Goal: Task Accomplishment & Management: Manage account settings

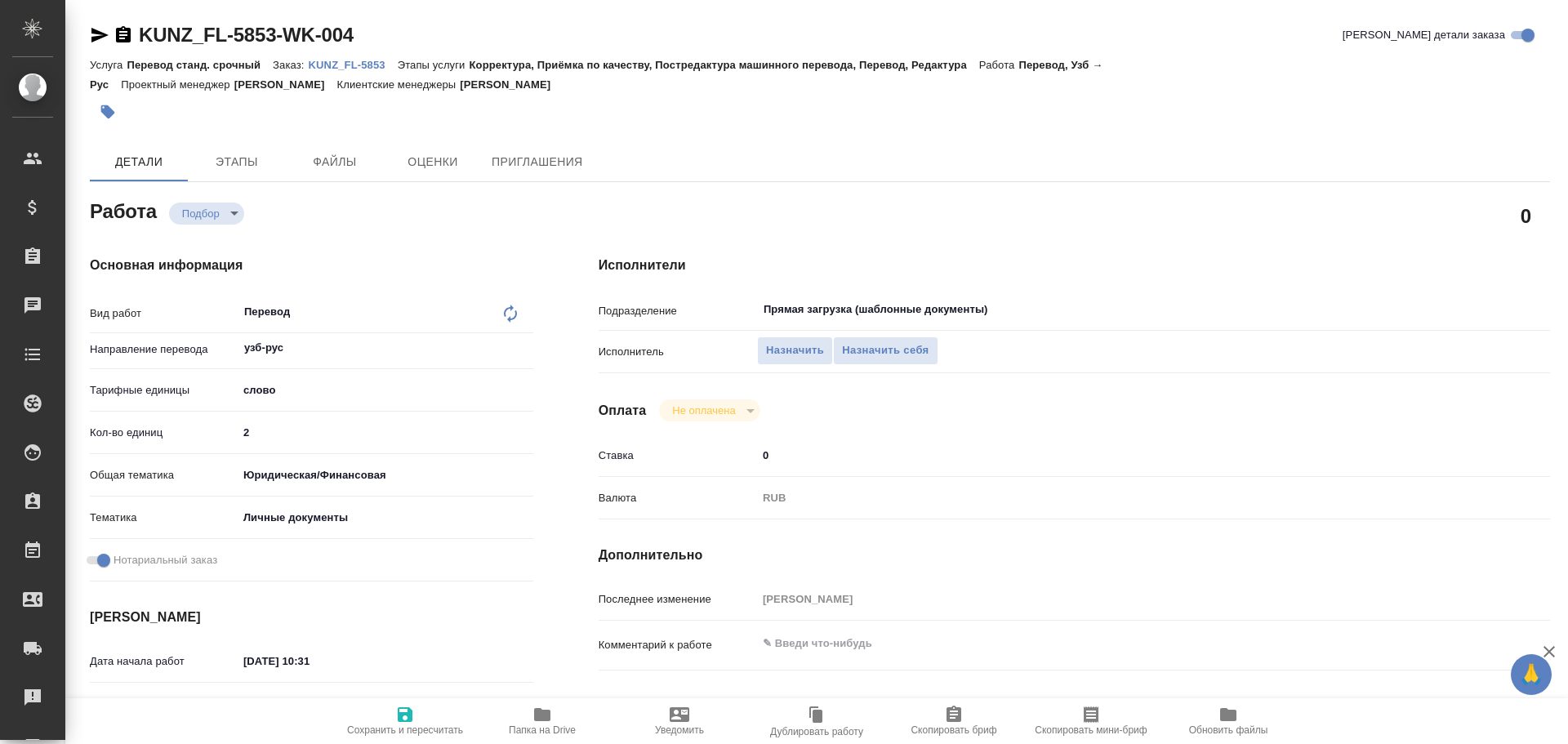
type textarea "x"
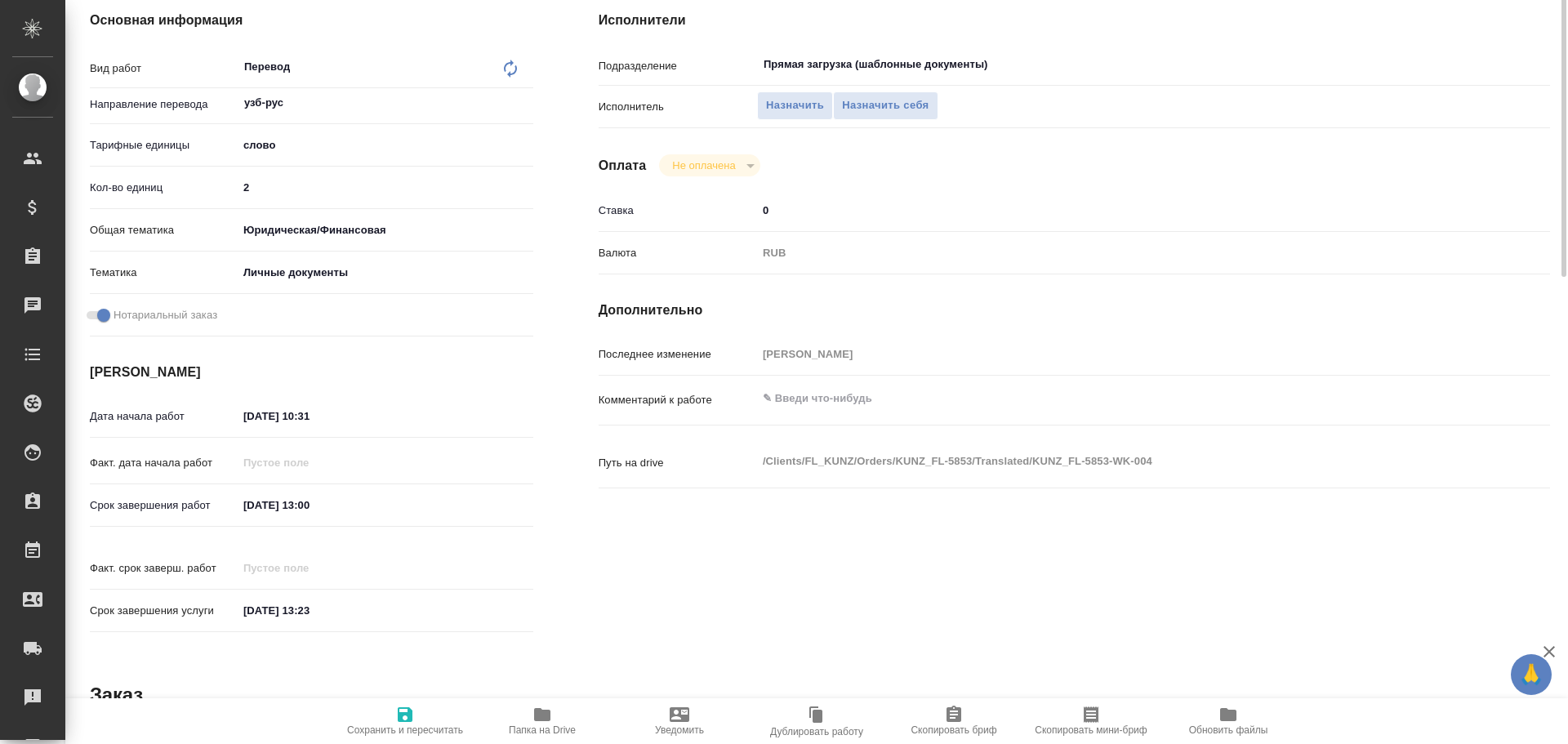
scroll to position [650, 0]
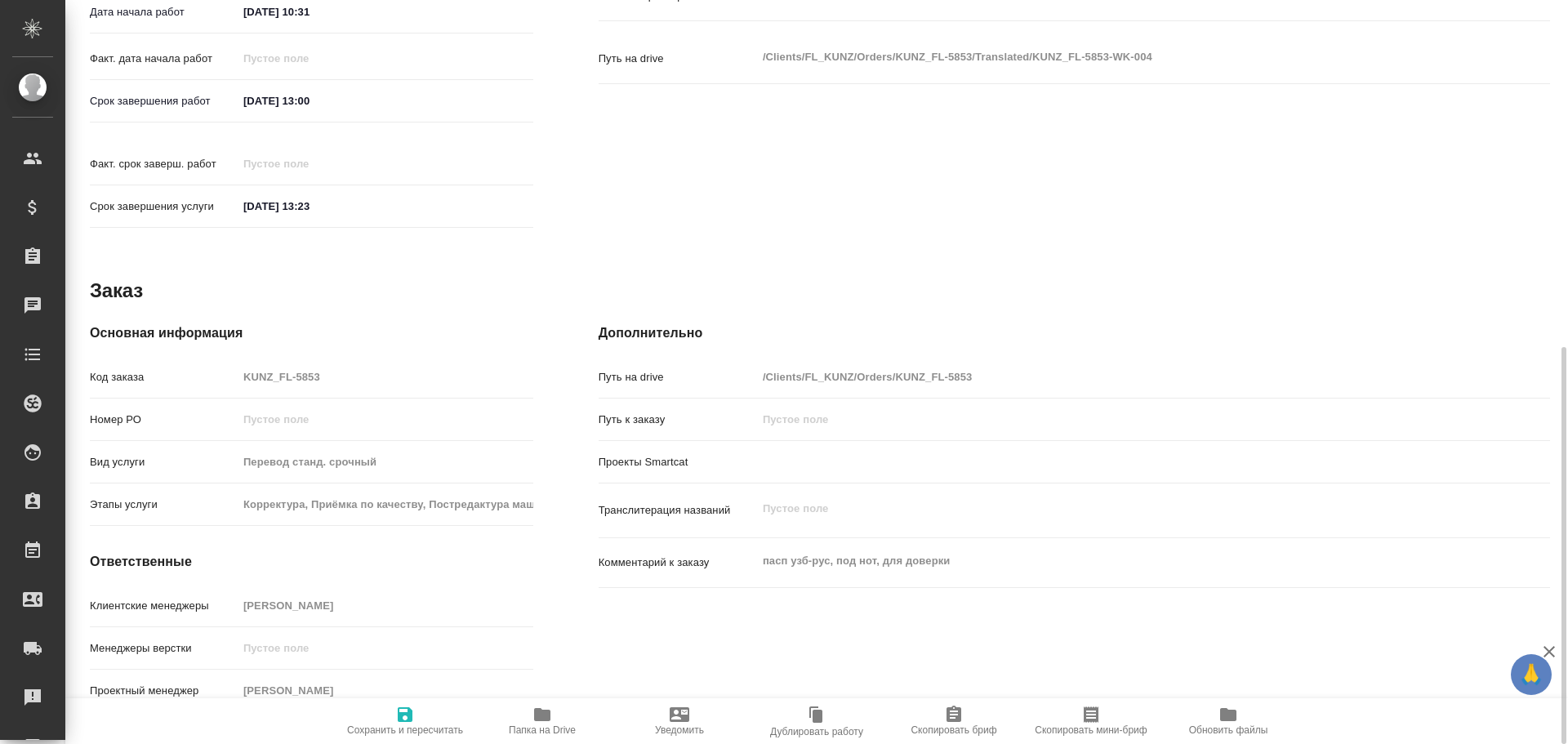
type textarea "x"
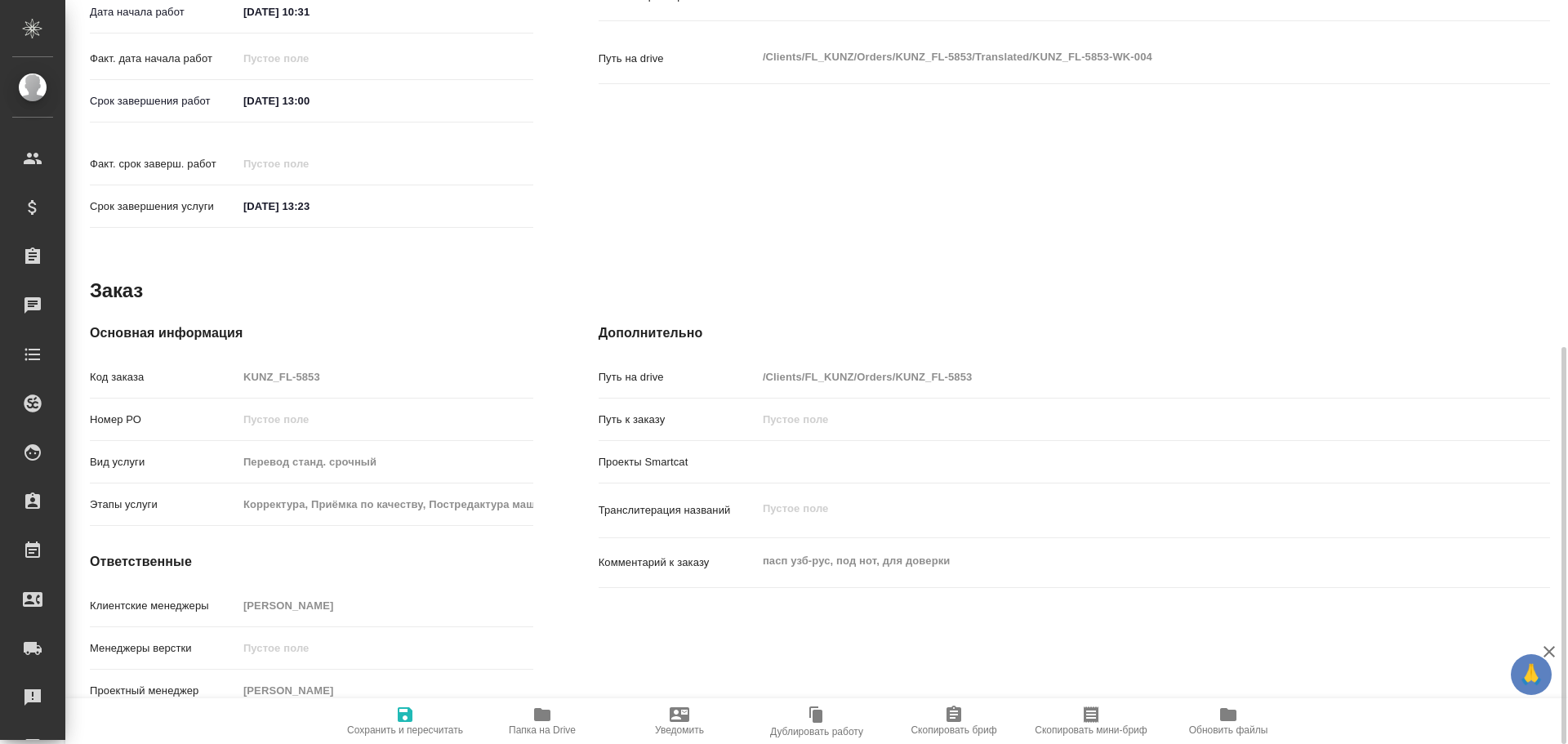
type textarea "x"
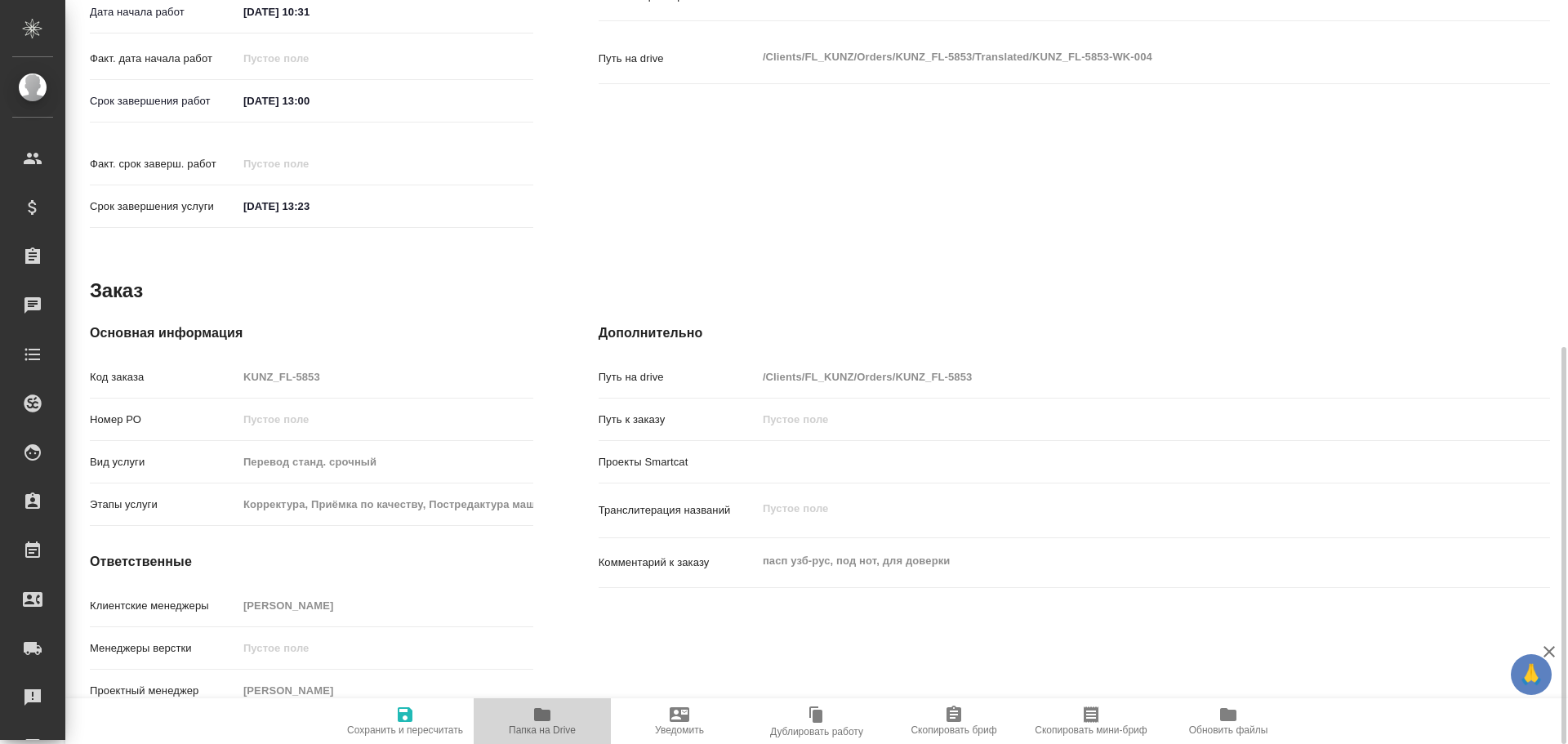
type textarea "x"
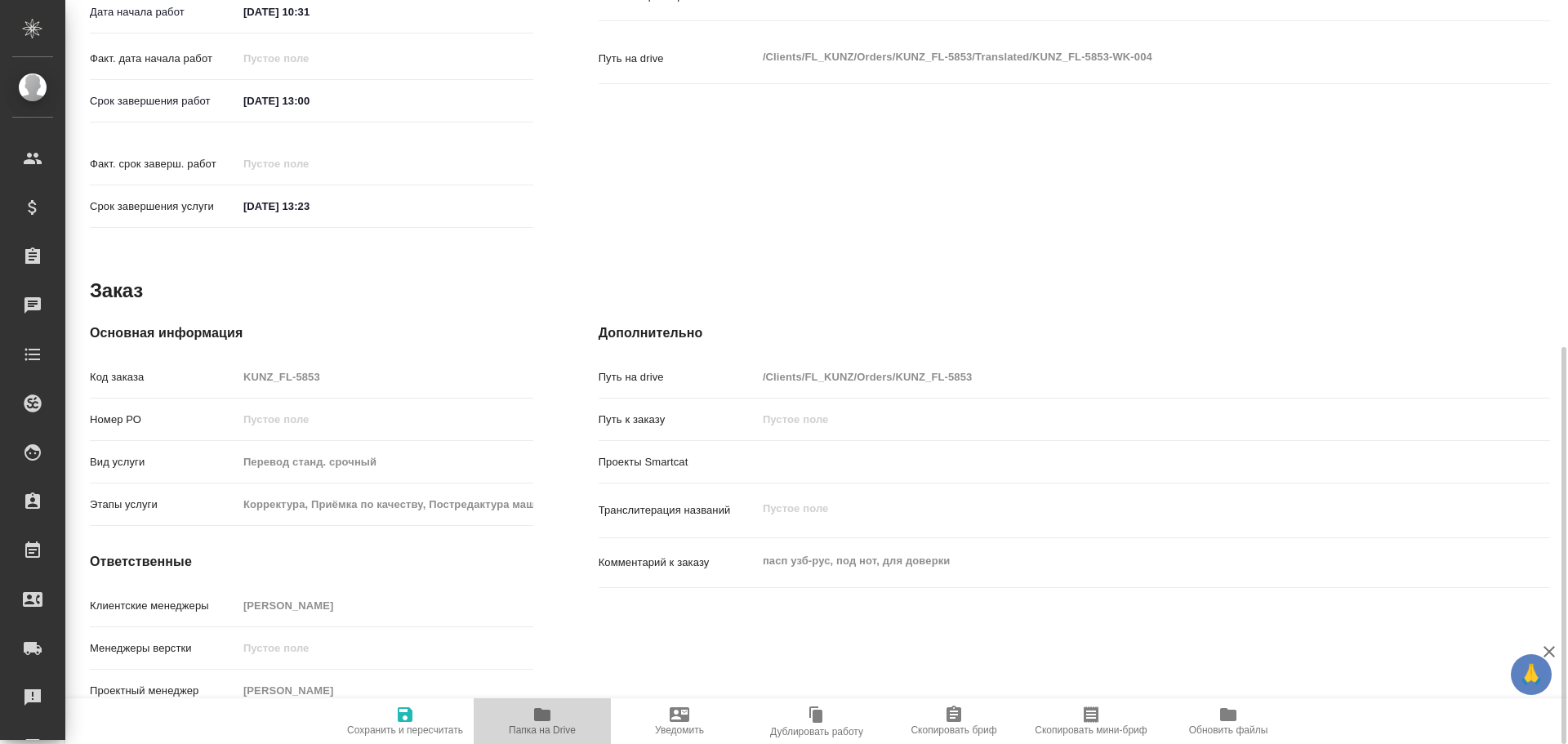
click at [556, 714] on span "Папка на Drive" at bounding box center [543, 720] width 118 height 31
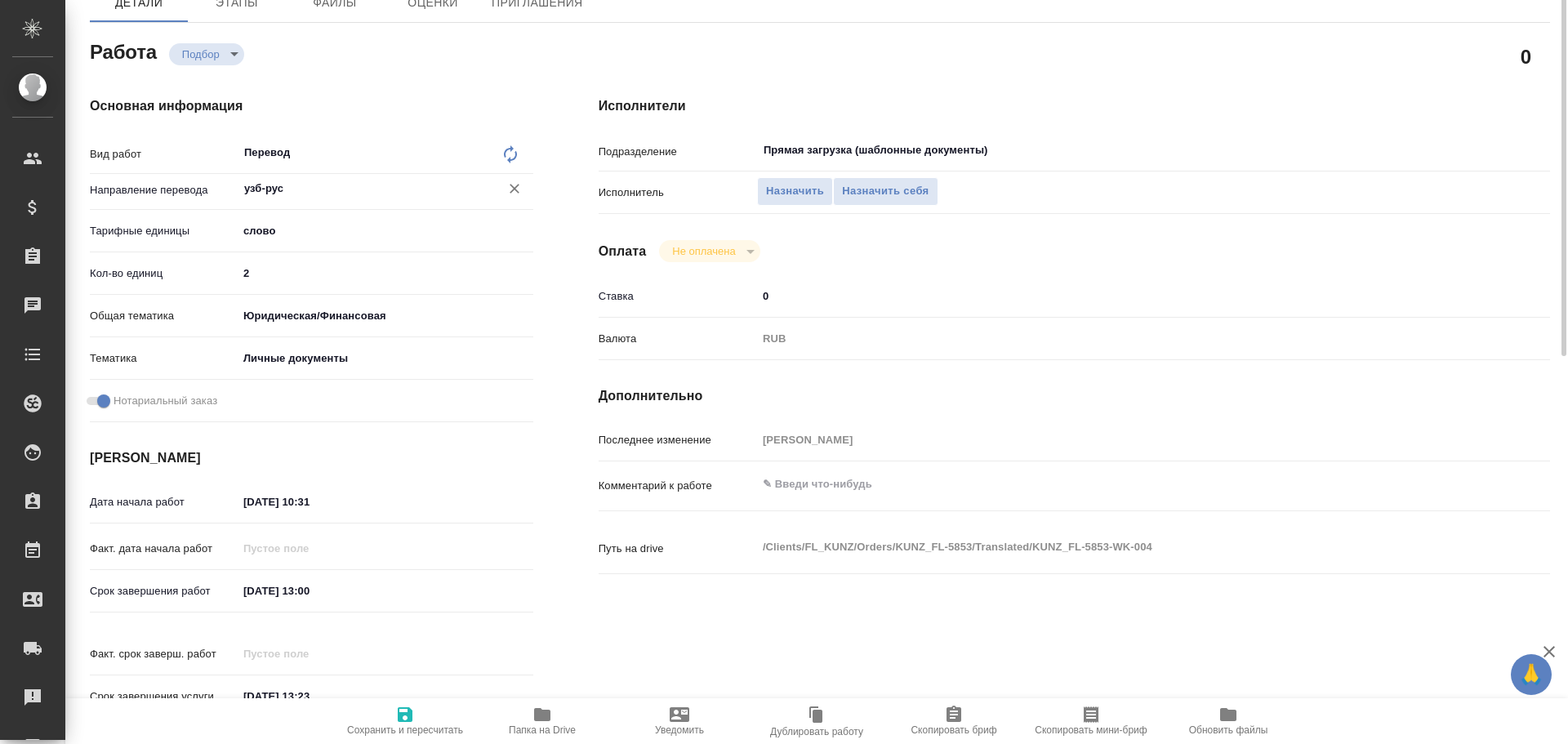
scroll to position [77, 0]
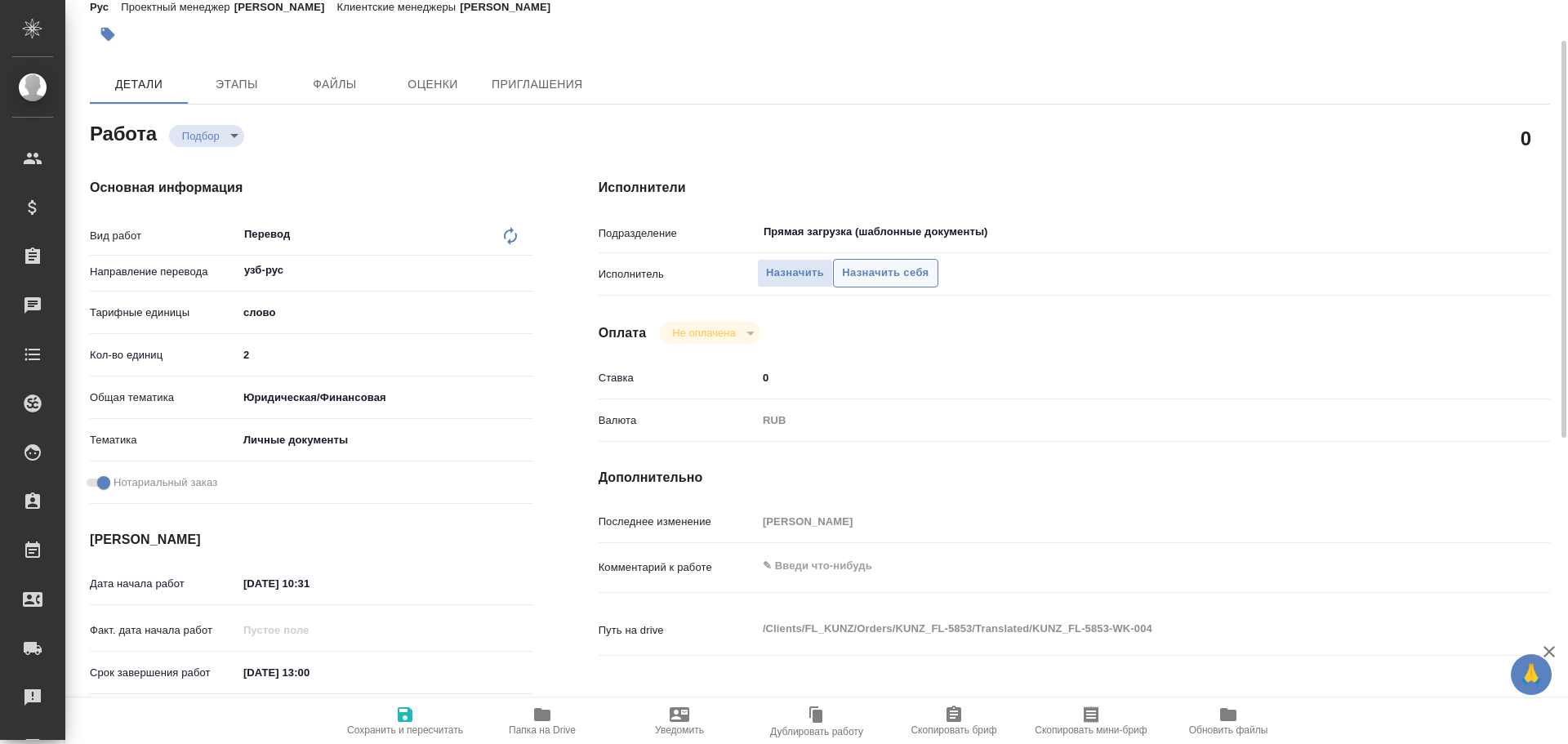
click at [875, 271] on span "Назначить себя" at bounding box center [884, 273] width 87 height 19
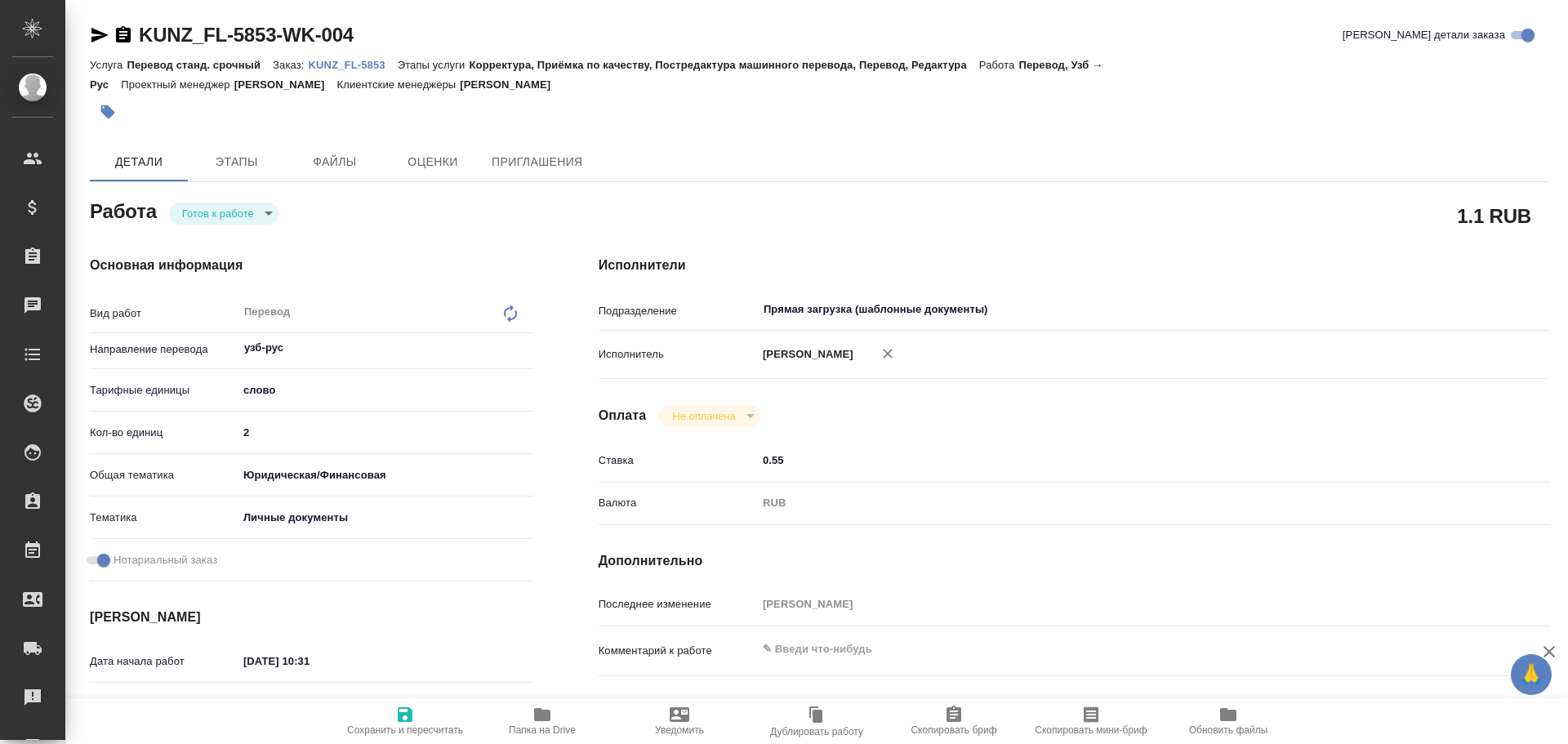
type textarea "x"
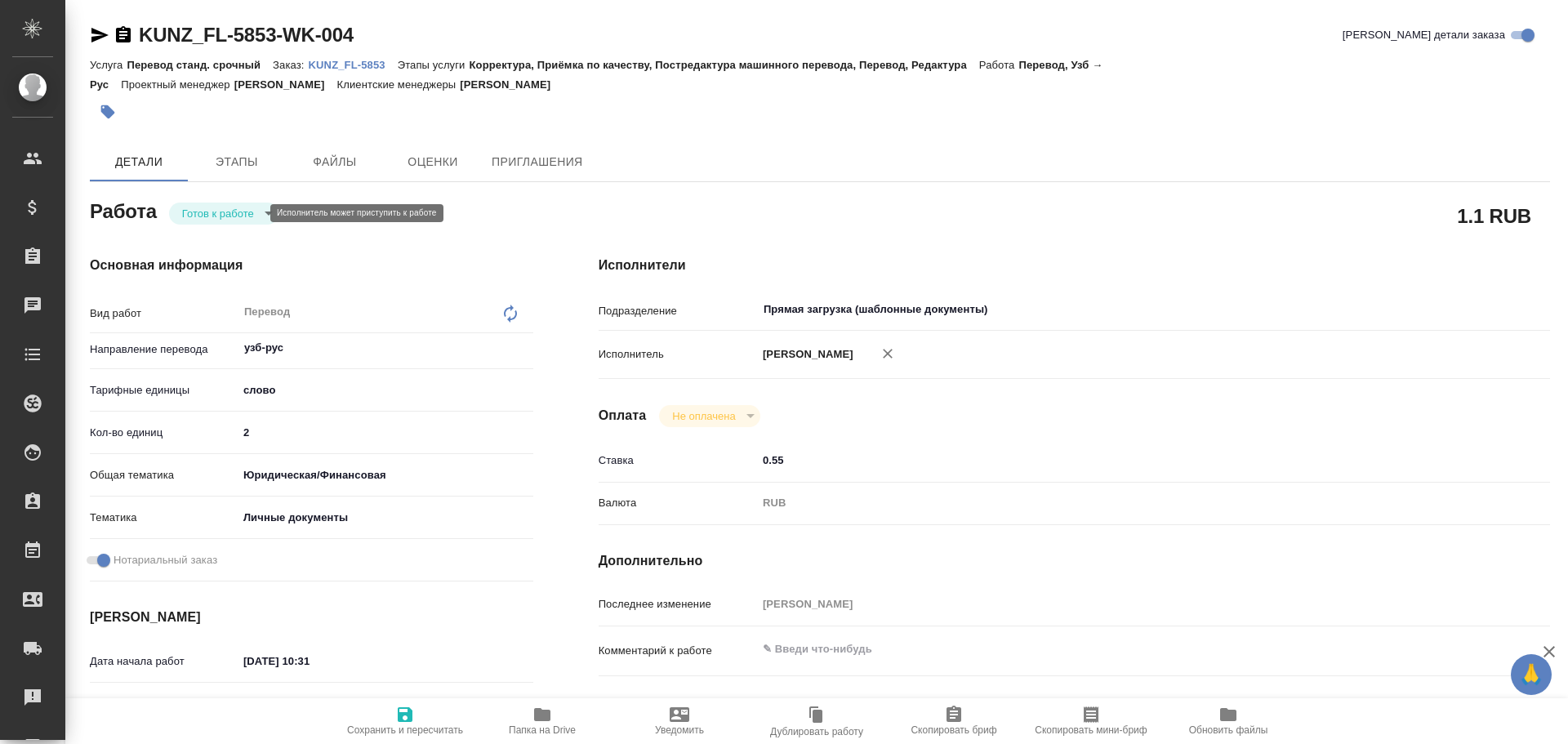
click at [230, 213] on body "🙏 .cls-1 fill:#fff; AWATERA Gusev Alexandr Клиенты Спецификации Заказы Чаты Tod…" at bounding box center [784, 372] width 1568 height 744
type textarea "x"
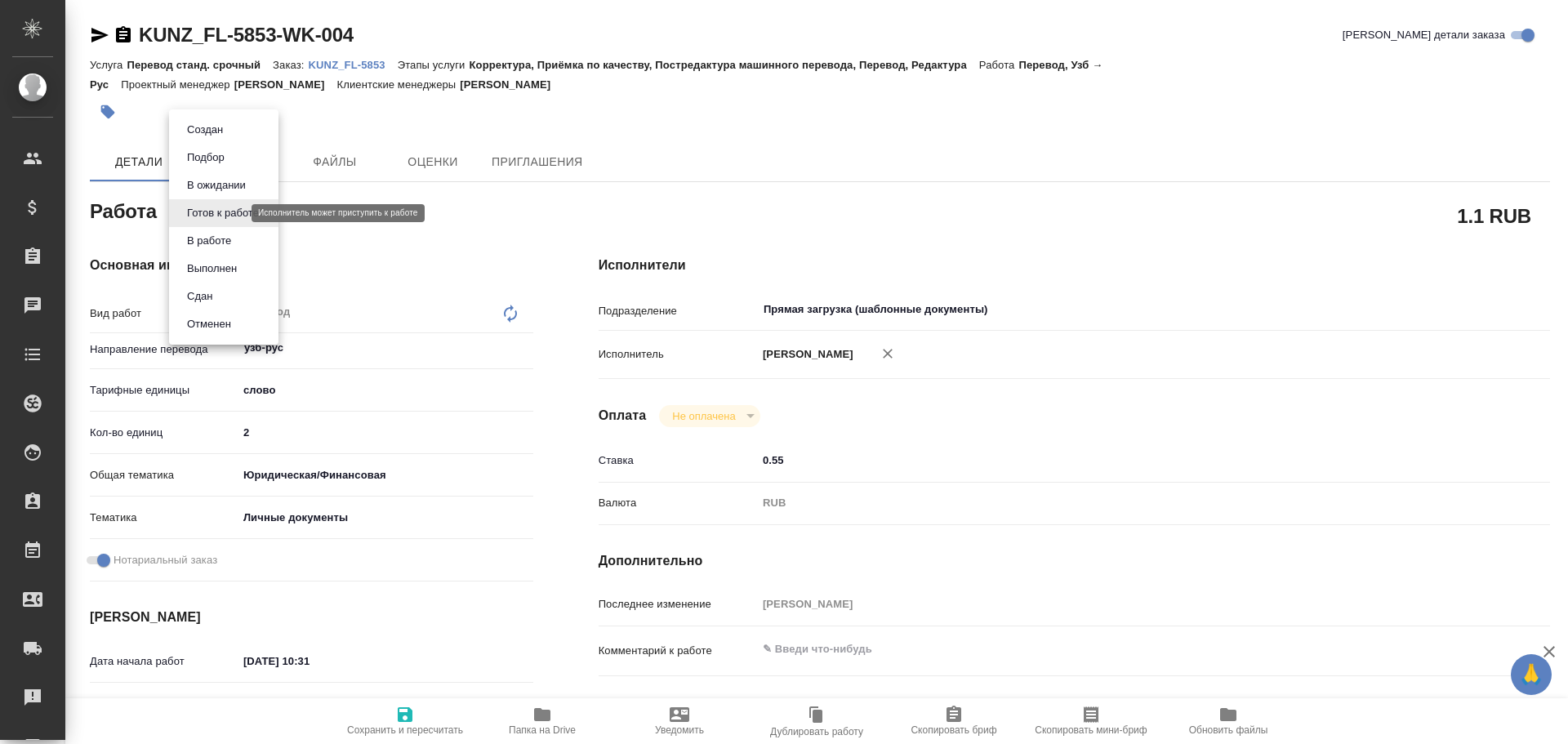
type textarea "x"
click at [228, 239] on button "В работе" at bounding box center [208, 241] width 54 height 18
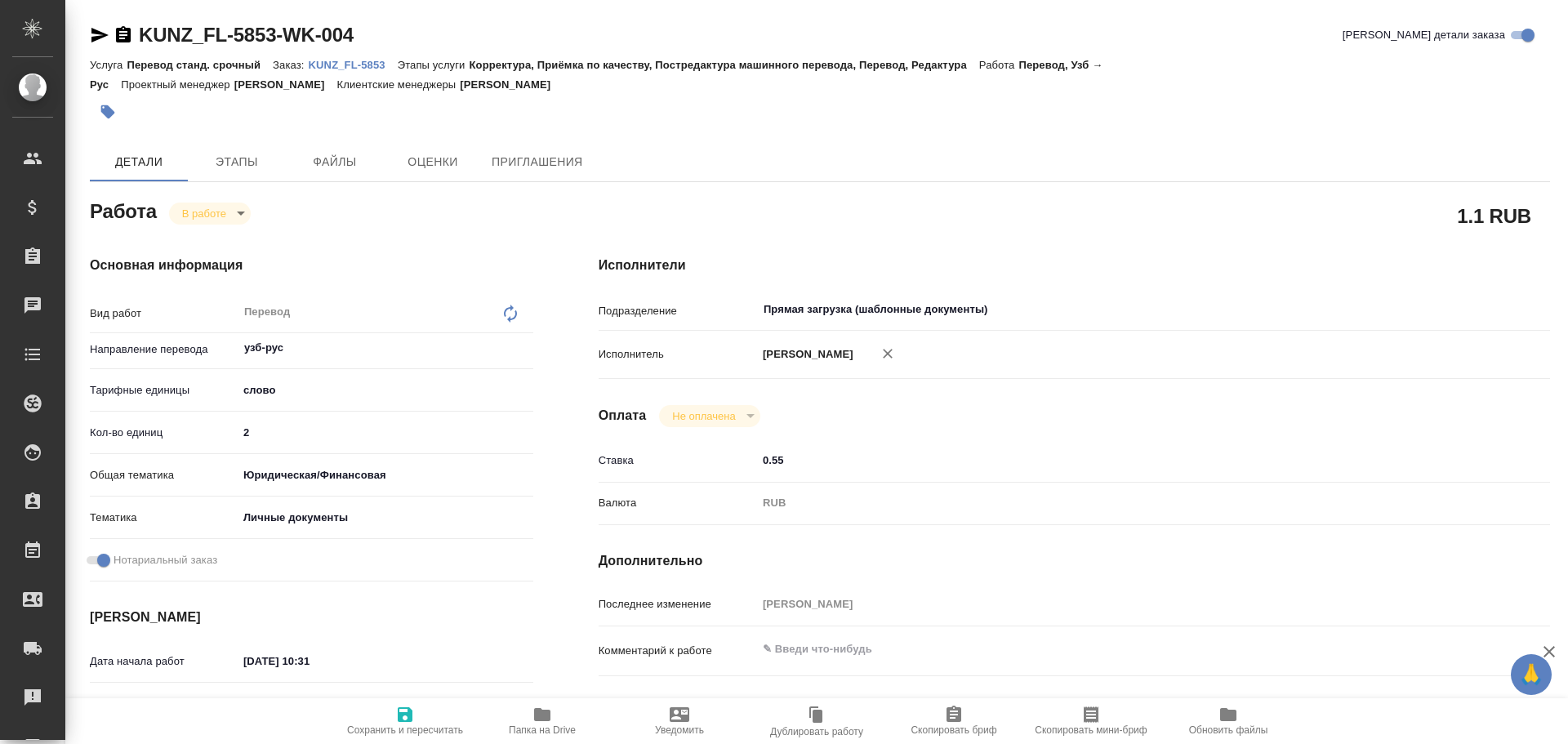
type textarea "x"
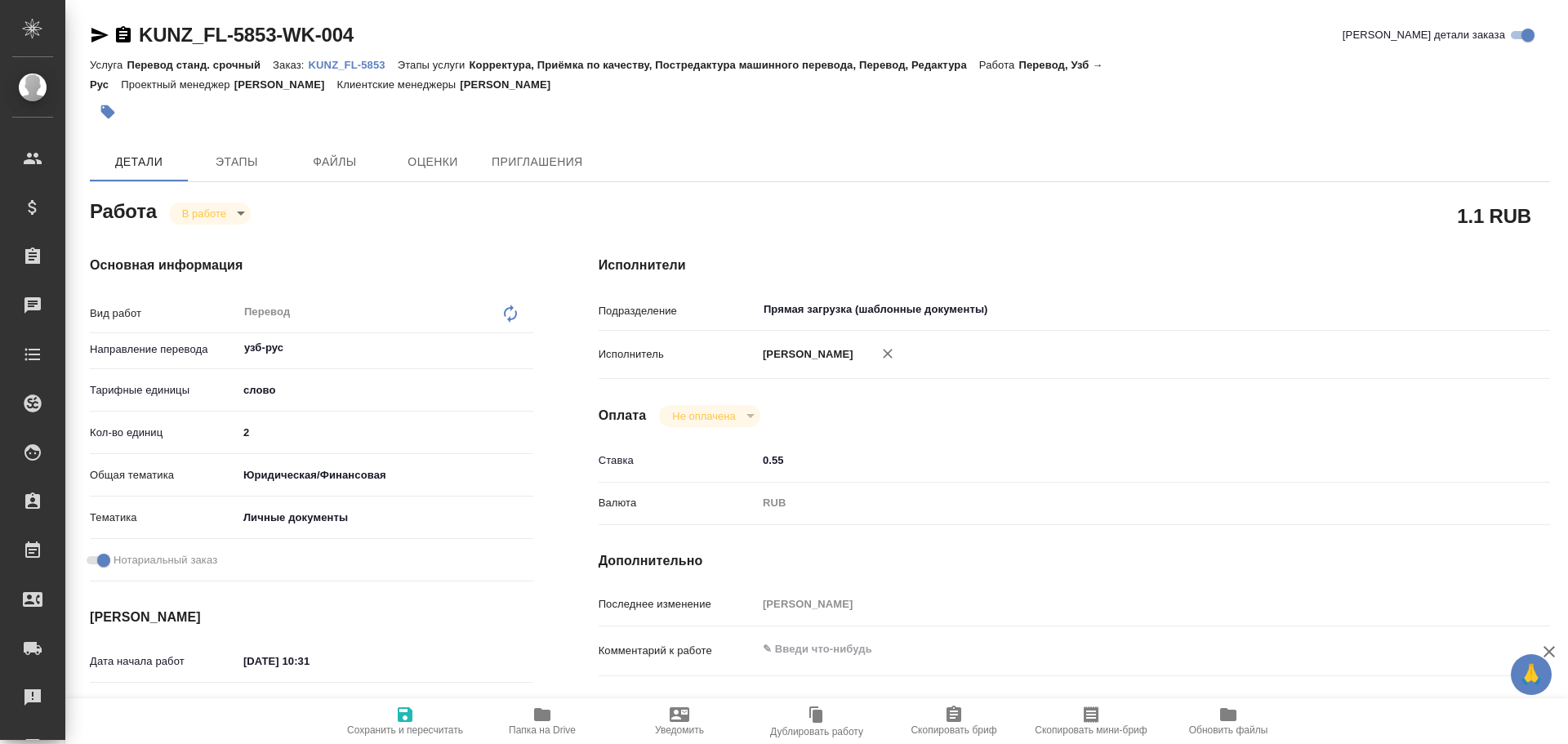
type textarea "x"
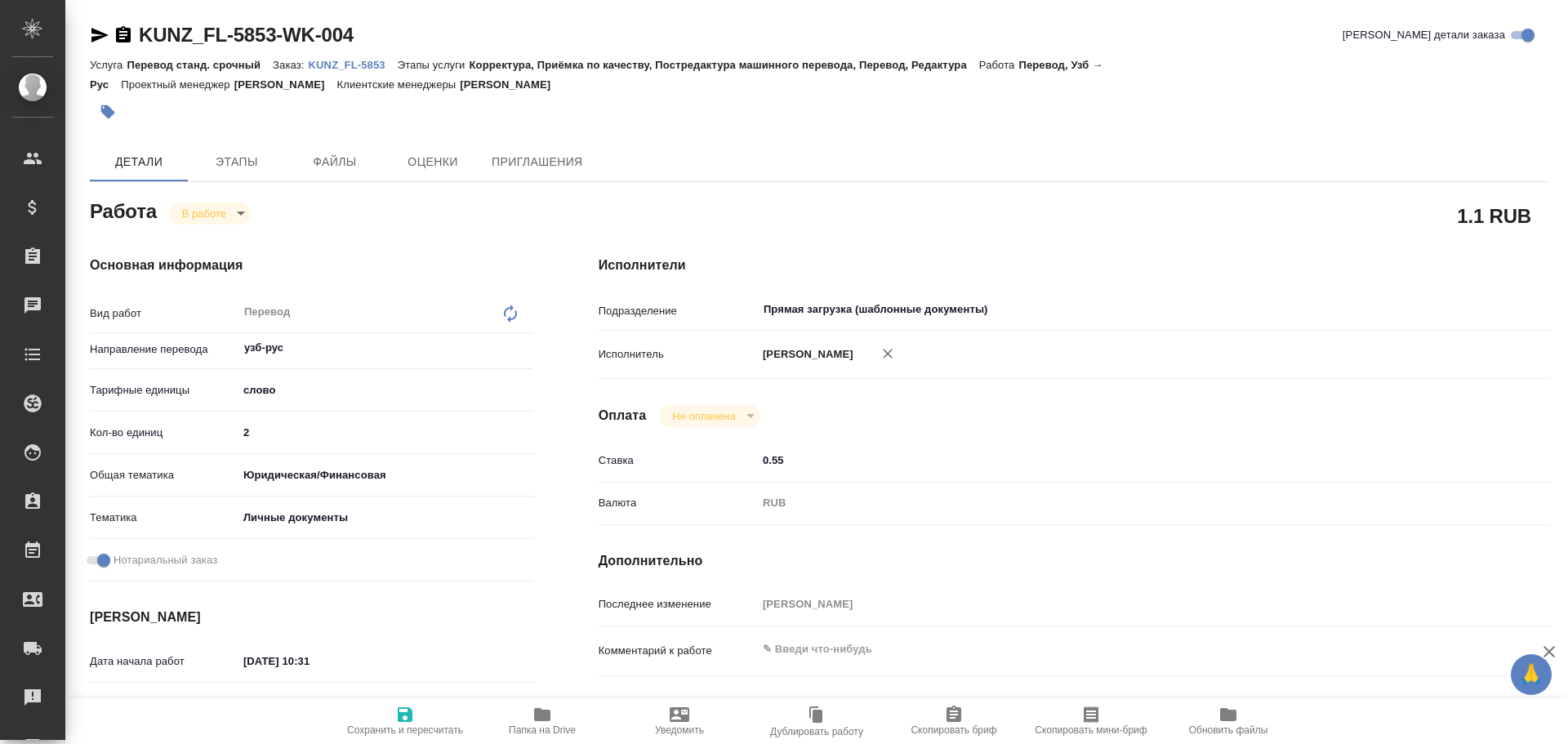
type textarea "x"
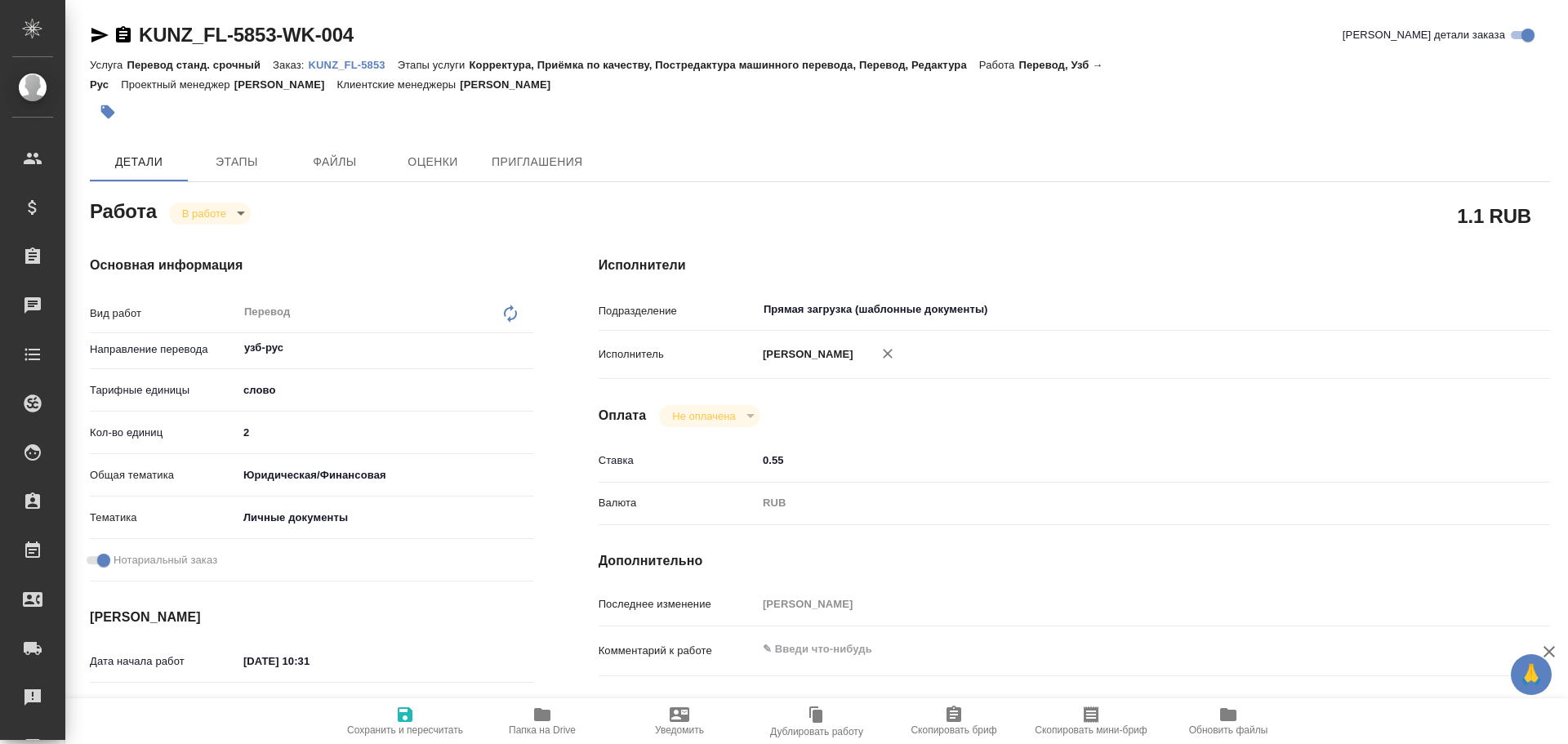
type textarea "x"
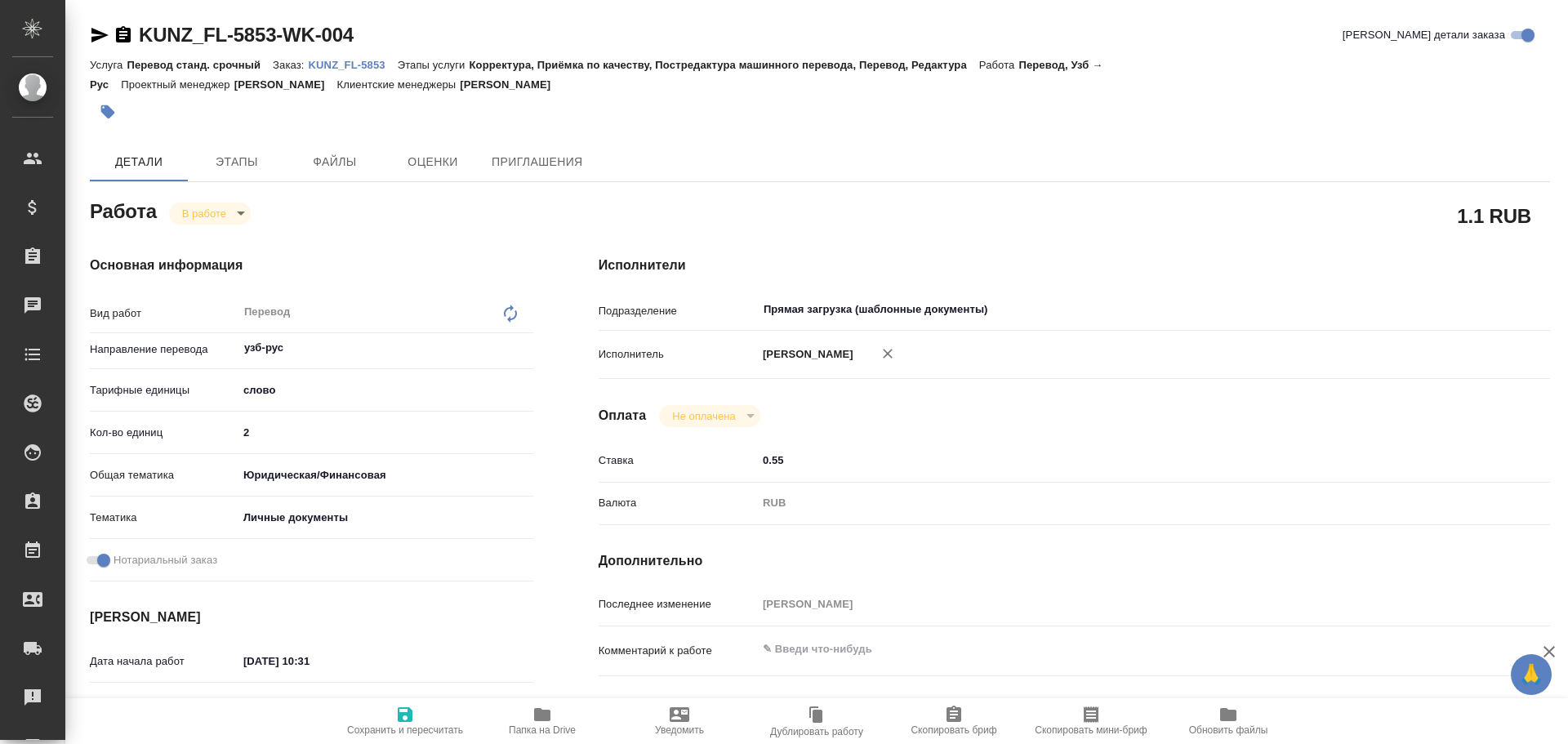
type textarea "x"
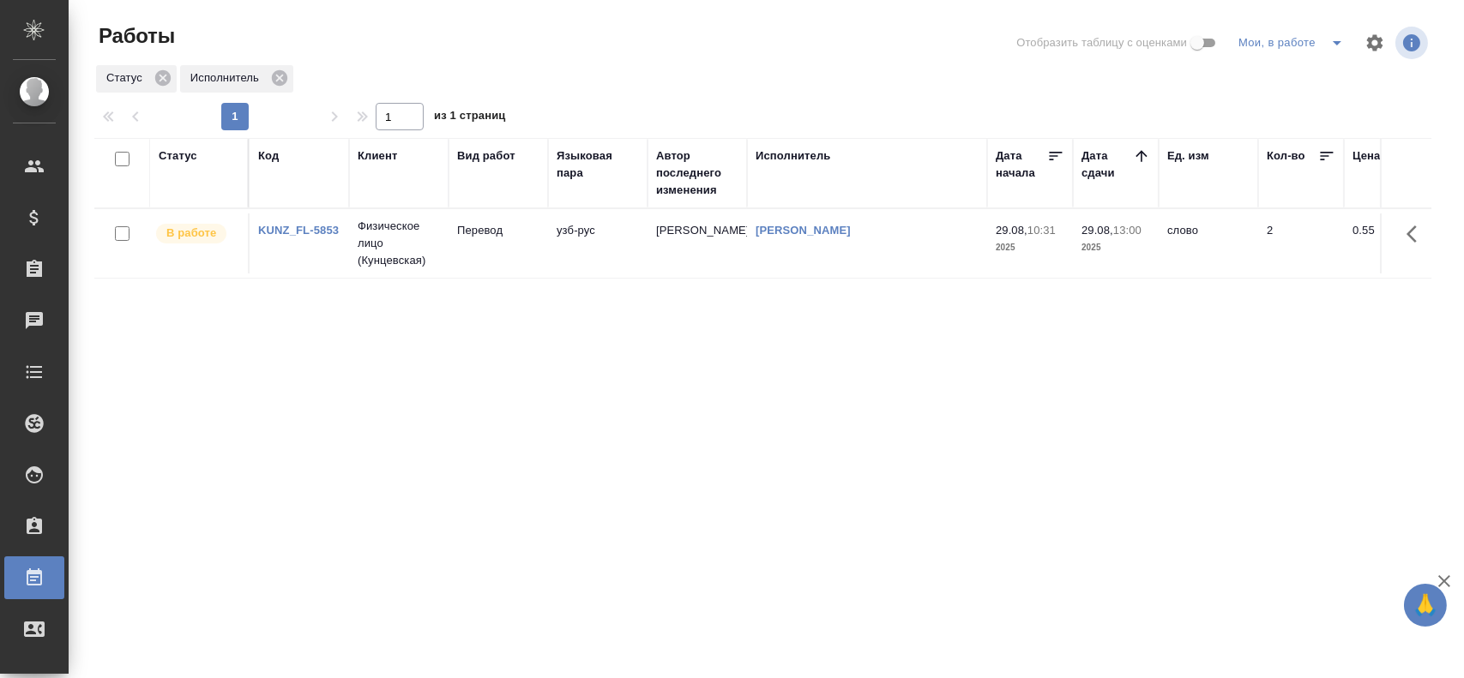
click at [611, 250] on td "узб-рус" at bounding box center [597, 244] width 99 height 60
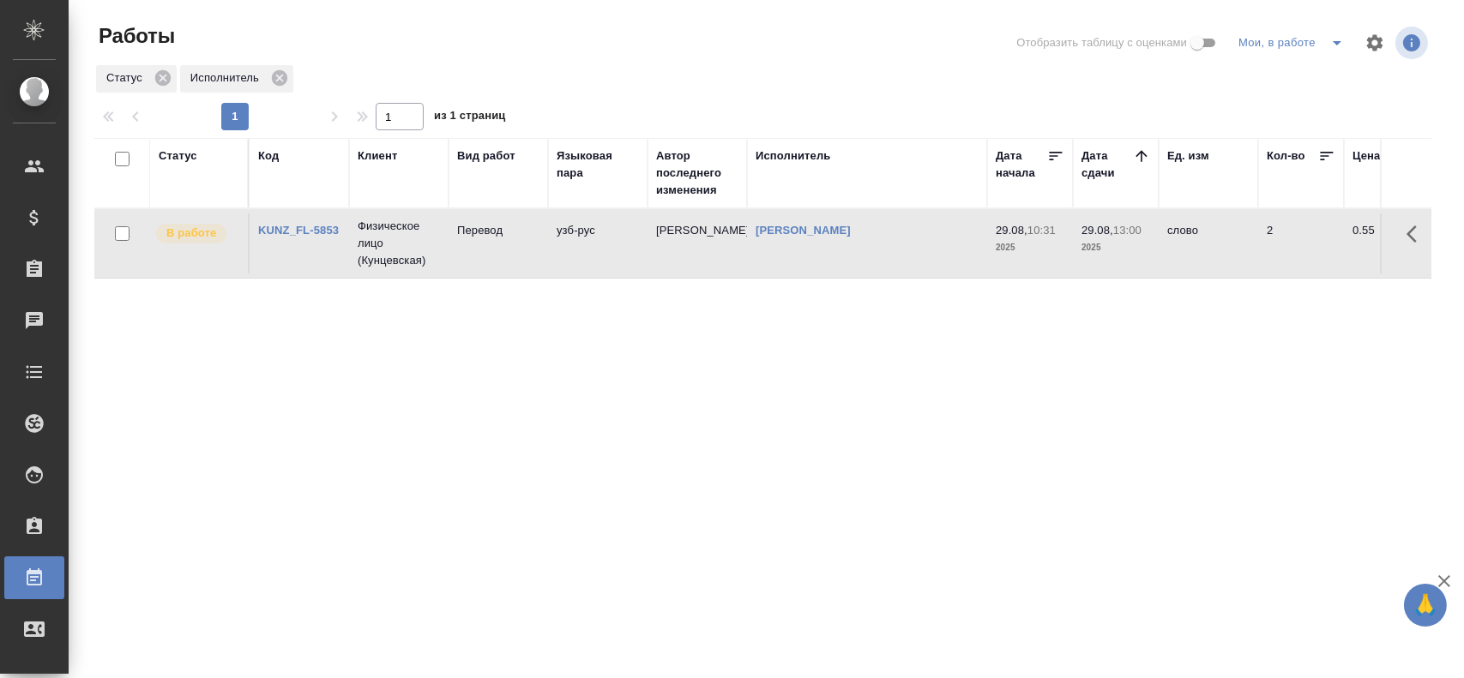
click at [611, 250] on td "узб-рус" at bounding box center [597, 244] width 99 height 60
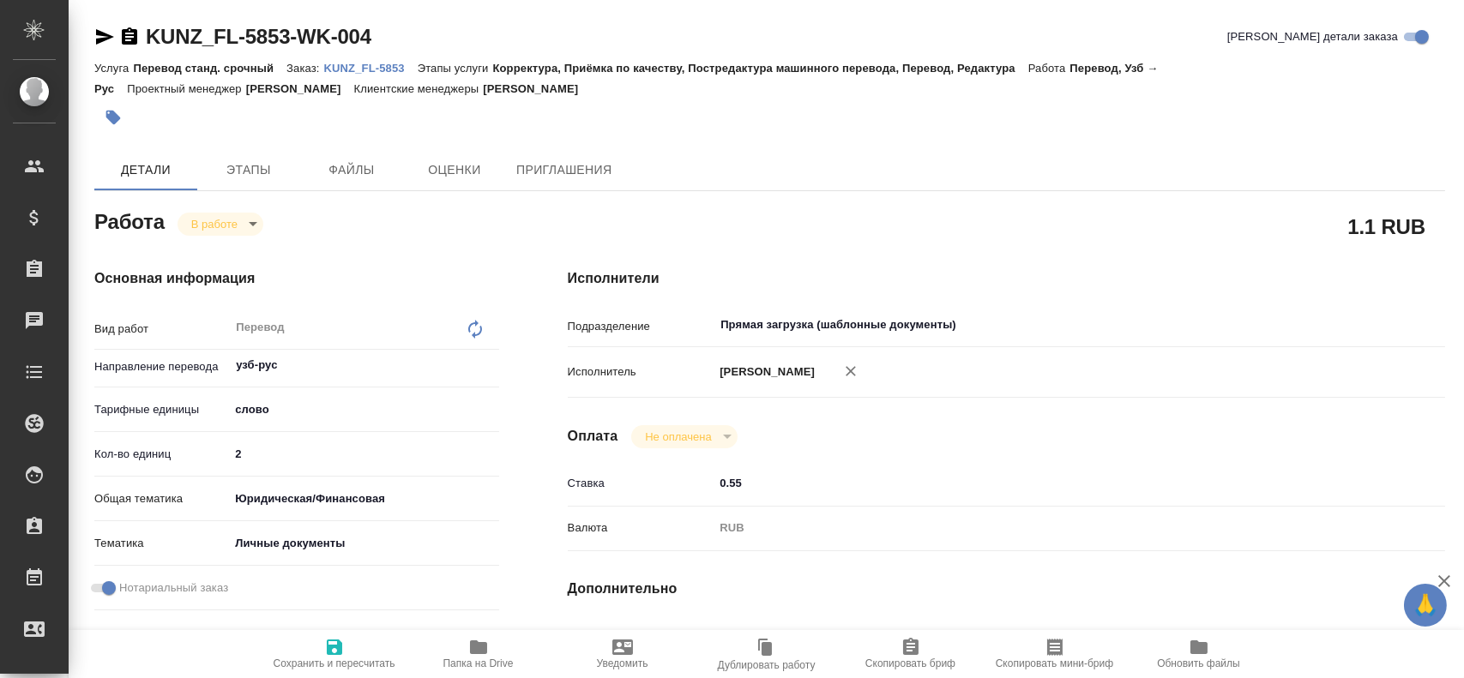
type textarea "x"
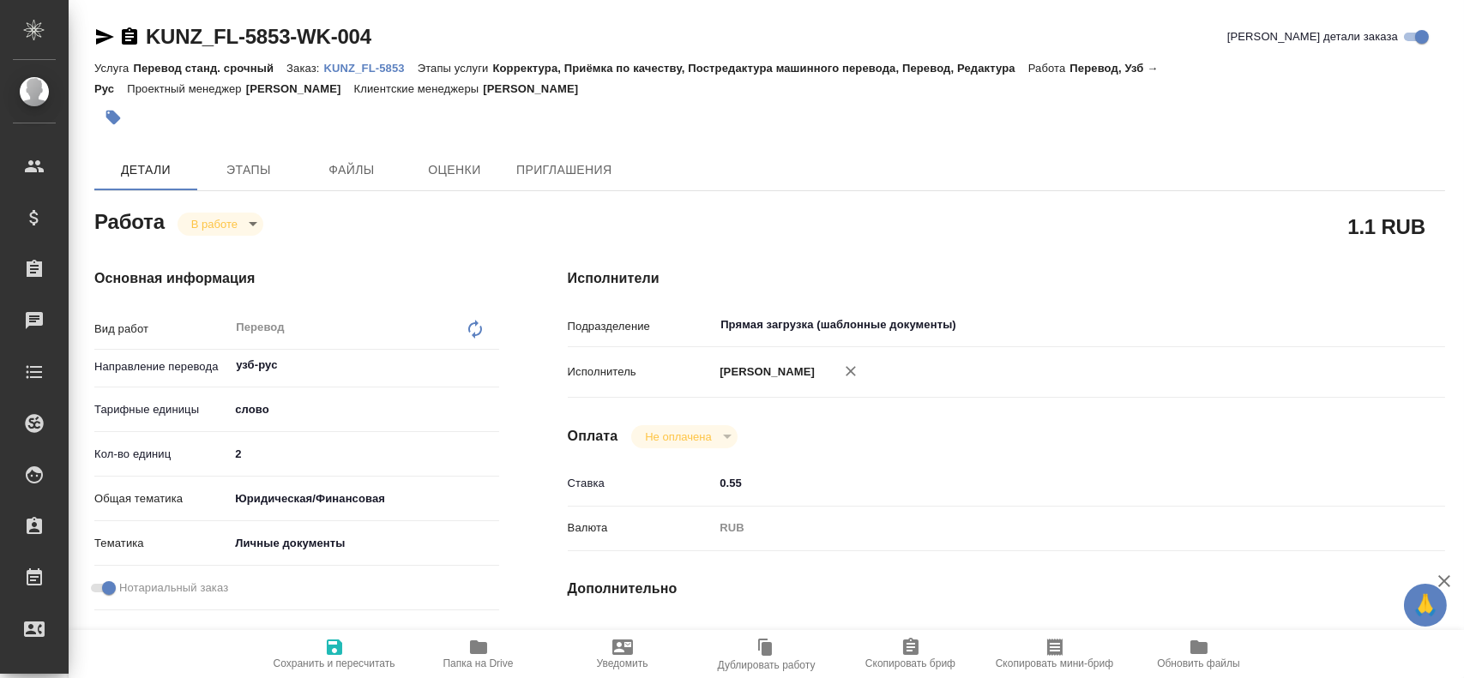
type textarea "x"
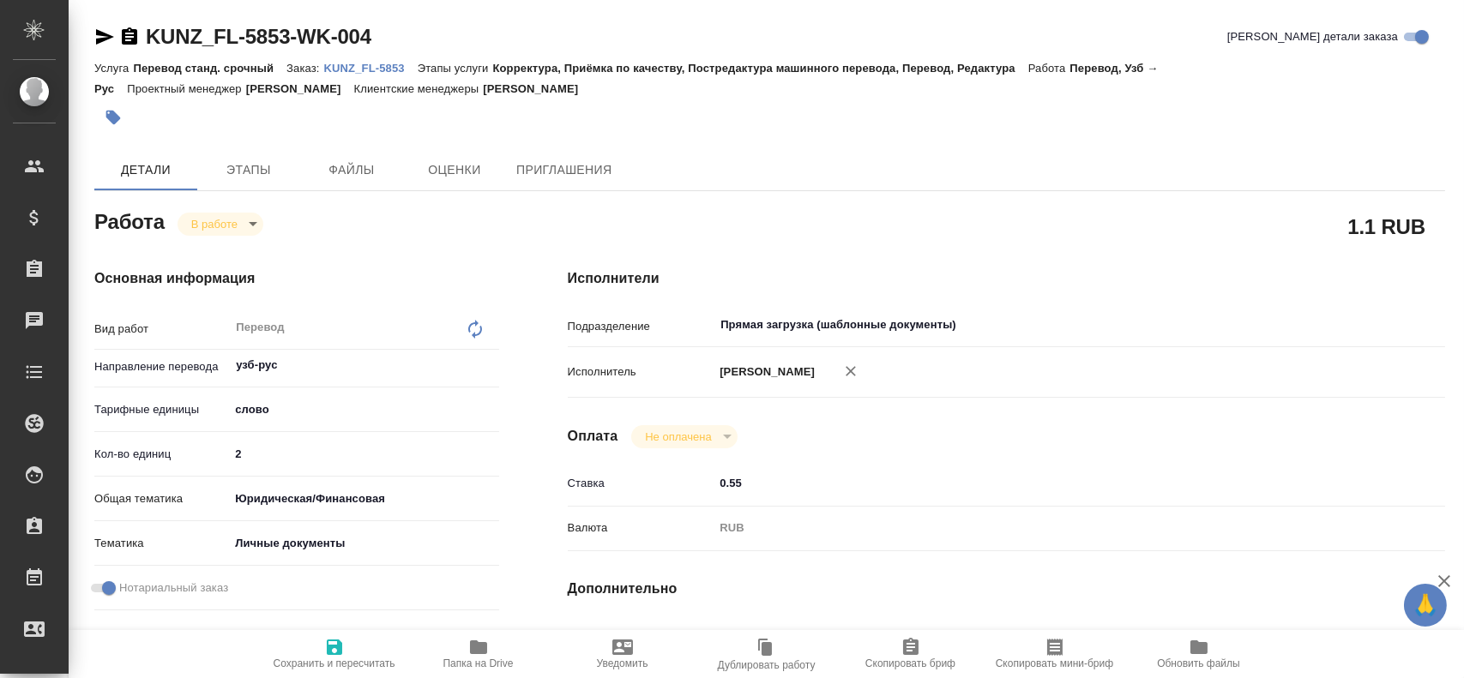
type textarea "x"
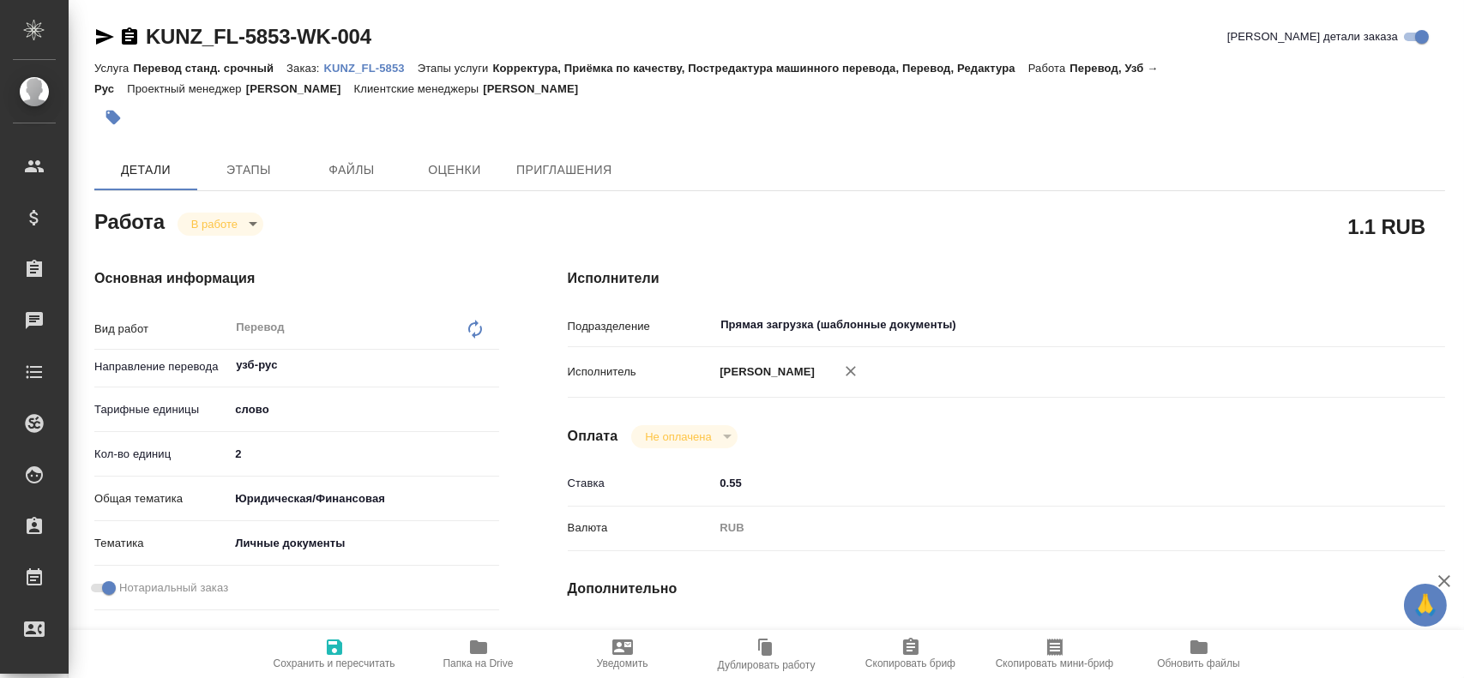
type textarea "x"
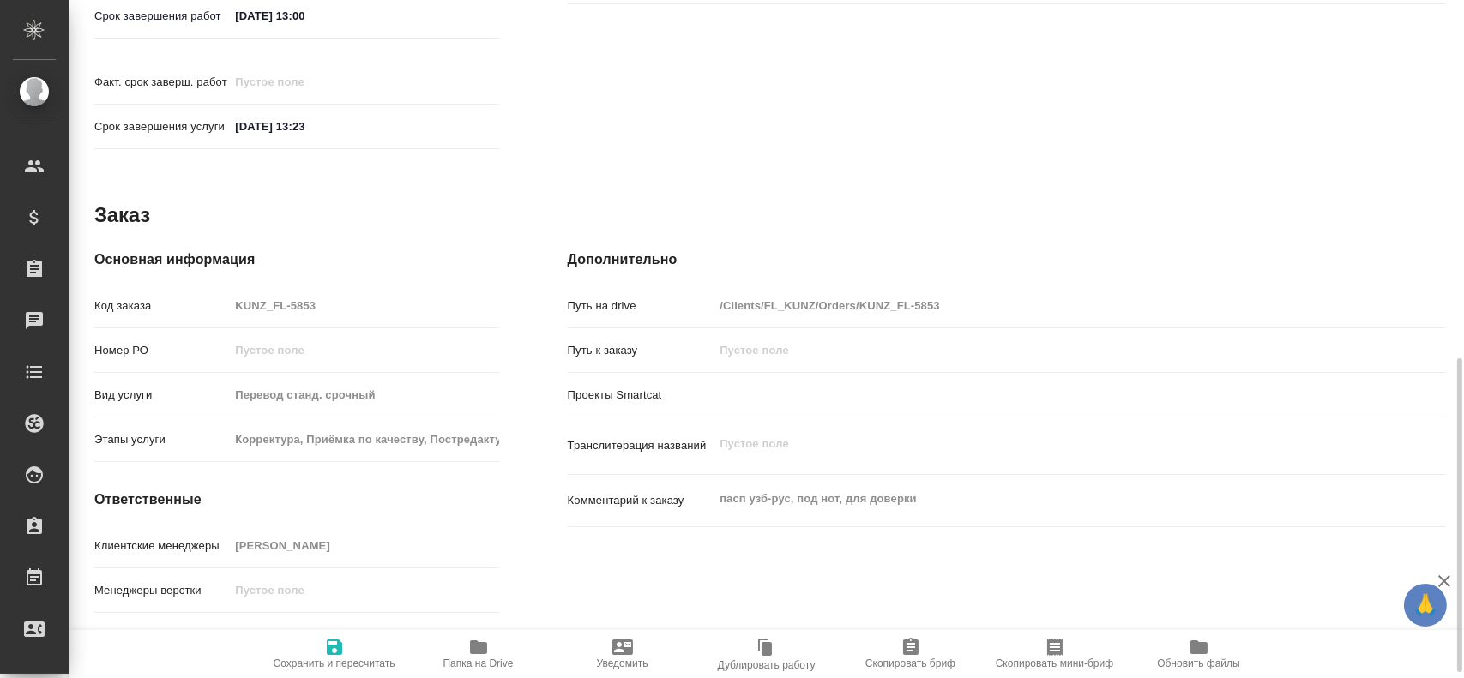
scroll to position [785, 0]
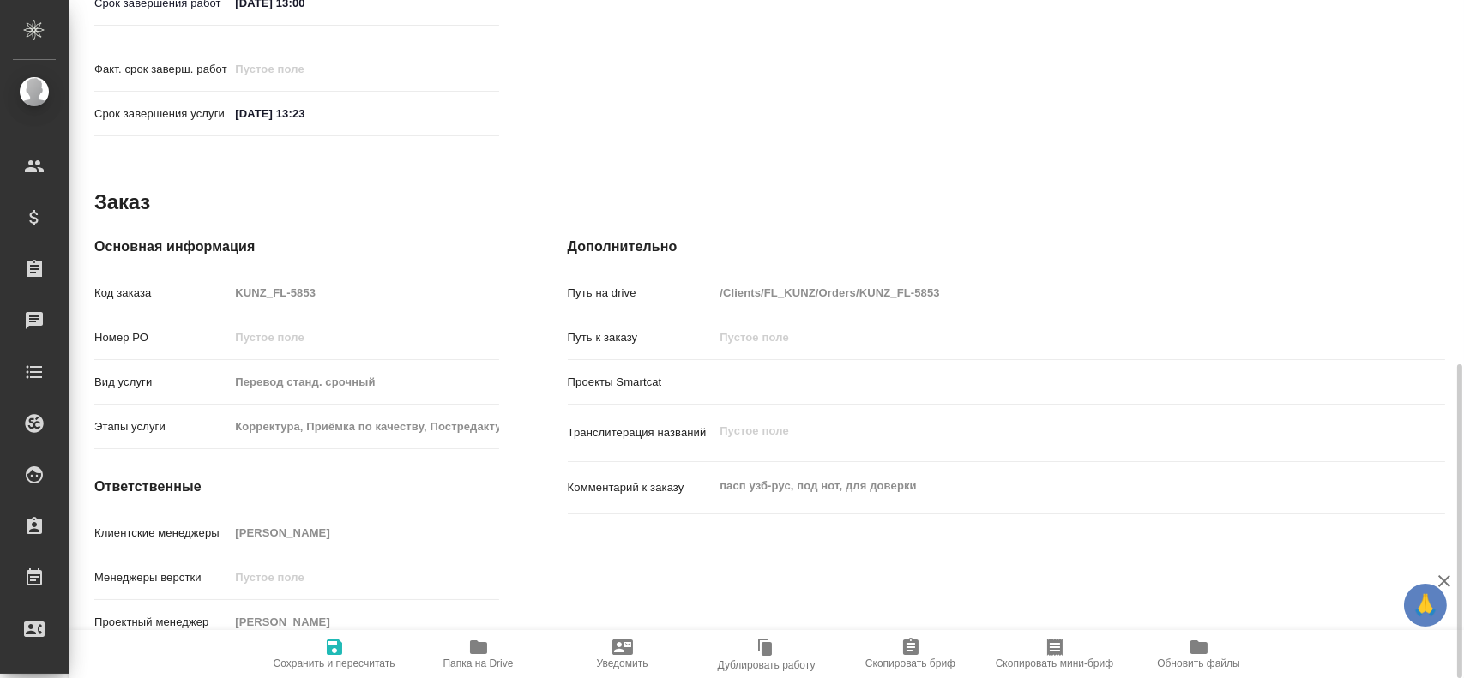
type textarea "x"
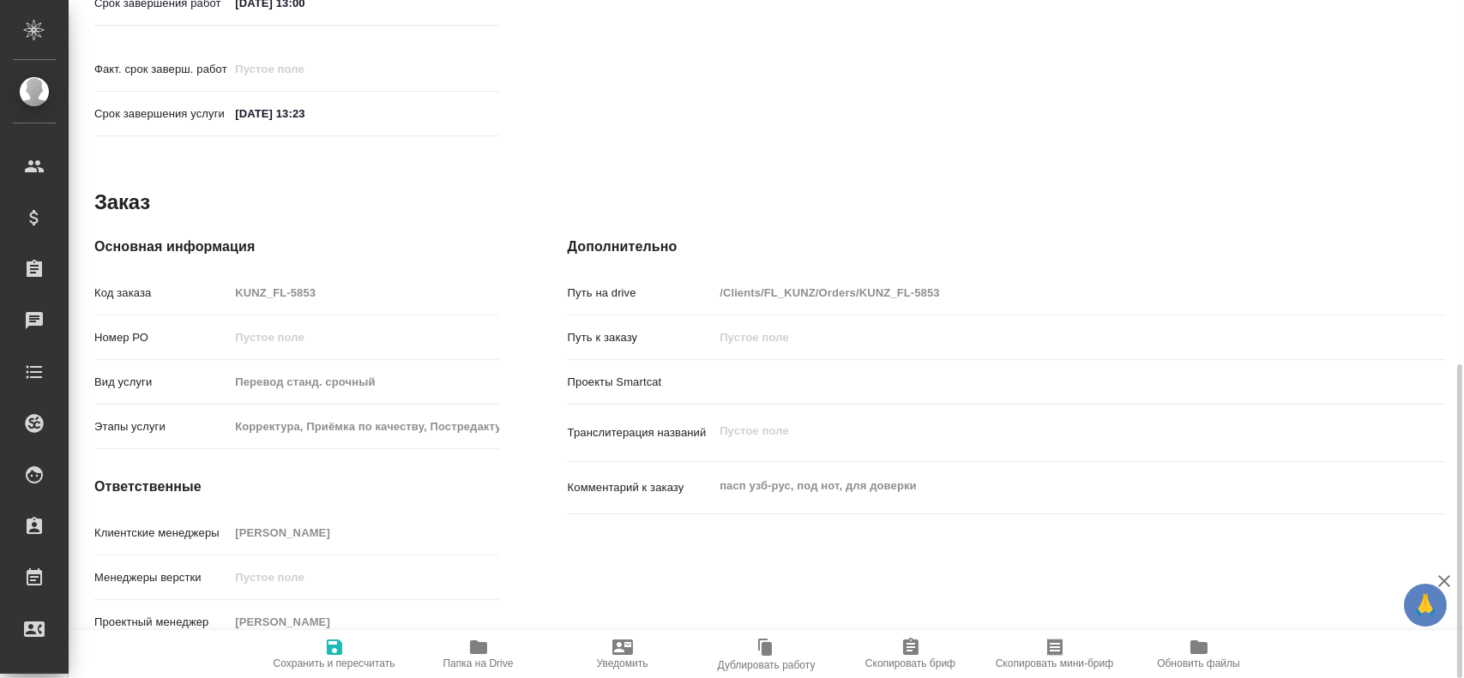
type textarea "x"
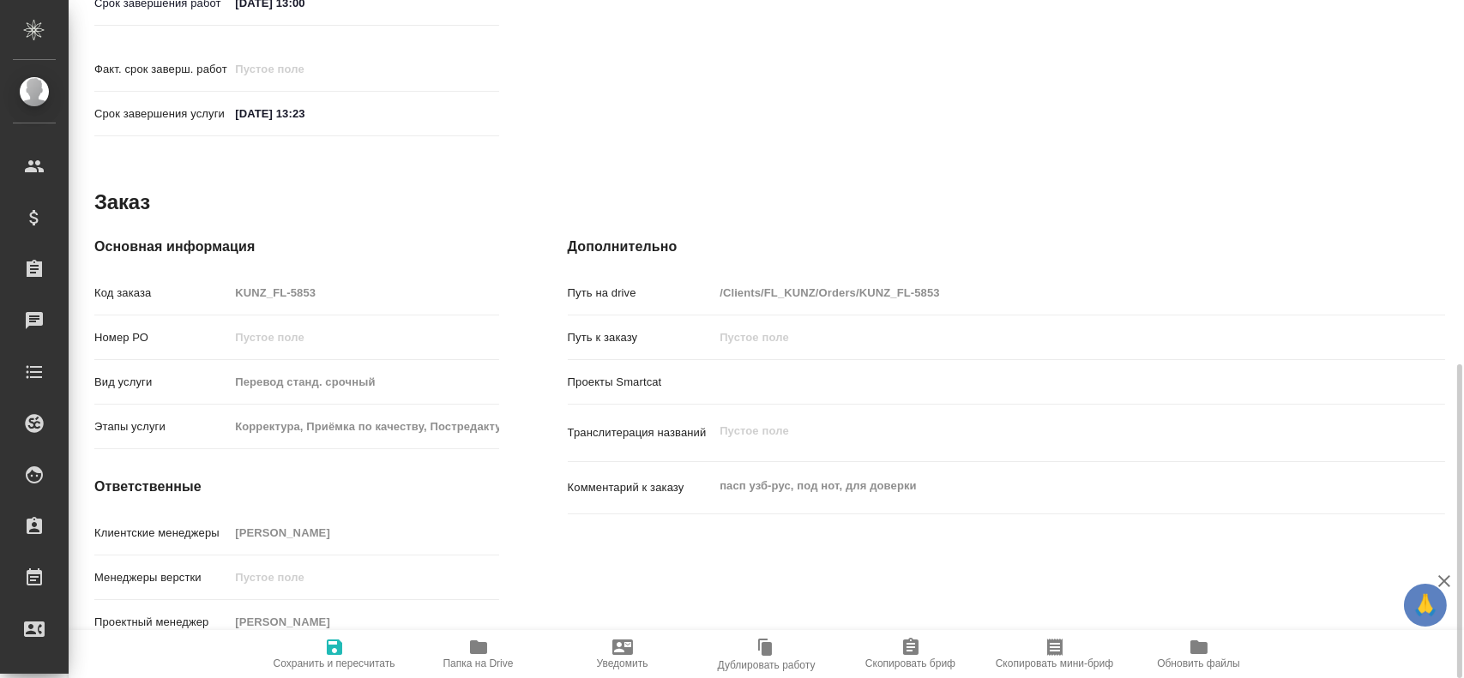
click at [481, 643] on icon "button" at bounding box center [478, 648] width 17 height 14
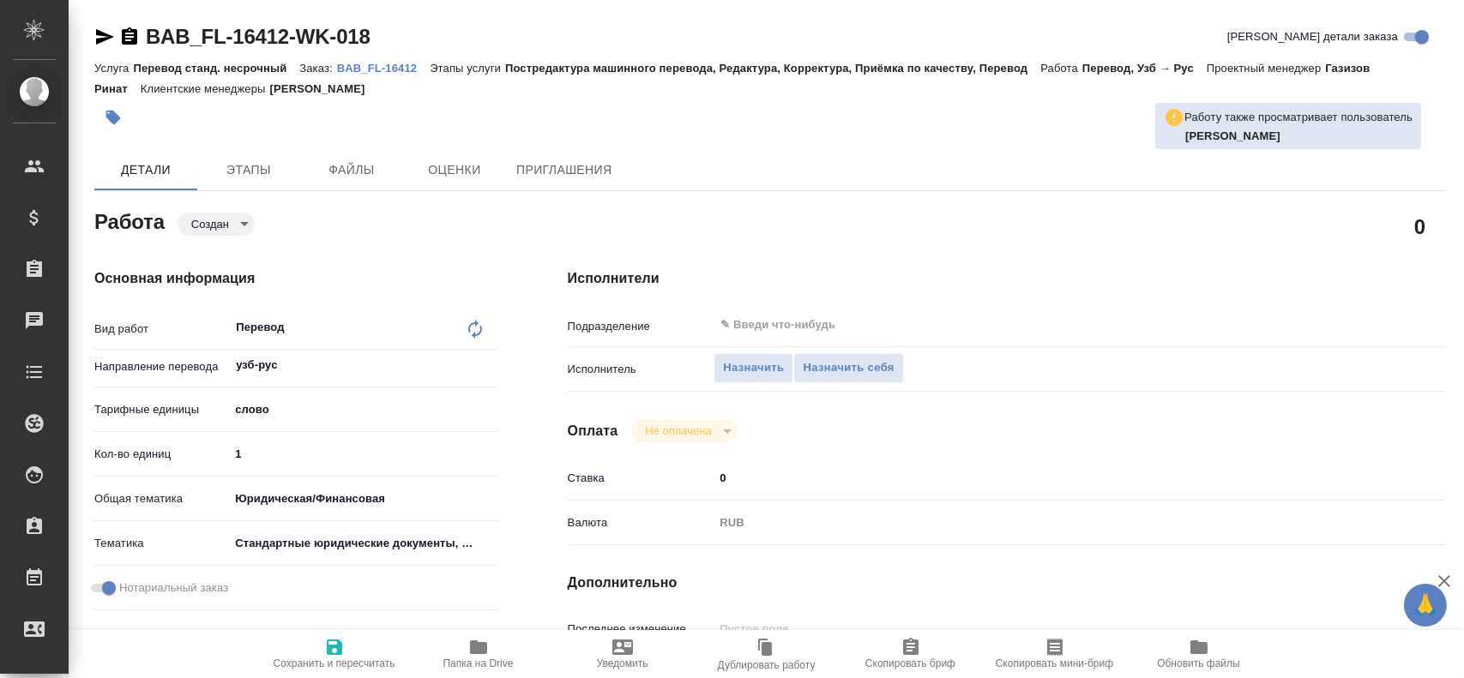
type textarea "x"
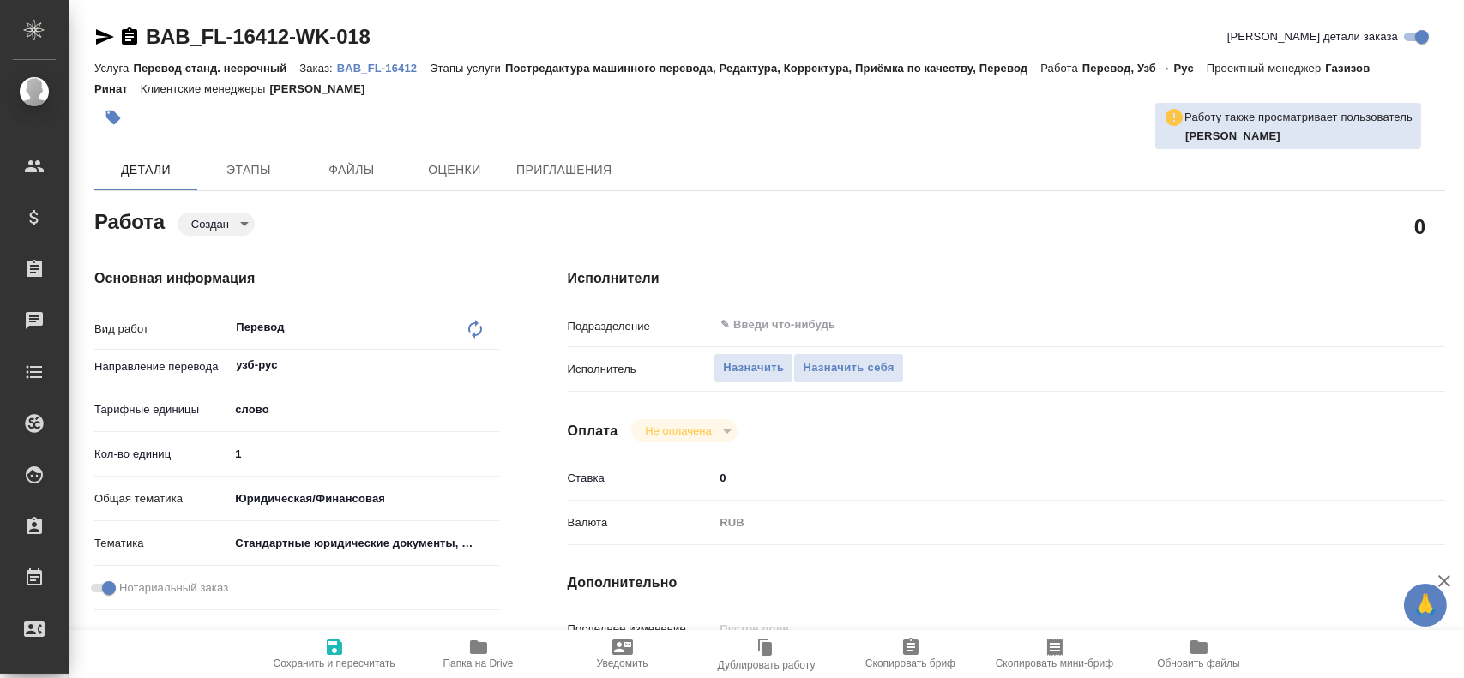
type textarea "x"
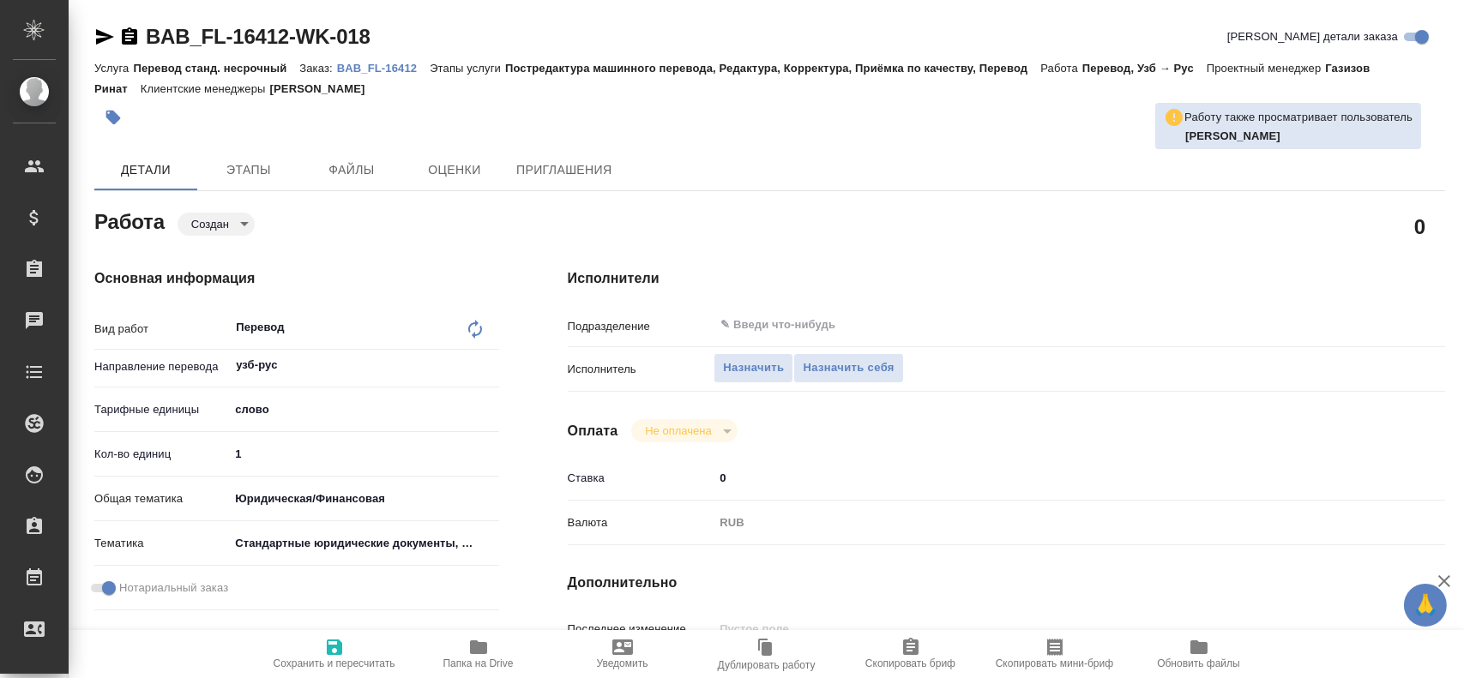
type textarea "x"
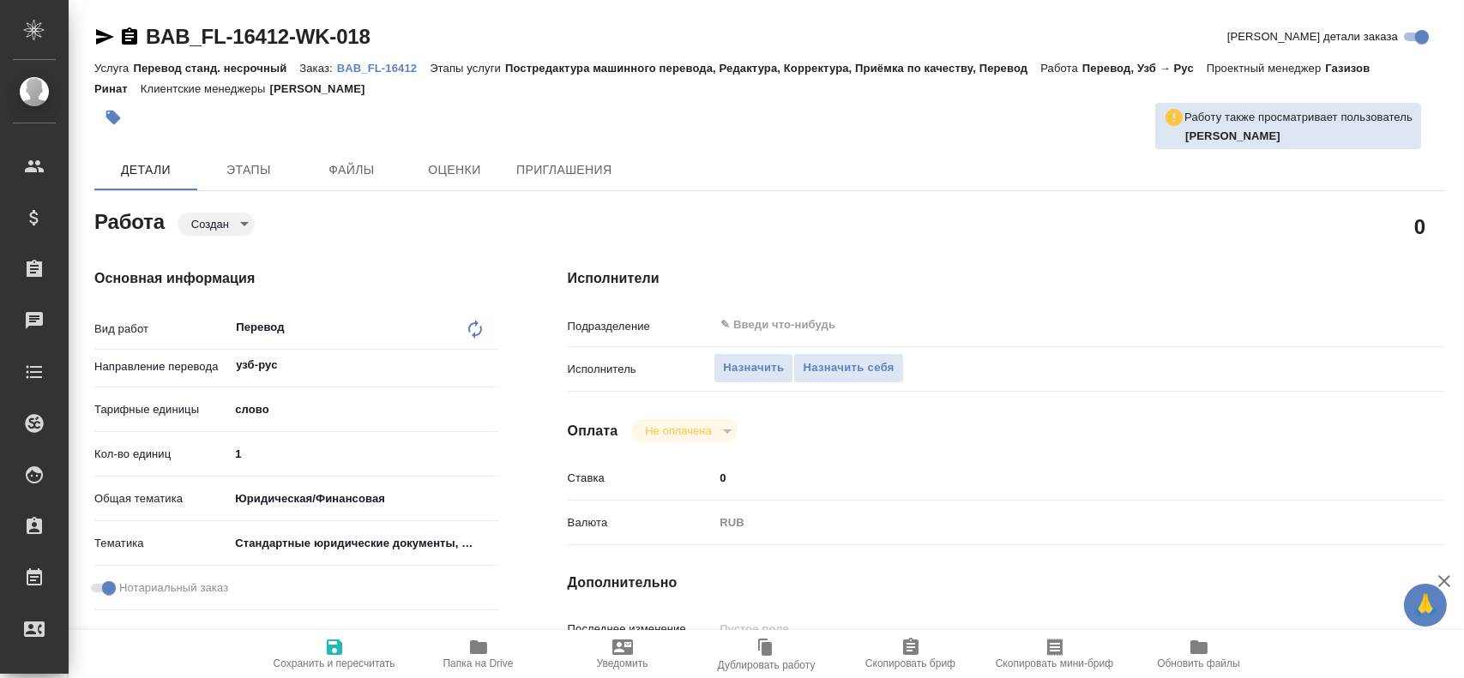
drag, startPoint x: 262, startPoint y: 449, endPoint x: 196, endPoint y: 447, distance: 66.1
click at [200, 448] on div "Кол-во единиц 1" at bounding box center [296, 454] width 405 height 30
type textarea "x"
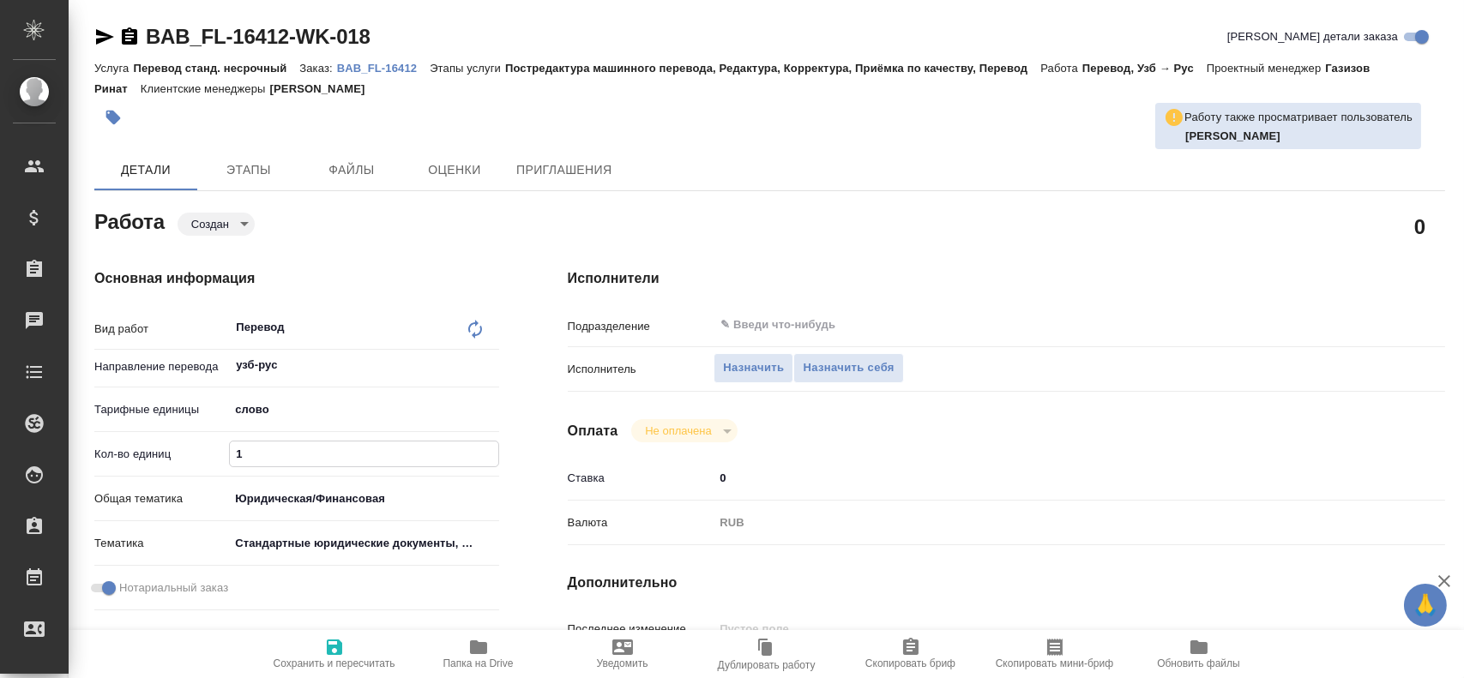
type textarea "x"
type input "10"
type textarea "x"
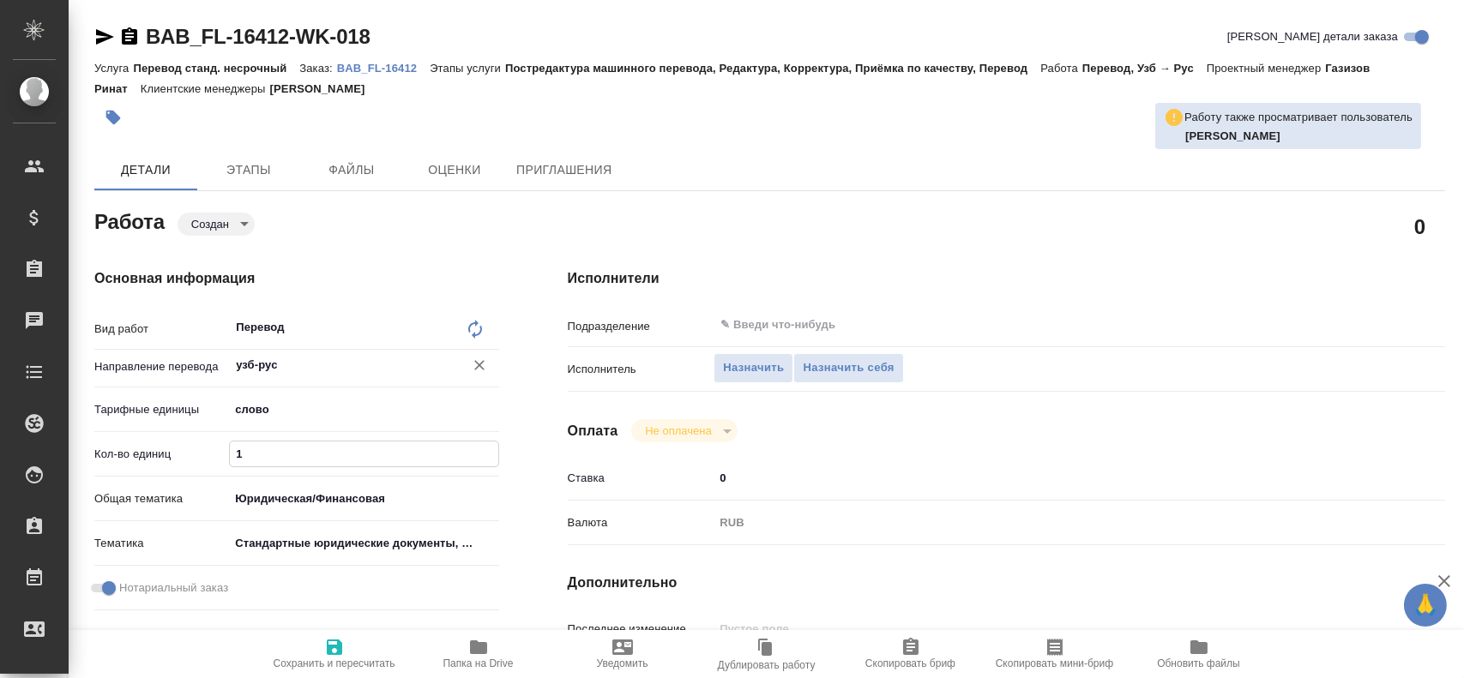
type textarea "x"
type input "100"
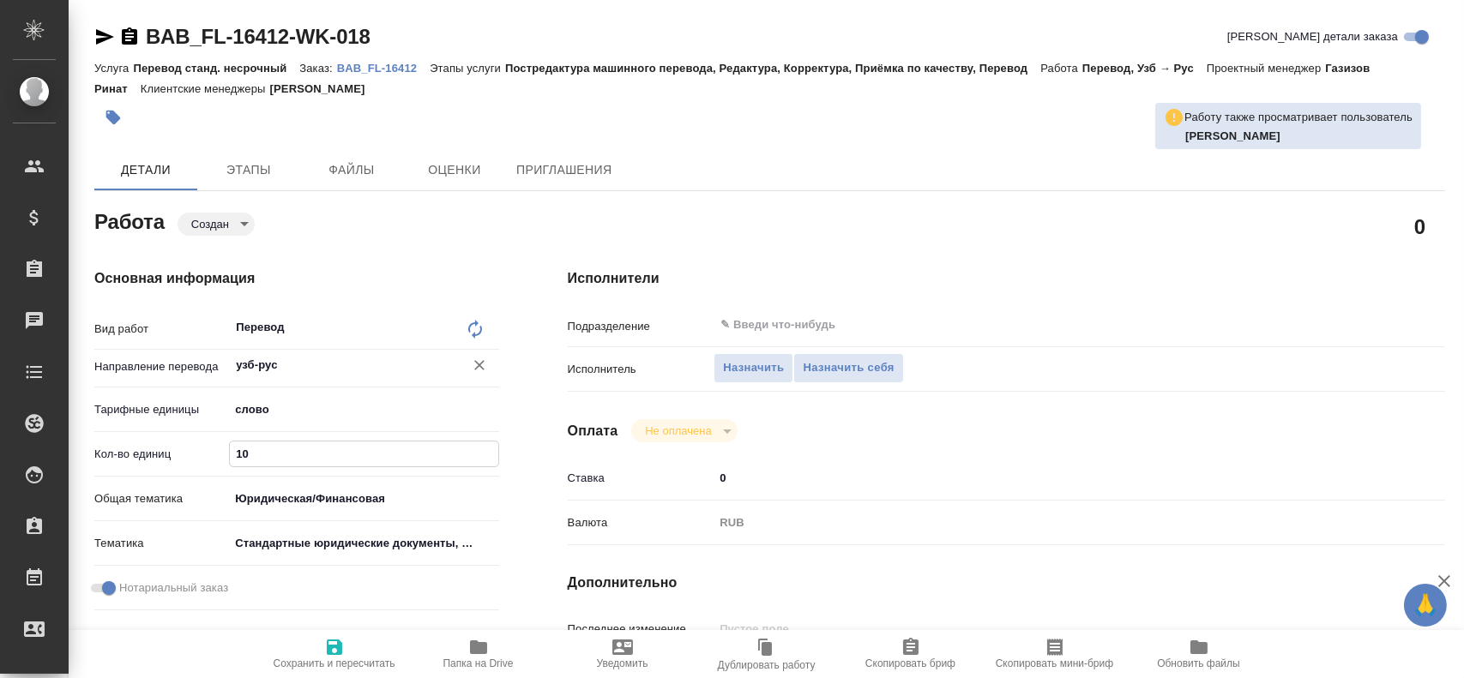
type textarea "x"
type input "100"
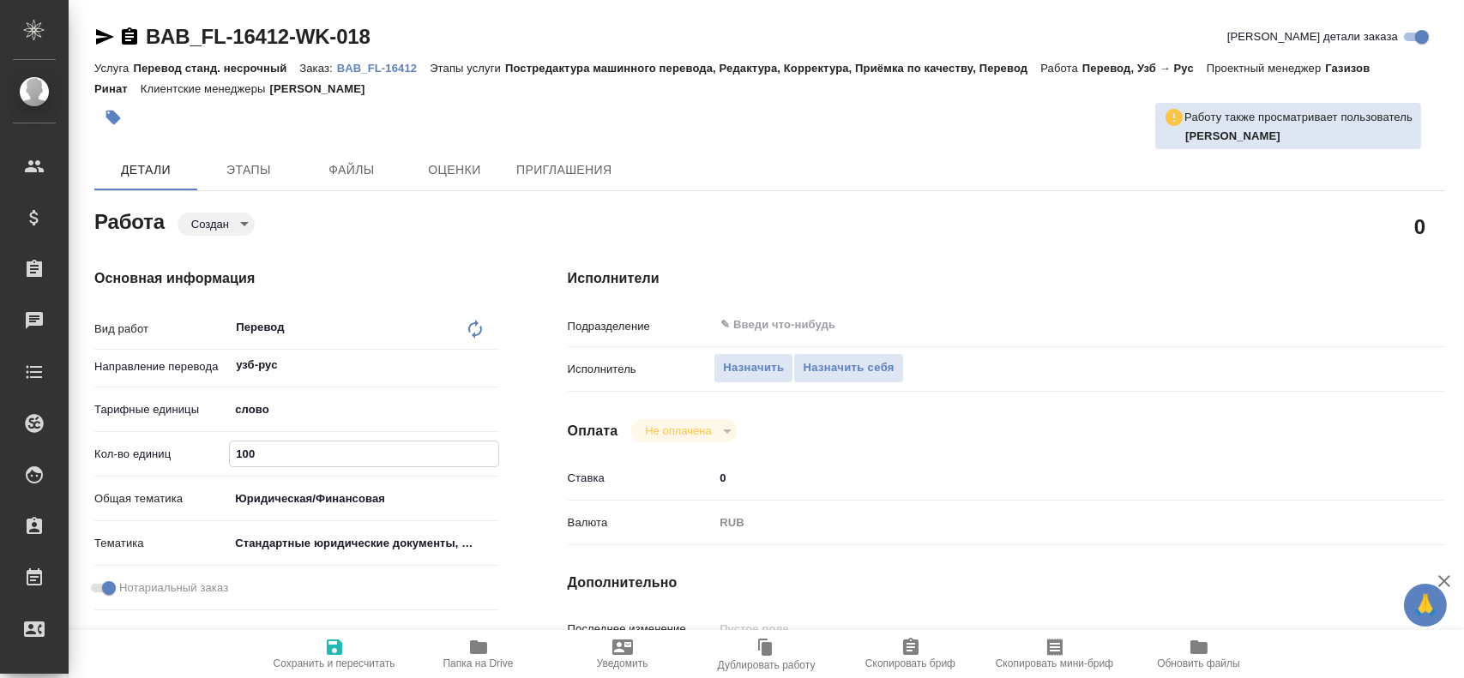
click at [335, 652] on icon "button" at bounding box center [334, 647] width 21 height 21
type textarea "x"
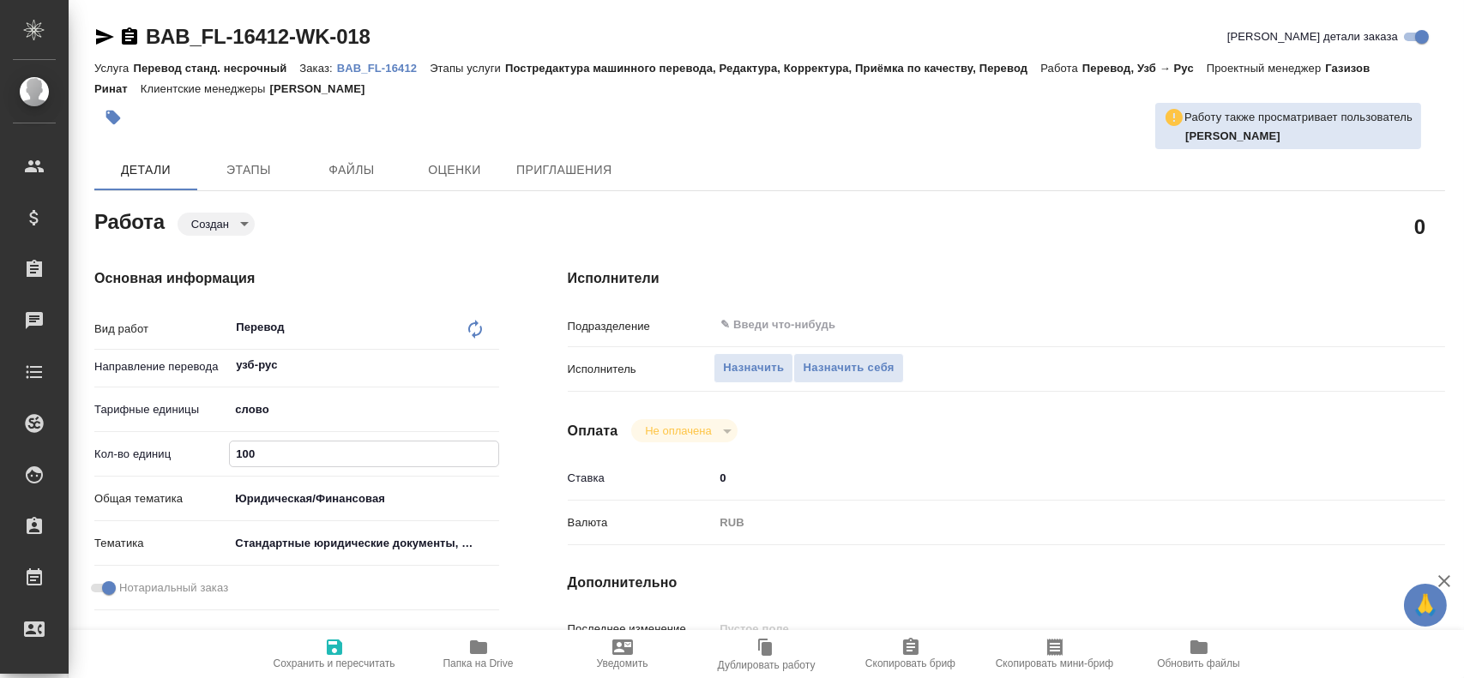
type textarea "x"
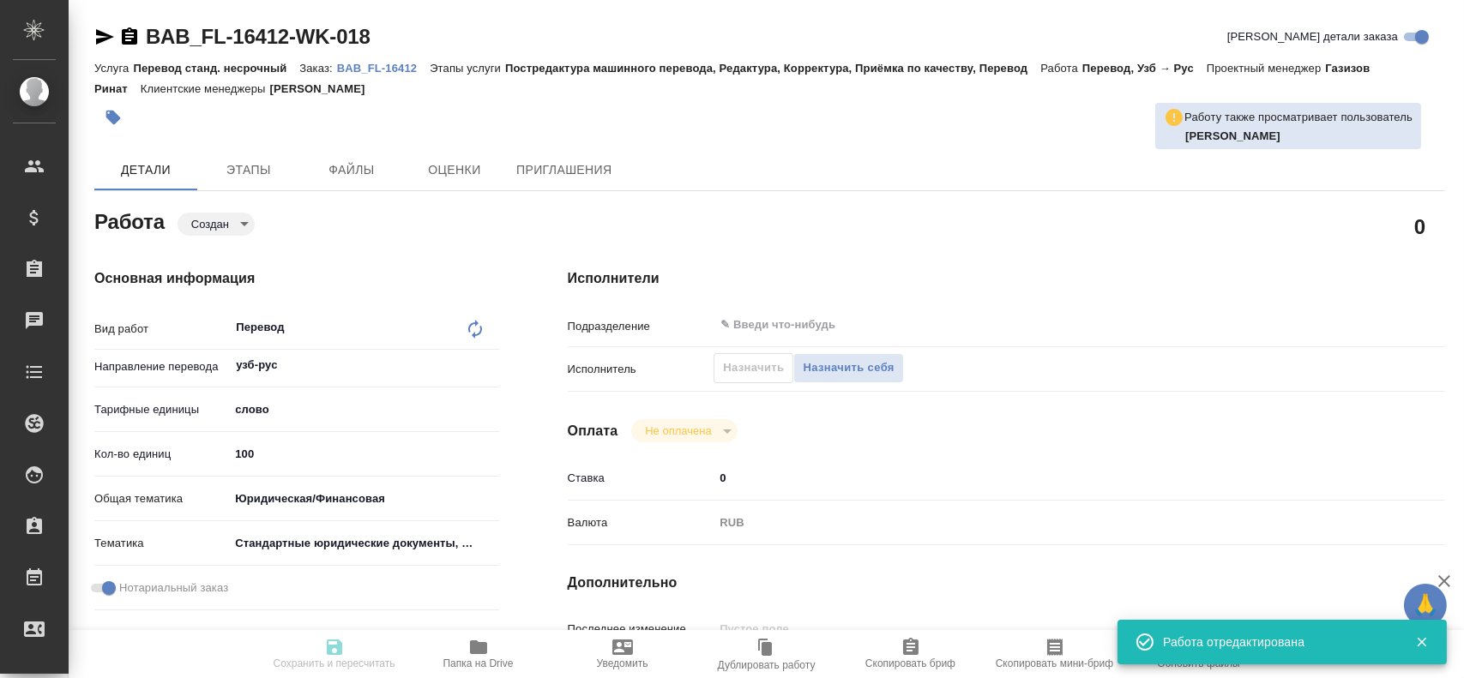
type textarea "x"
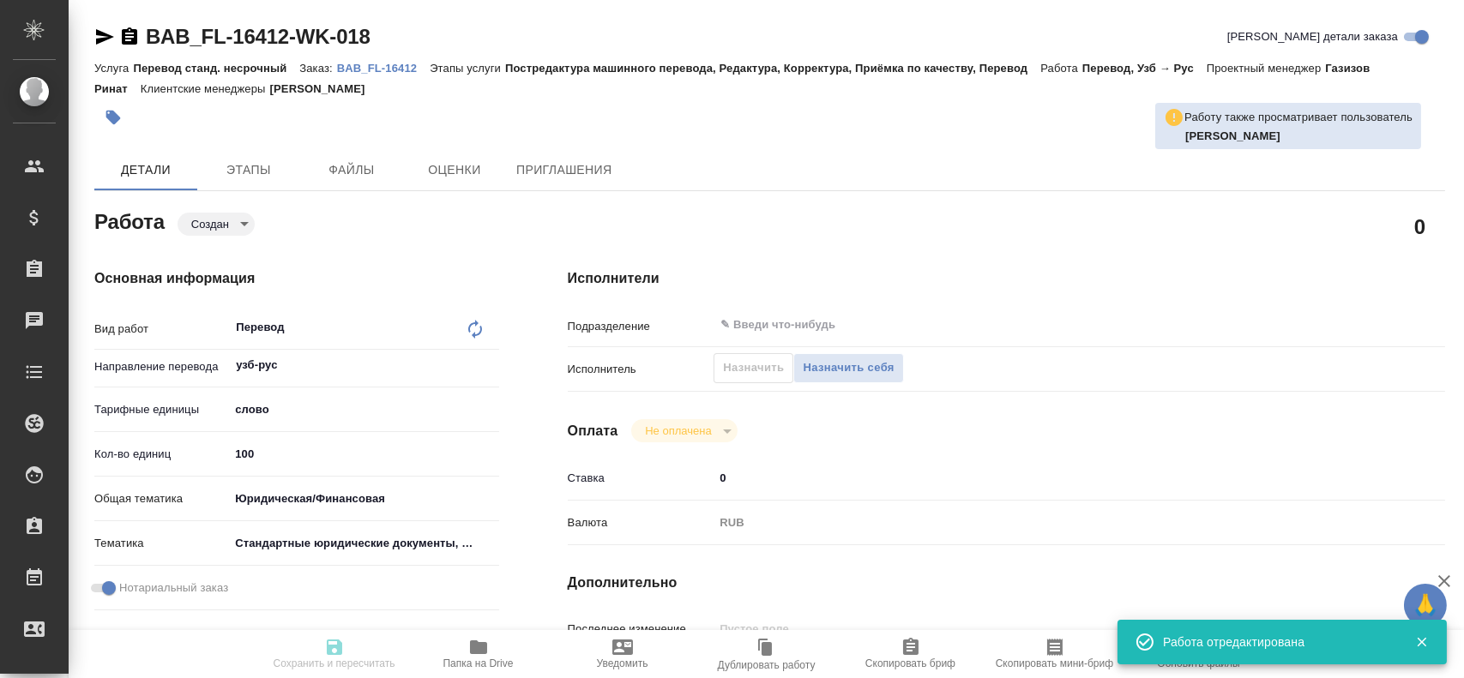
type input "created"
type textarea "Перевод"
type textarea "x"
type input "узб-рус"
type input "5a8b1489cc6b4906c91bfd90"
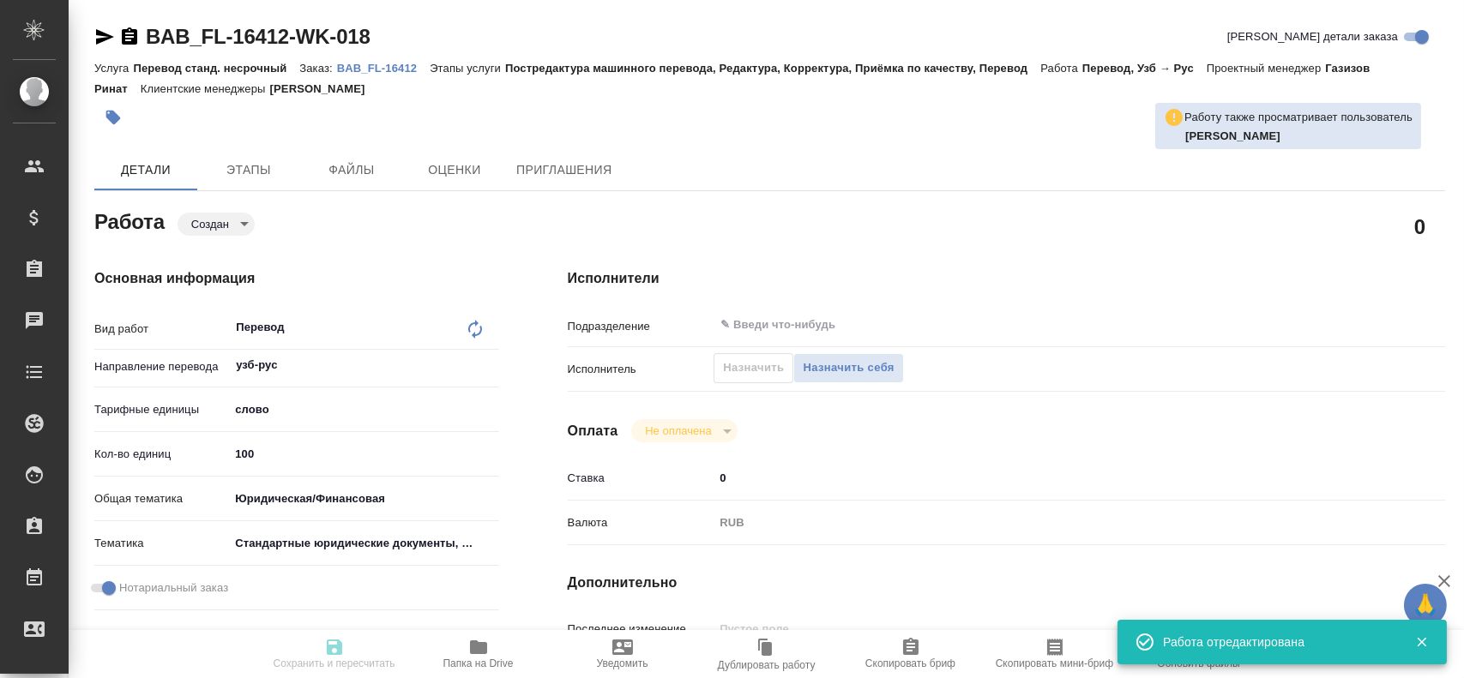
type input "100"
type input "yr-fn"
type input "5f647205b73bc97568ca66bf"
checkbox input "true"
type input "29.08.2025 11:06"
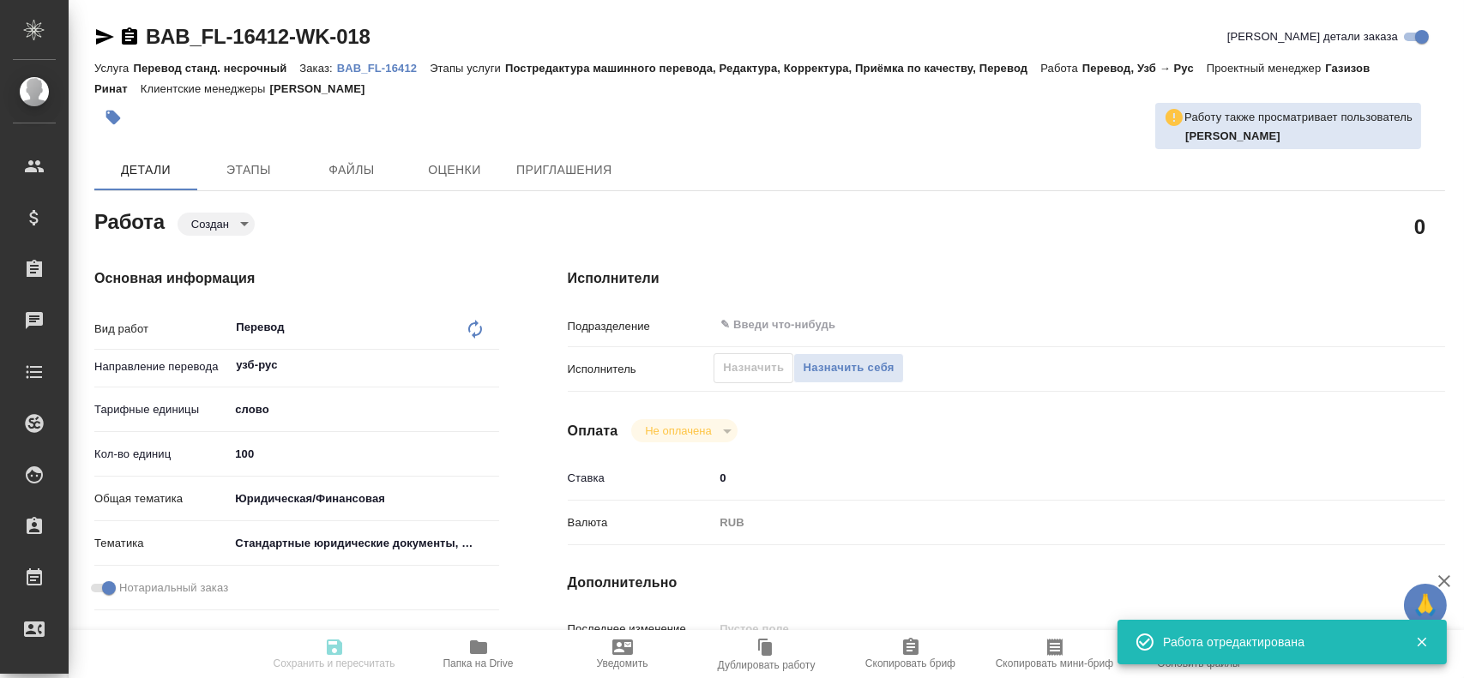
type input "29.08.2025 11:15"
type input "notPayed"
type input "0"
type input "RUB"
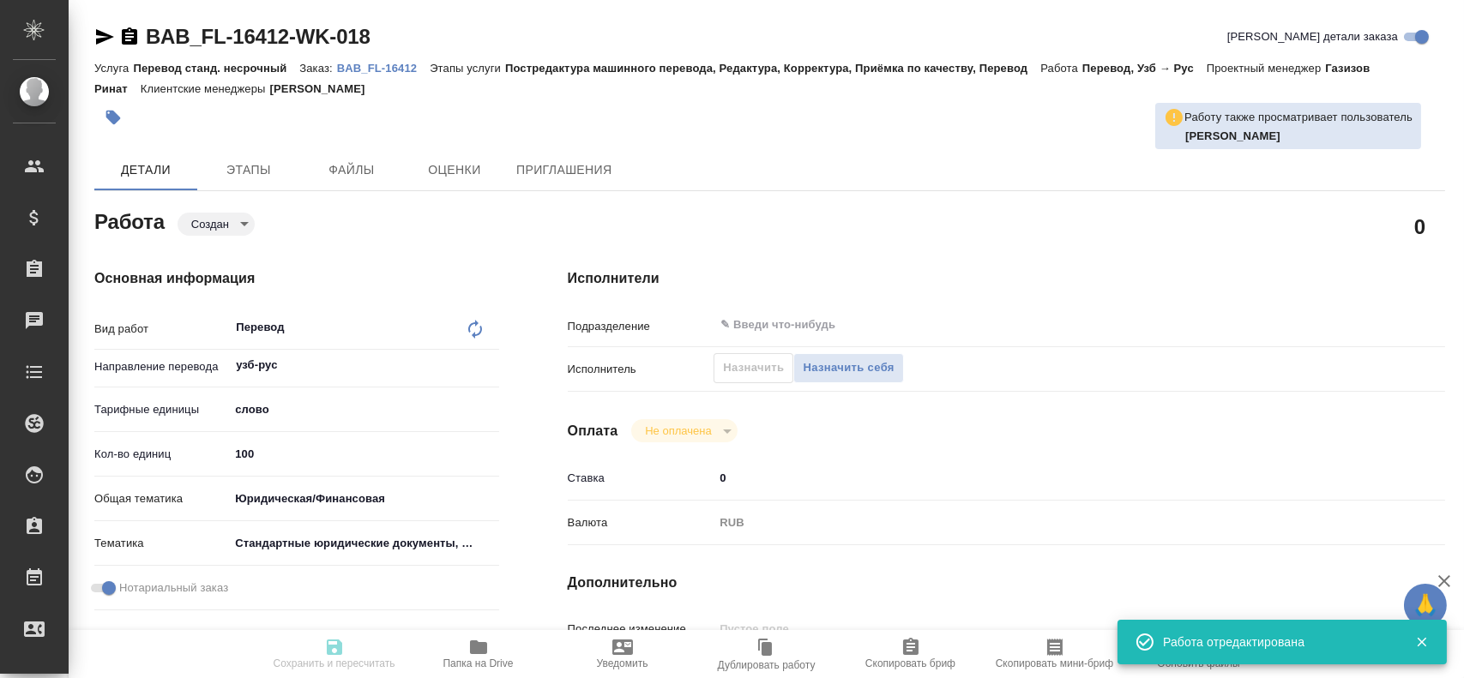
type input "Гусев Александр"
type textarea "x"
type textarea "/Clients/FL_BAB/Orders/BAB_FL-16412/Translated/BAB_FL-16412-WK-018"
type textarea "x"
type input "BAB_FL-16412"
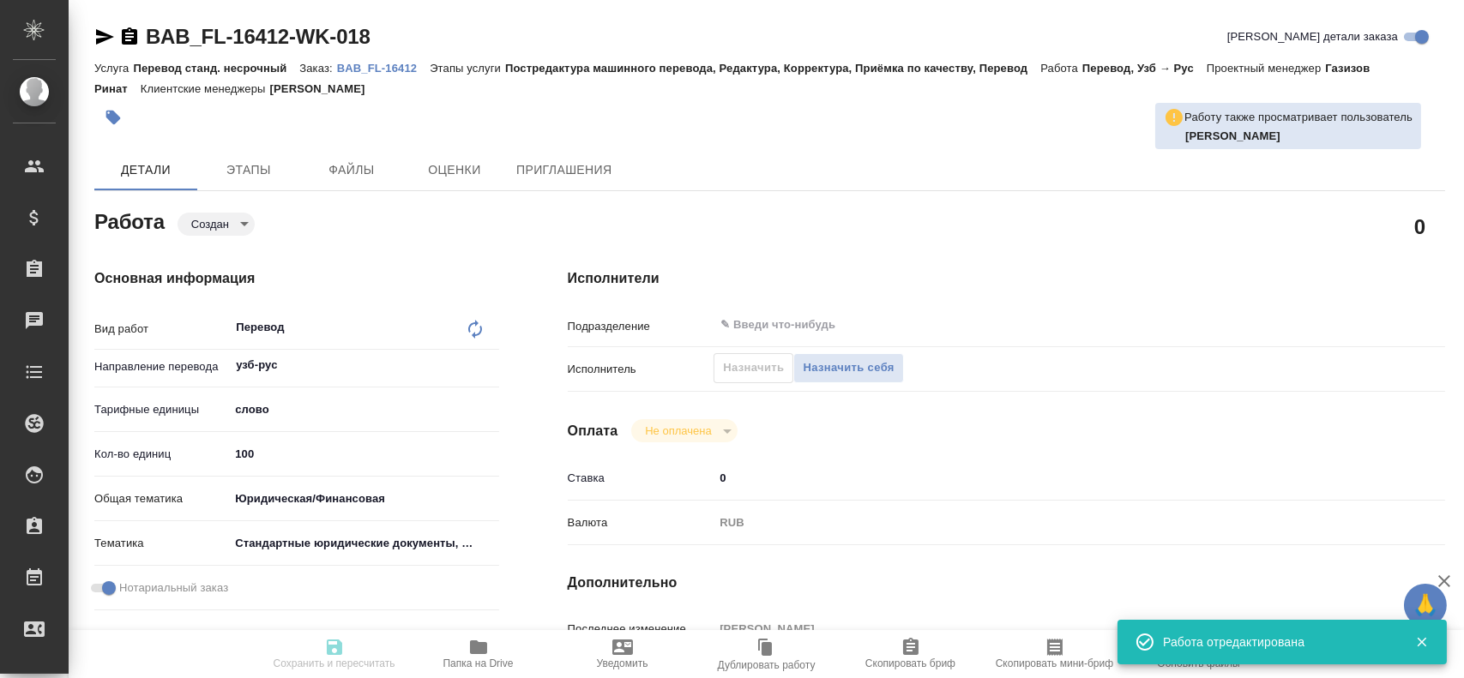
type input "Перевод станд. несрочный"
type input "Постредактура машинного перевода, Редактура, Корректура, Приёмка по качеству, П…"
type input "[PERSON_NAME]"
type input "Арсеньева Вера"
type input "/Clients/FL_BAB/Orders/BAB_FL-16412"
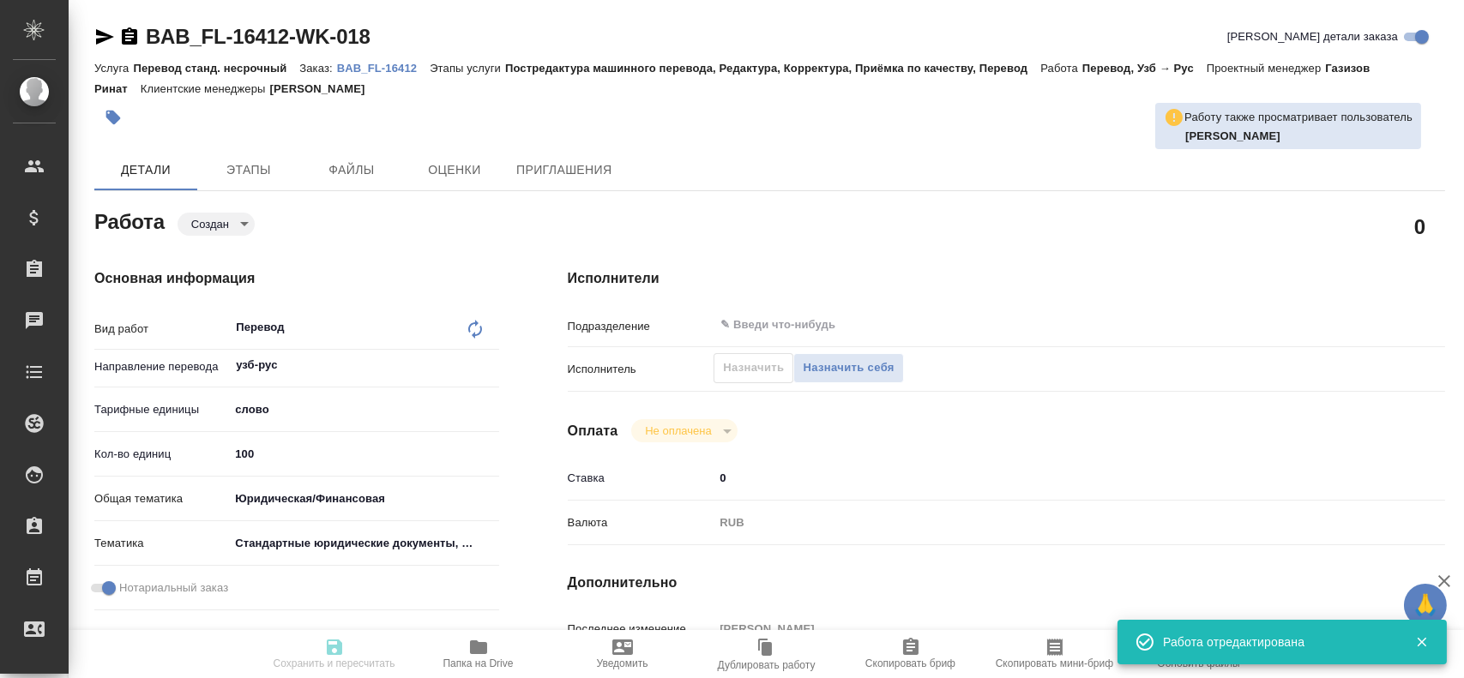
type textarea "x"
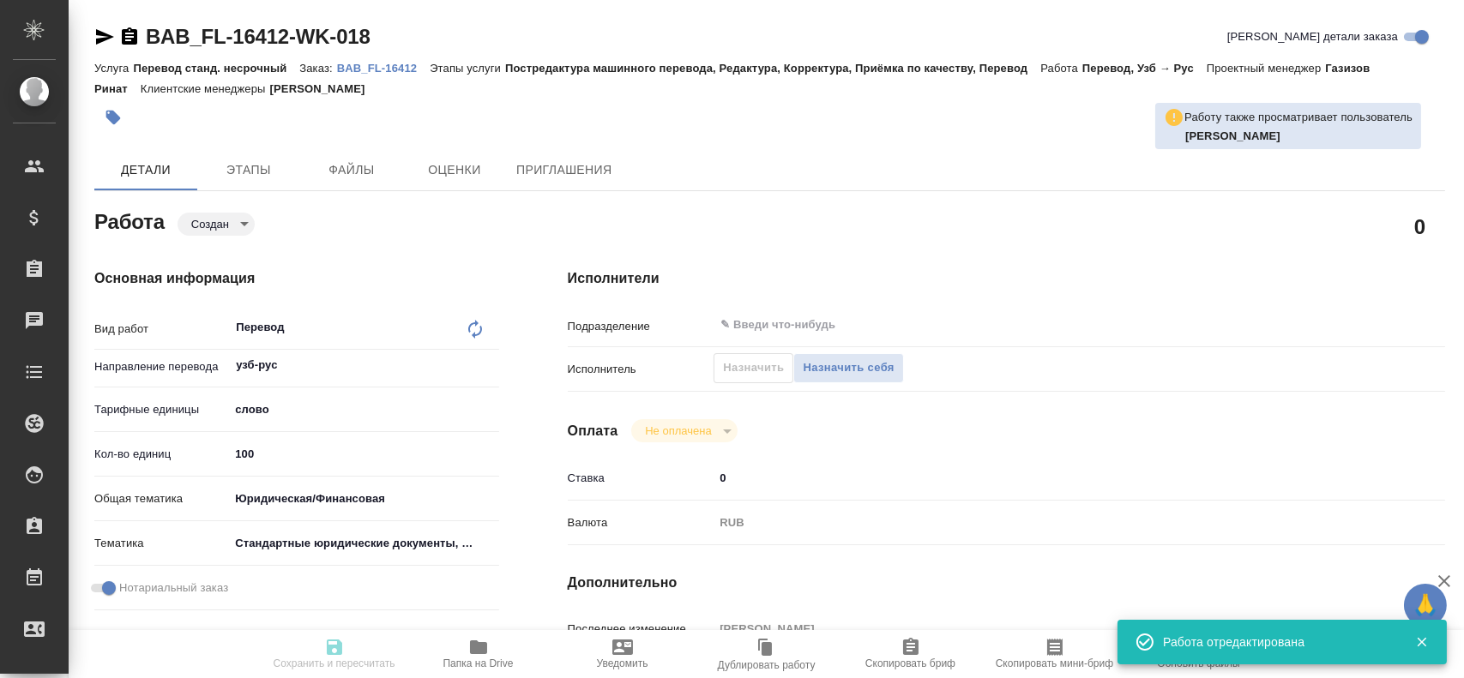
type textarea "x"
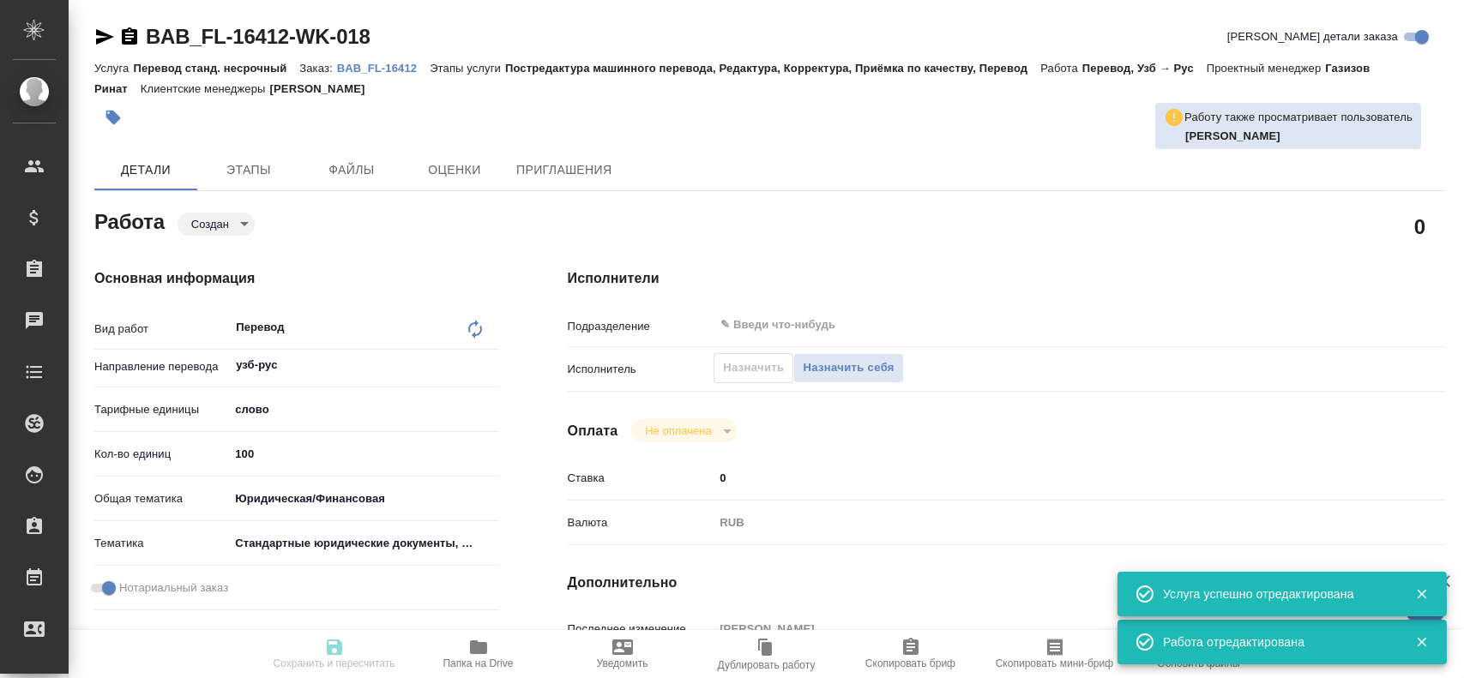
type textarea "x"
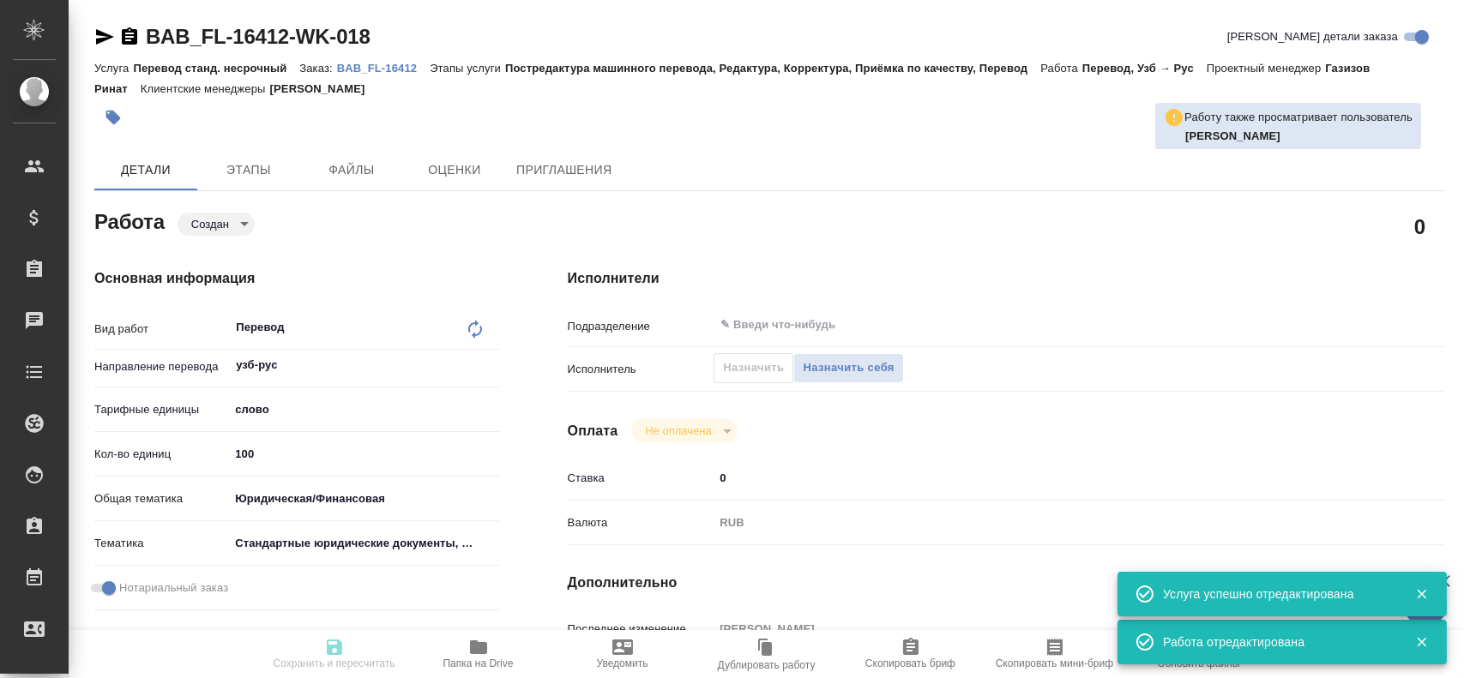
type textarea "x"
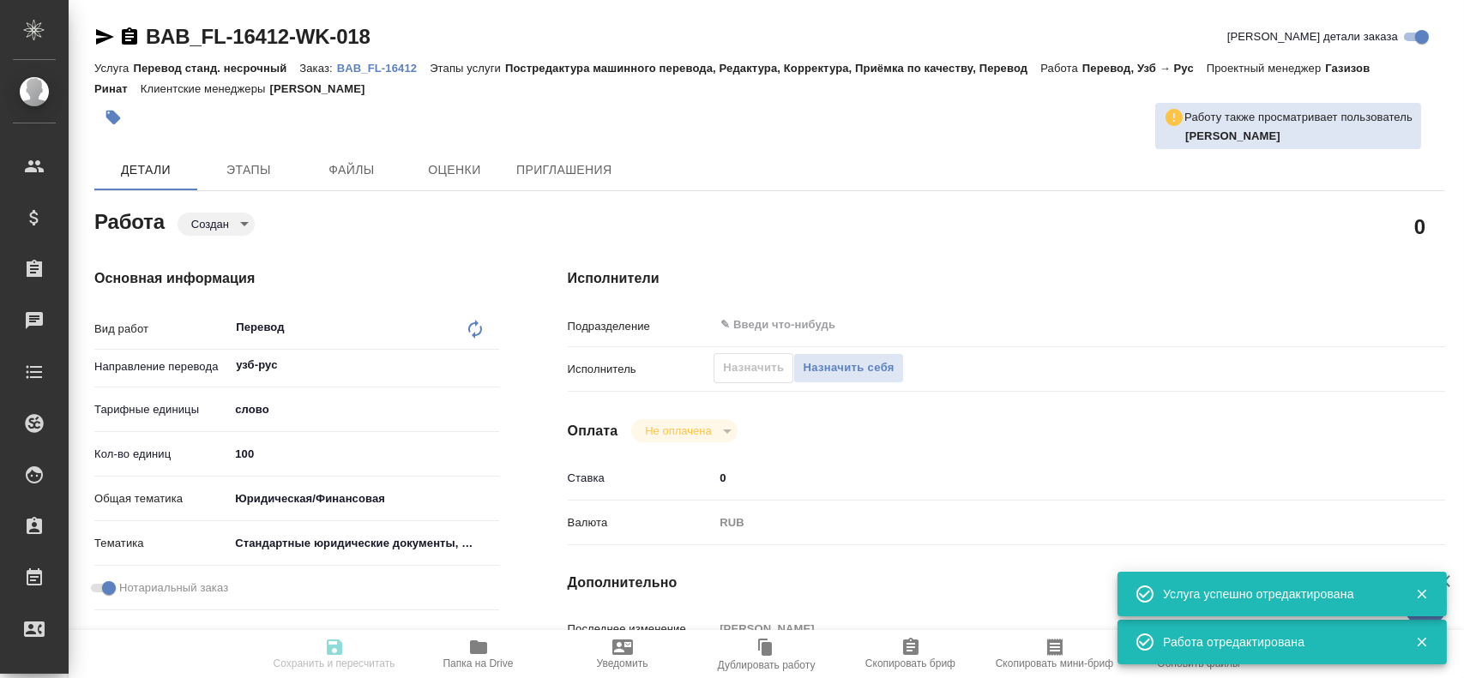
type textarea "x"
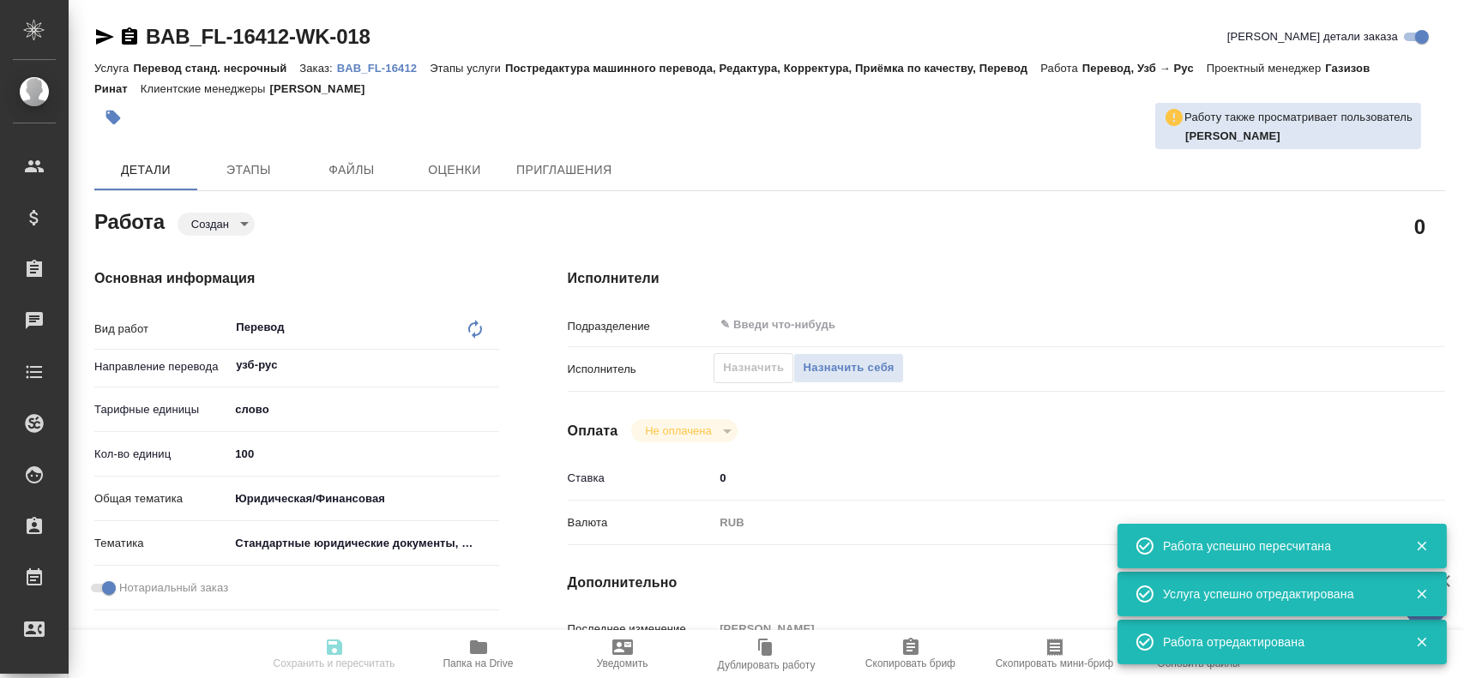
type input "created"
type textarea "Перевод"
type textarea "x"
type input "узб-рус"
type input "5a8b1489cc6b4906c91bfd90"
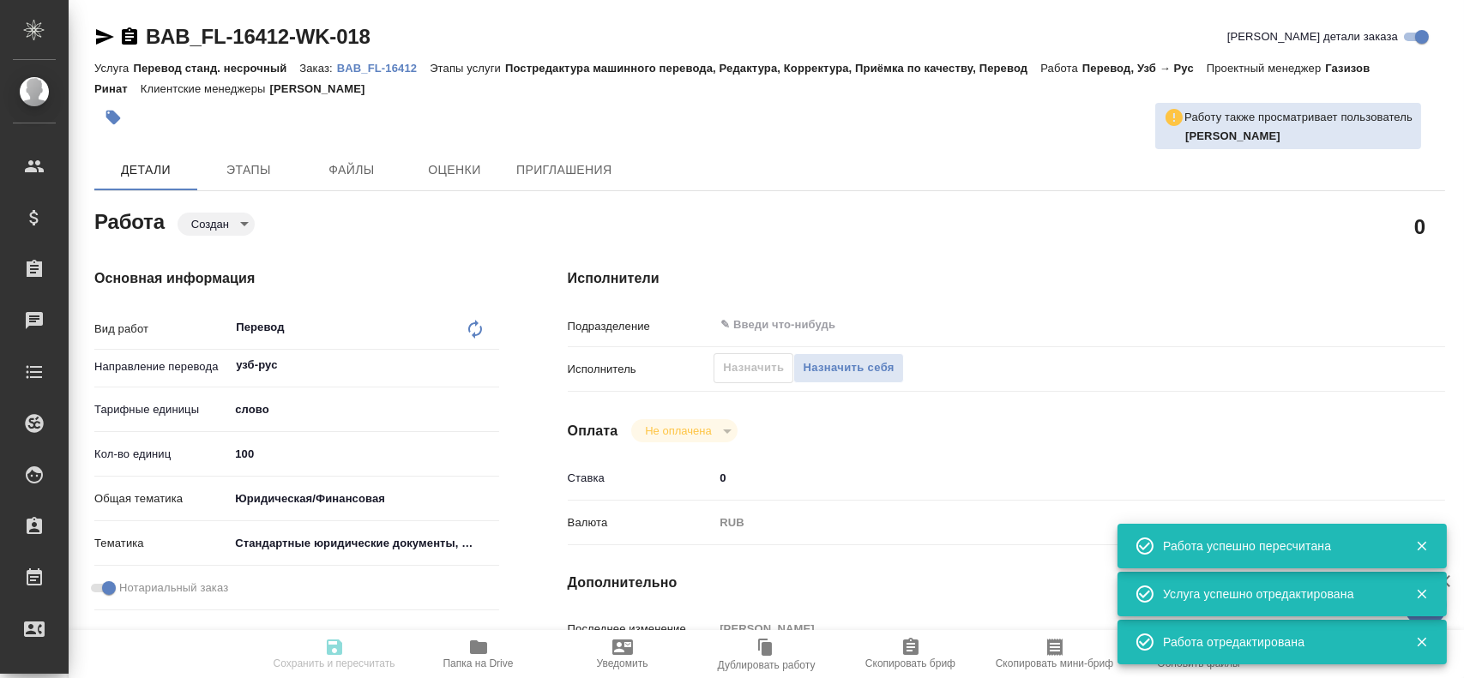
type input "100"
type input "yr-fn"
type input "5f647205b73bc97568ca66bf"
checkbox input "true"
type input "29.08.2025 11:06"
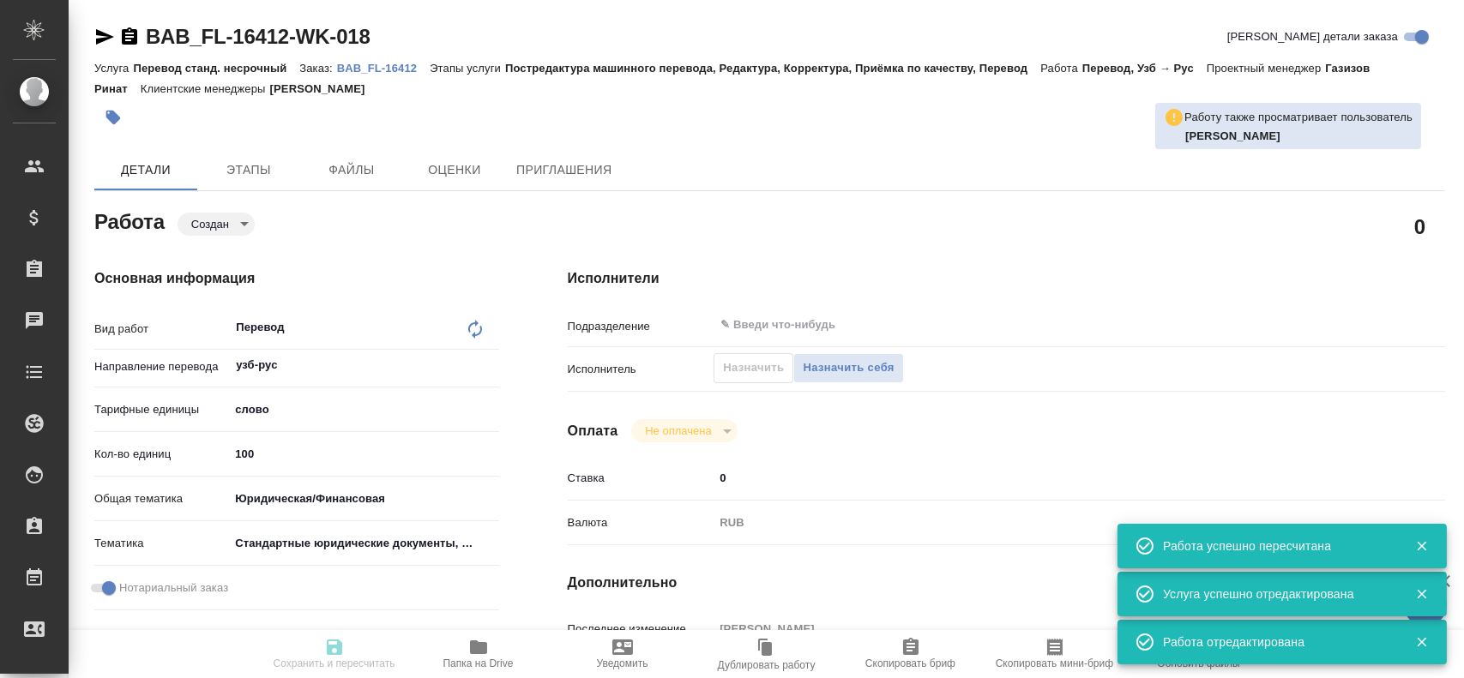
type input "29.08.2025 11:15"
type input "notPayed"
type input "0"
type input "RUB"
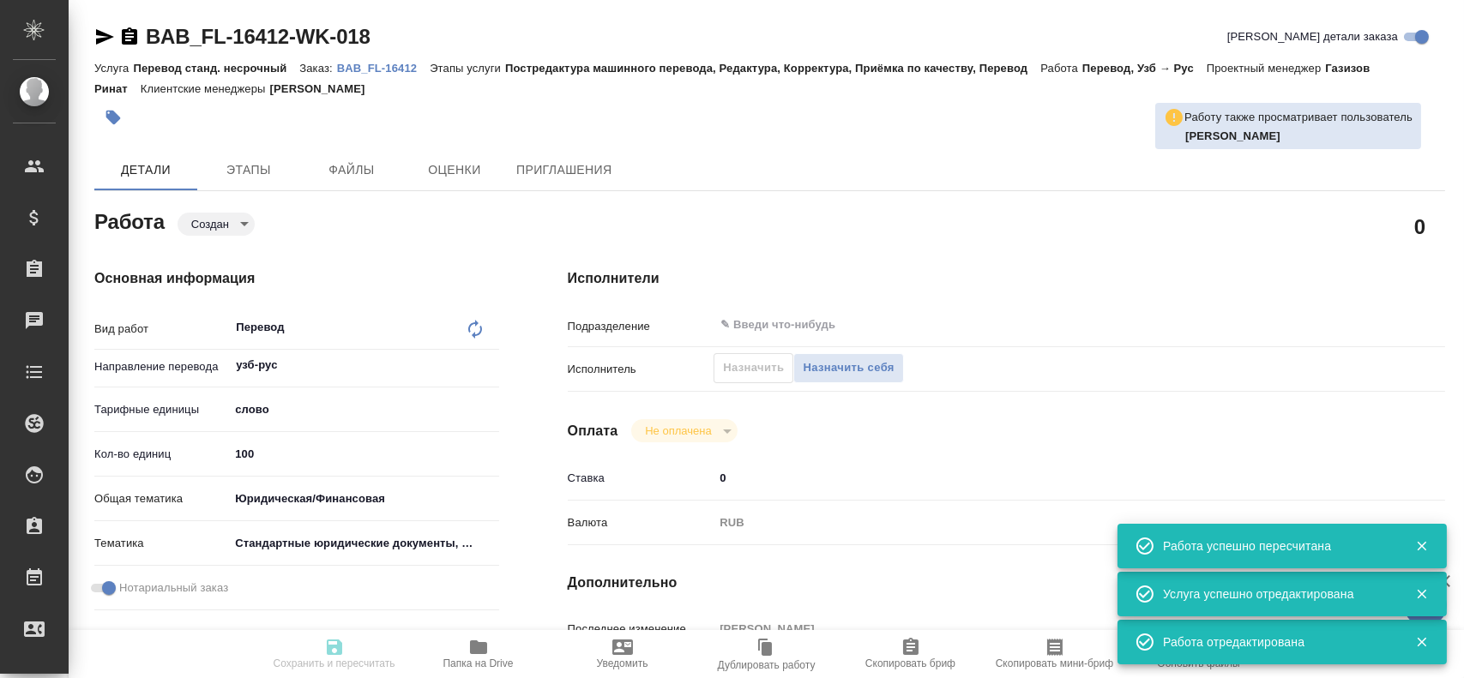
type input "Гусев Александр"
type textarea "x"
type textarea "/Clients/FL_BAB/Orders/BAB_FL-16412/Translated/BAB_FL-16412-WK-018"
type textarea "x"
type input "BAB_FL-16412"
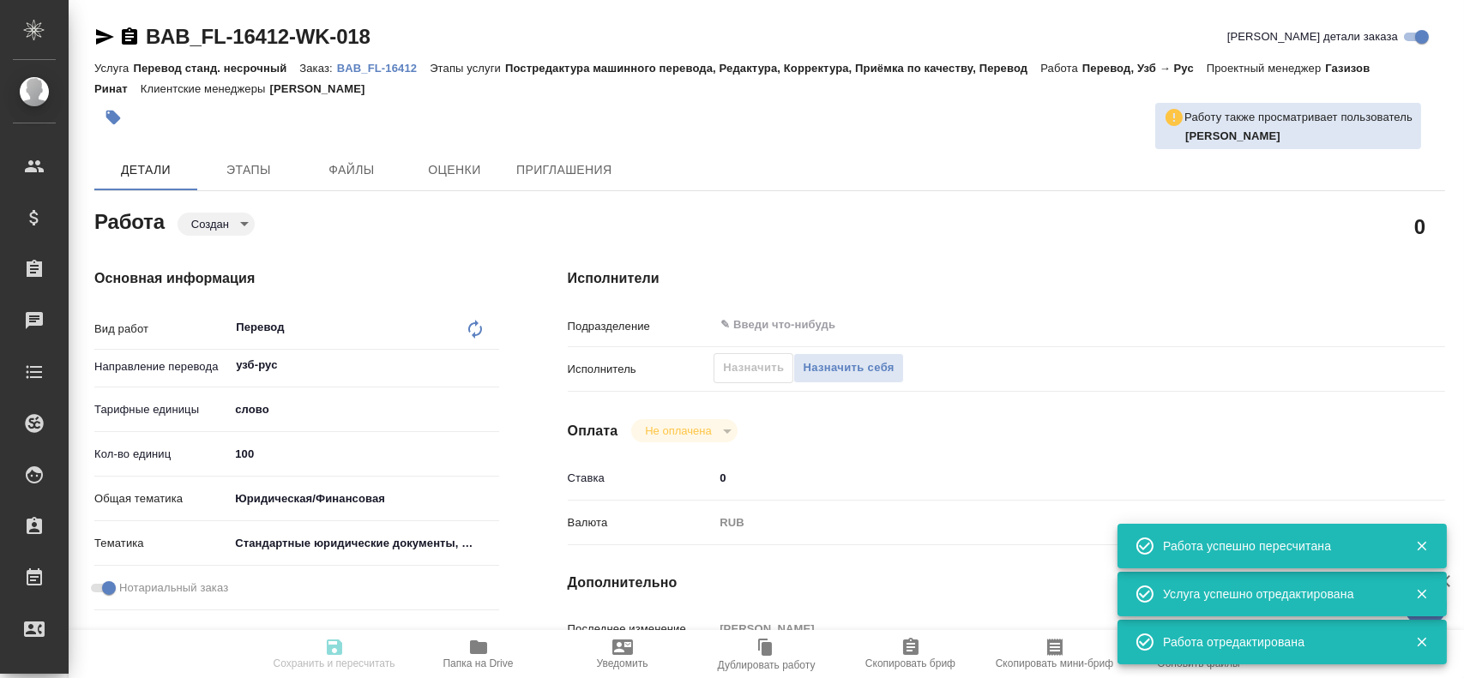
type input "Перевод станд. несрочный"
type input "Постредактура машинного перевода, Редактура, Корректура, Приёмка по качеству, П…"
type input "Голубев Дмитрий"
type input "Арсеньева Вера"
type input "/Clients/FL_BAB/Orders/BAB_FL-16412"
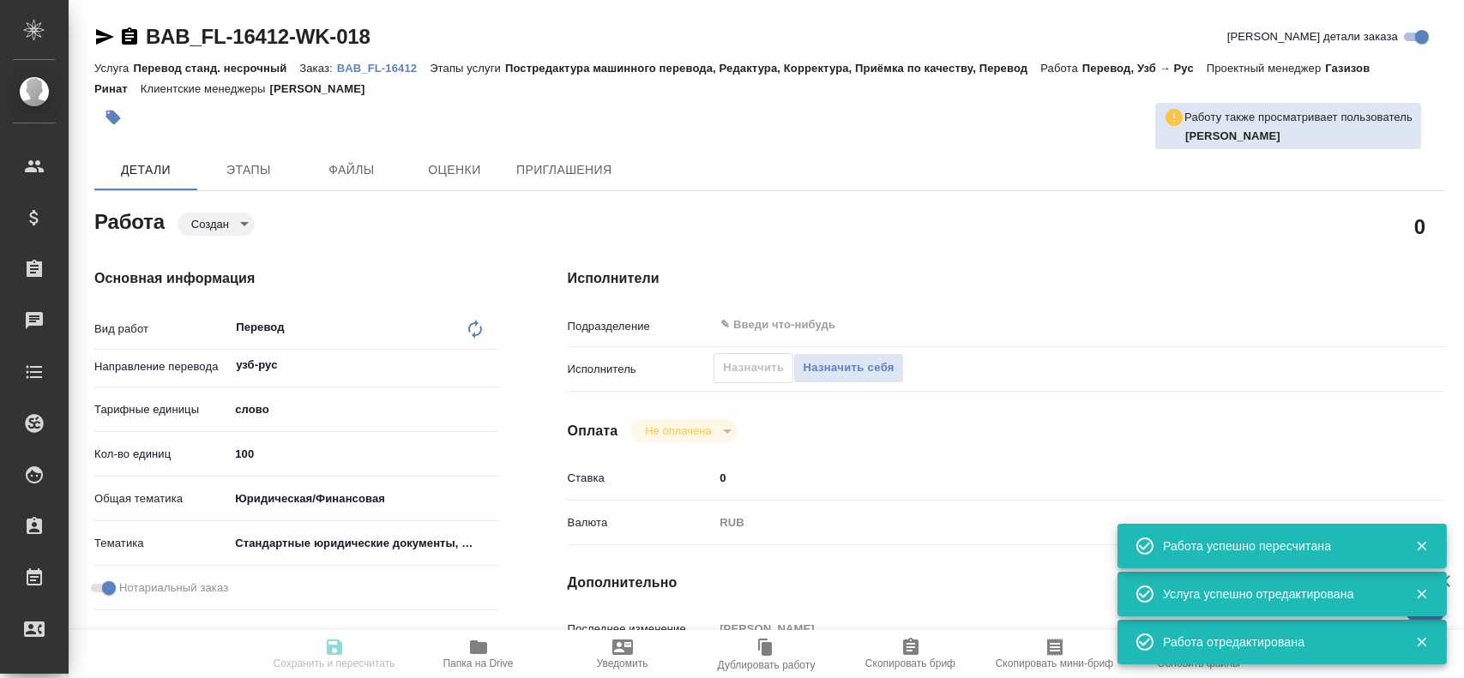
type textarea "x"
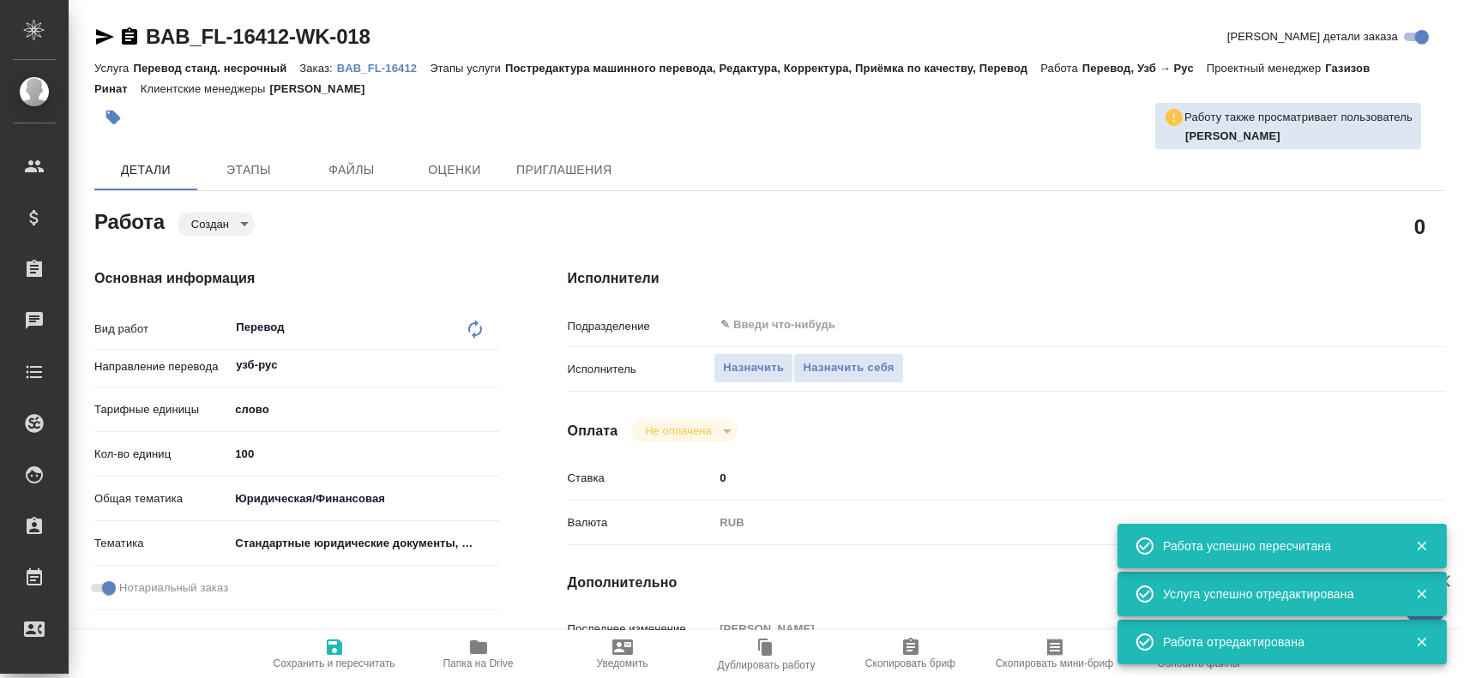
type textarea "x"
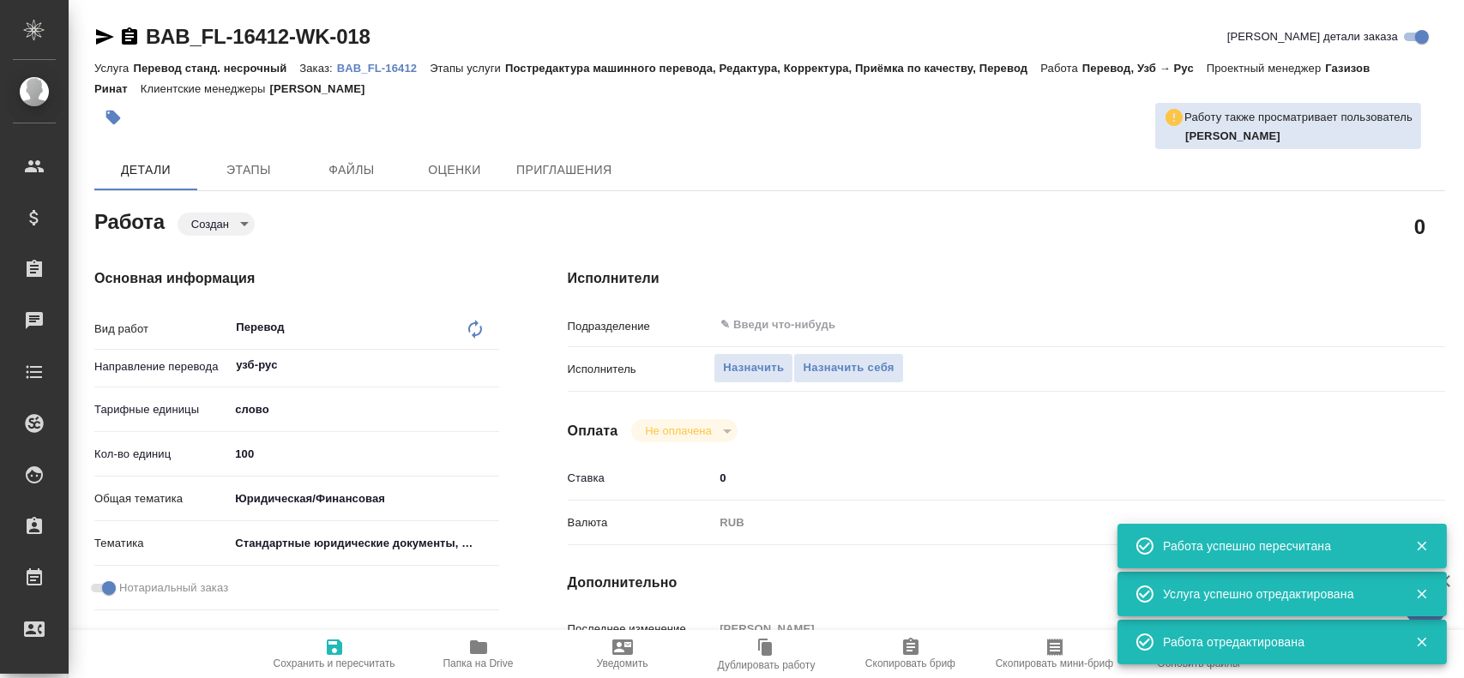
type textarea "x"
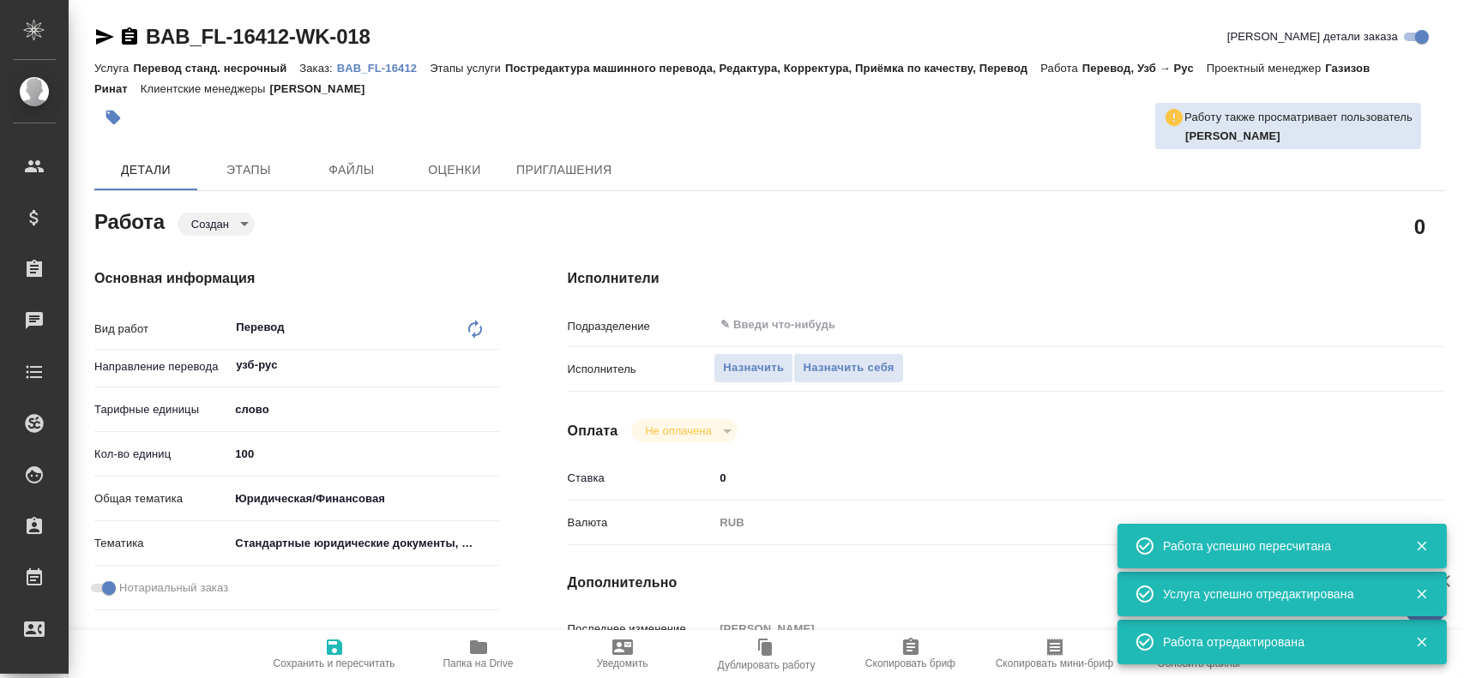
type textarea "x"
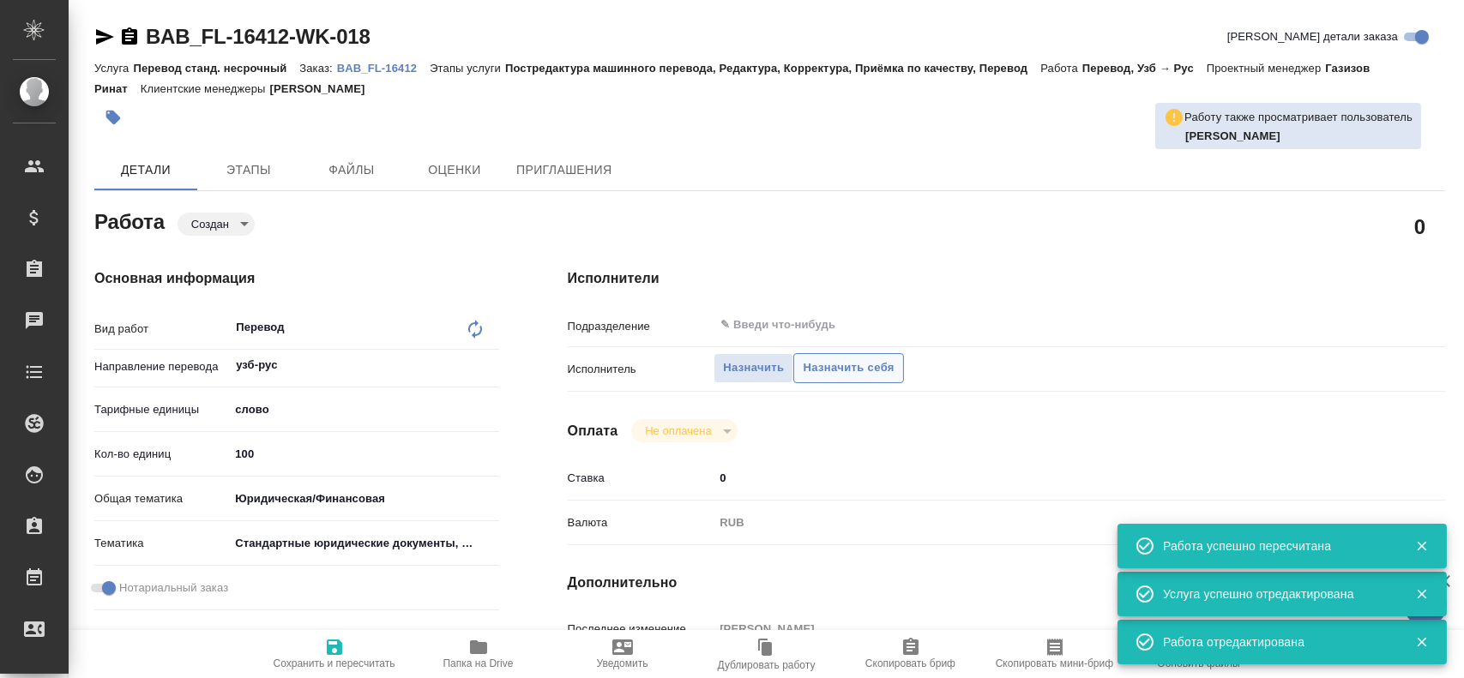
type textarea "x"
click at [820, 377] on span "Назначить себя" at bounding box center [848, 369] width 91 height 20
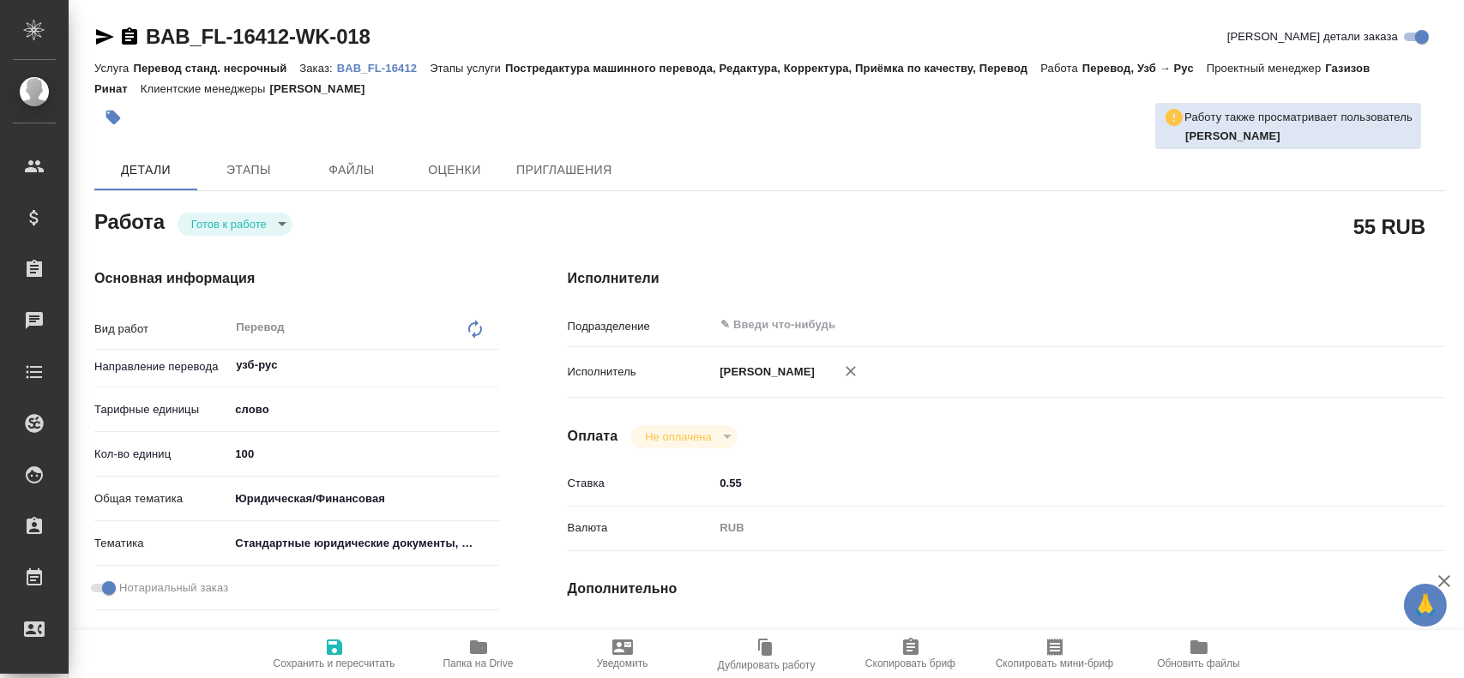
type textarea "x"
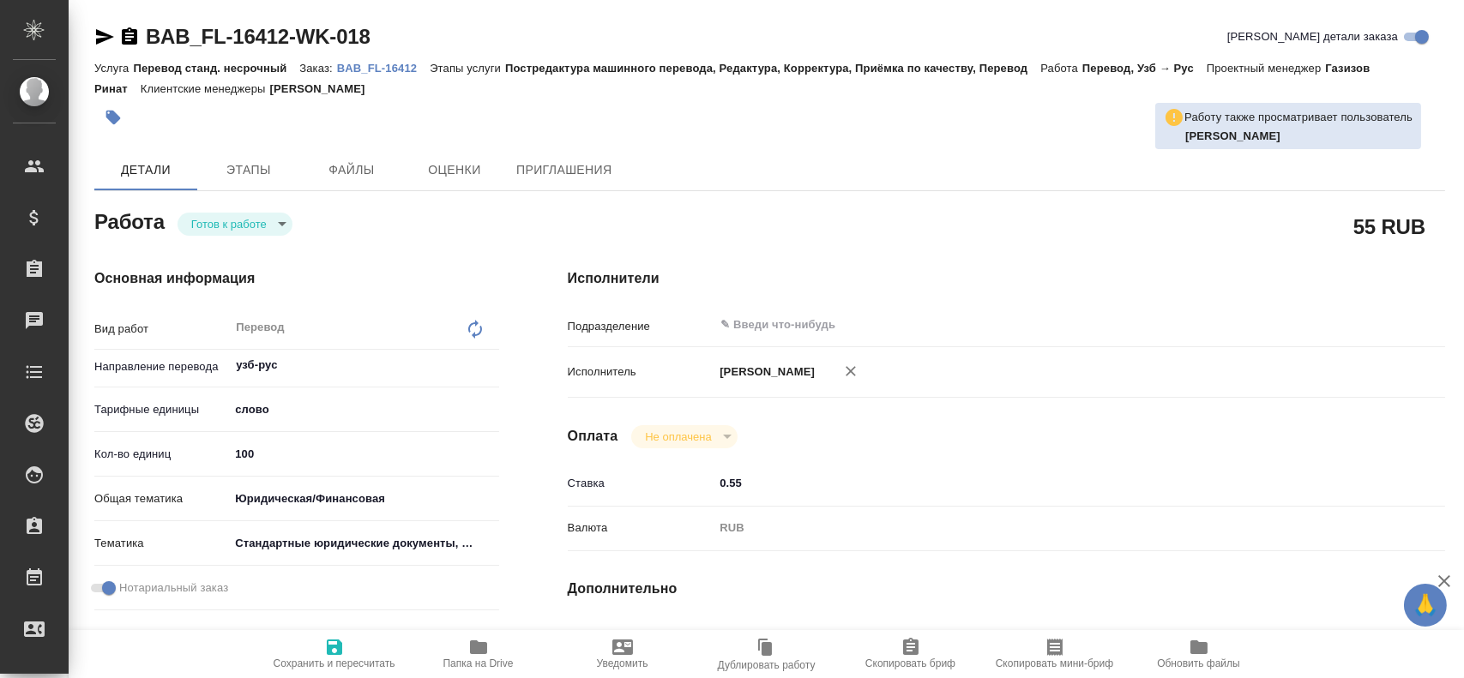
type textarea "x"
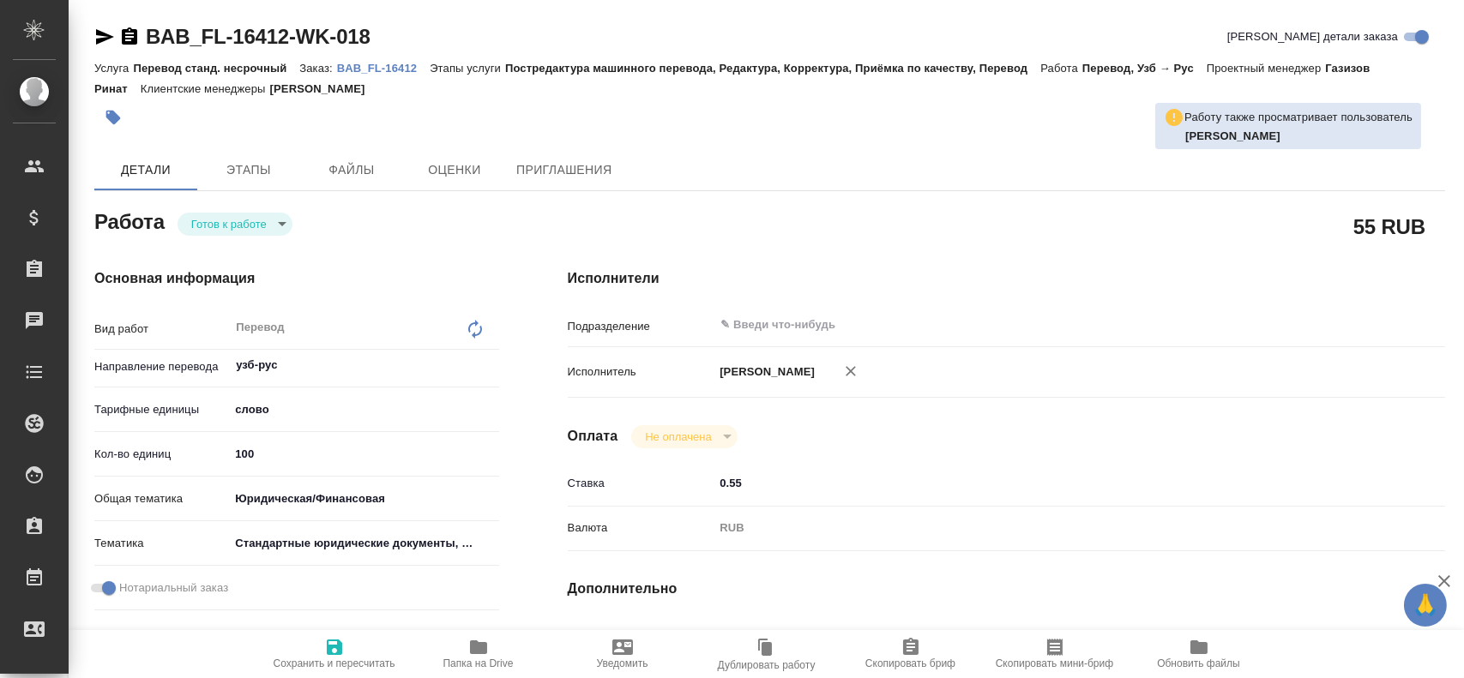
type textarea "x"
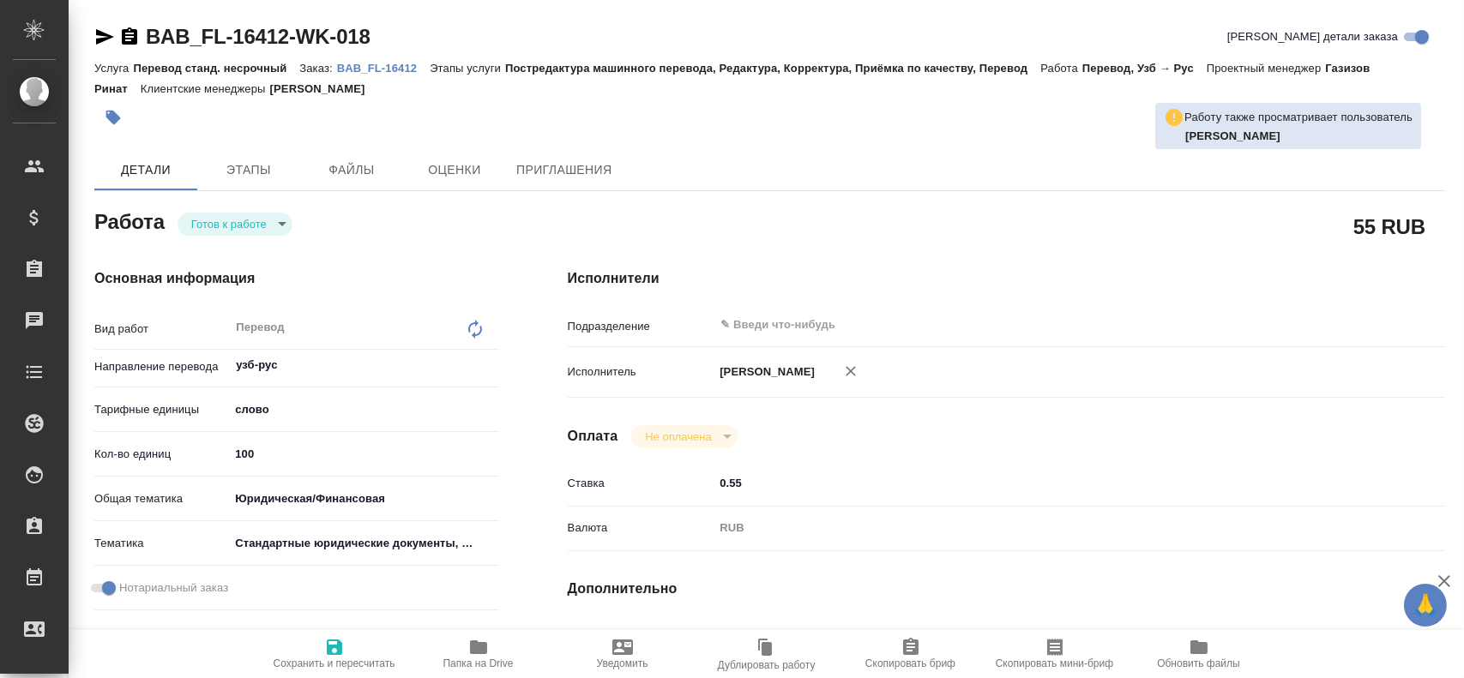
type textarea "x"
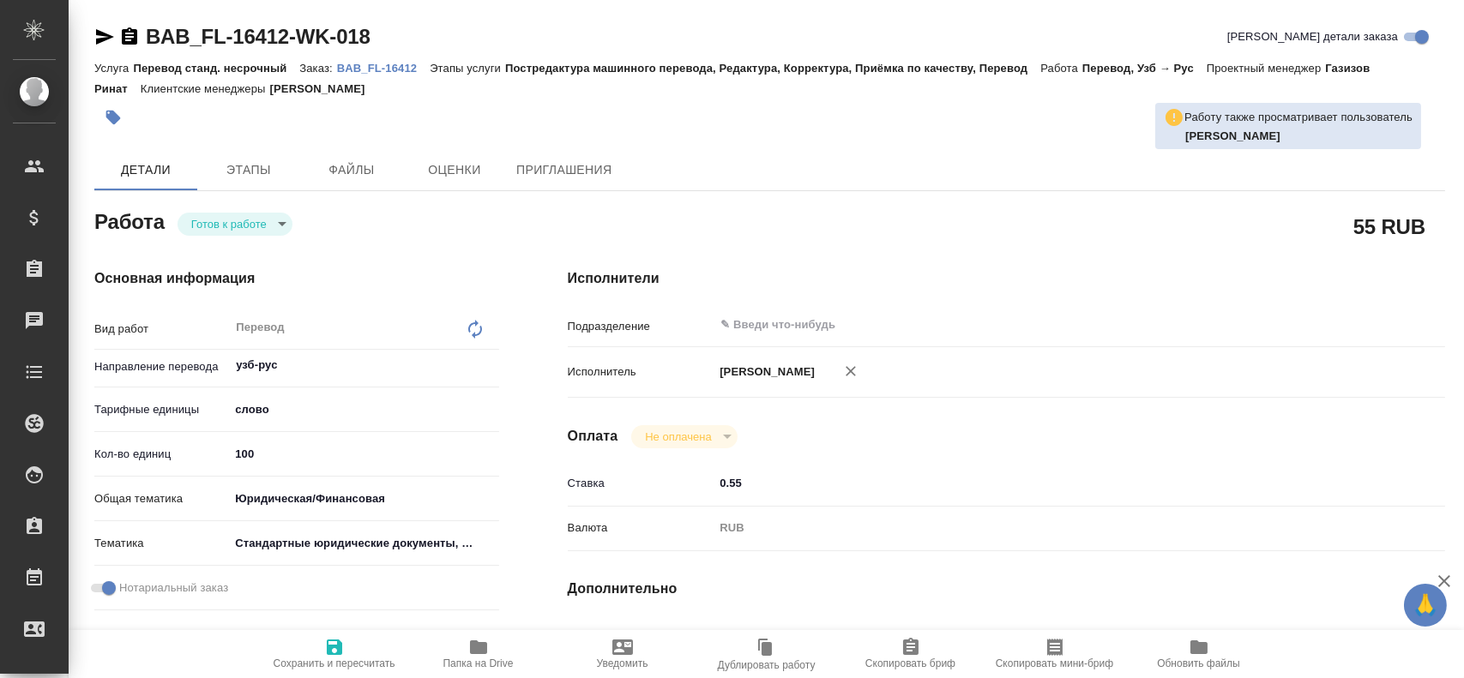
click at [219, 227] on body "🙏 .cls-1 fill:#fff; AWATERA Gusev Alexandr Клиенты Спецификации Заказы Чаты Tod…" at bounding box center [732, 339] width 1464 height 678
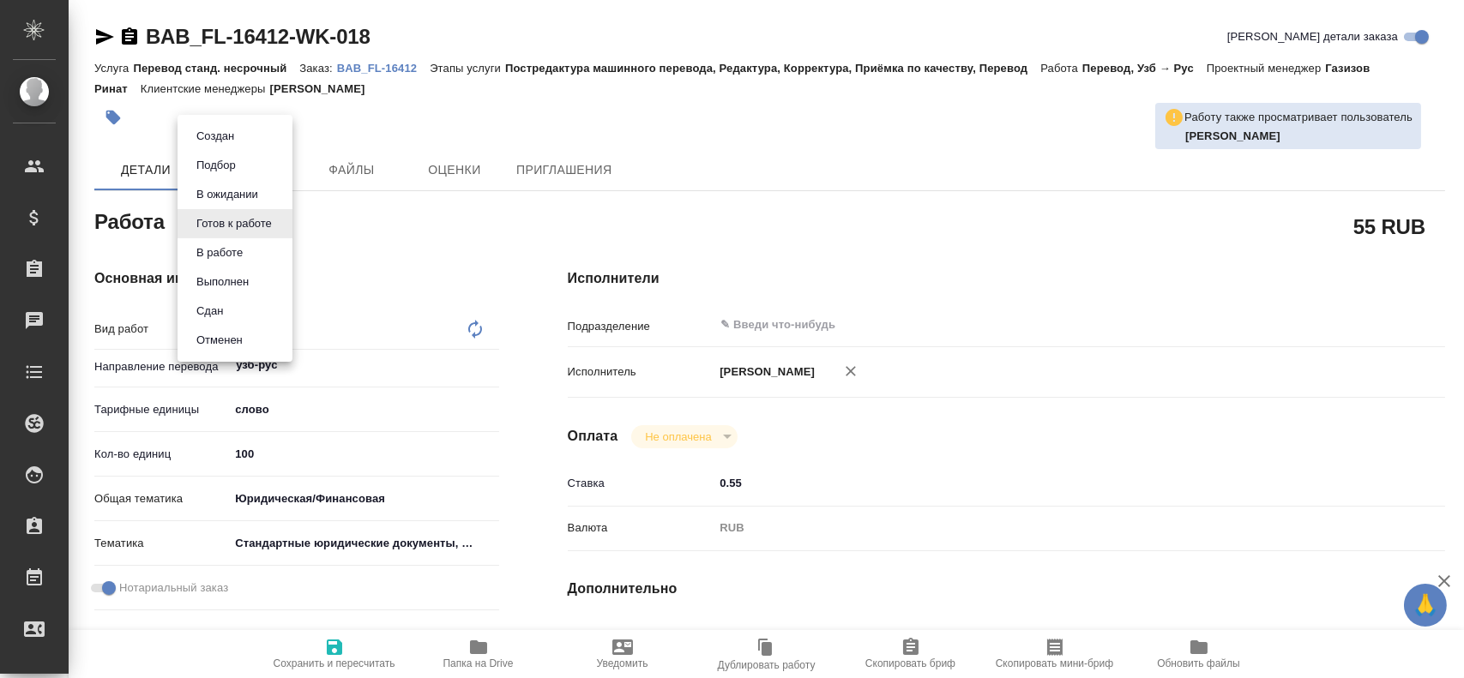
type textarea "x"
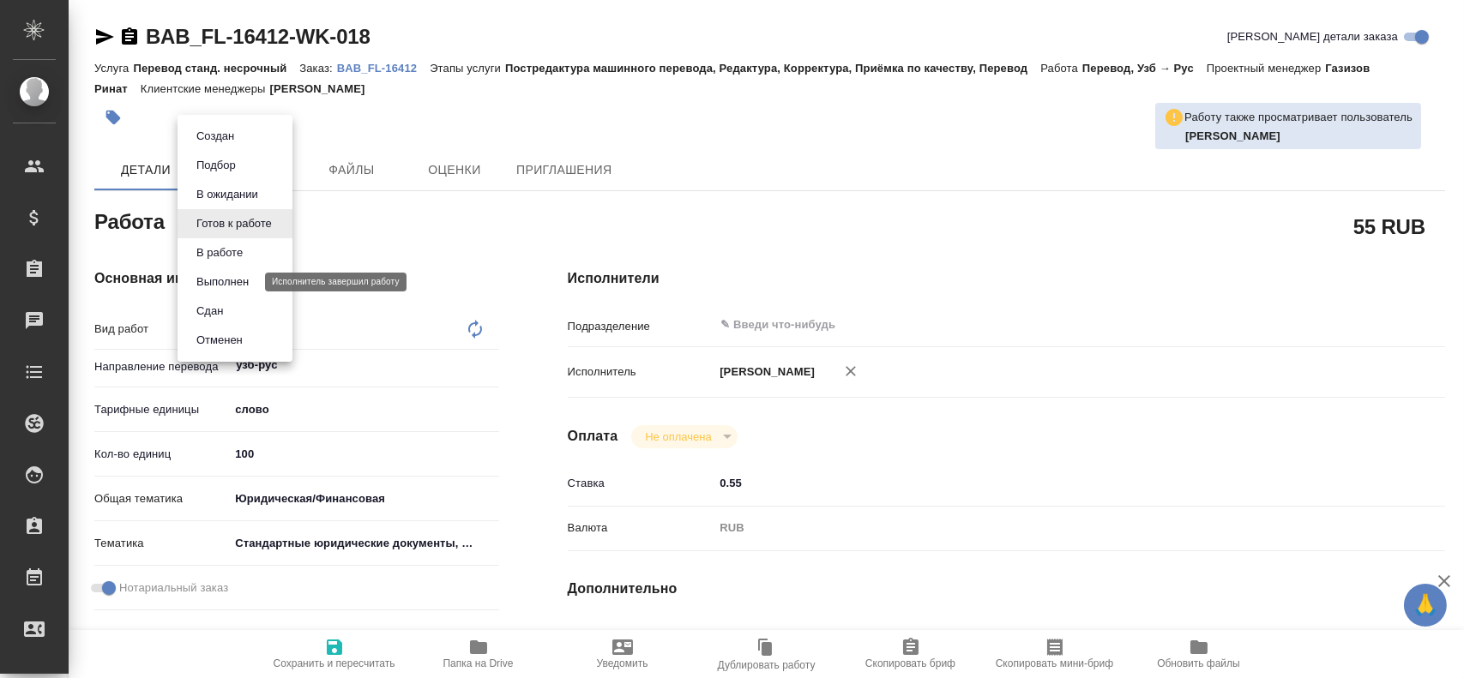
type textarea "x"
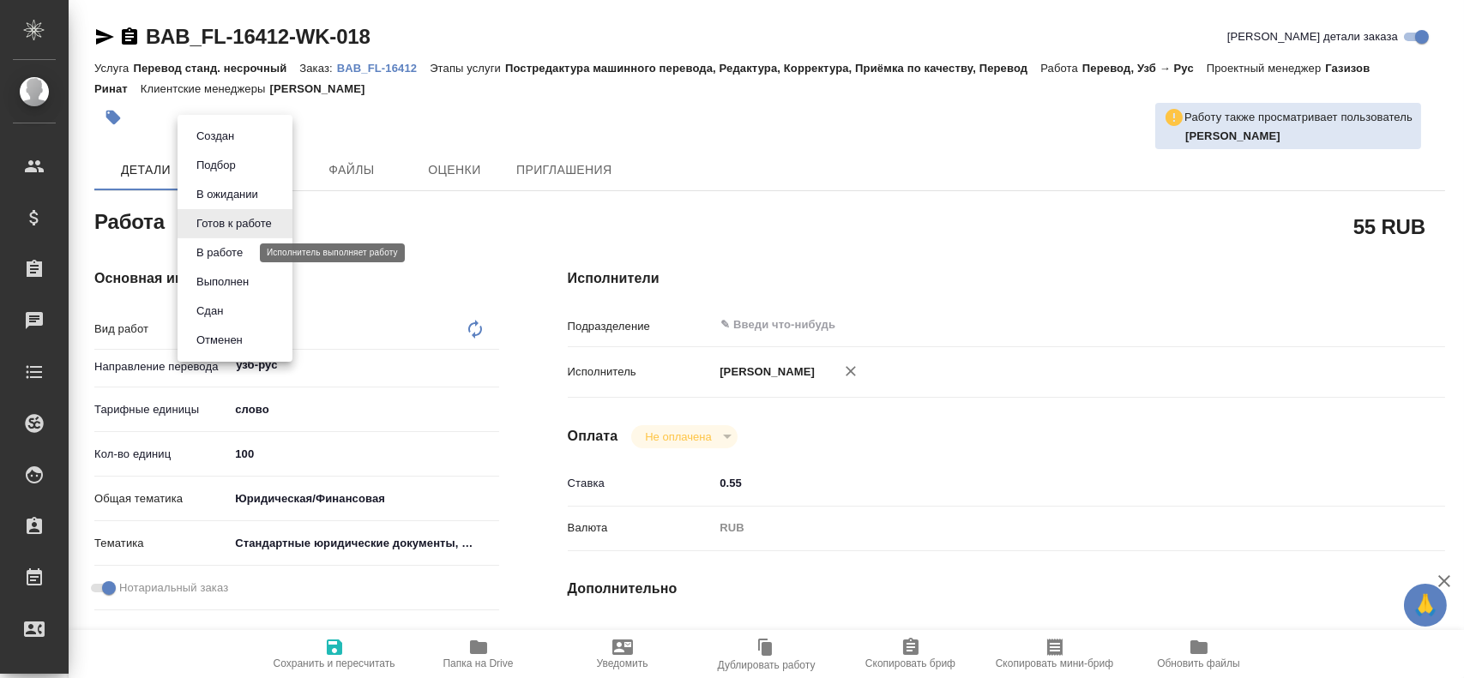
click at [229, 251] on button "В работе" at bounding box center [219, 253] width 57 height 19
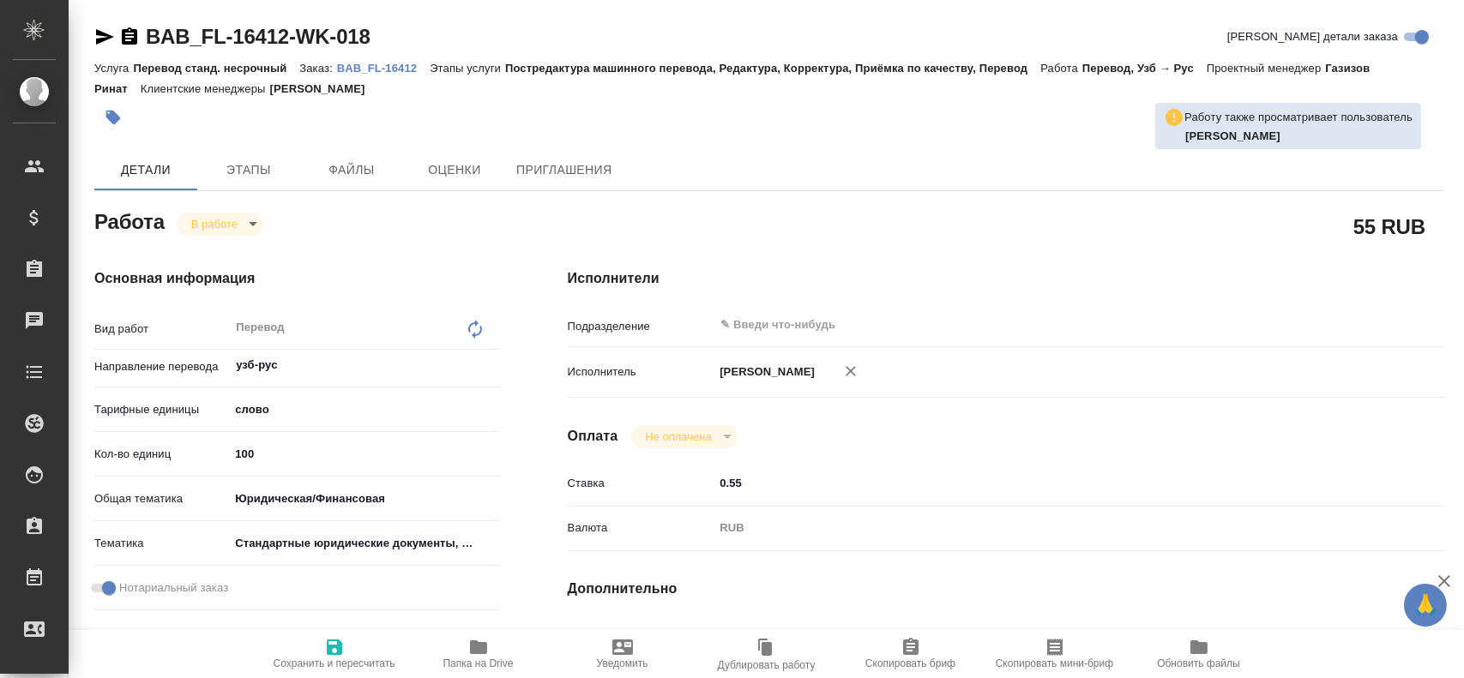
type textarea "x"
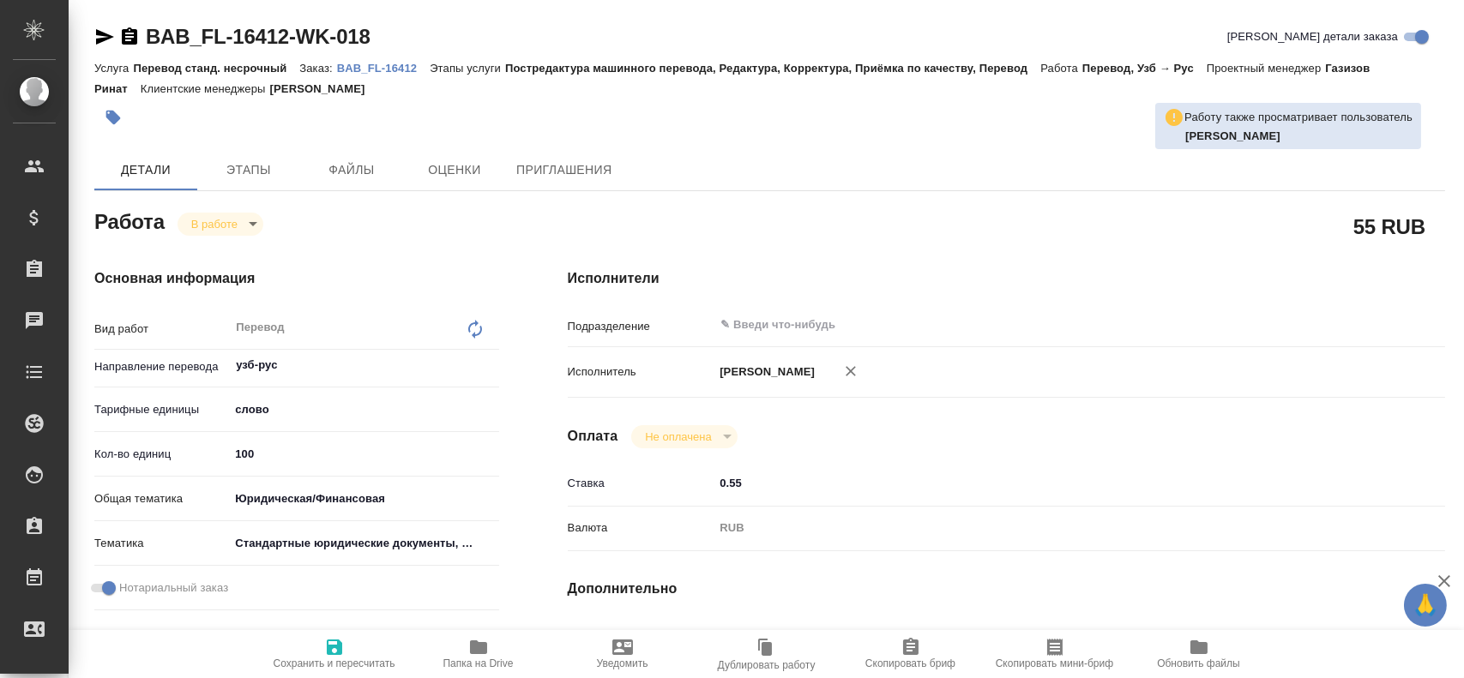
type textarea "x"
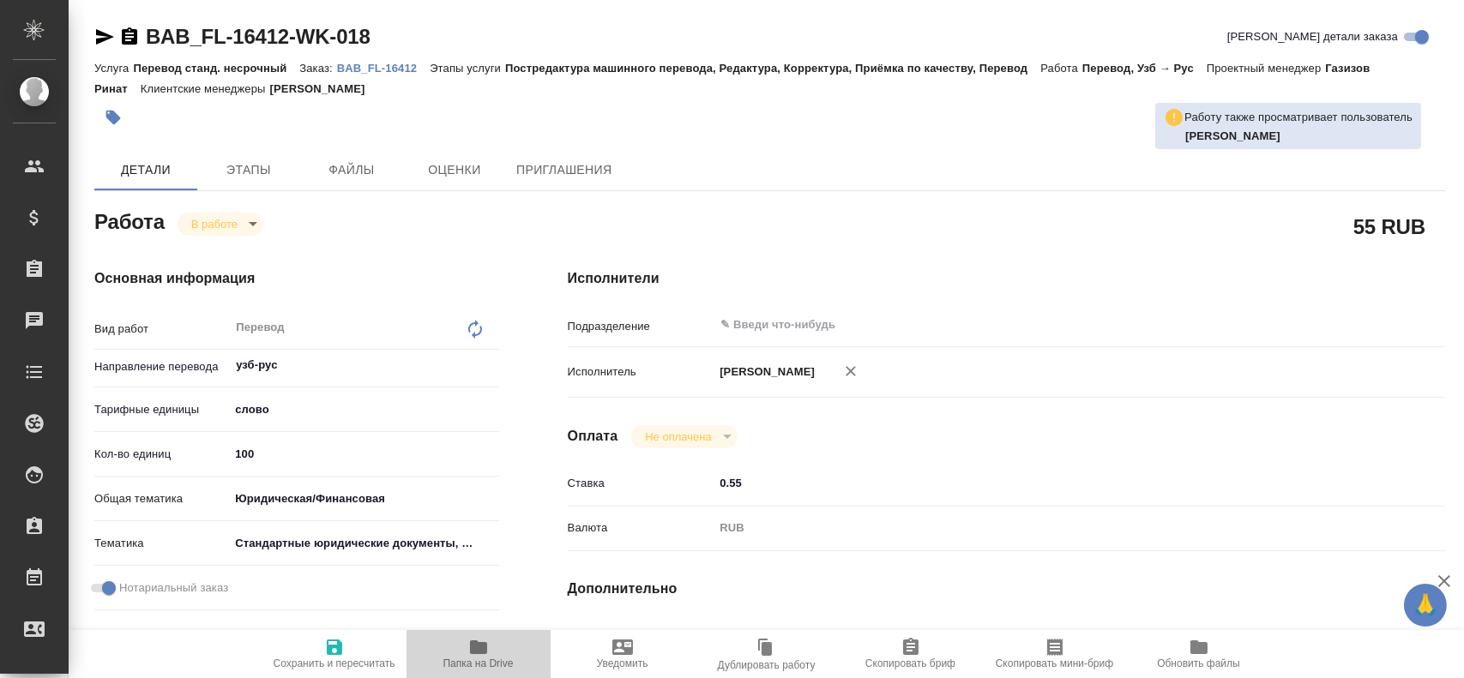
click at [455, 653] on span "Папка на Drive" at bounding box center [479, 653] width 124 height 33
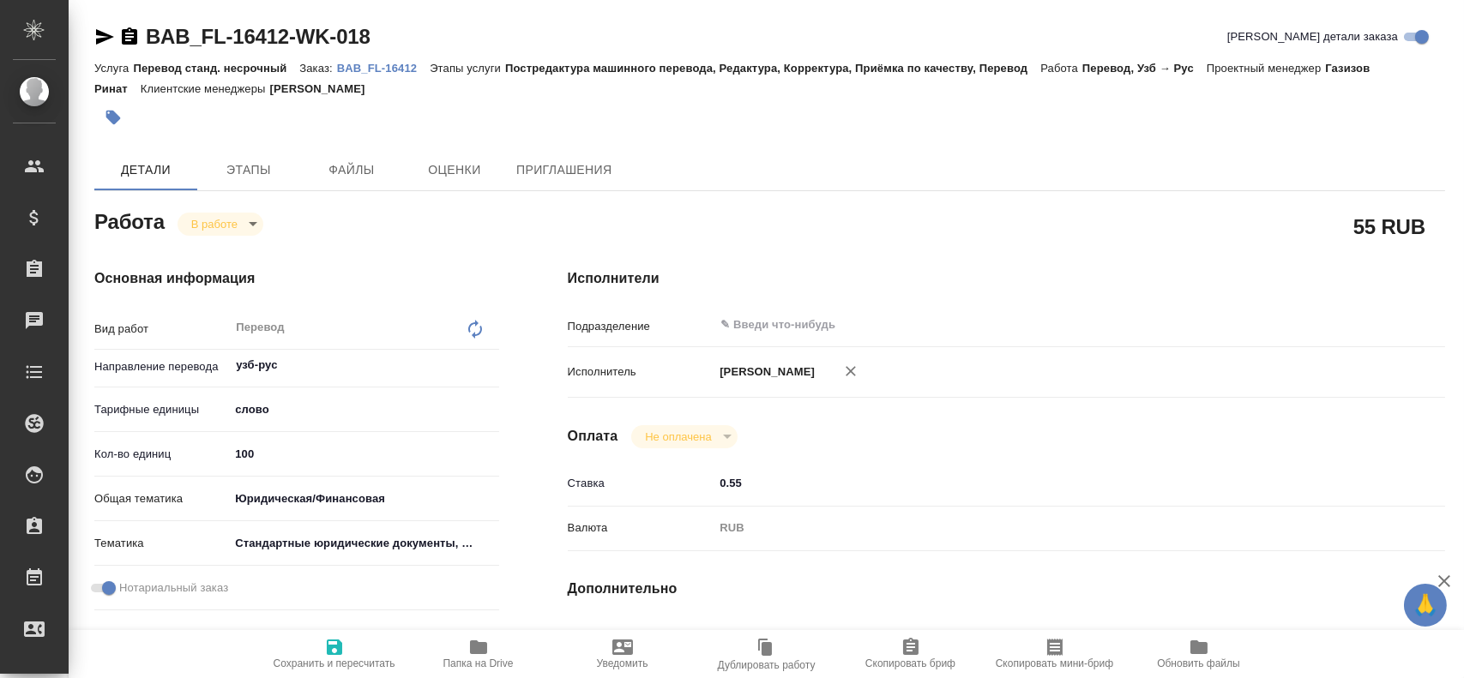
type textarea "x"
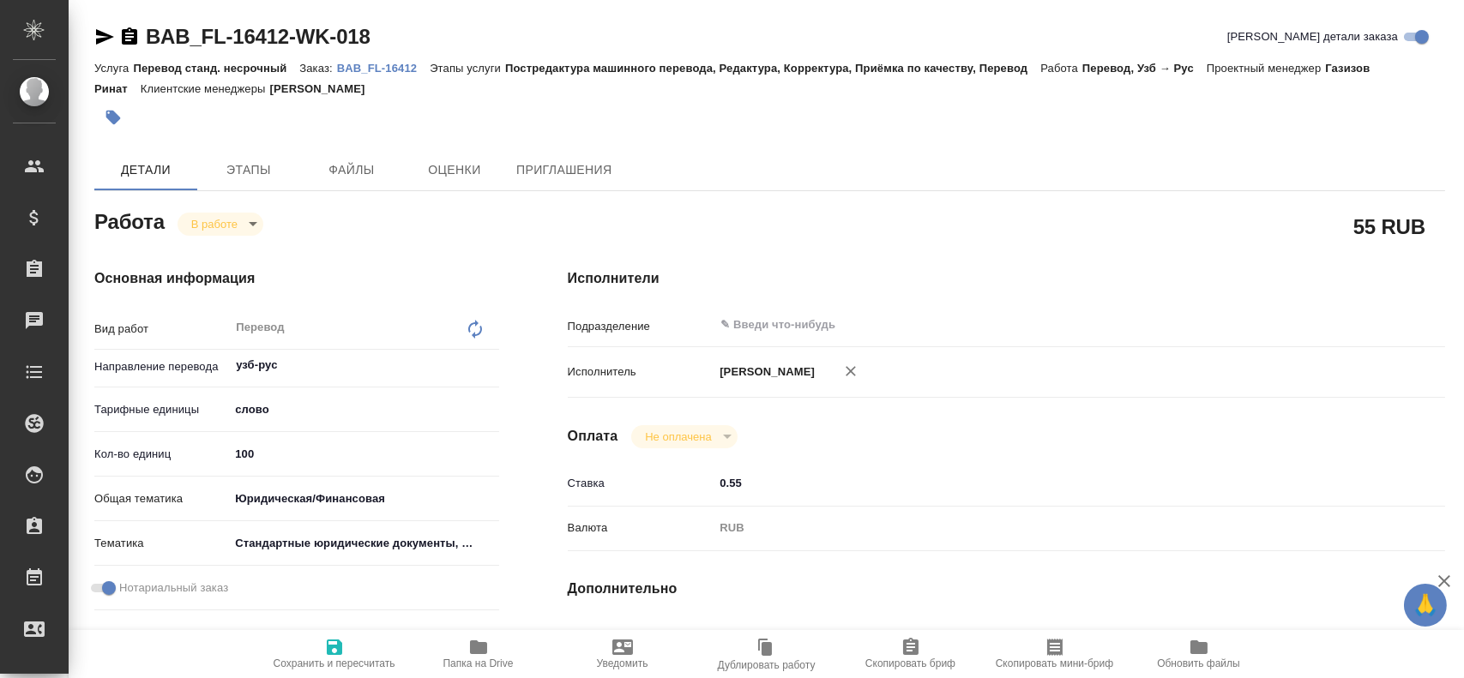
type textarea "x"
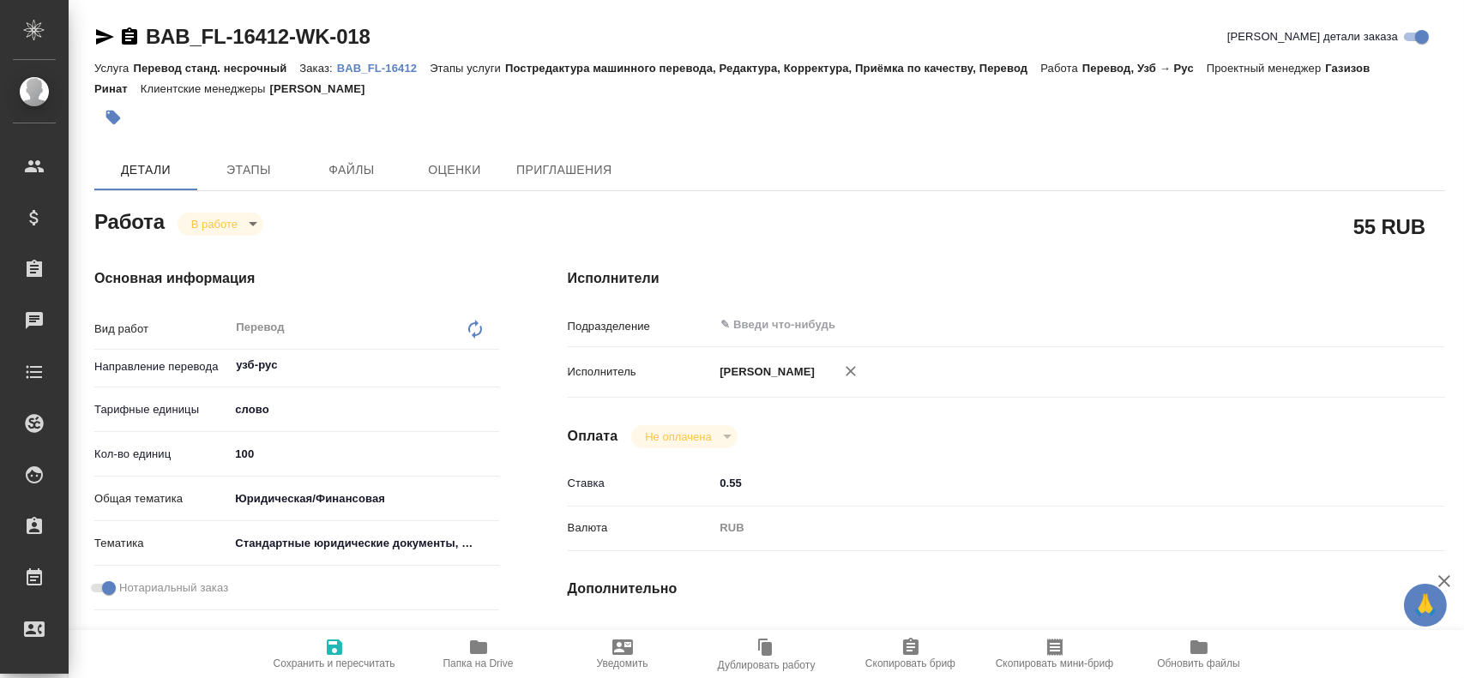
type textarea "x"
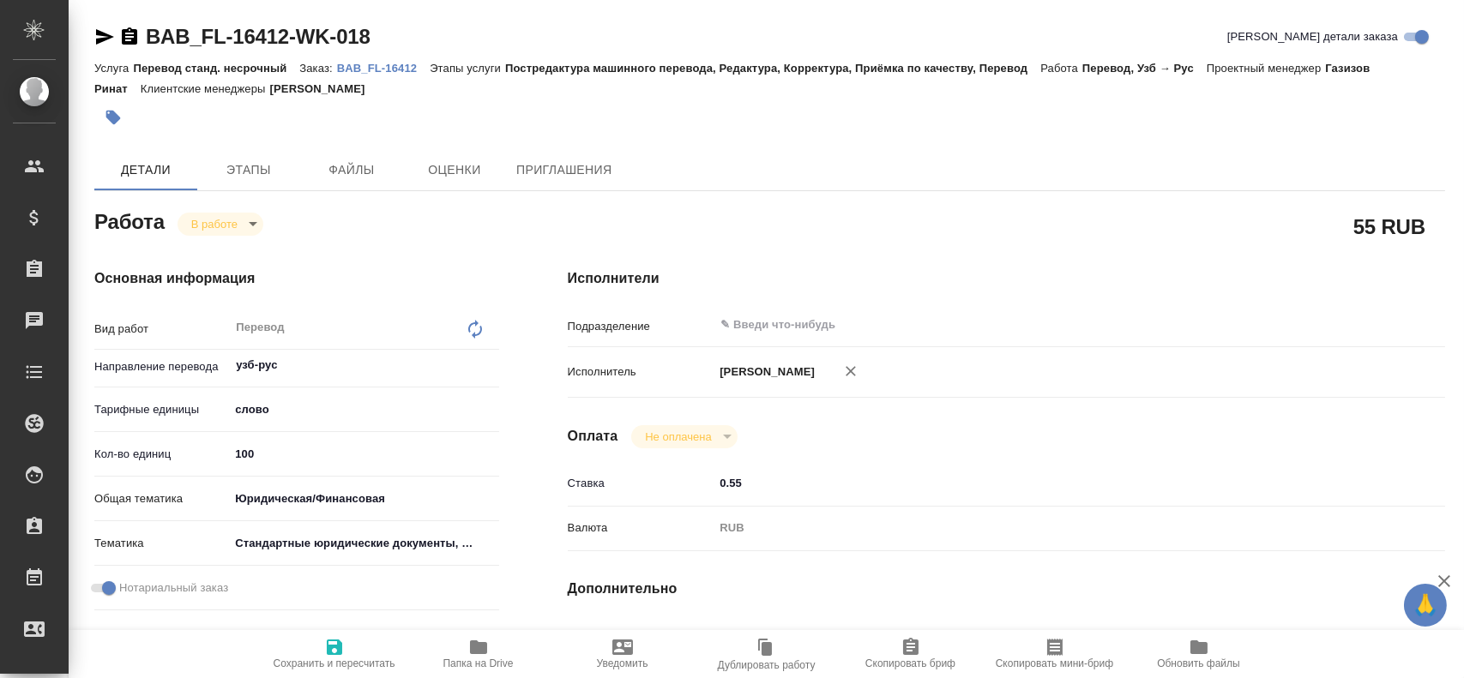
type textarea "x"
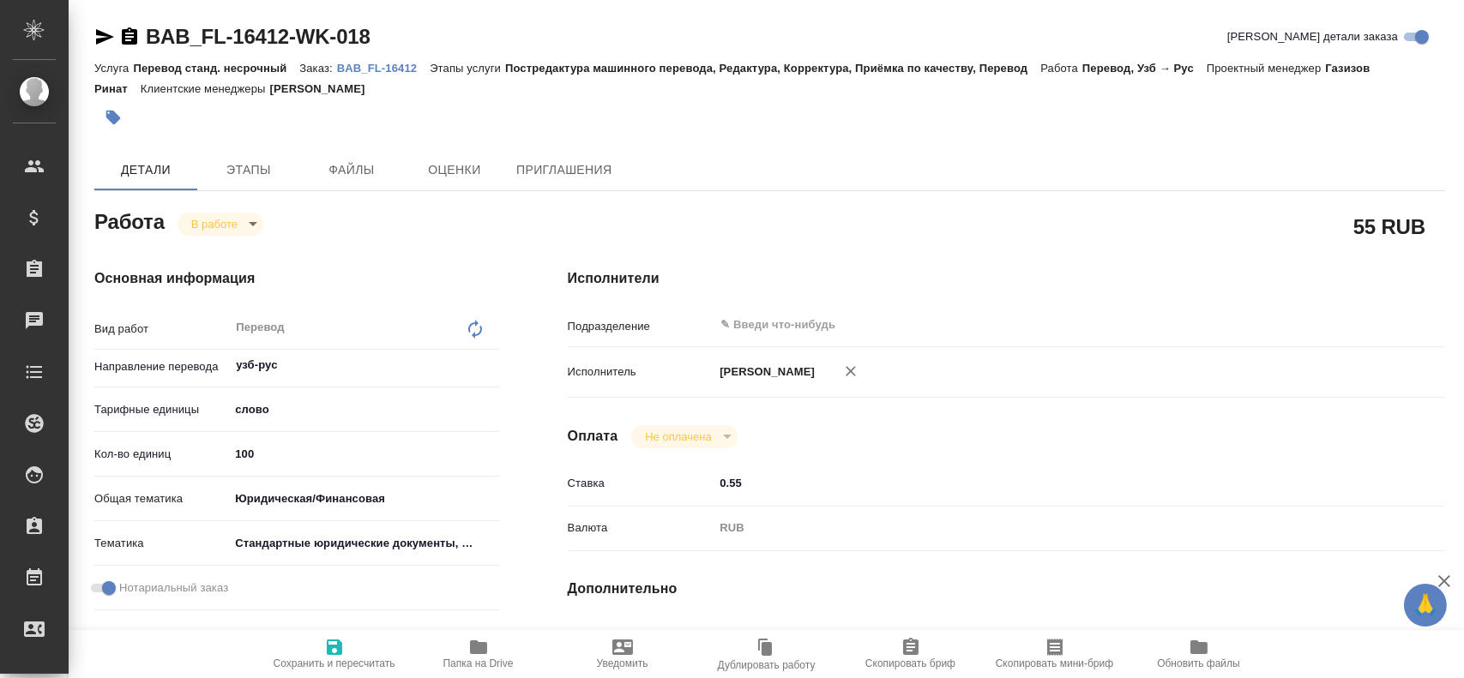
type textarea "x"
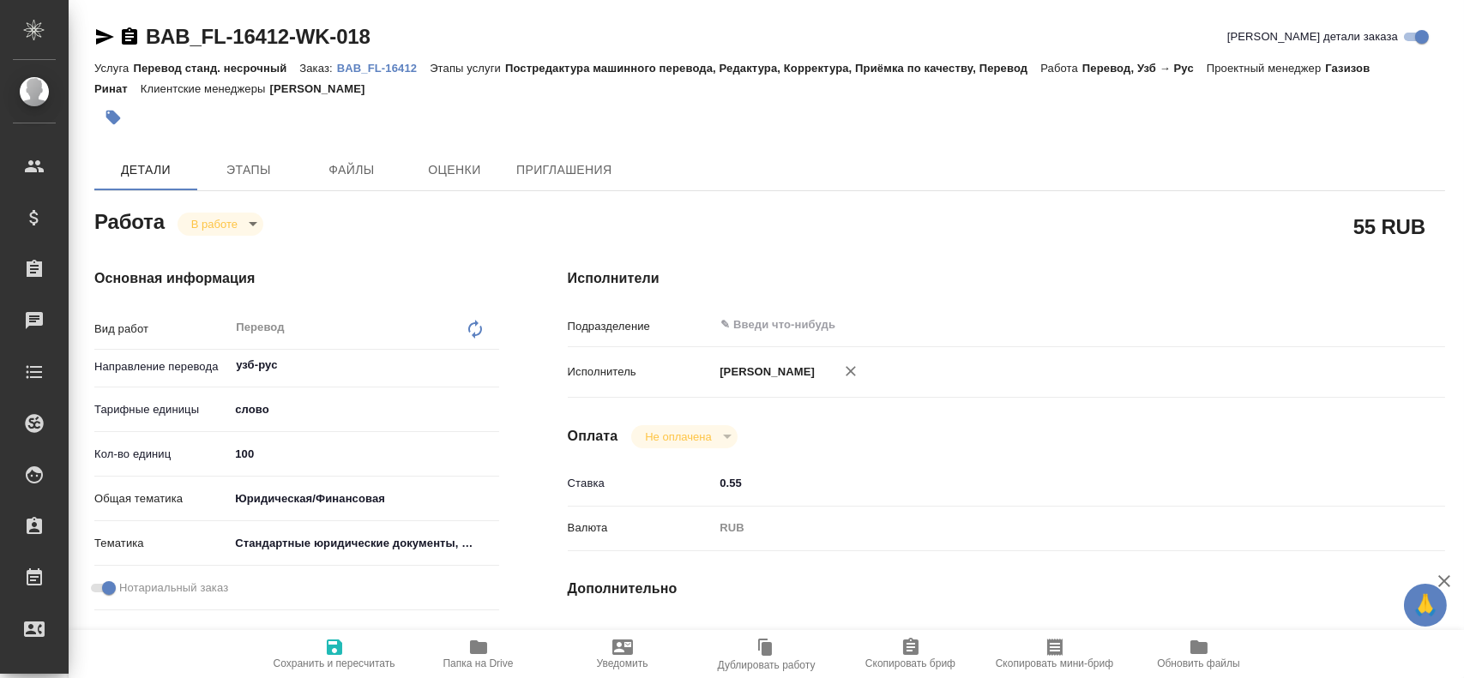
scroll to position [343, 0]
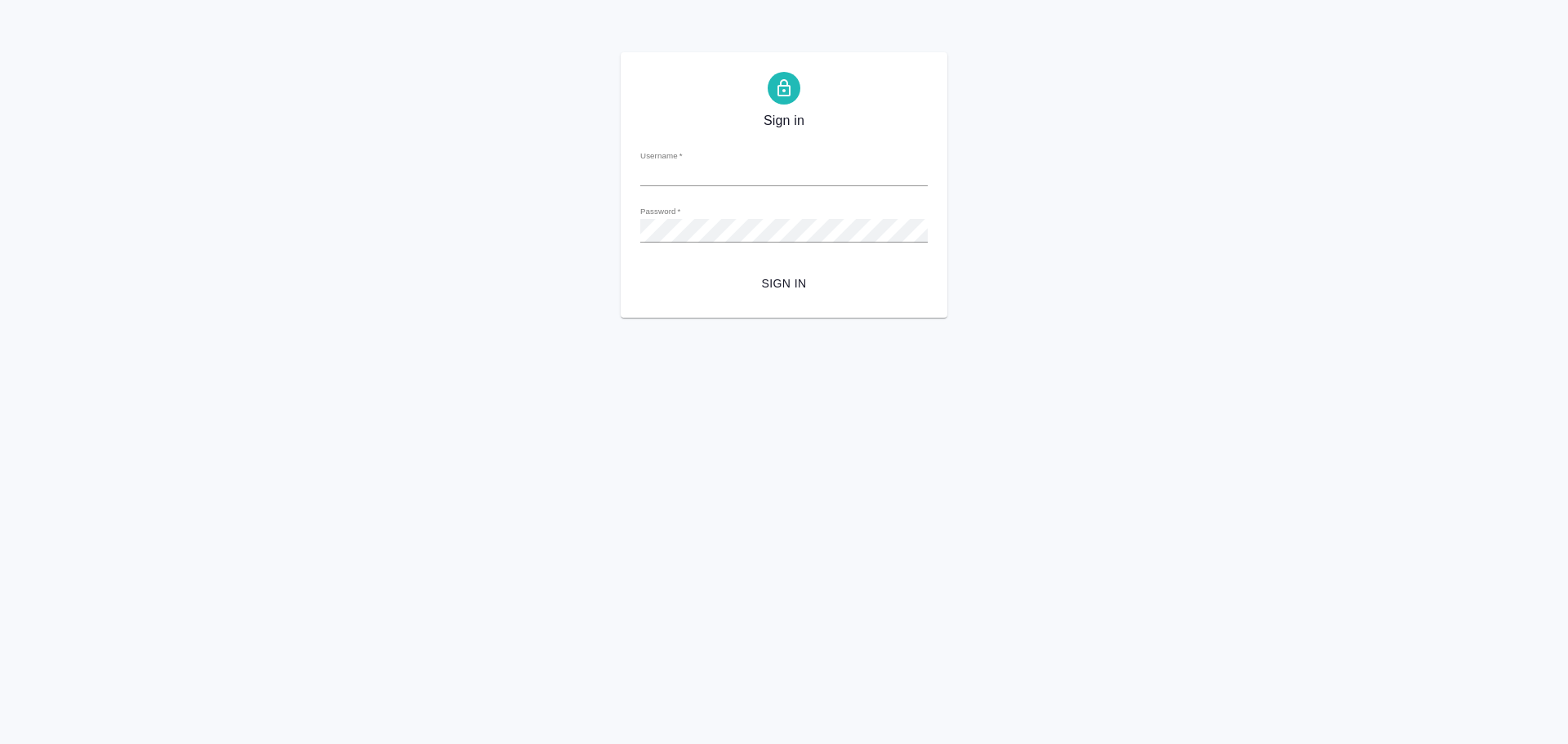
type input "[PERSON_NAME][EMAIL_ADDRESS][DOMAIN_NAME]"
click at [790, 277] on span "Sign in" at bounding box center [784, 283] width 261 height 20
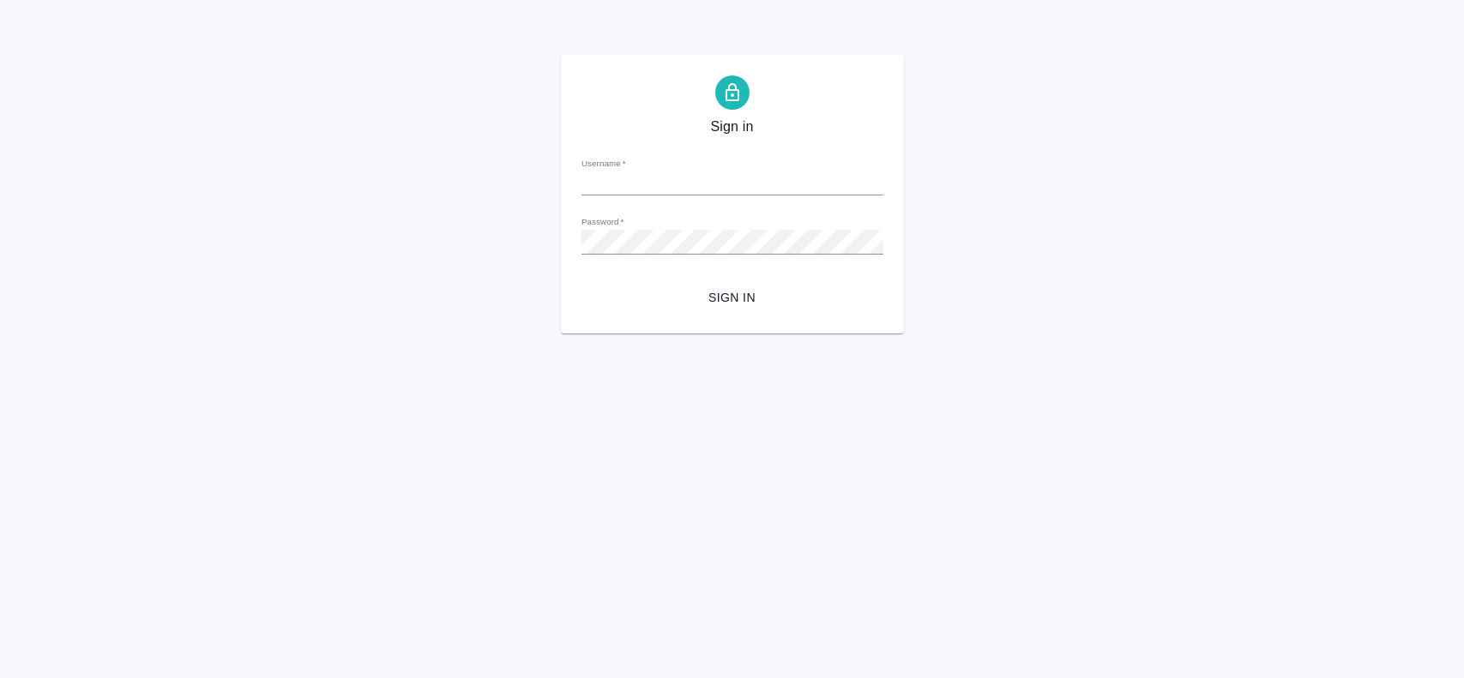
type input "[PERSON_NAME][EMAIL_ADDRESS][DOMAIN_NAME]"
click at [723, 286] on button "Sign in" at bounding box center [732, 298] width 302 height 32
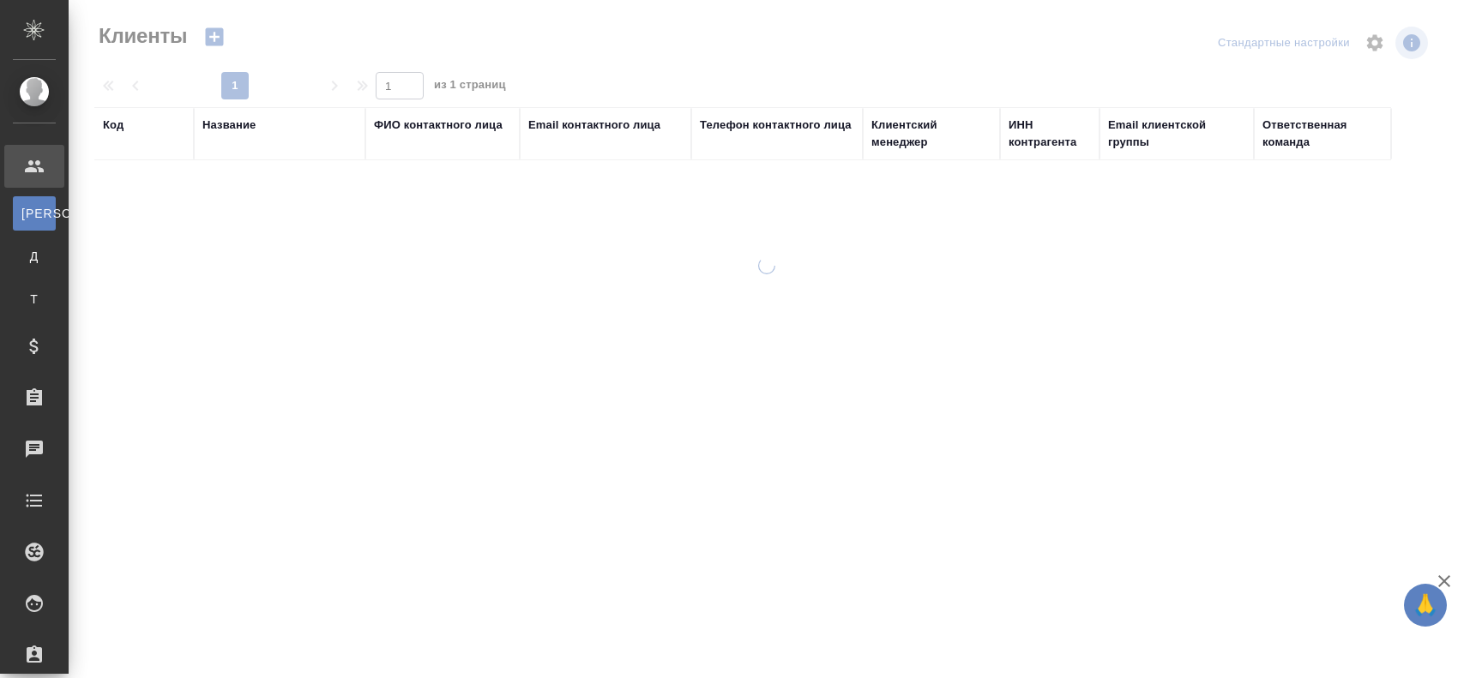
select select "RU"
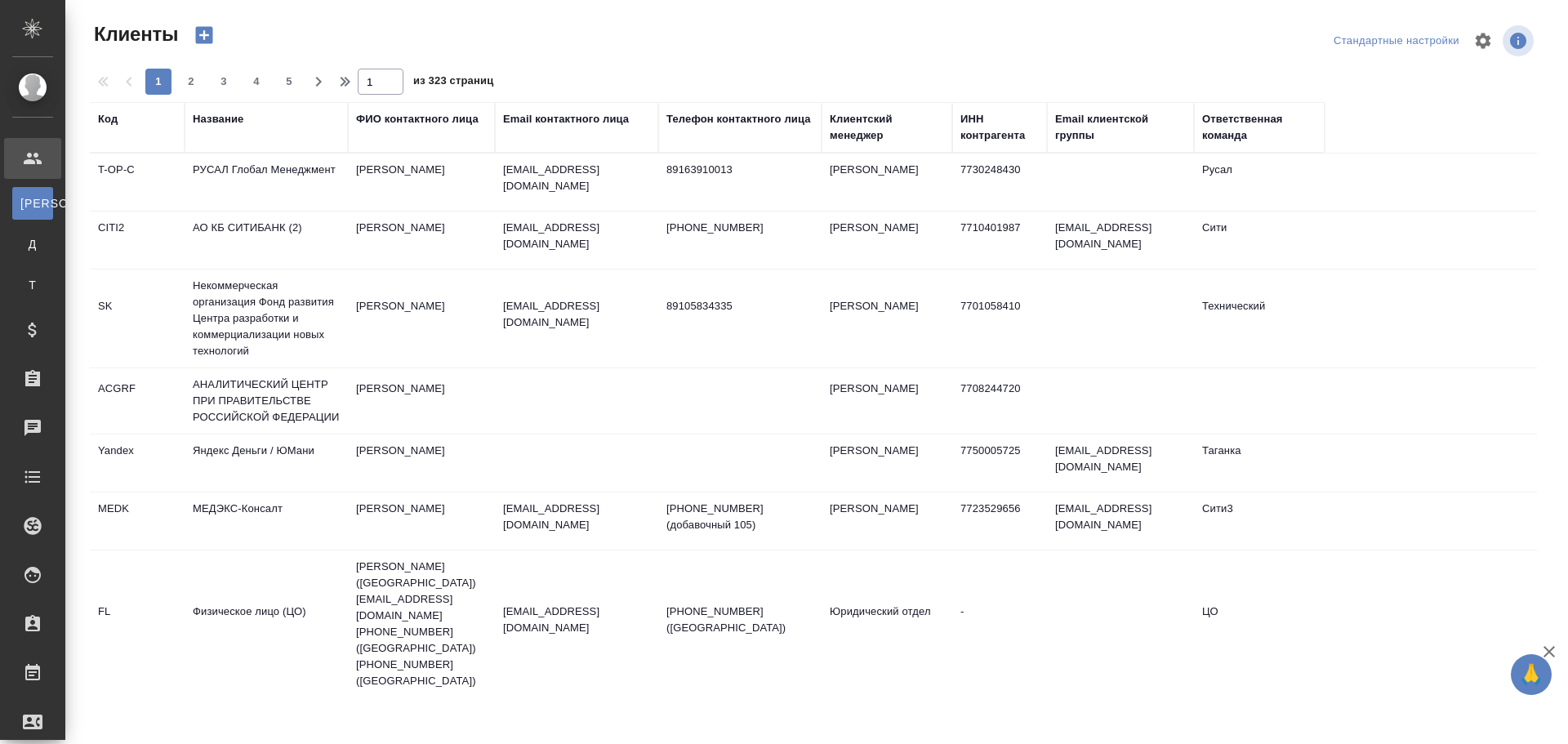
select select "RU"
click at [61, 657] on link "Работы" at bounding box center [32, 673] width 57 height 41
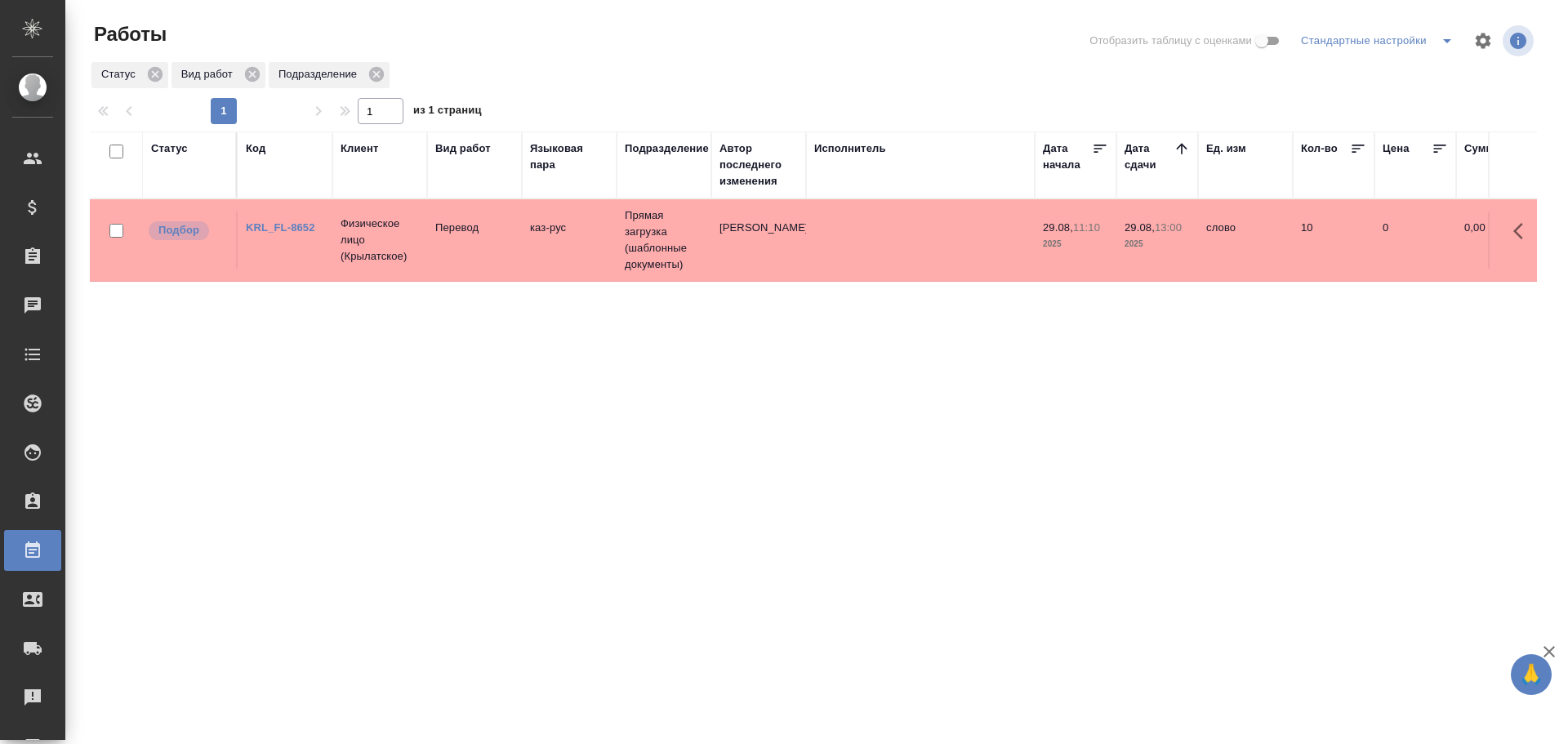
click at [521, 246] on td "Перевод" at bounding box center [474, 240] width 94 height 57
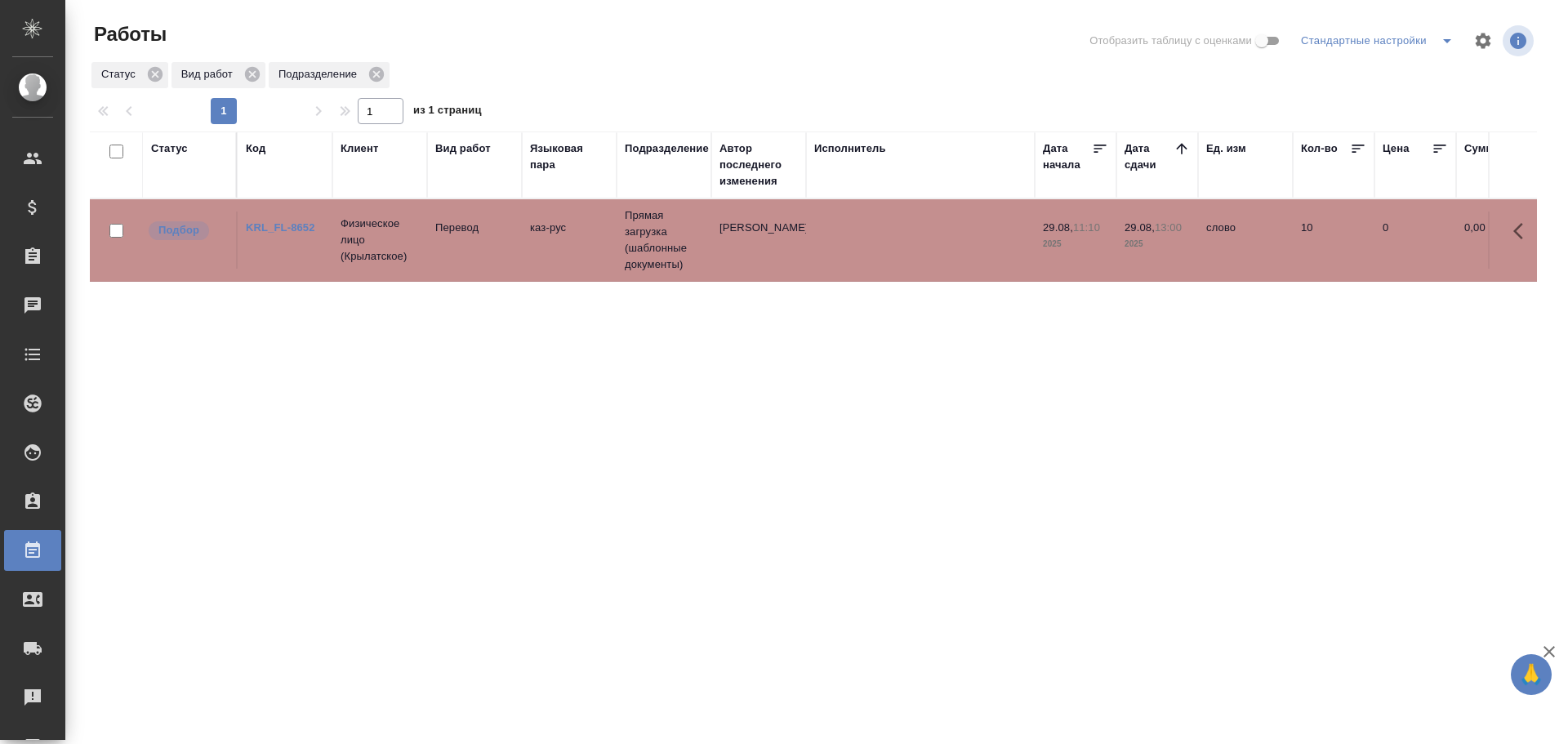
click at [466, 257] on td "Перевод" at bounding box center [474, 240] width 94 height 57
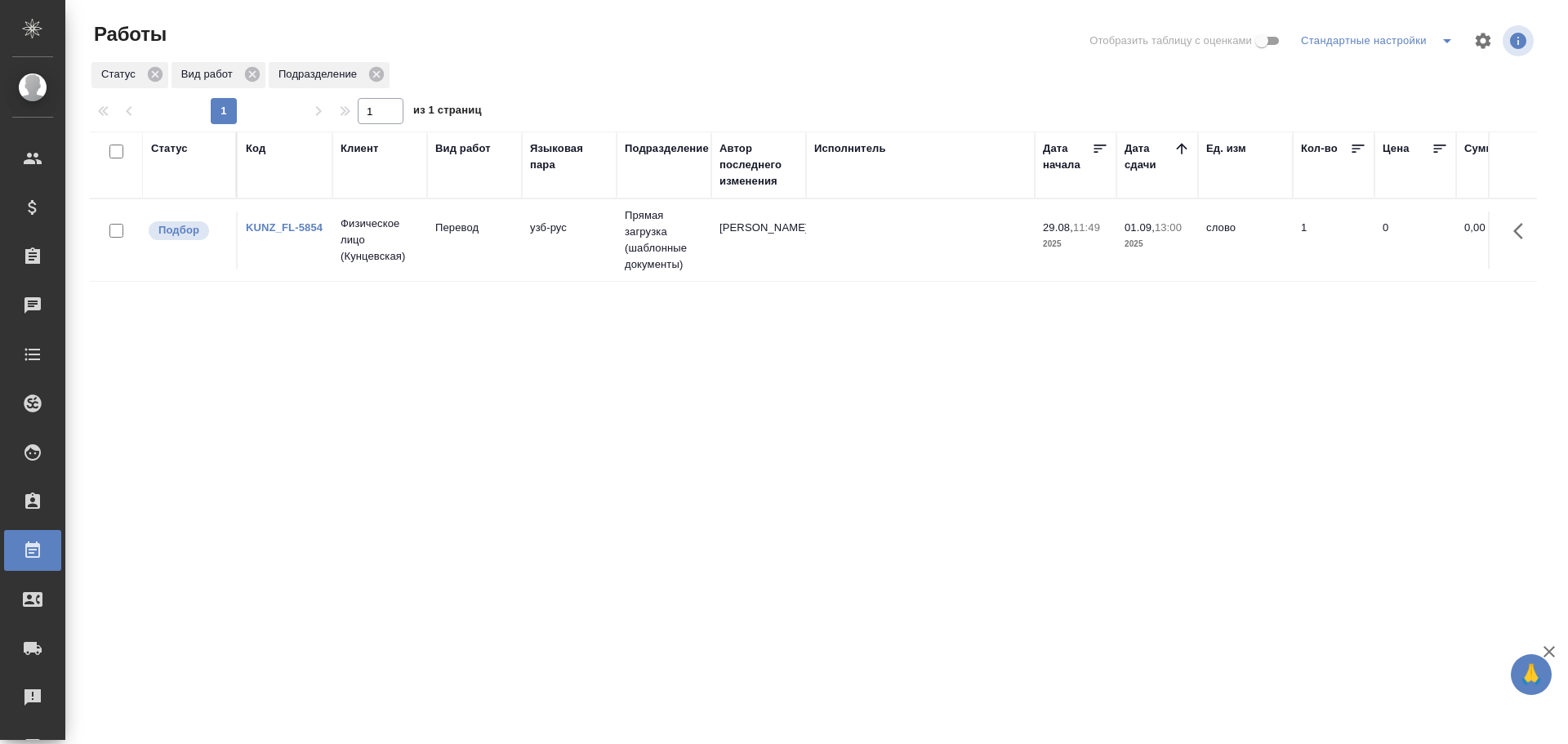
click at [567, 271] on tr "Подбор KUNZ_FL-5854 Физическое лицо (Кунцевская) Перевод узб-рус Прямая загрузк…" at bounding box center [1507, 240] width 2836 height 83
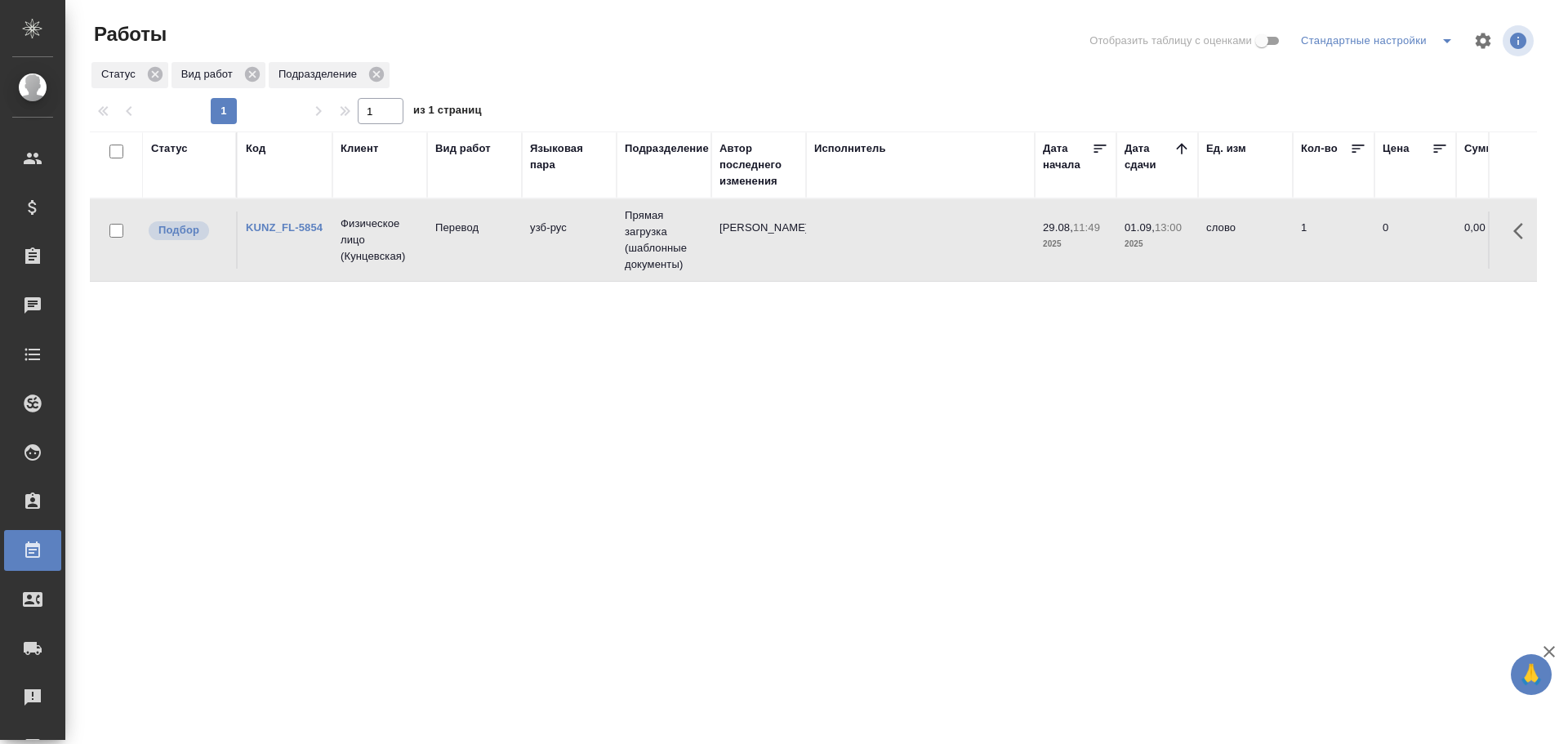
click at [567, 271] on tr "Подбор KUNZ_FL-5854 Физическое лицо (Кунцевская) Перевод узб-рус Прямая загрузк…" at bounding box center [1507, 240] width 2836 height 83
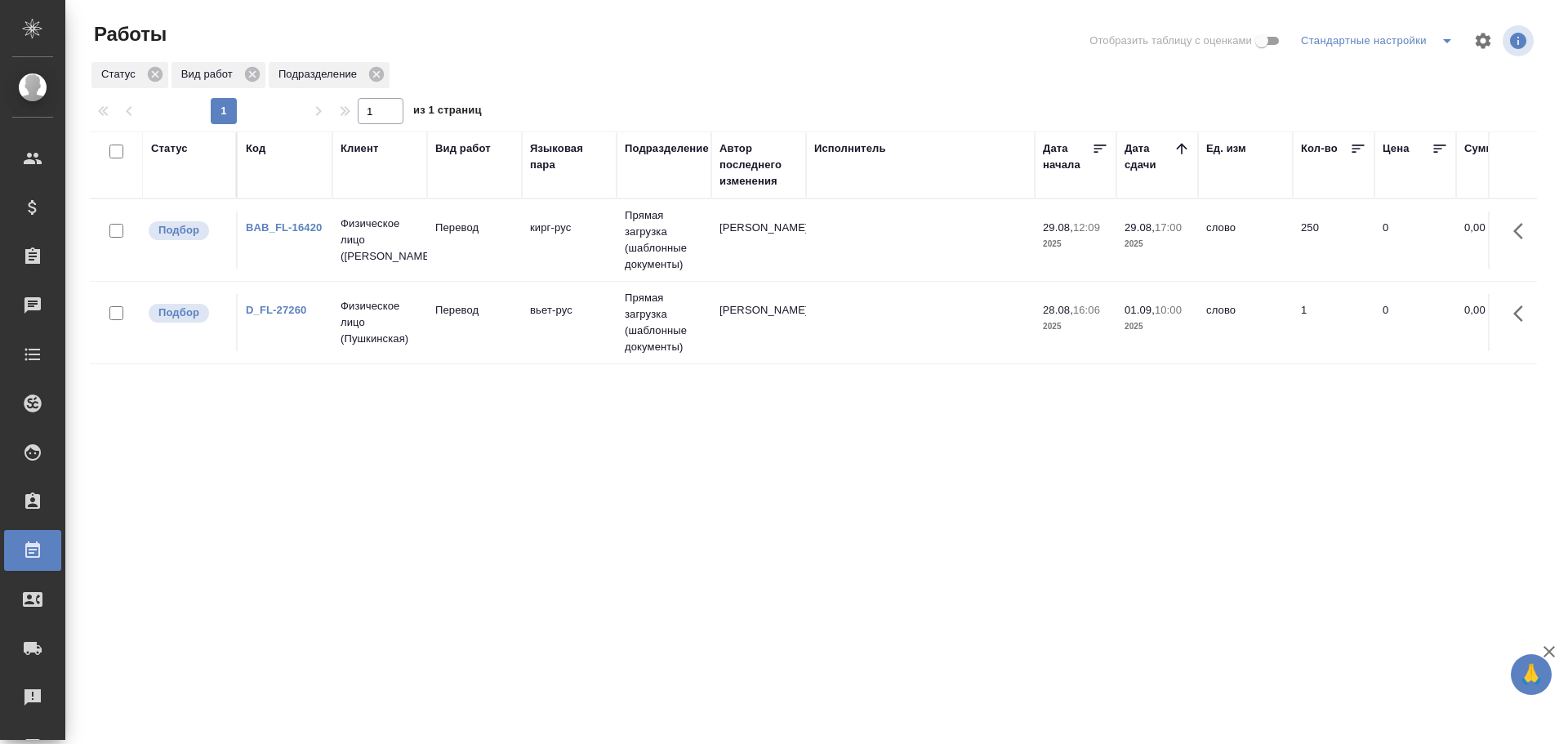
click at [579, 244] on td "кирг-рус" at bounding box center [568, 240] width 94 height 57
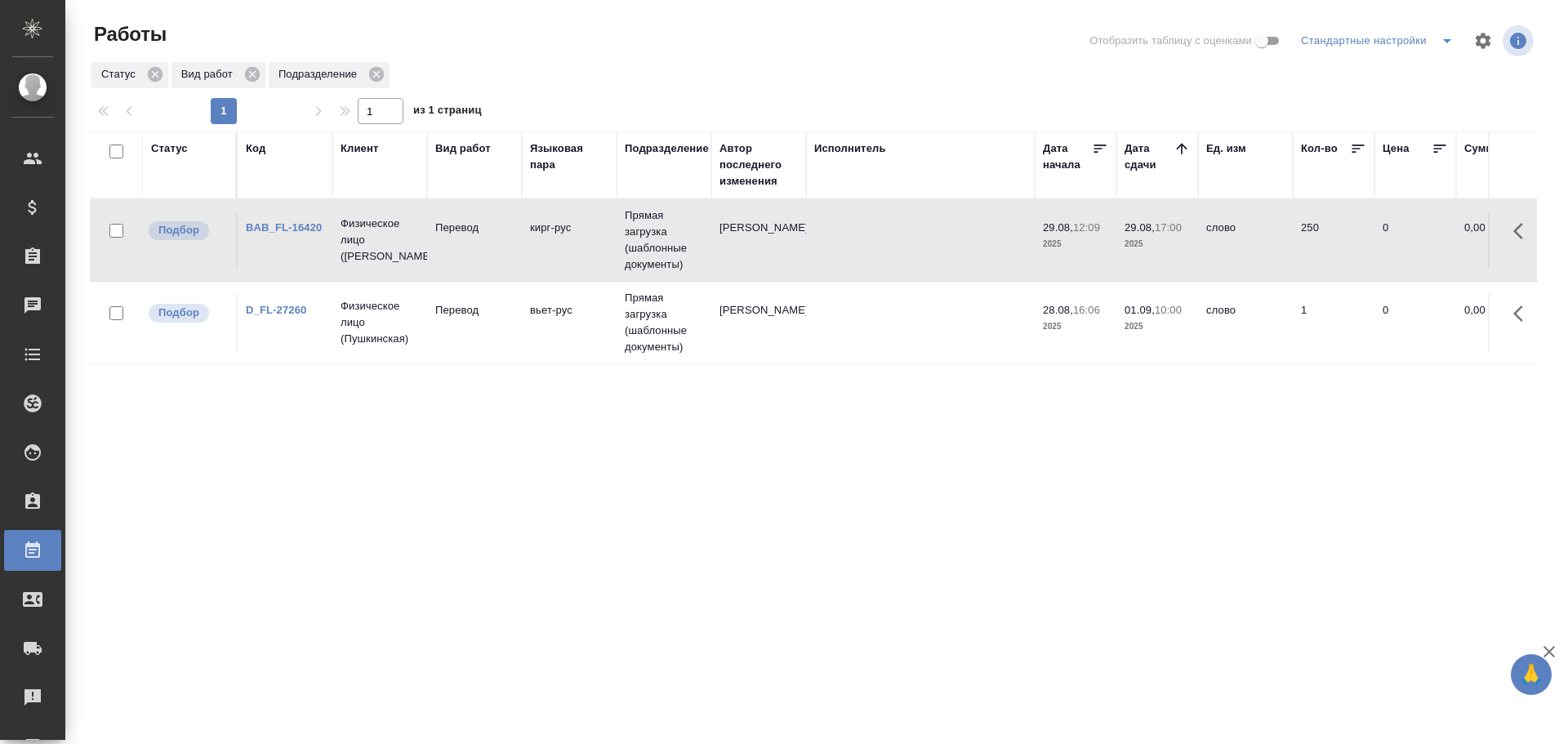
click at [579, 244] on td "кирг-рус" at bounding box center [568, 240] width 94 height 57
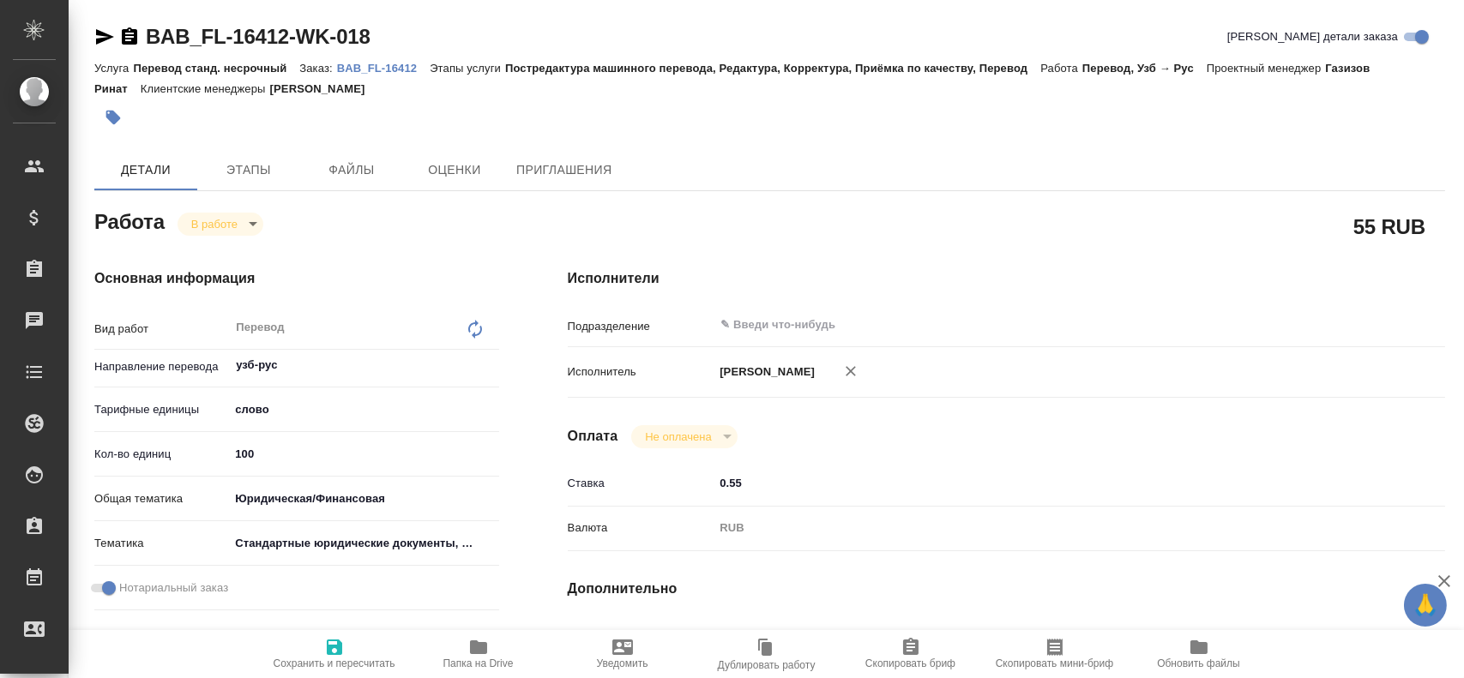
type textarea "x"
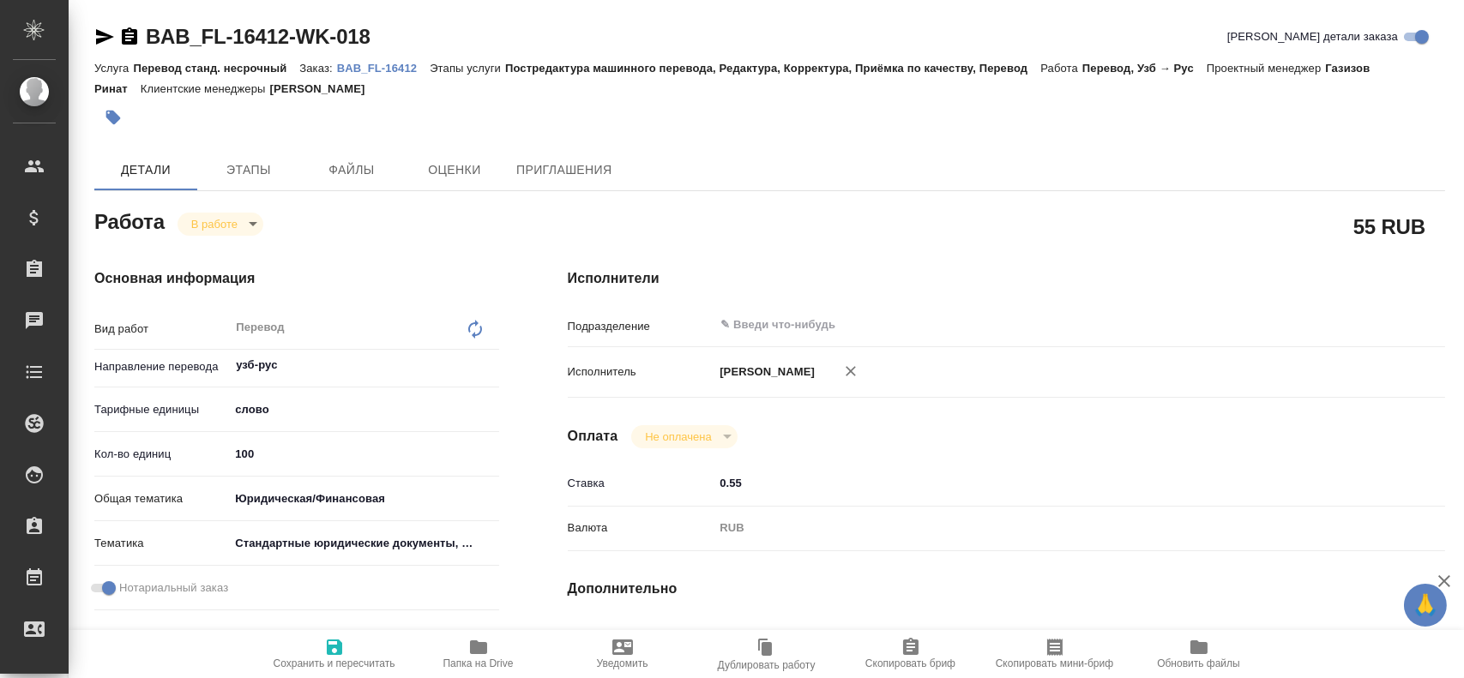
type textarea "x"
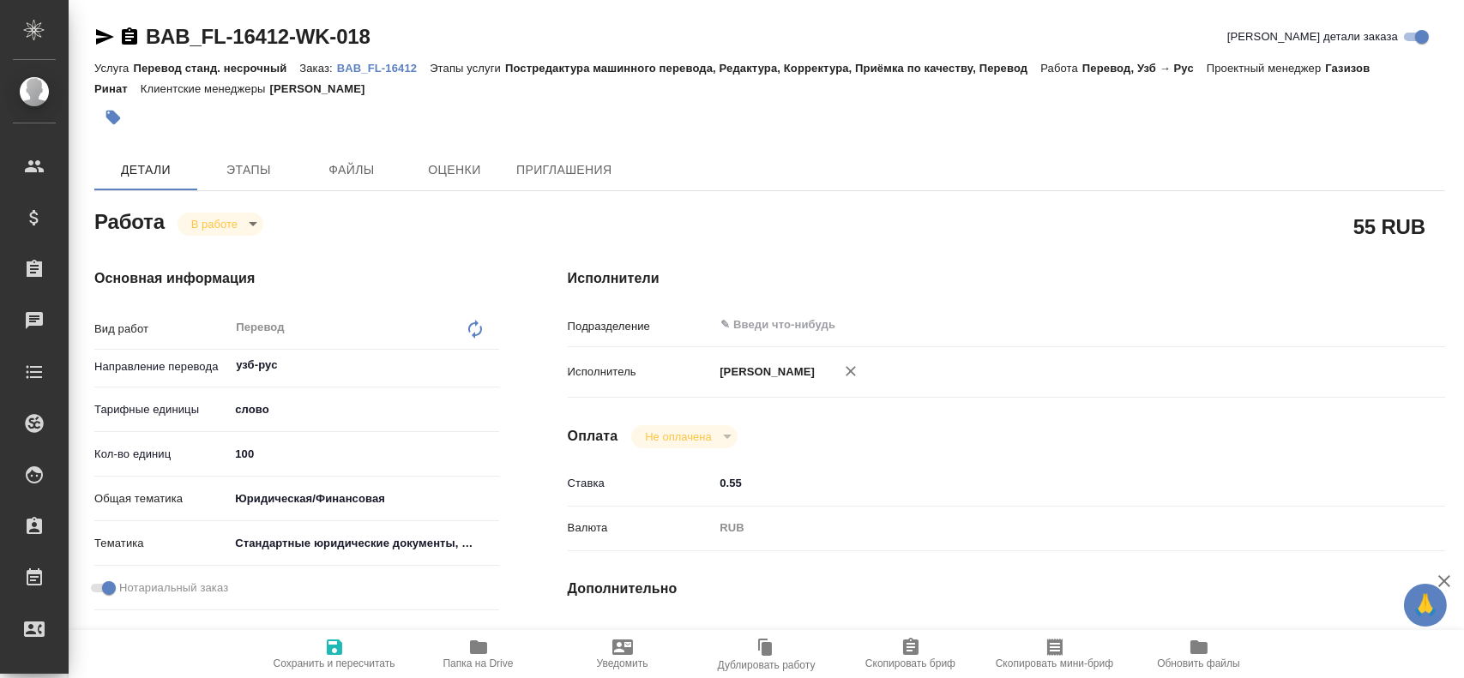
type textarea "x"
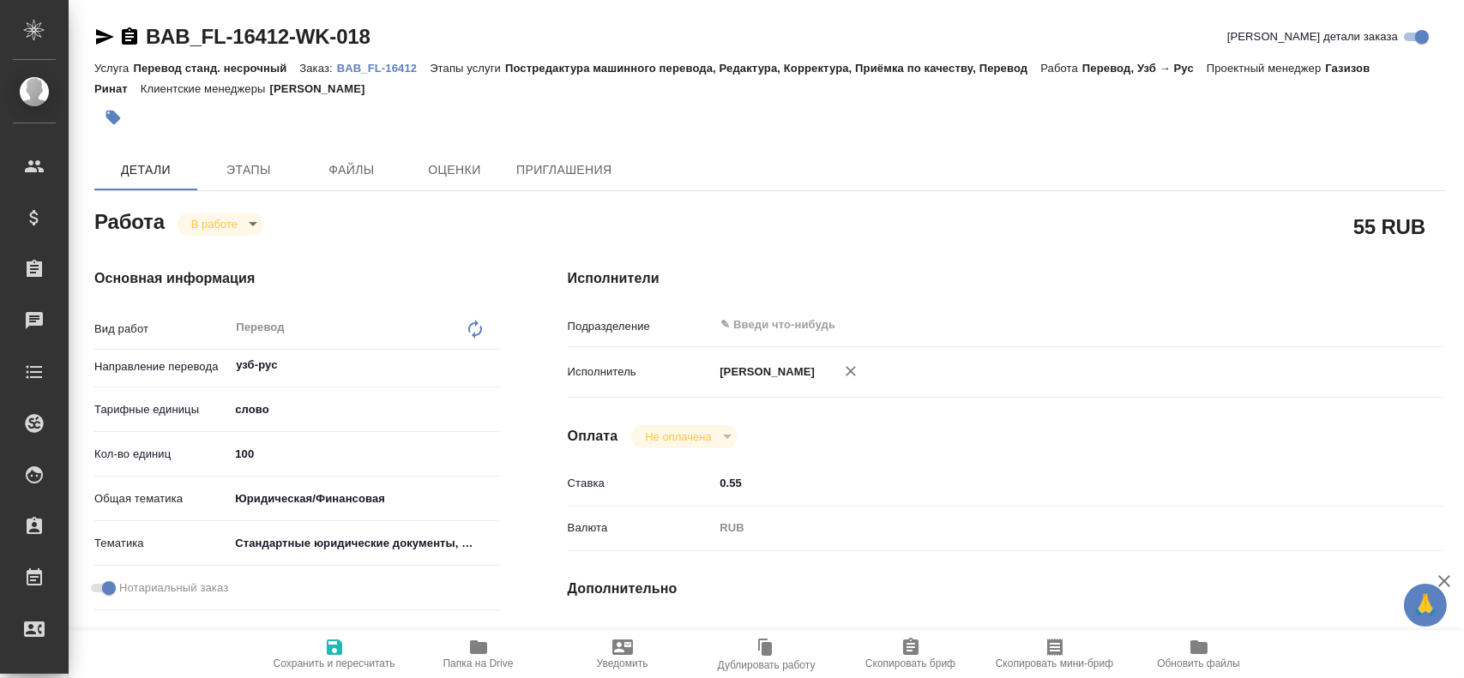
type textarea "x"
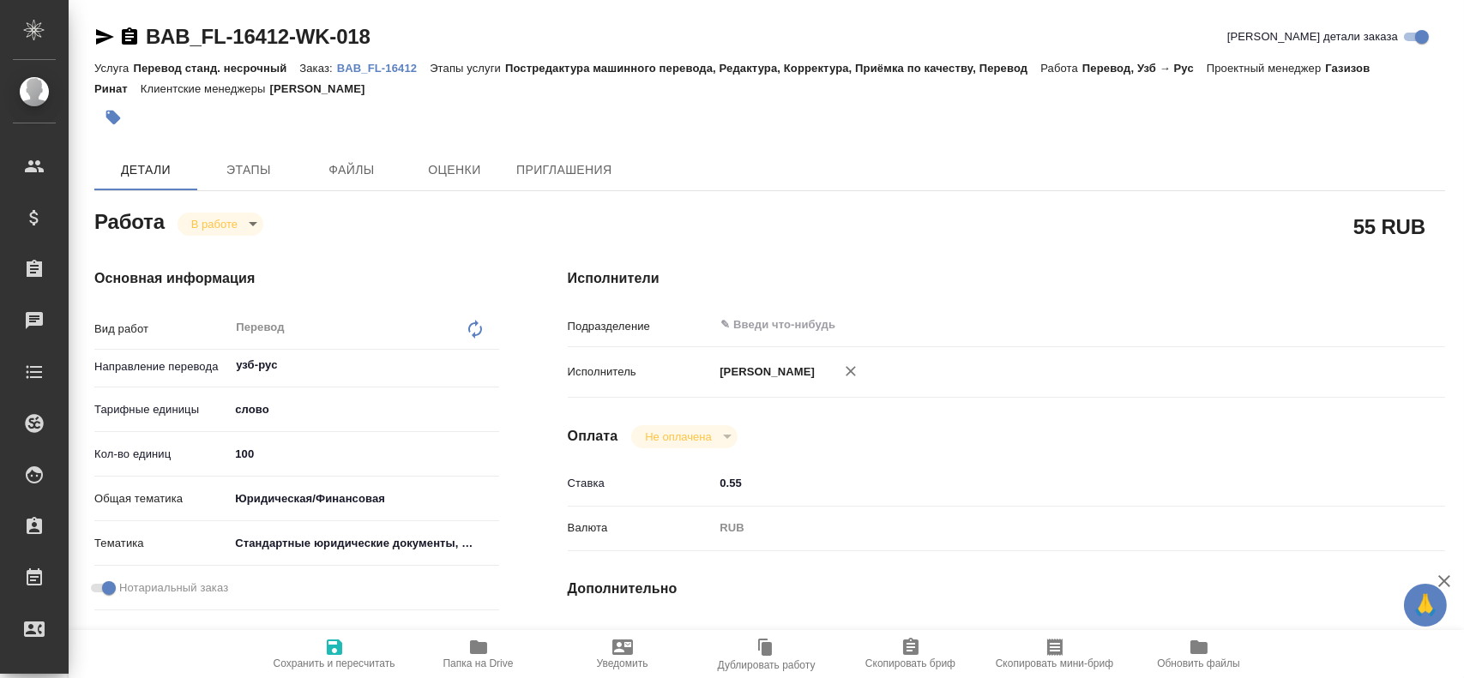
type textarea "x"
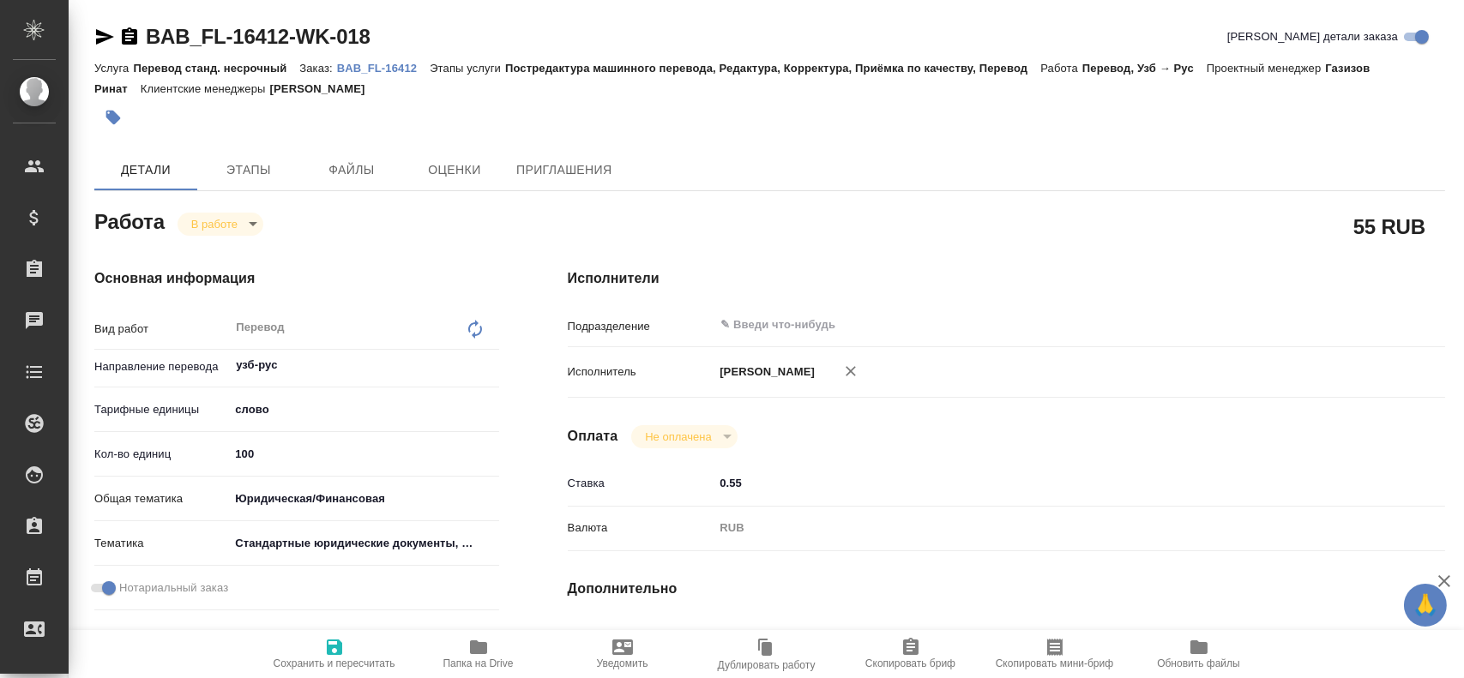
type textarea "x"
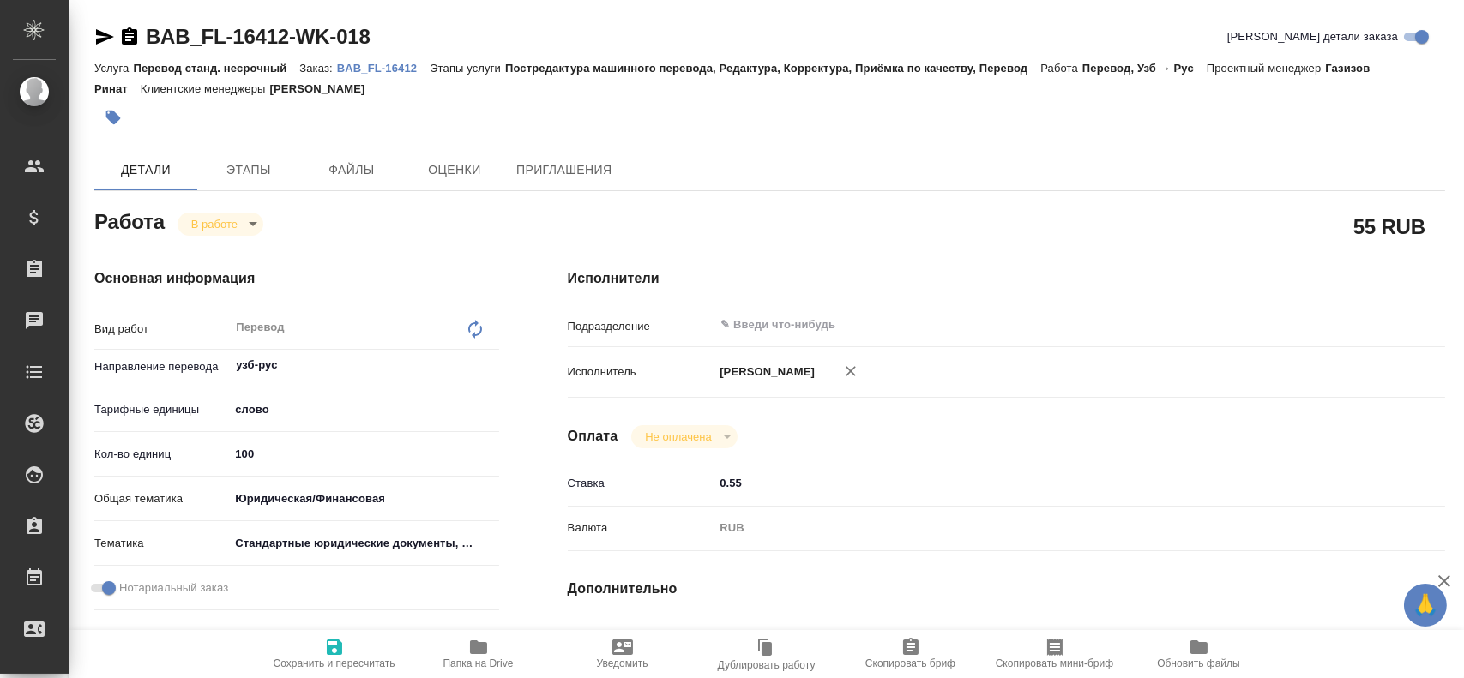
click at [264, 226] on div "Работа В работе inProgress" at bounding box center [296, 220] width 405 height 31
click at [238, 225] on body "🙏 .cls-1 fill:#fff; AWATERA Gusev Alexandr Клиенты Спецификации Заказы Чаты Tod…" at bounding box center [732, 339] width 1464 height 678
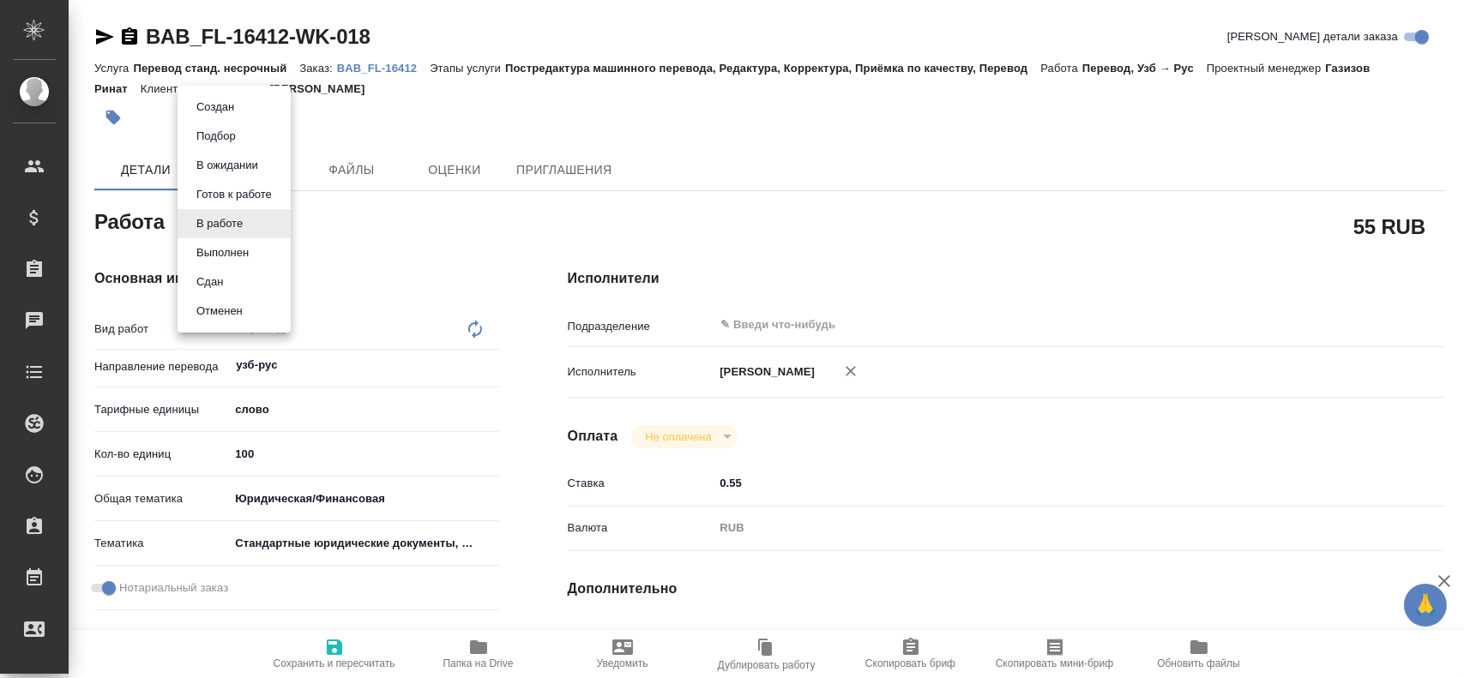
click at [231, 292] on li "Сдан" at bounding box center [234, 282] width 113 height 29
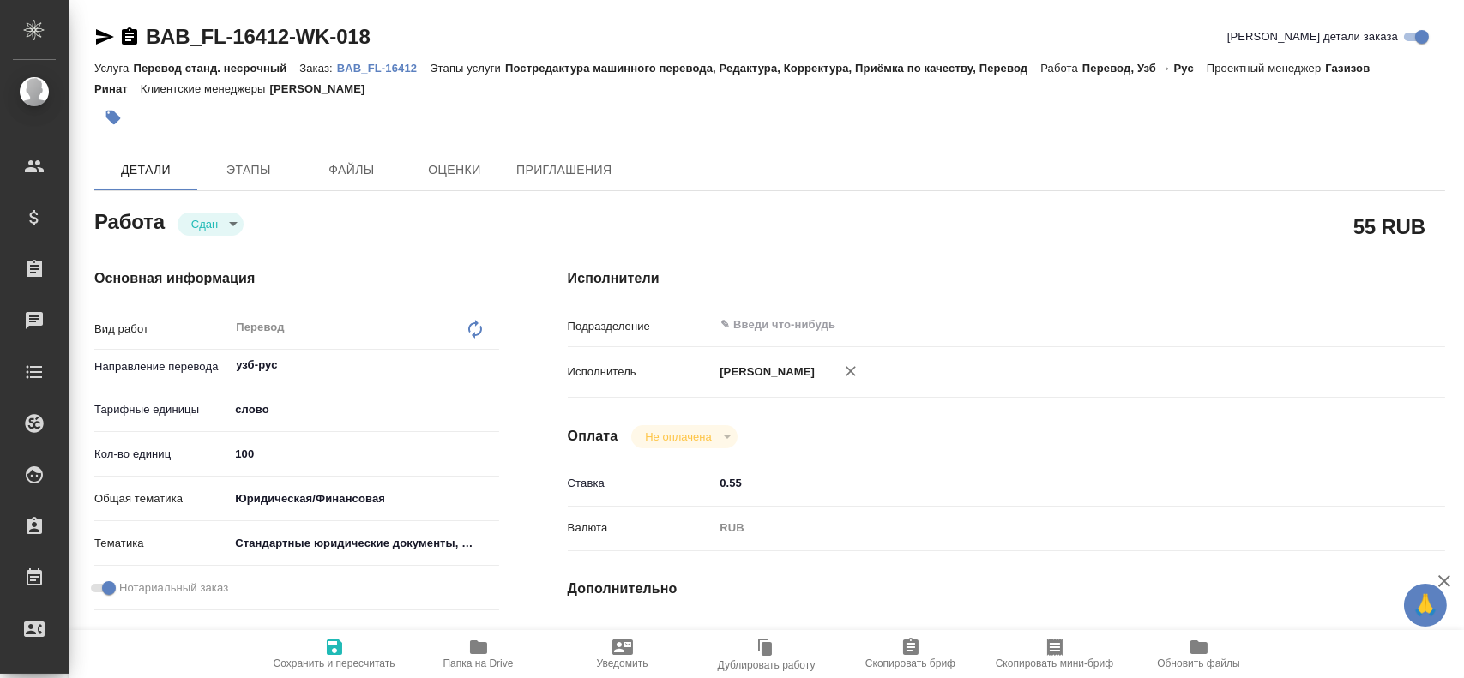
type textarea "x"
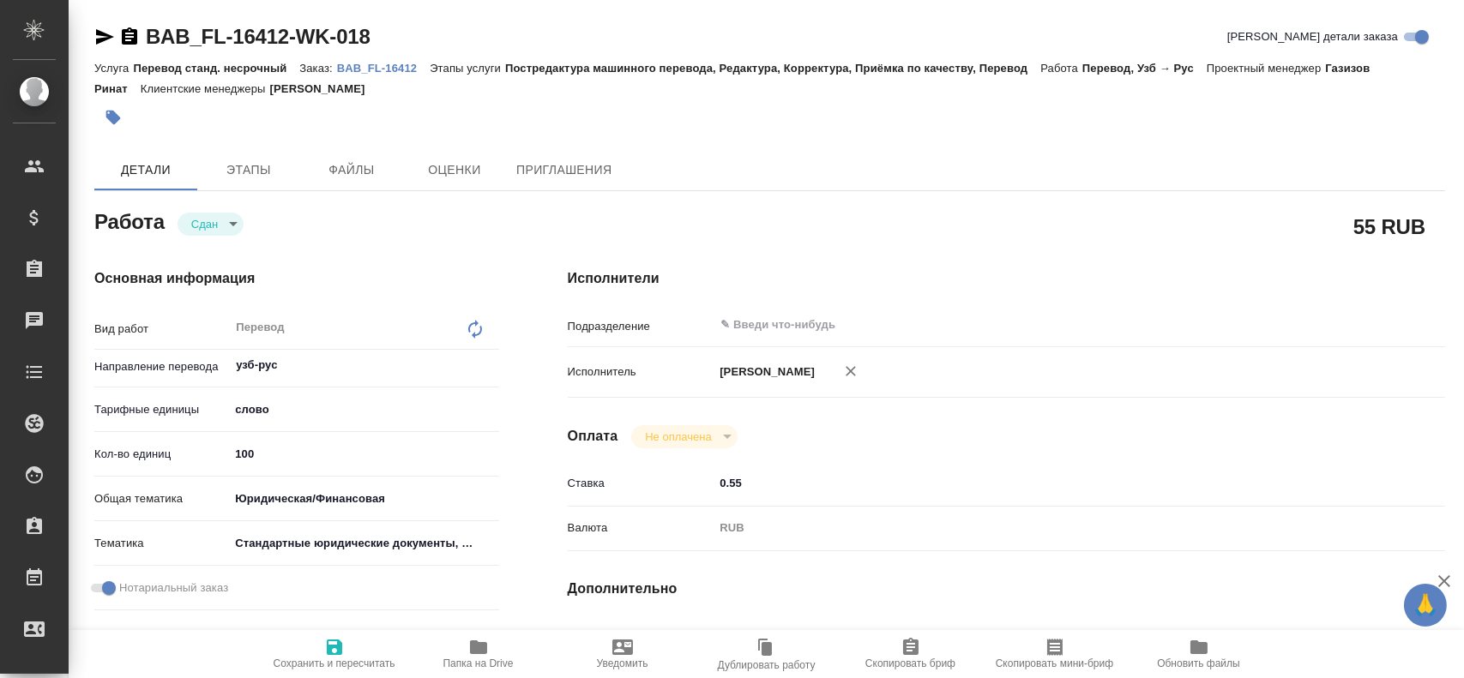
type textarea "x"
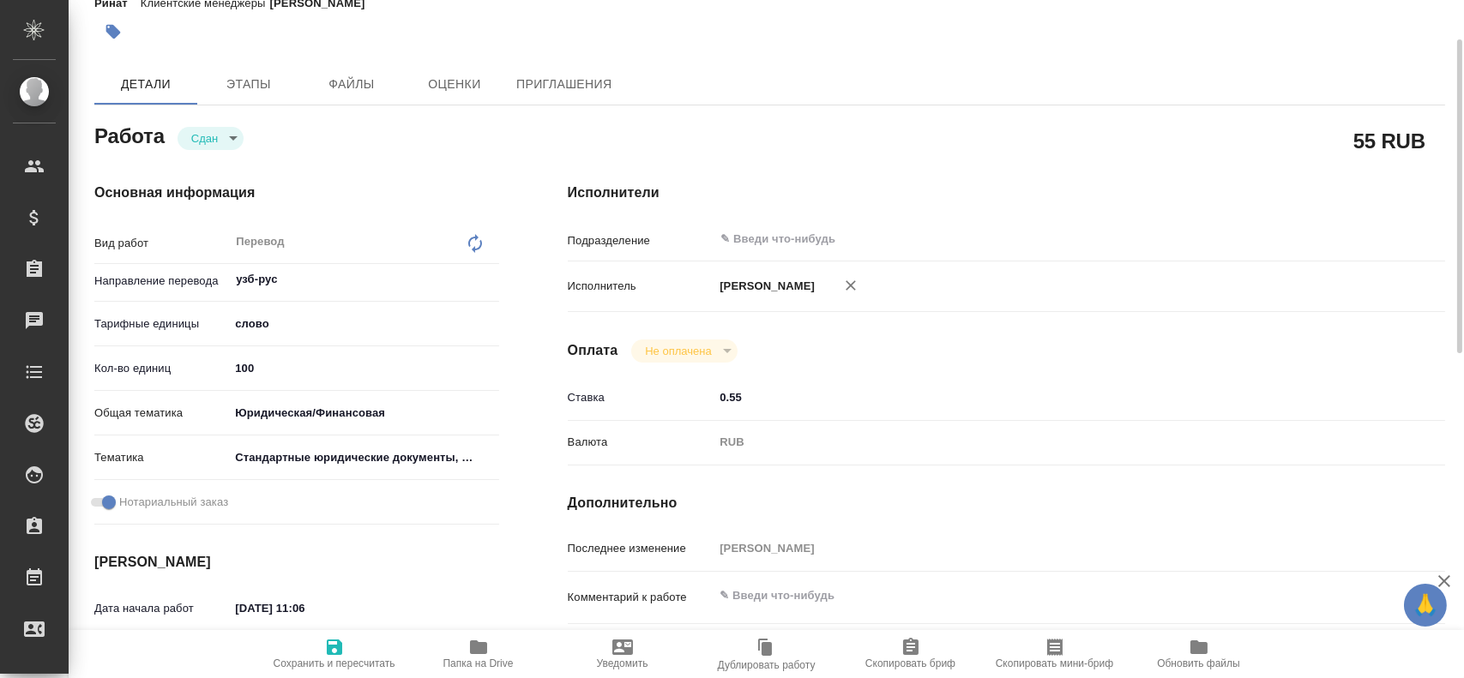
scroll to position [257, 0]
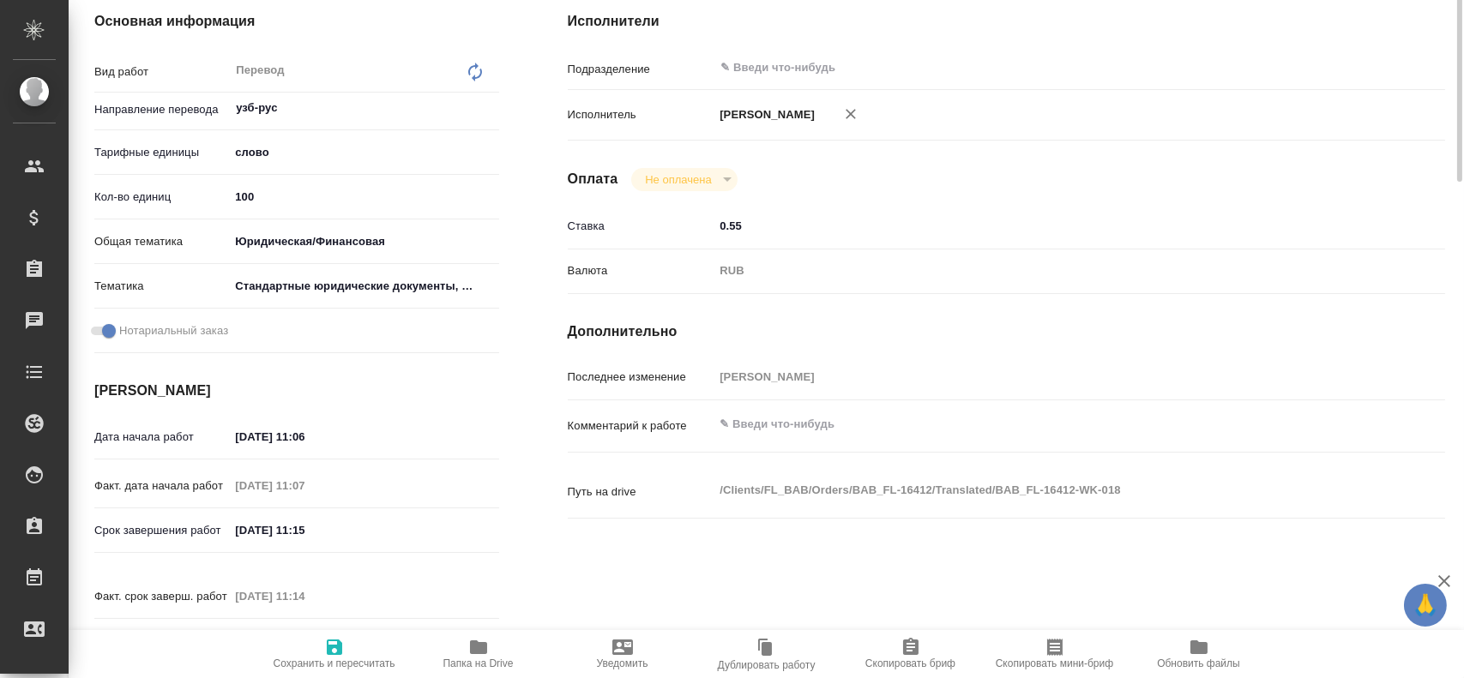
type textarea "x"
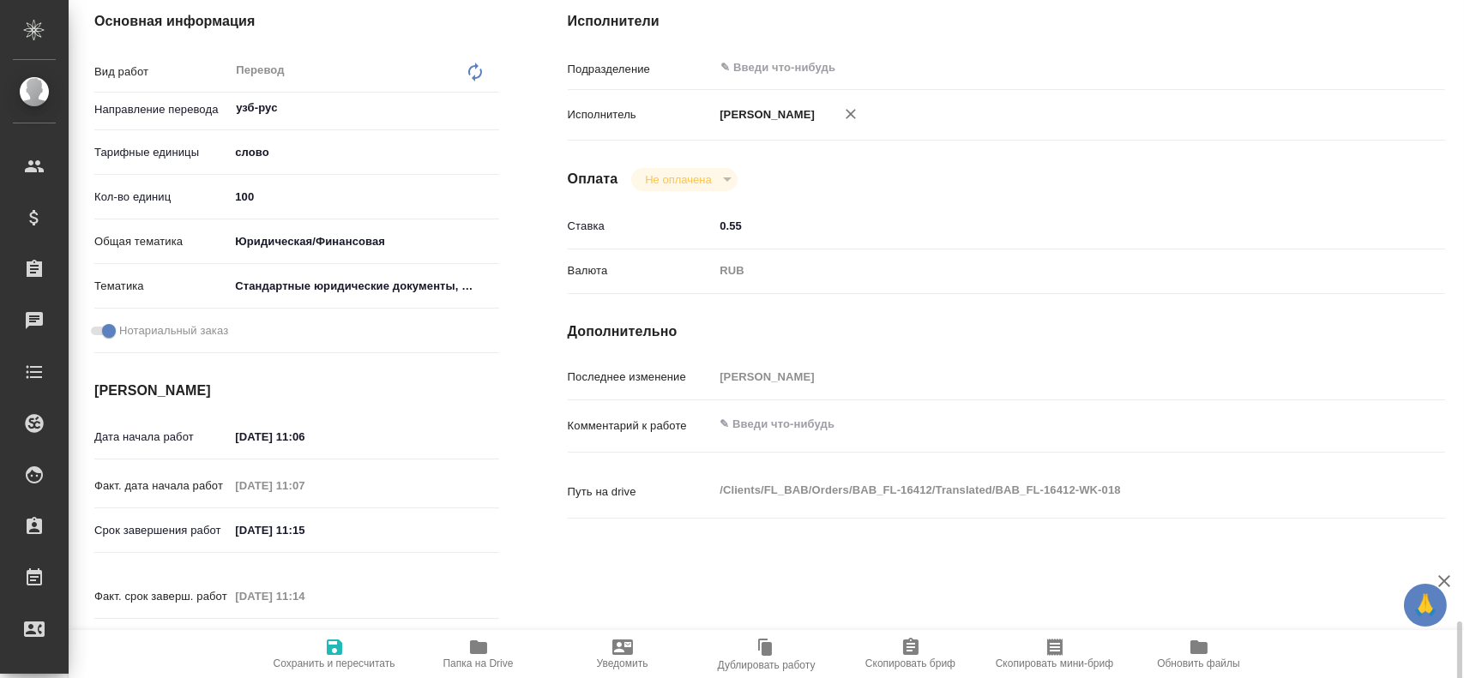
scroll to position [86, 0]
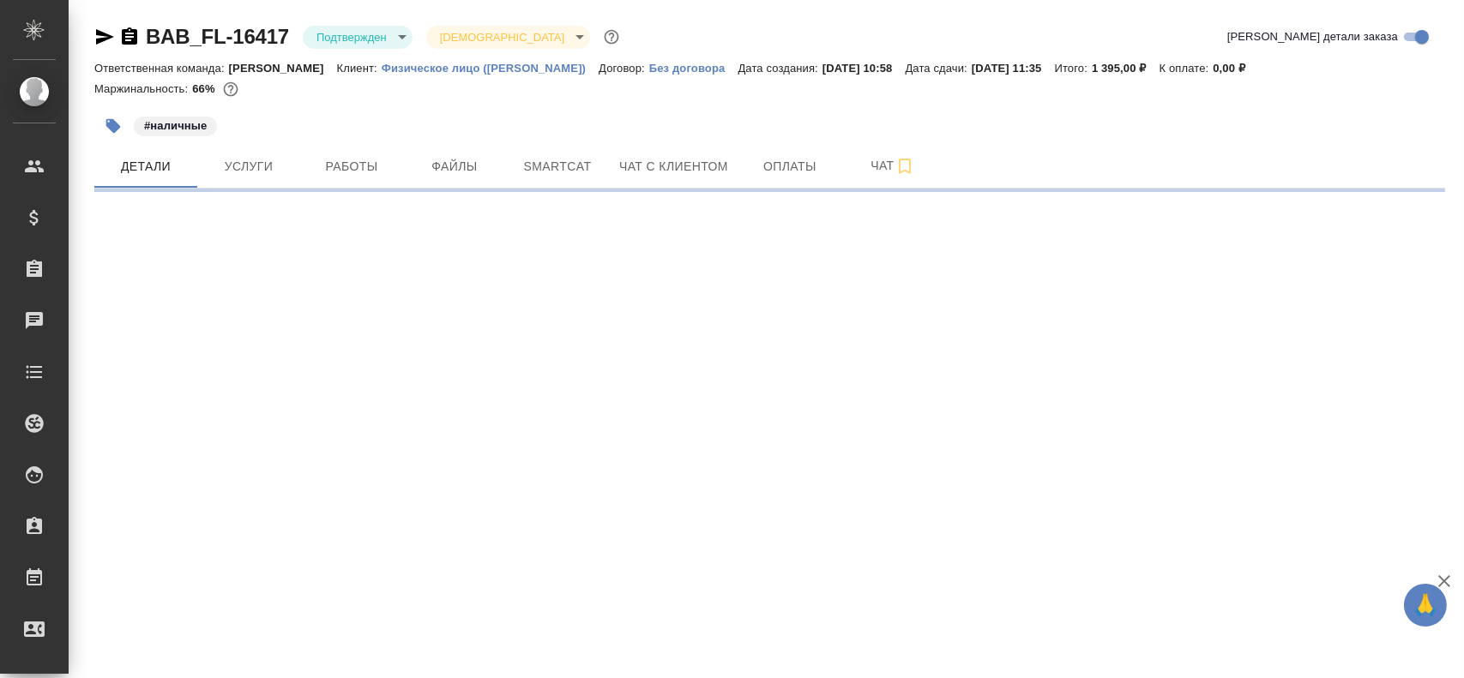
select select "RU"
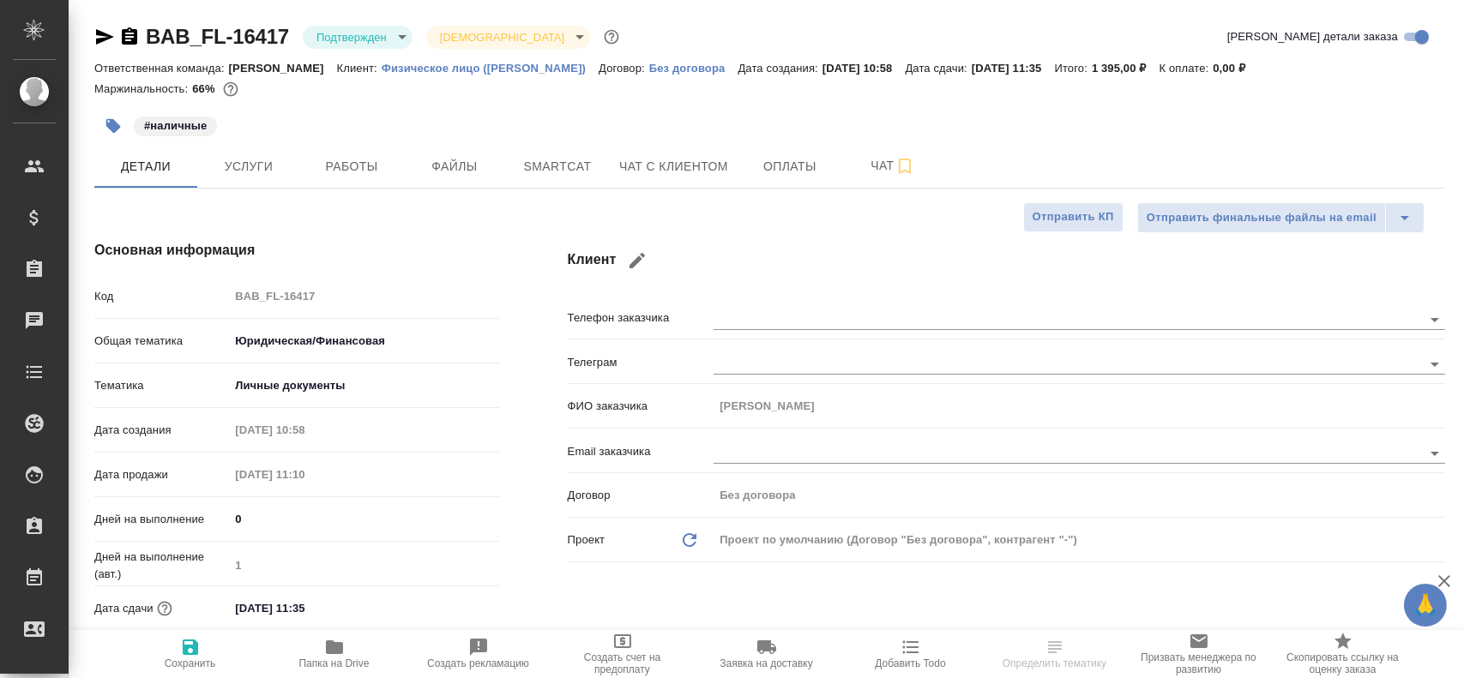
type textarea "x"
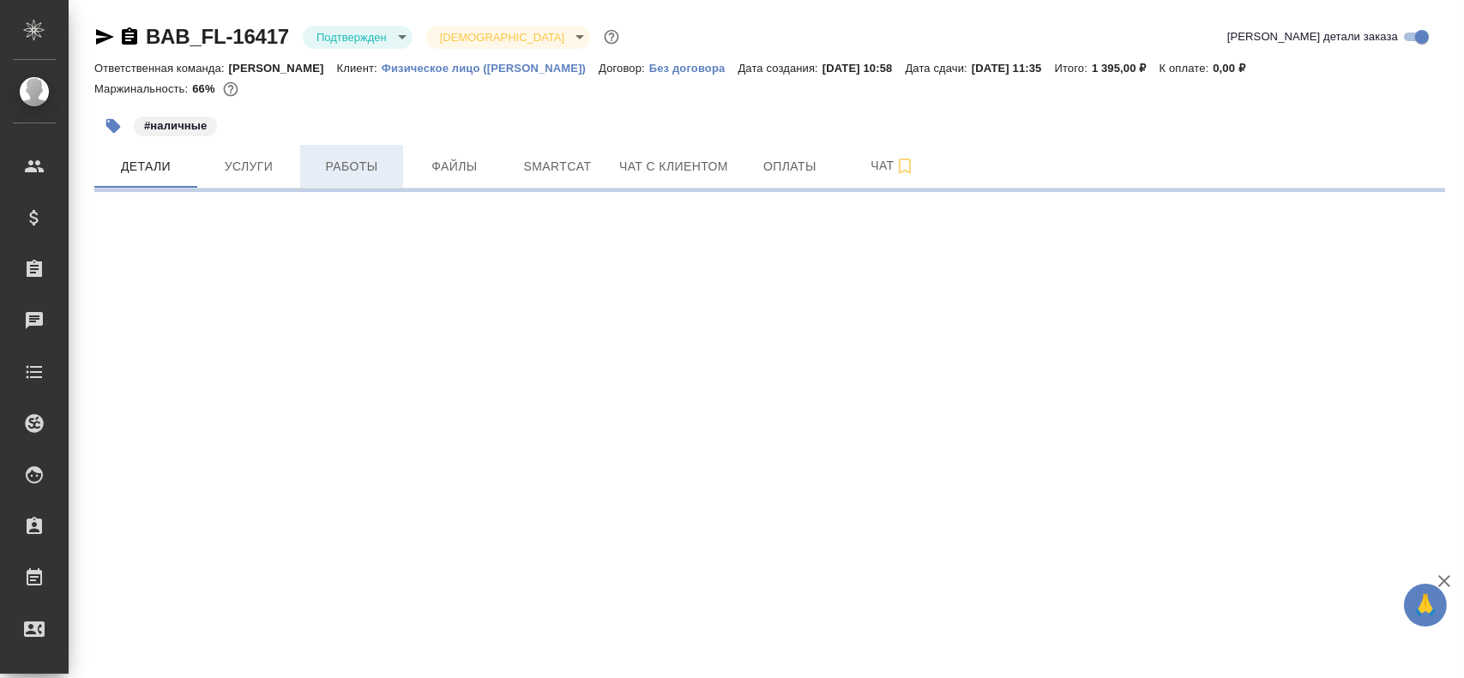
select select "RU"
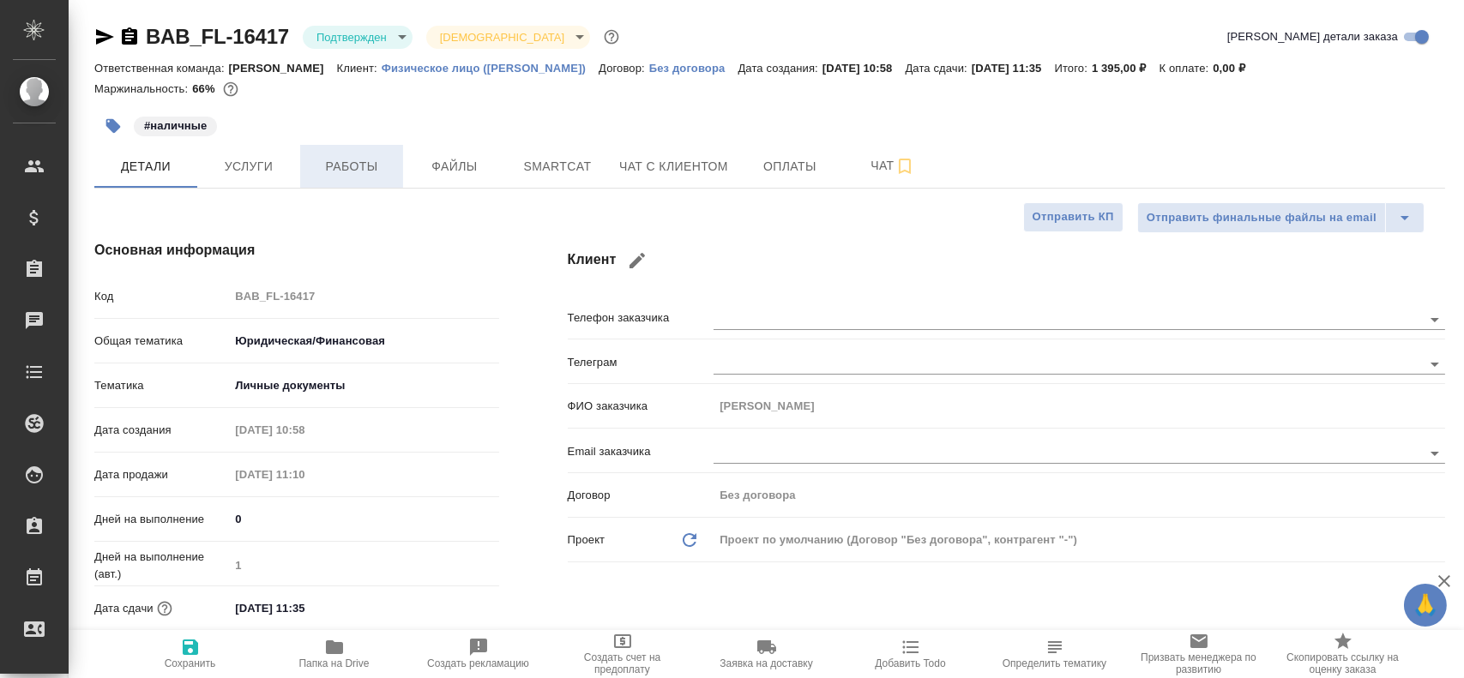
type textarea "x"
click at [365, 171] on span "Работы" at bounding box center [351, 166] width 82 height 21
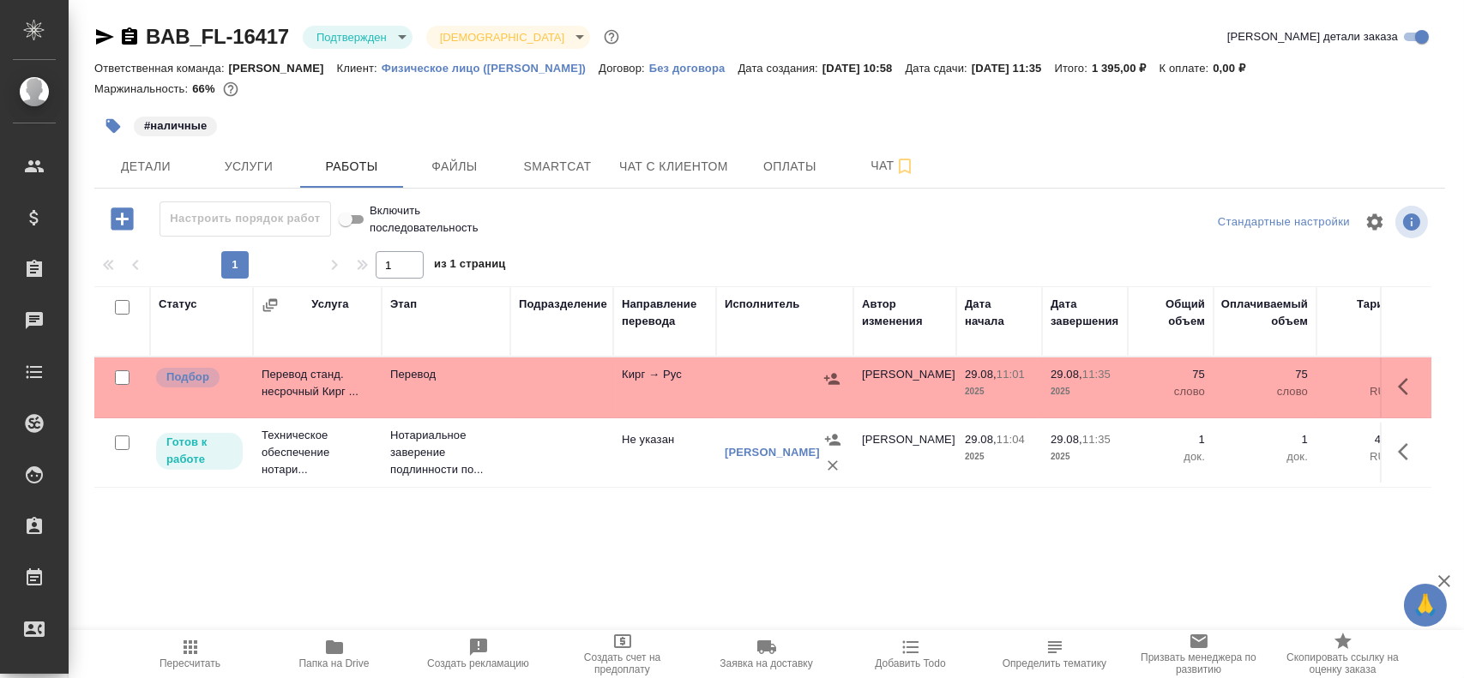
click at [580, 380] on td at bounding box center [561, 388] width 103 height 60
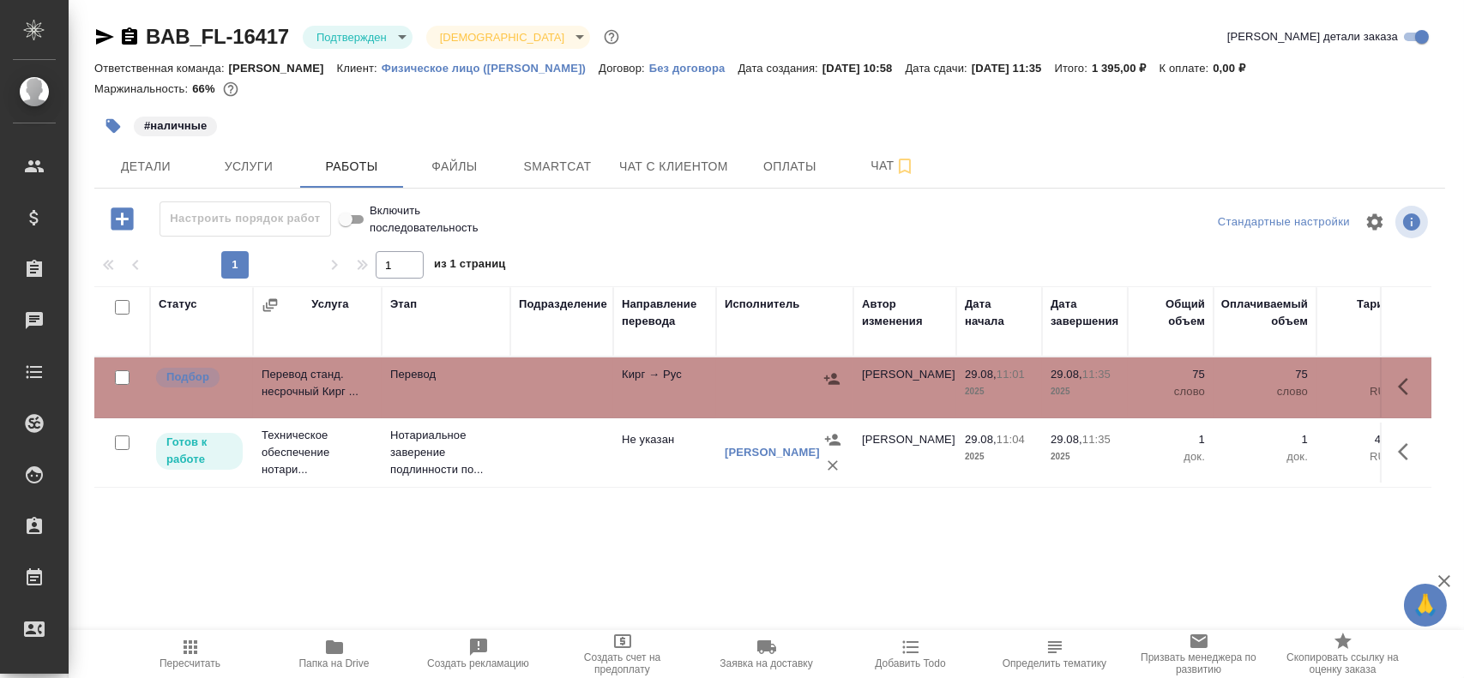
click at [580, 380] on td at bounding box center [561, 388] width 103 height 60
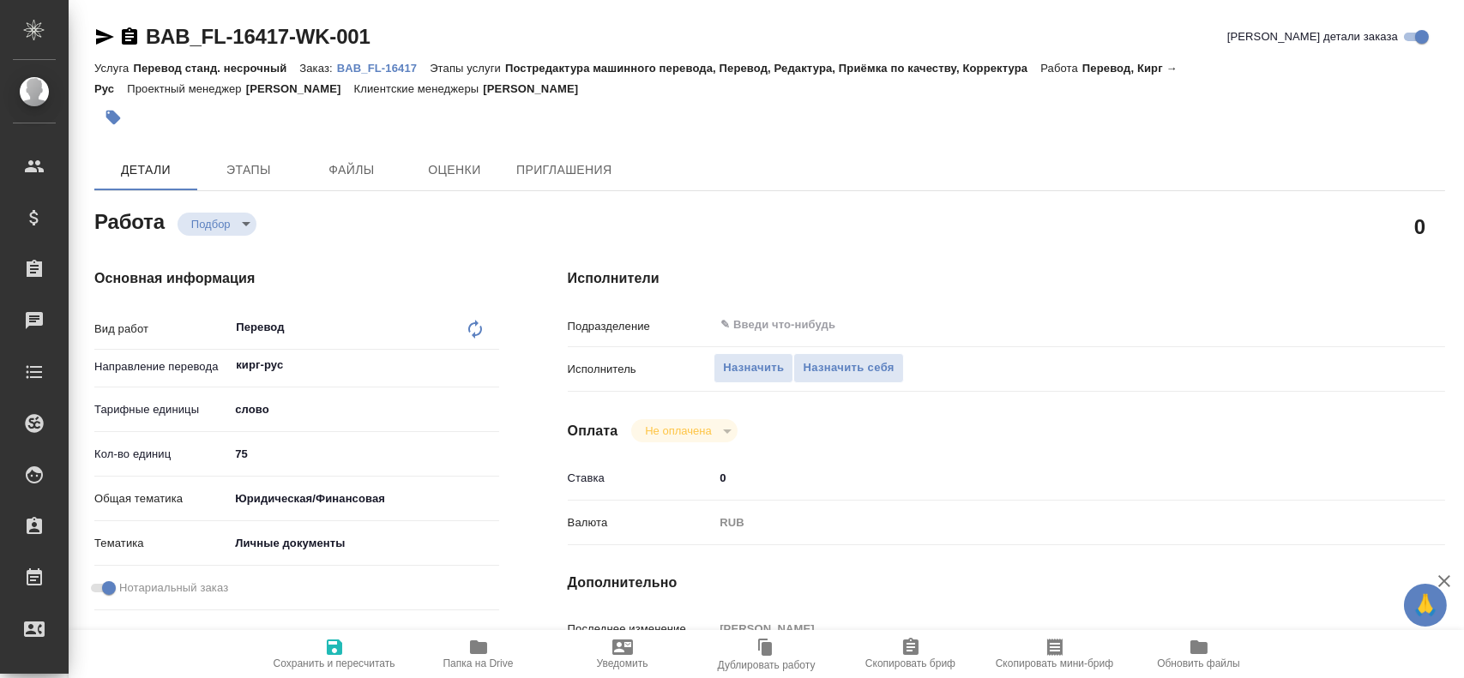
type textarea "x"
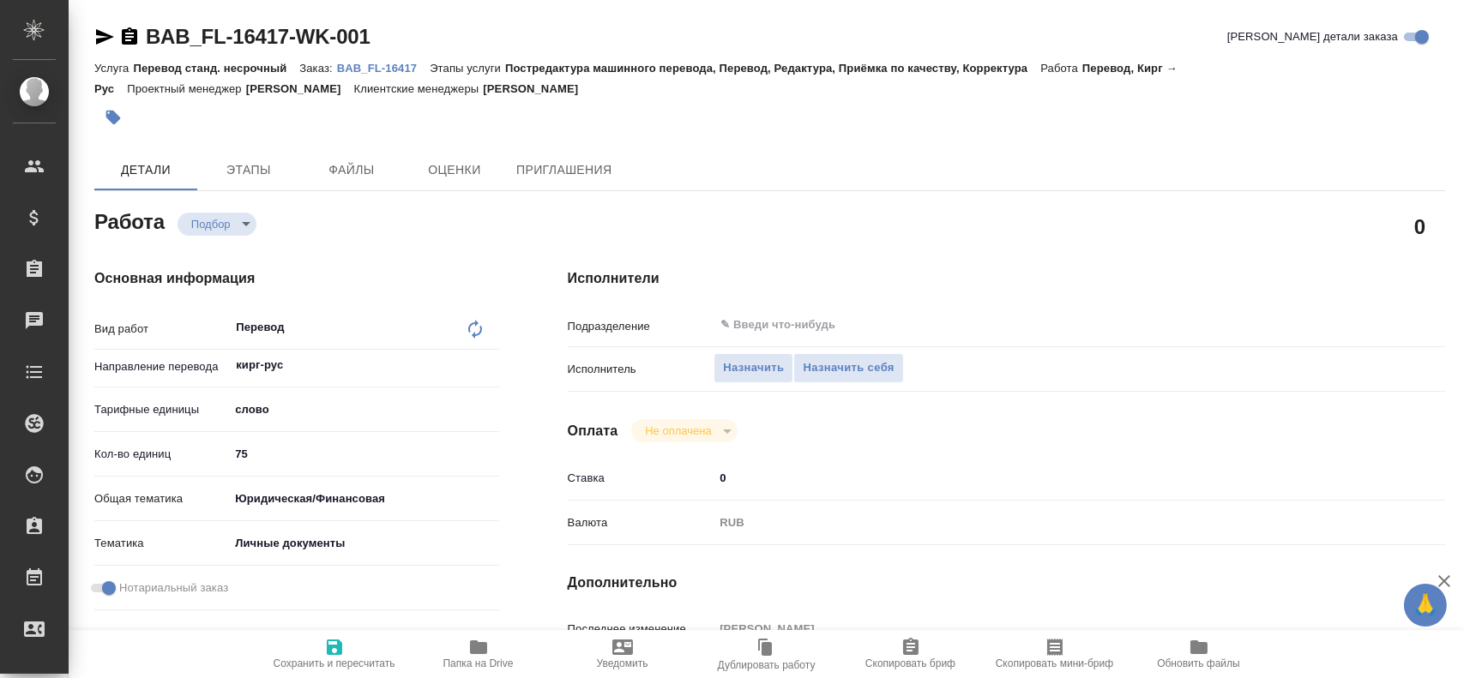
type textarea "x"
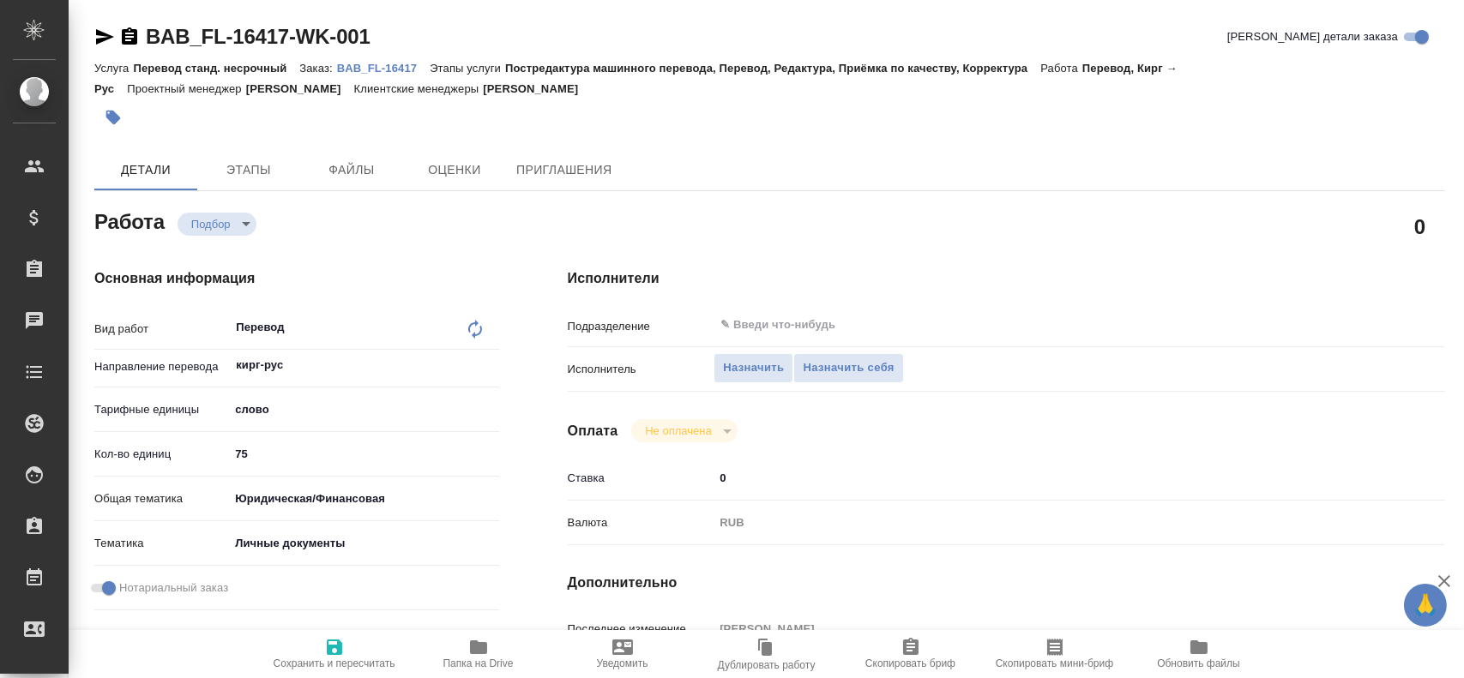
type textarea "x"
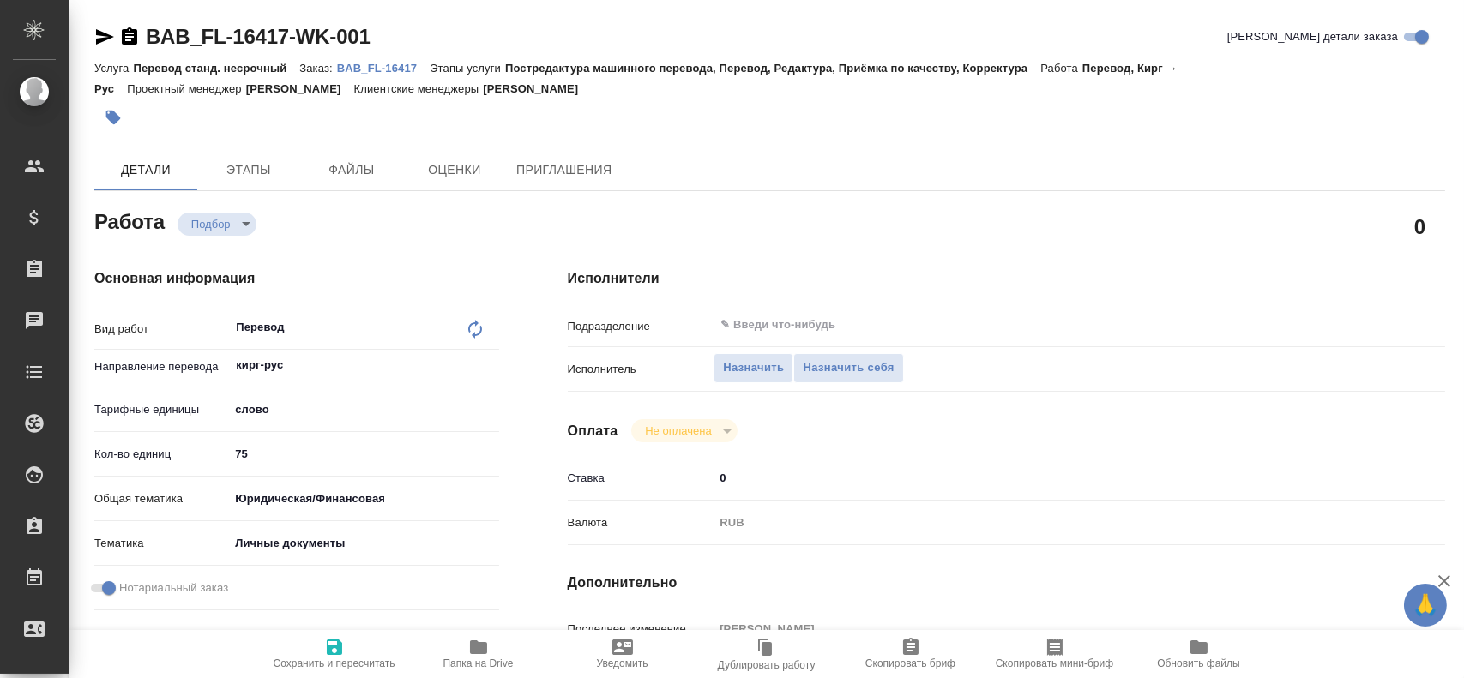
type textarea "x"
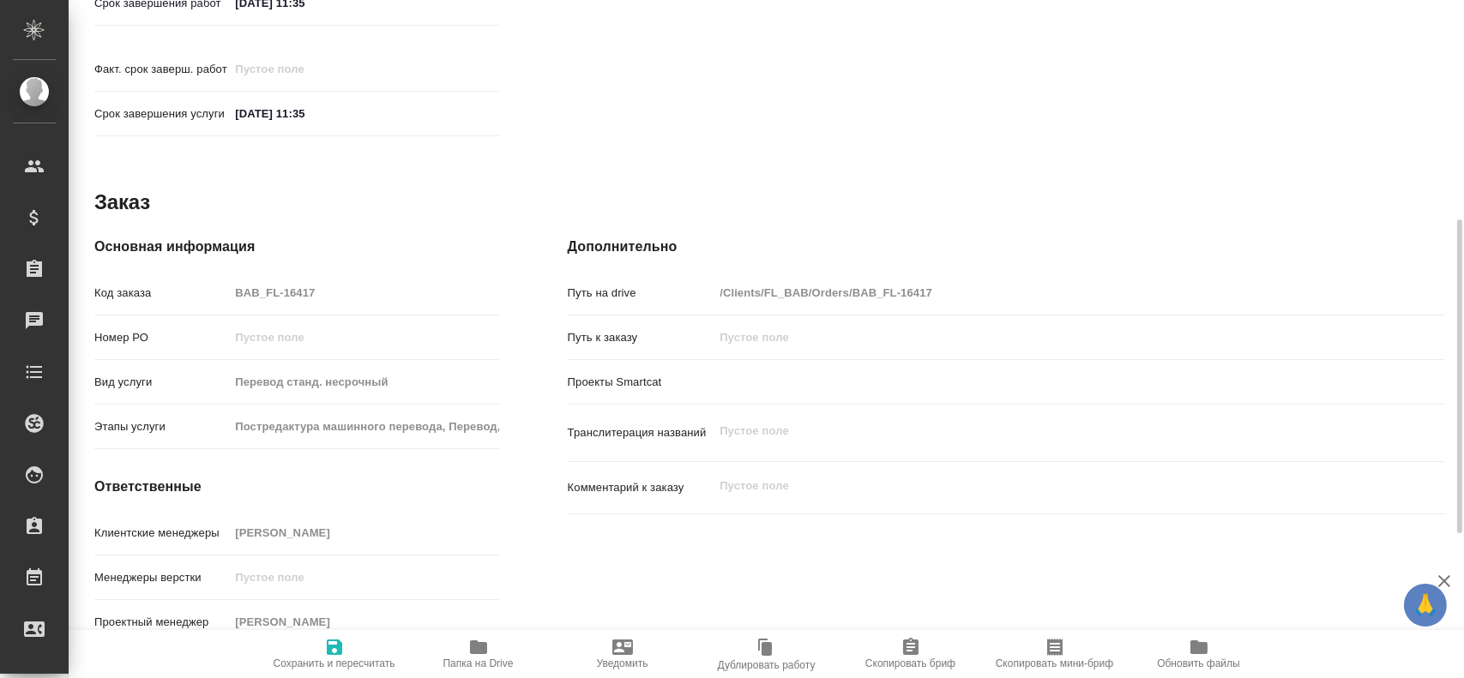
type textarea "x"
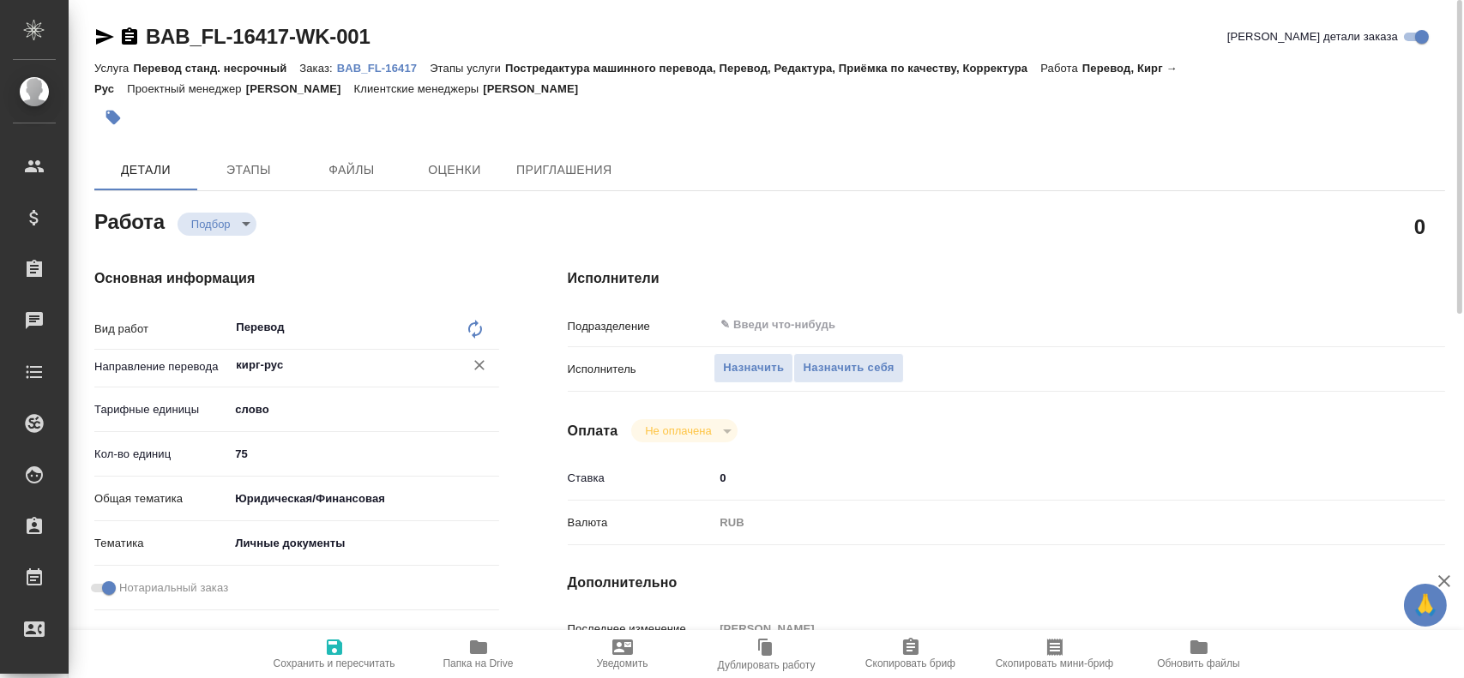
type textarea "x"
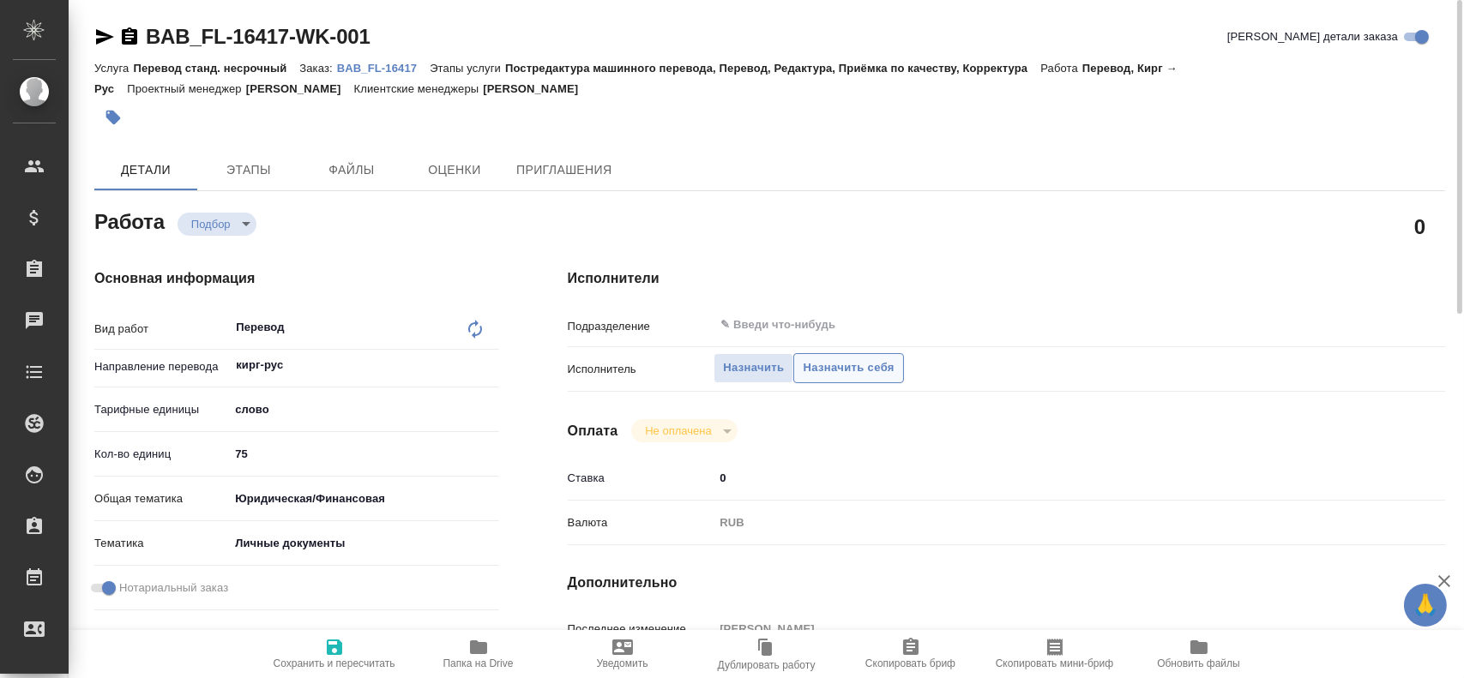
click at [831, 367] on span "Назначить себя" at bounding box center [848, 369] width 91 height 20
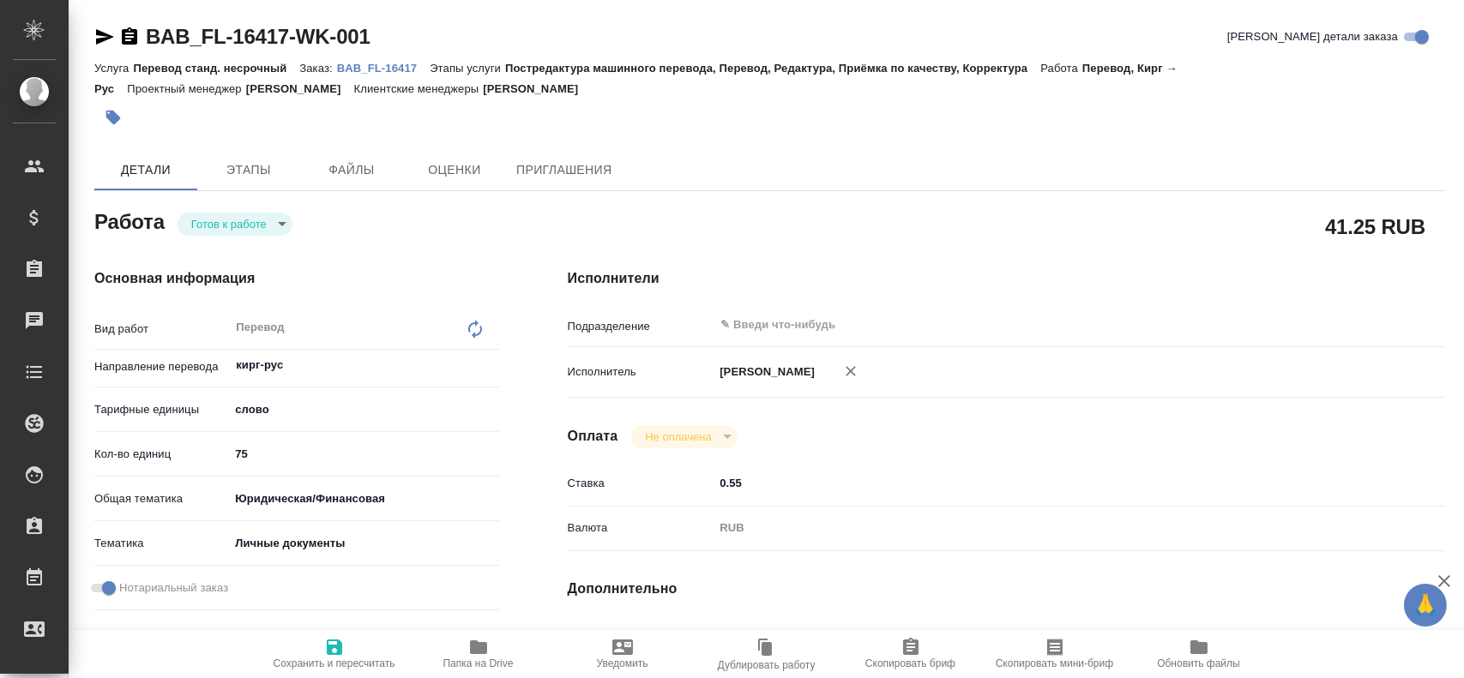
type textarea "x"
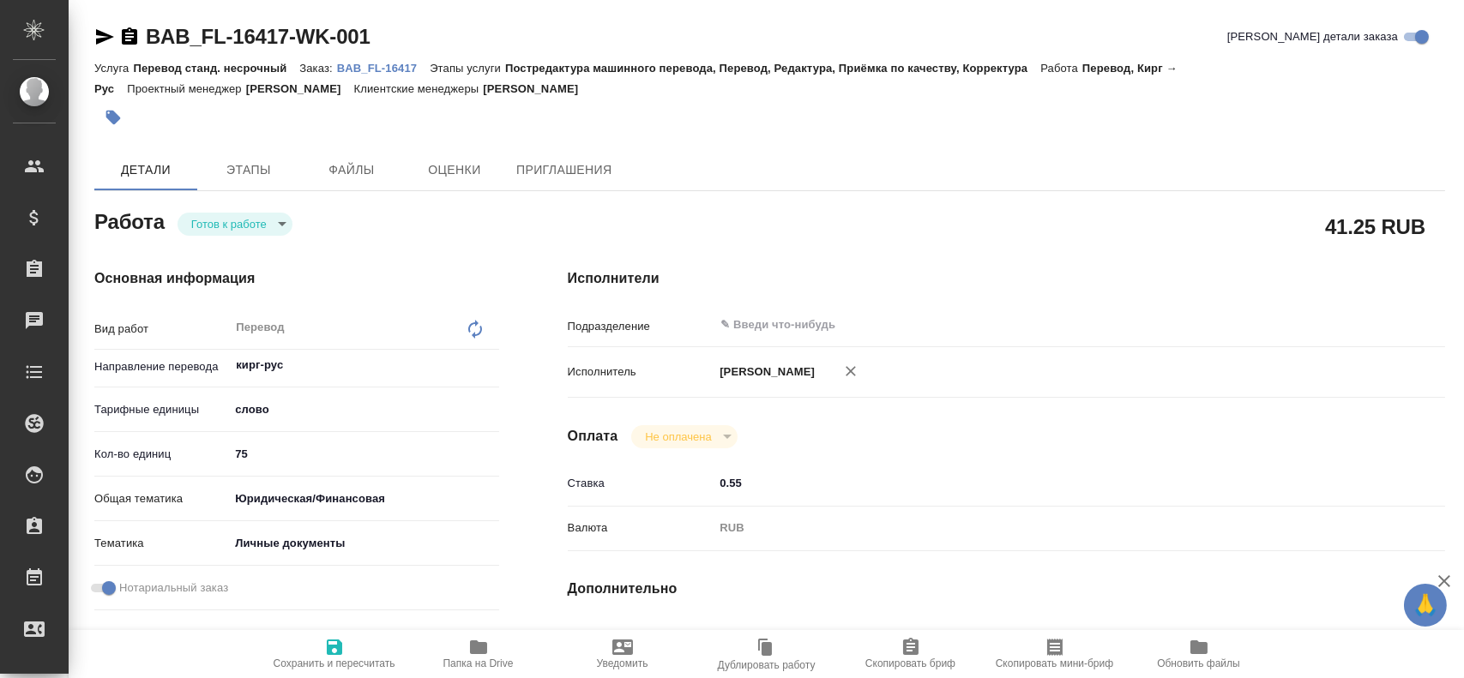
type textarea "x"
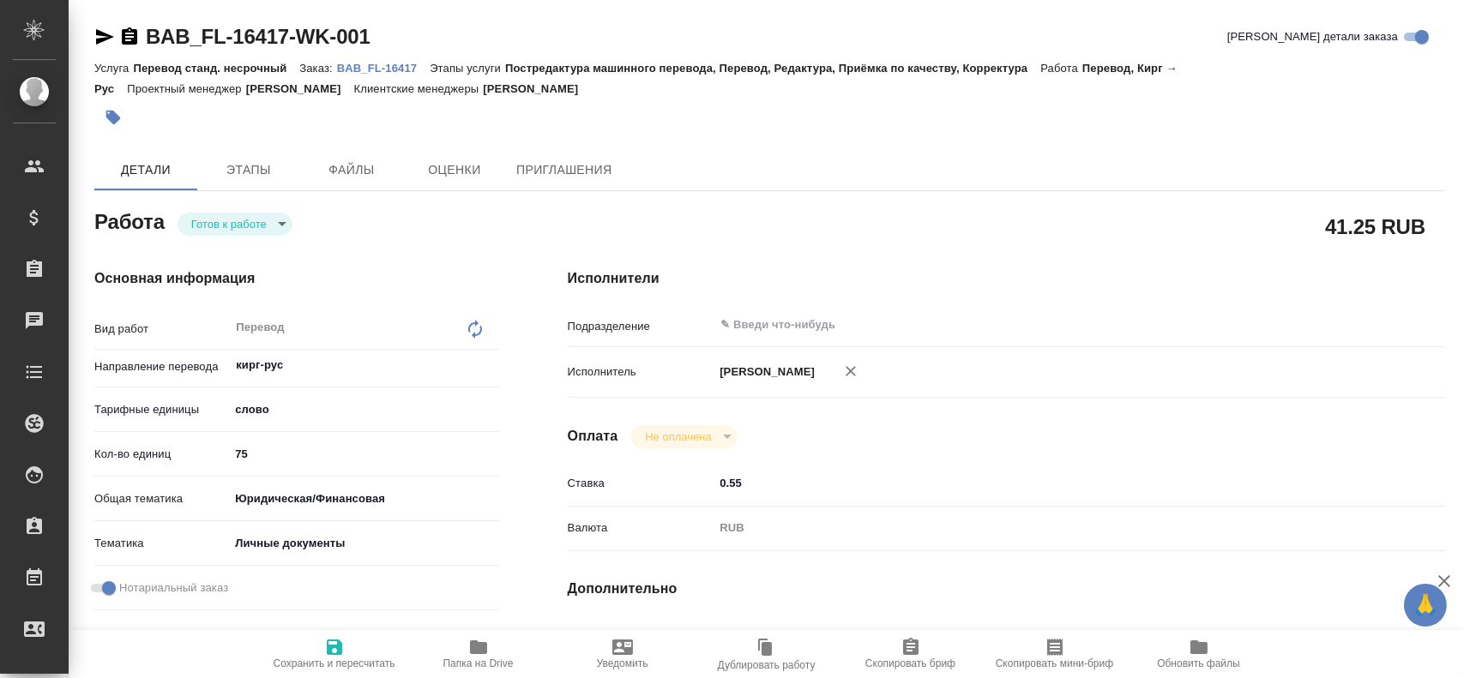
type textarea "x"
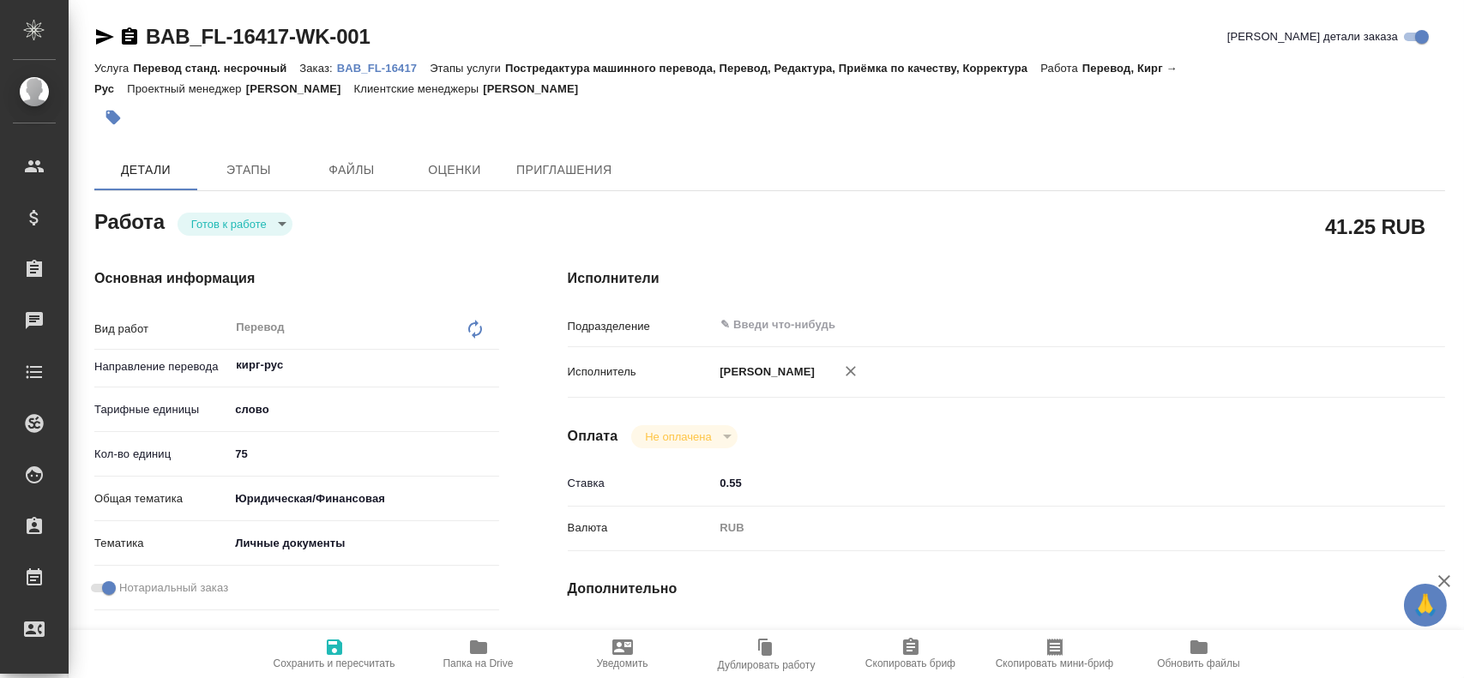
type textarea "x"
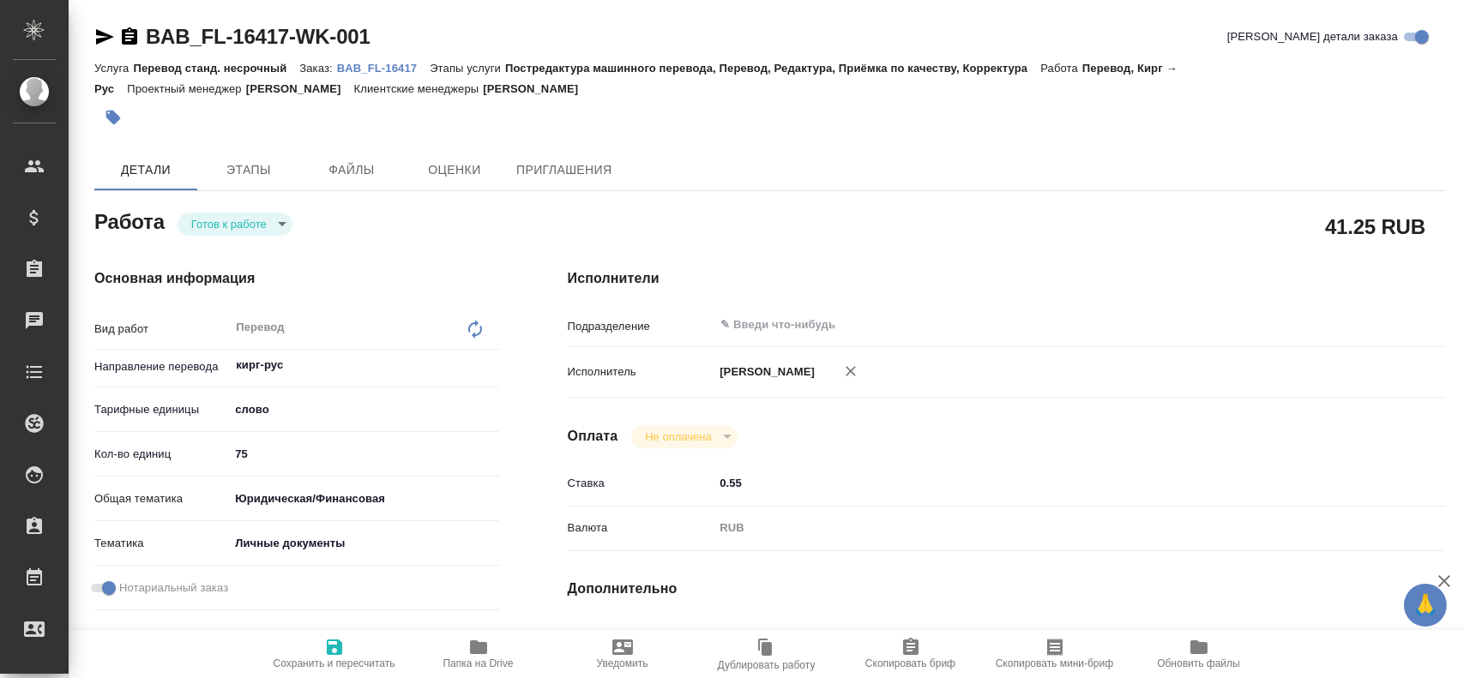
type textarea "x"
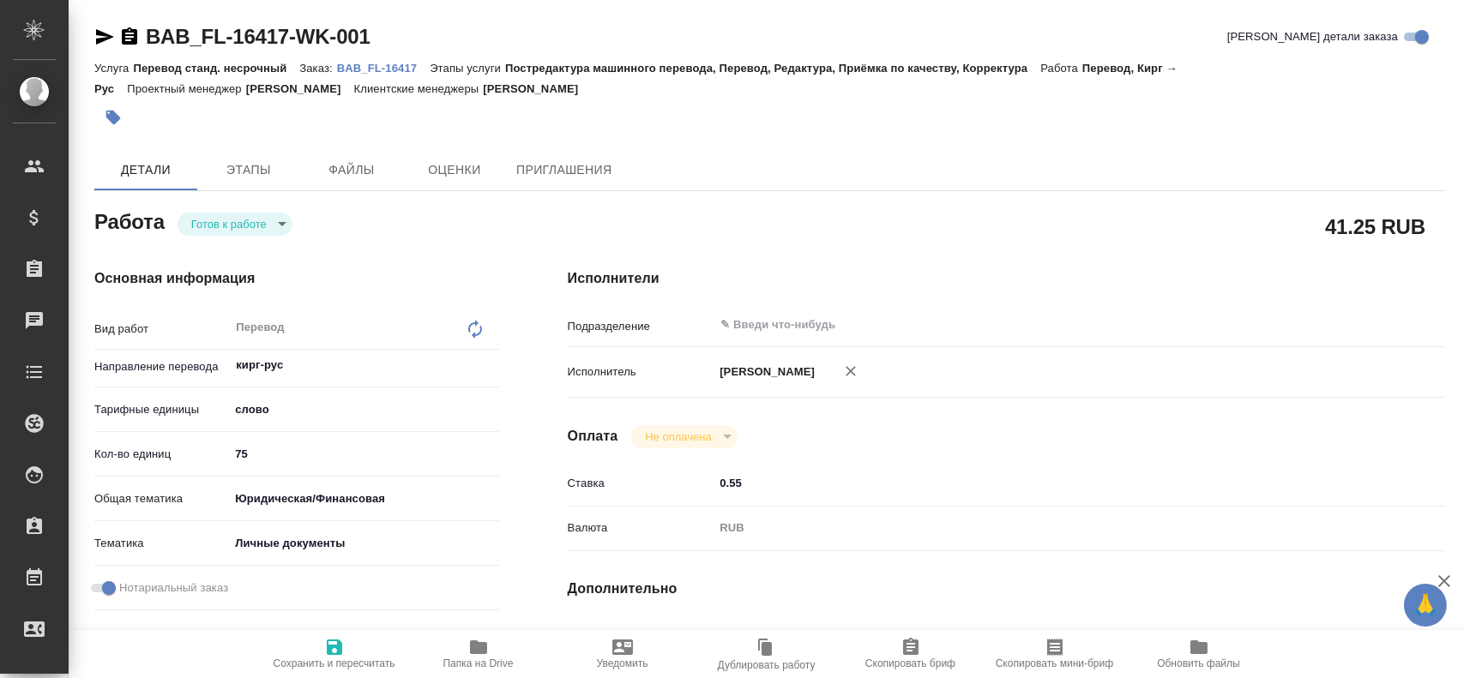
type textarea "x"
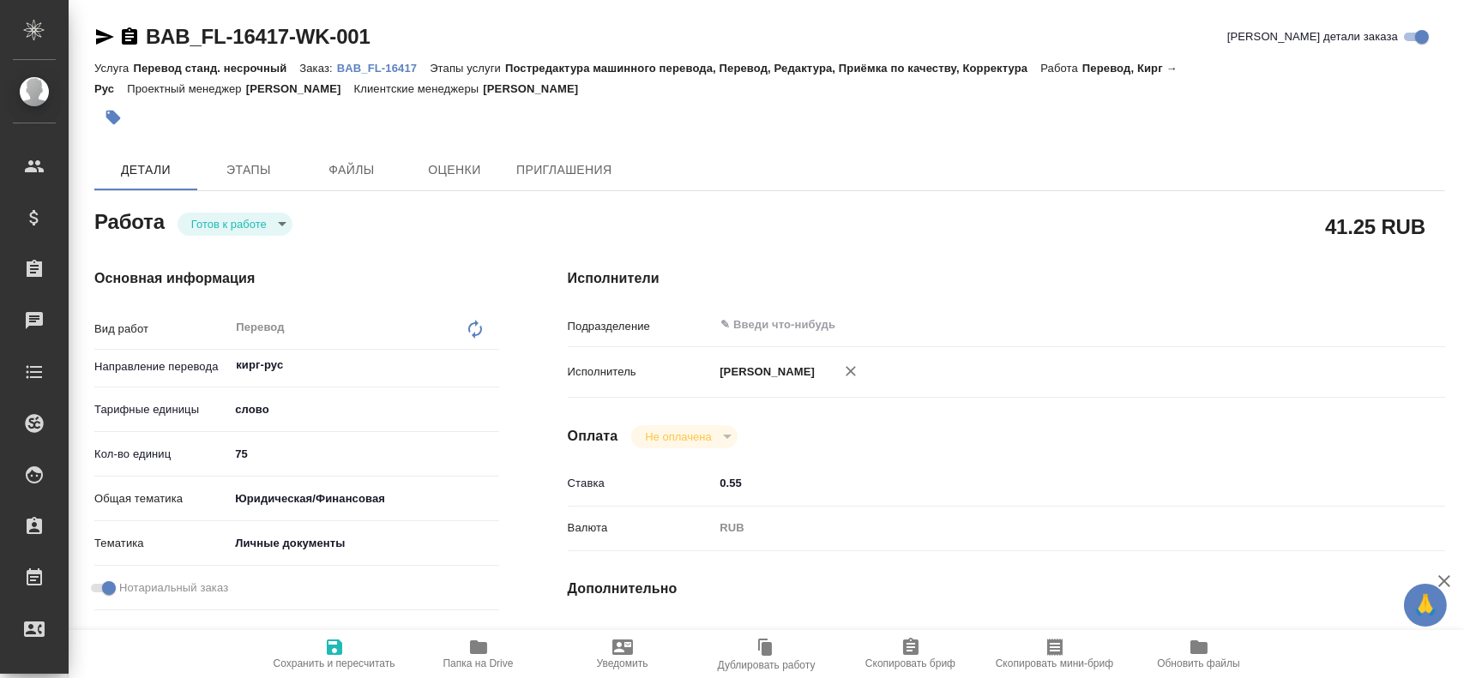
type textarea "x"
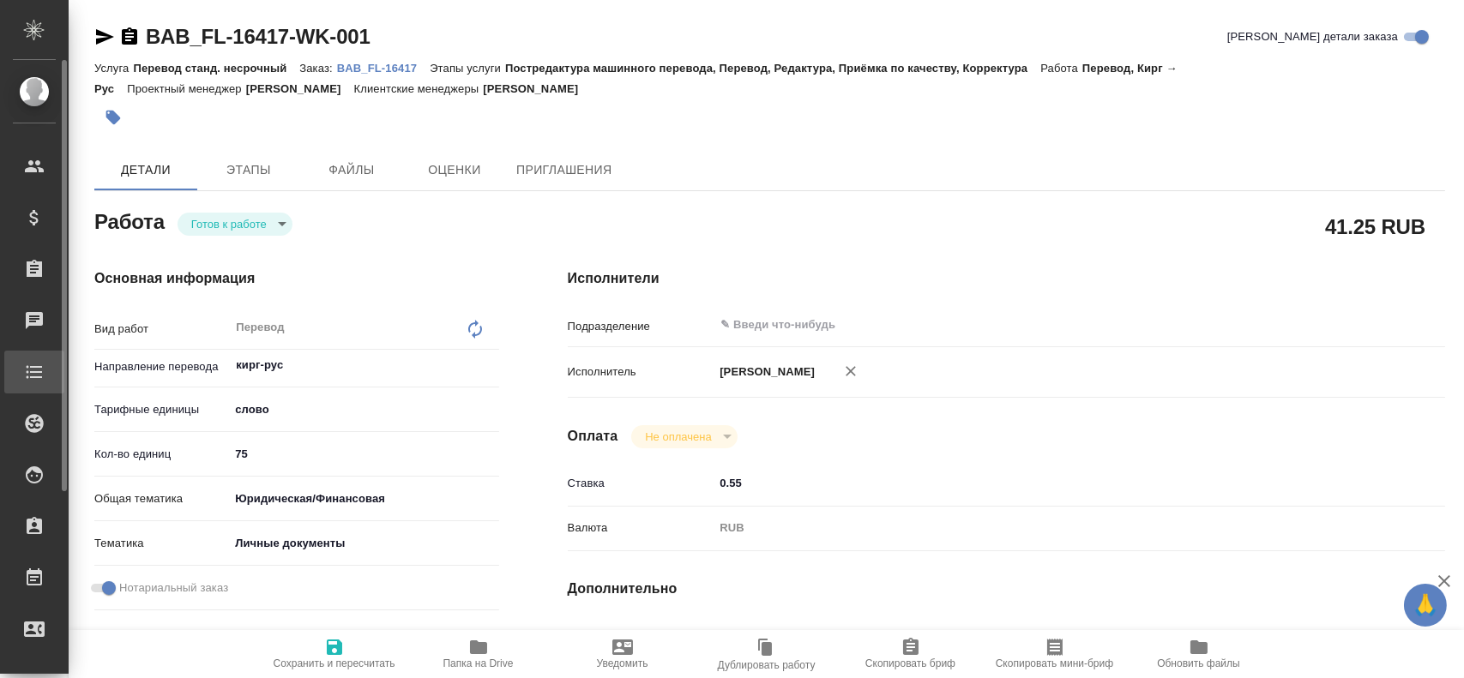
type textarea "x"
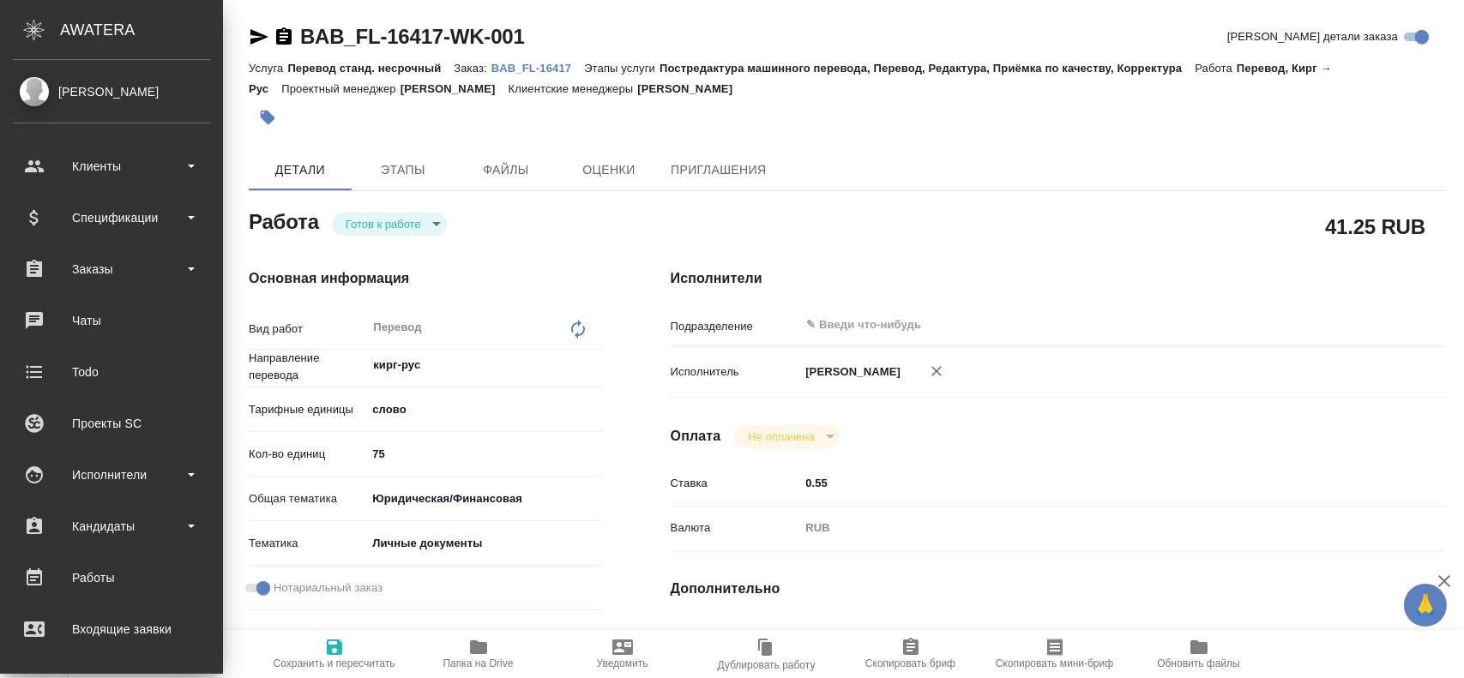
type textarea "x"
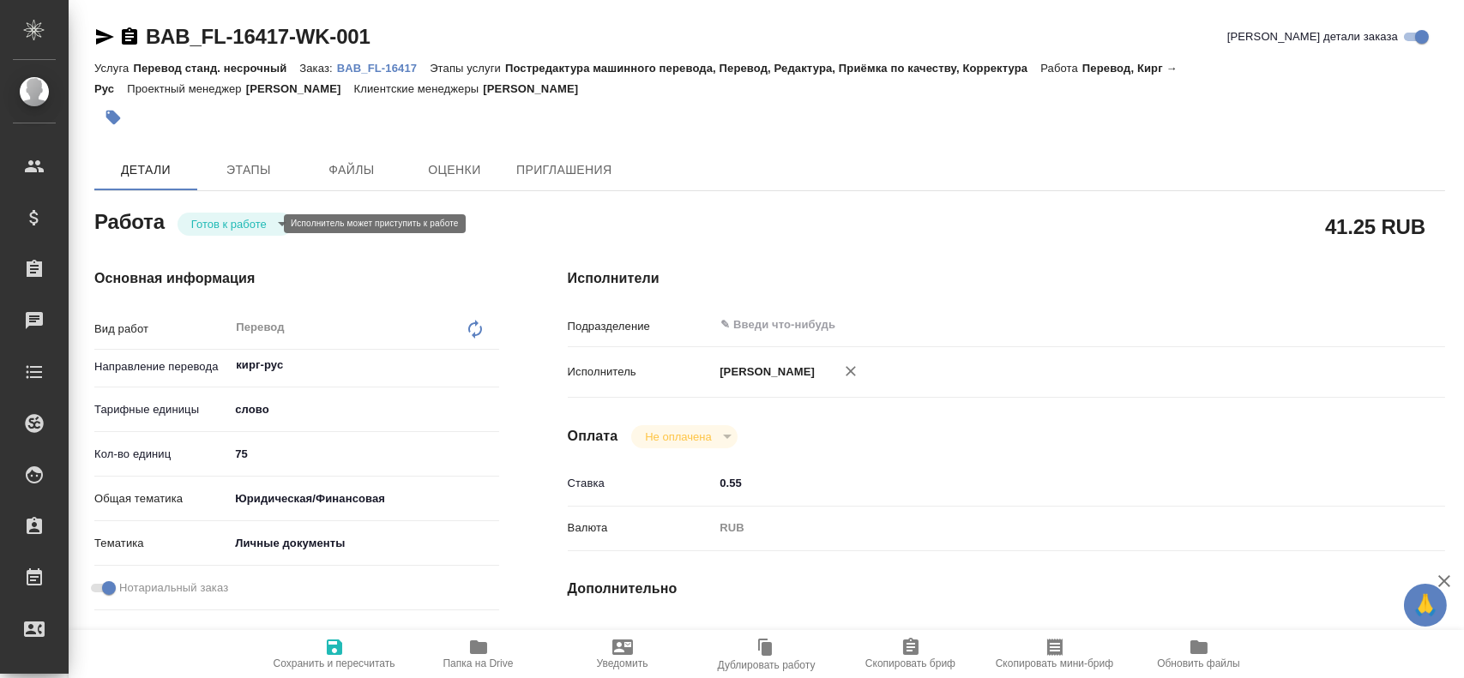
click at [243, 229] on body "🙏 .cls-1 fill:#fff; AWATERA Gusev Alexandr Клиенты Спецификации Заказы 0 Чаты T…" at bounding box center [732, 339] width 1464 height 678
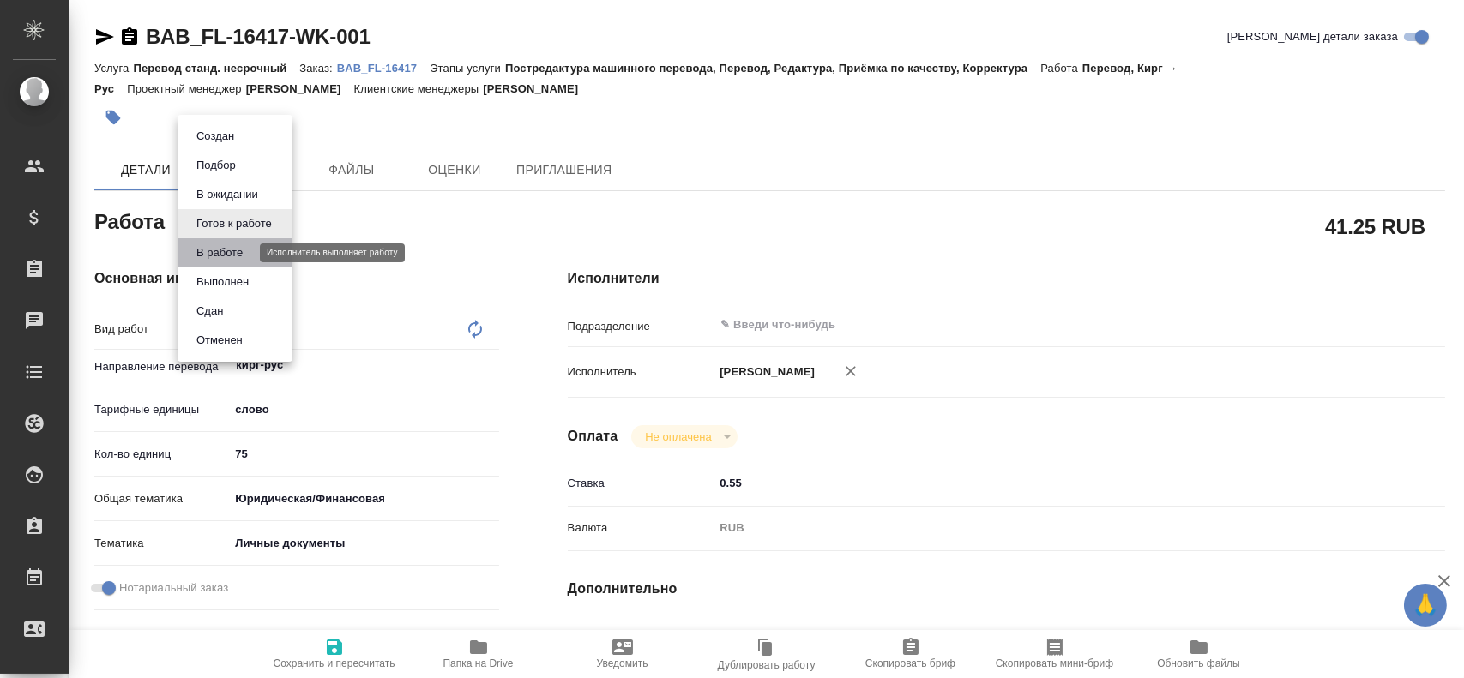
click at [230, 253] on button "В работе" at bounding box center [219, 253] width 57 height 19
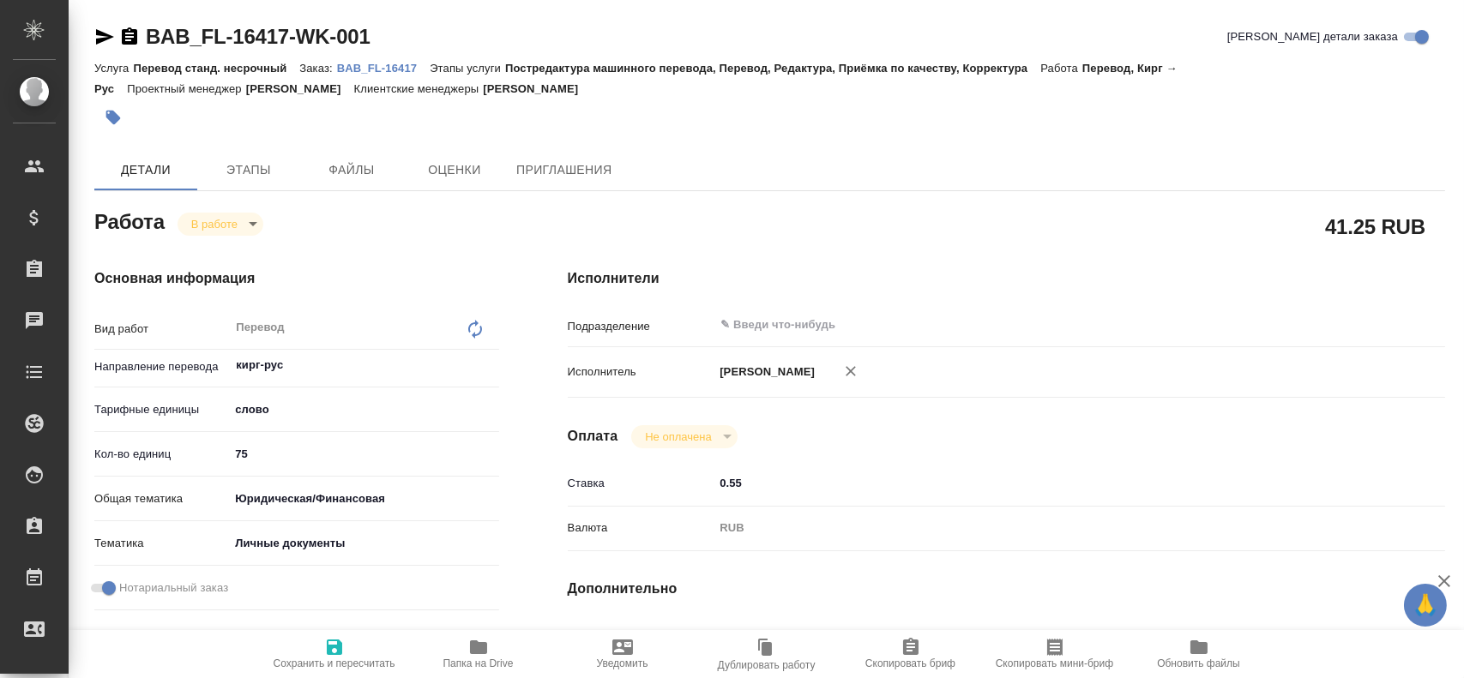
type textarea "x"
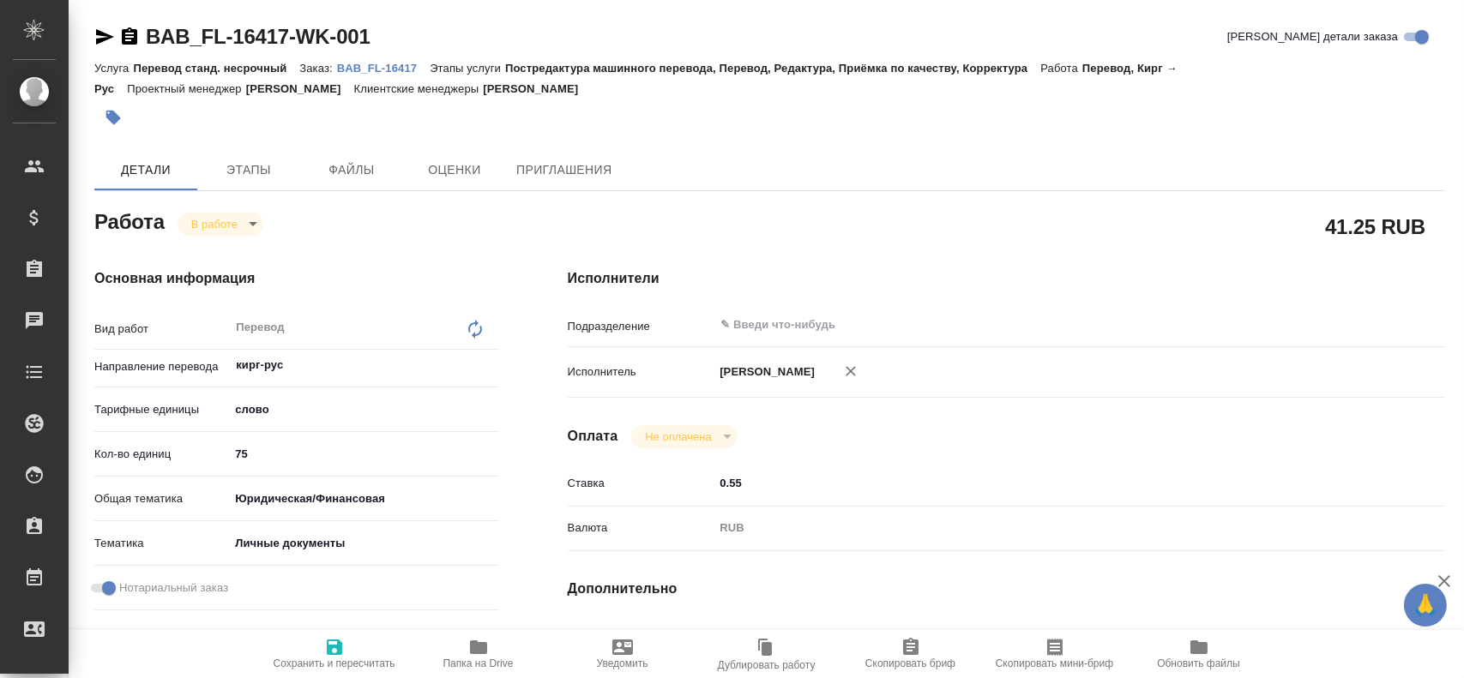
type textarea "x"
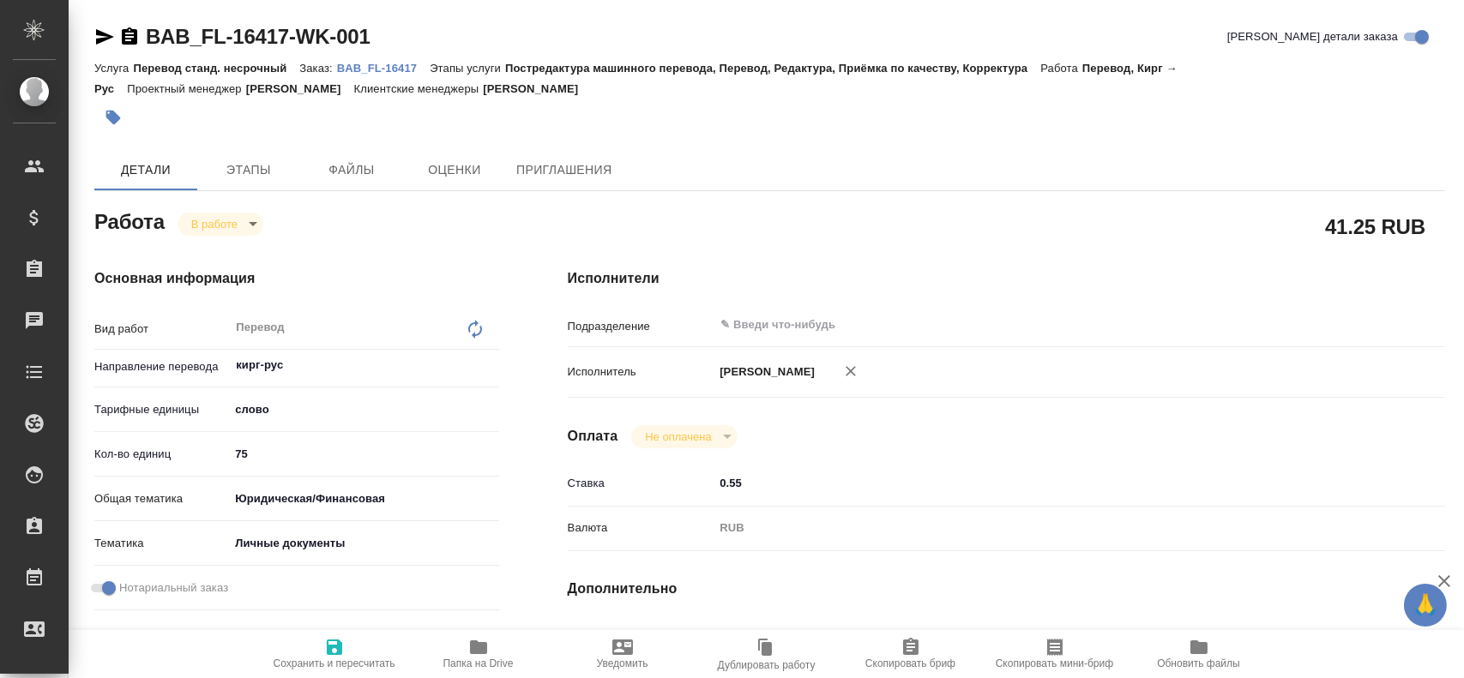
type textarea "x"
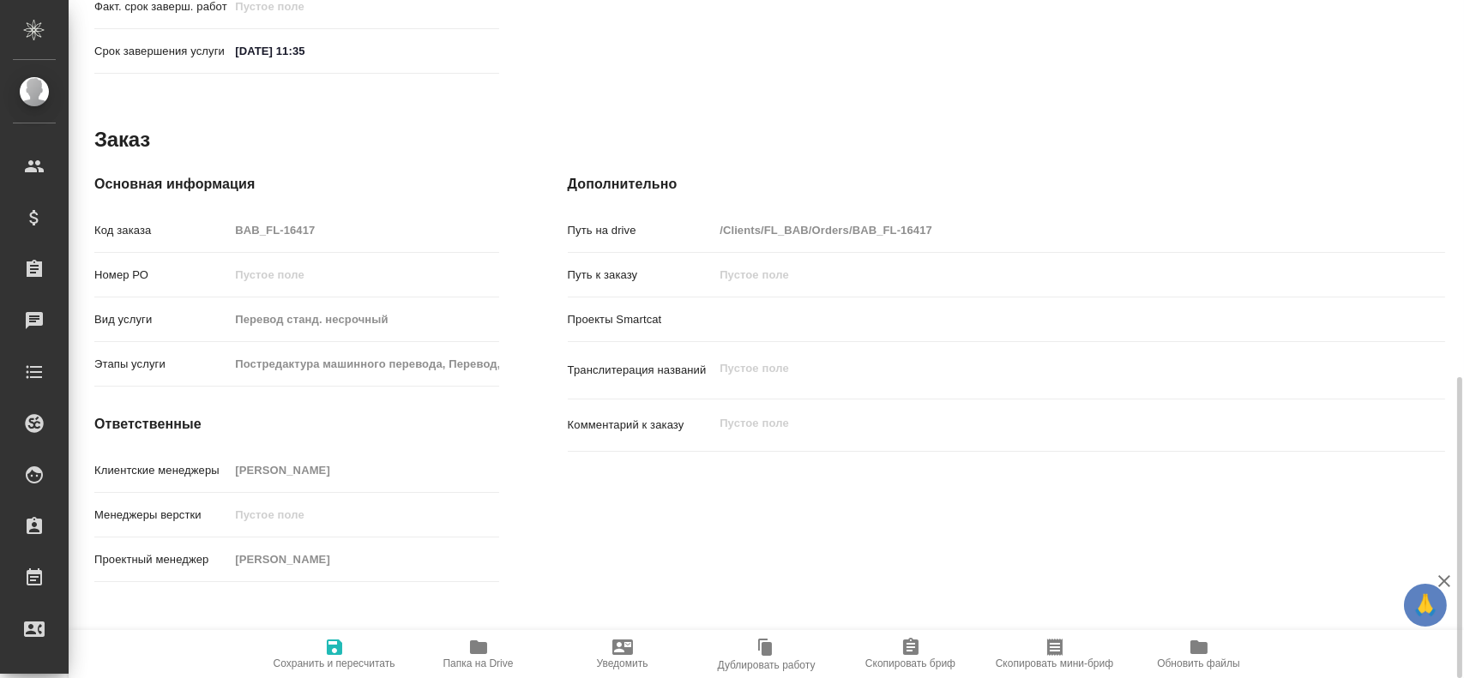
scroll to position [847, 0]
click at [475, 661] on span "Папка на Drive" at bounding box center [478, 664] width 70 height 12
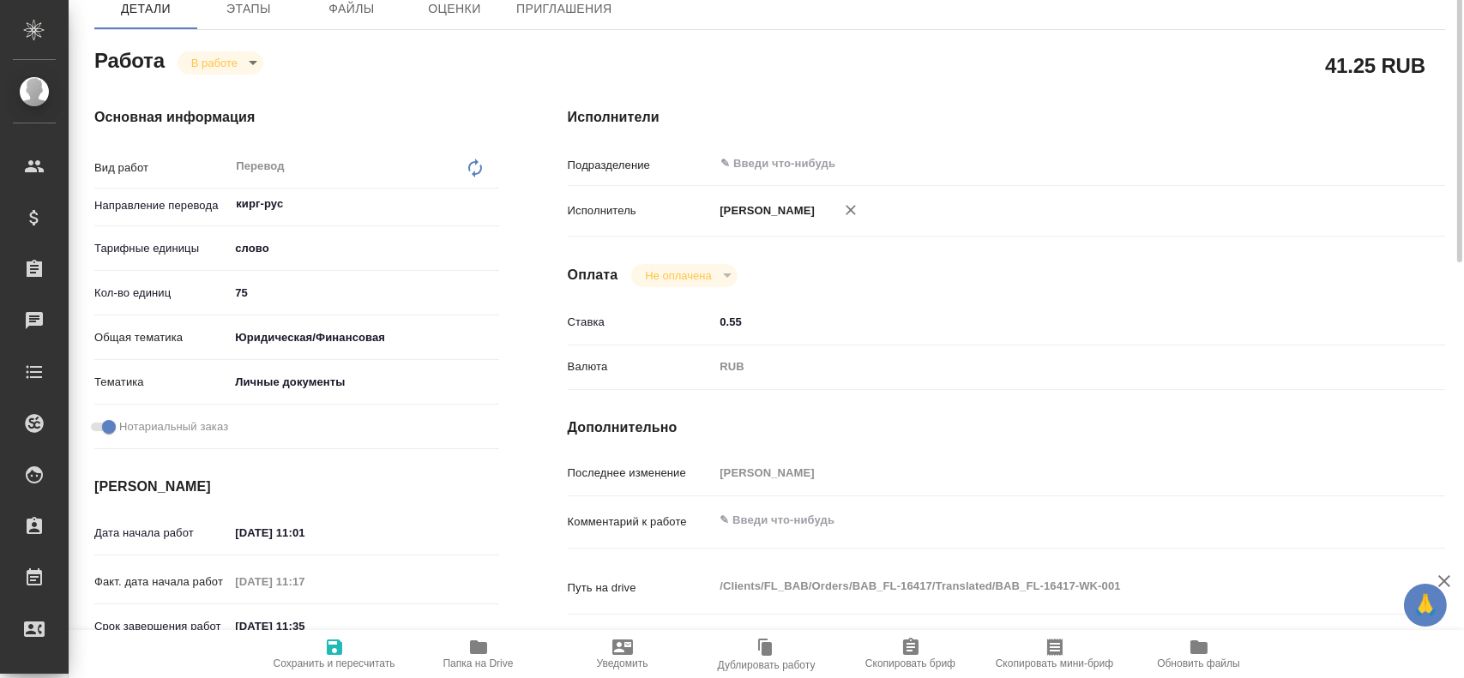
scroll to position [75, 0]
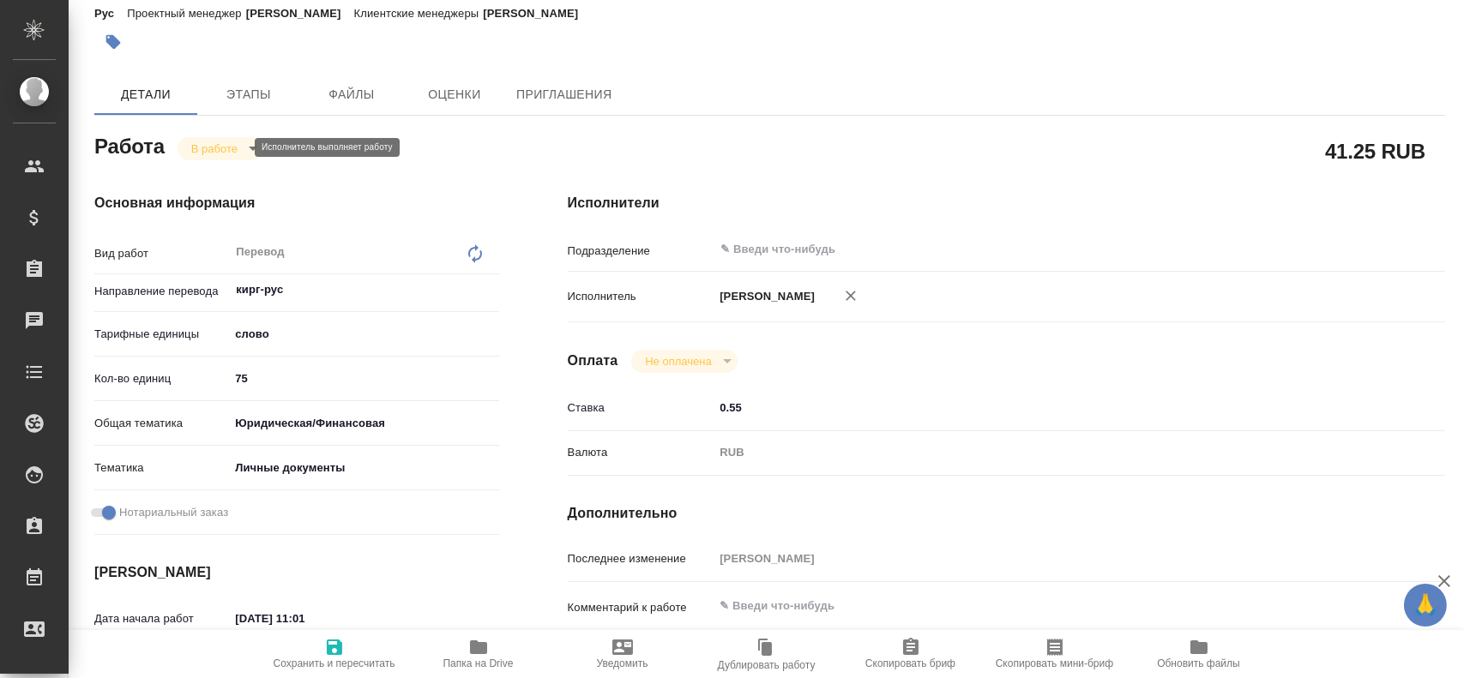
click at [208, 149] on body "🙏 .cls-1 fill:#fff; AWATERA Gusev Alexandr Клиенты Спецификации Заказы 0 Чаты T…" at bounding box center [732, 339] width 1464 height 678
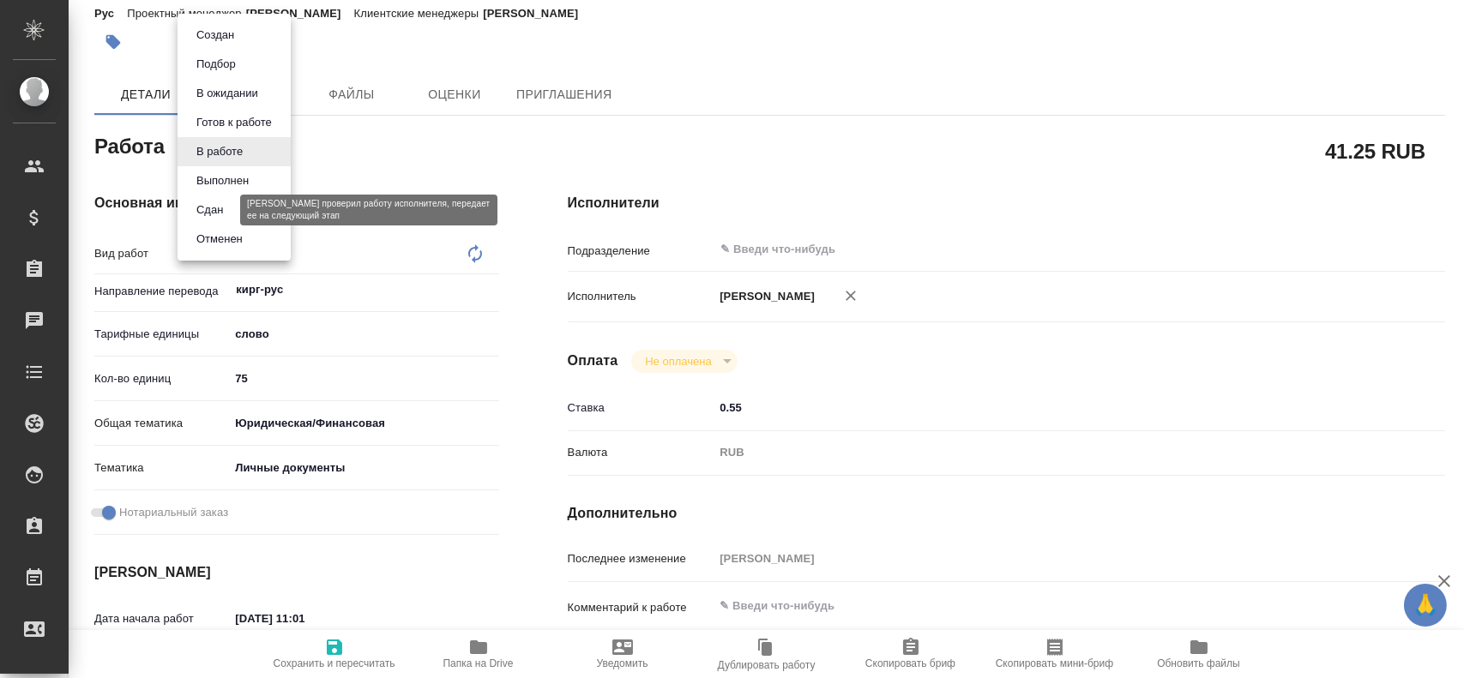
click at [220, 213] on button "Сдан" at bounding box center [209, 210] width 37 height 19
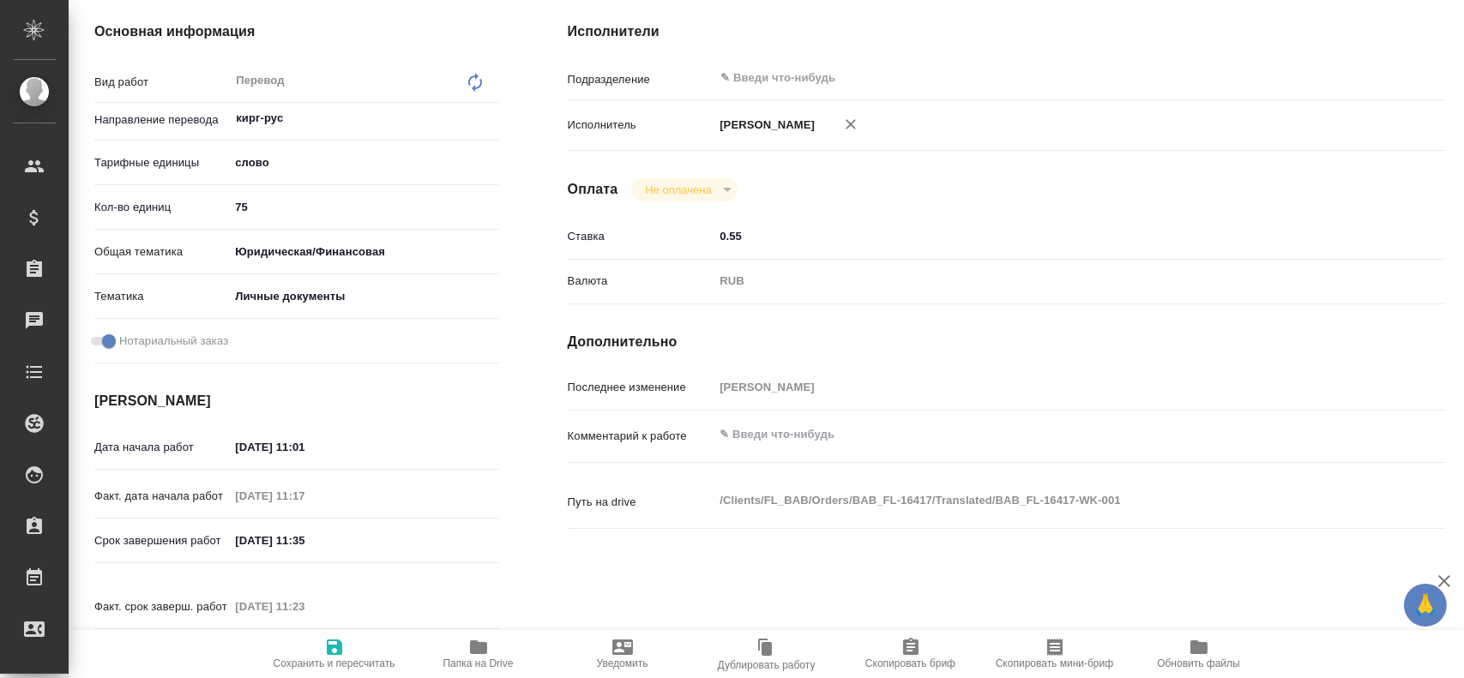
scroll to position [798, 0]
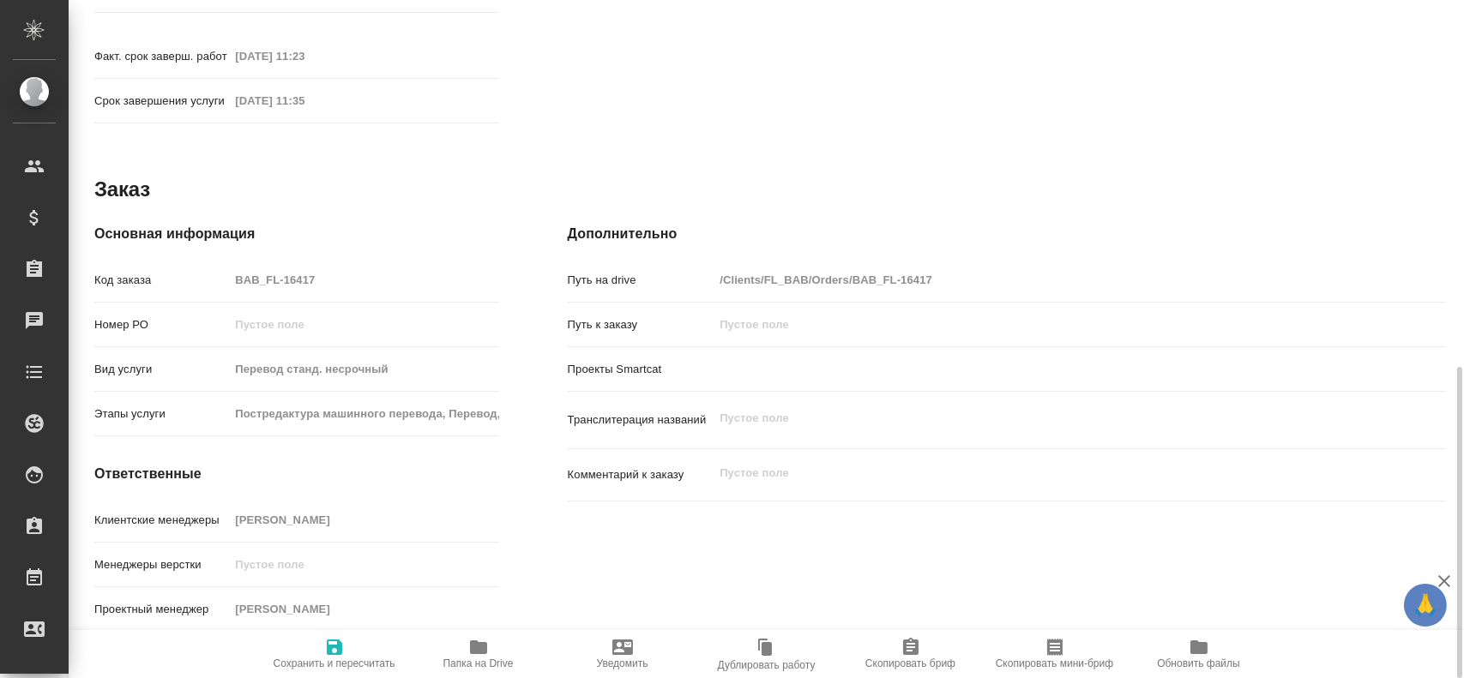
type textarea "x"
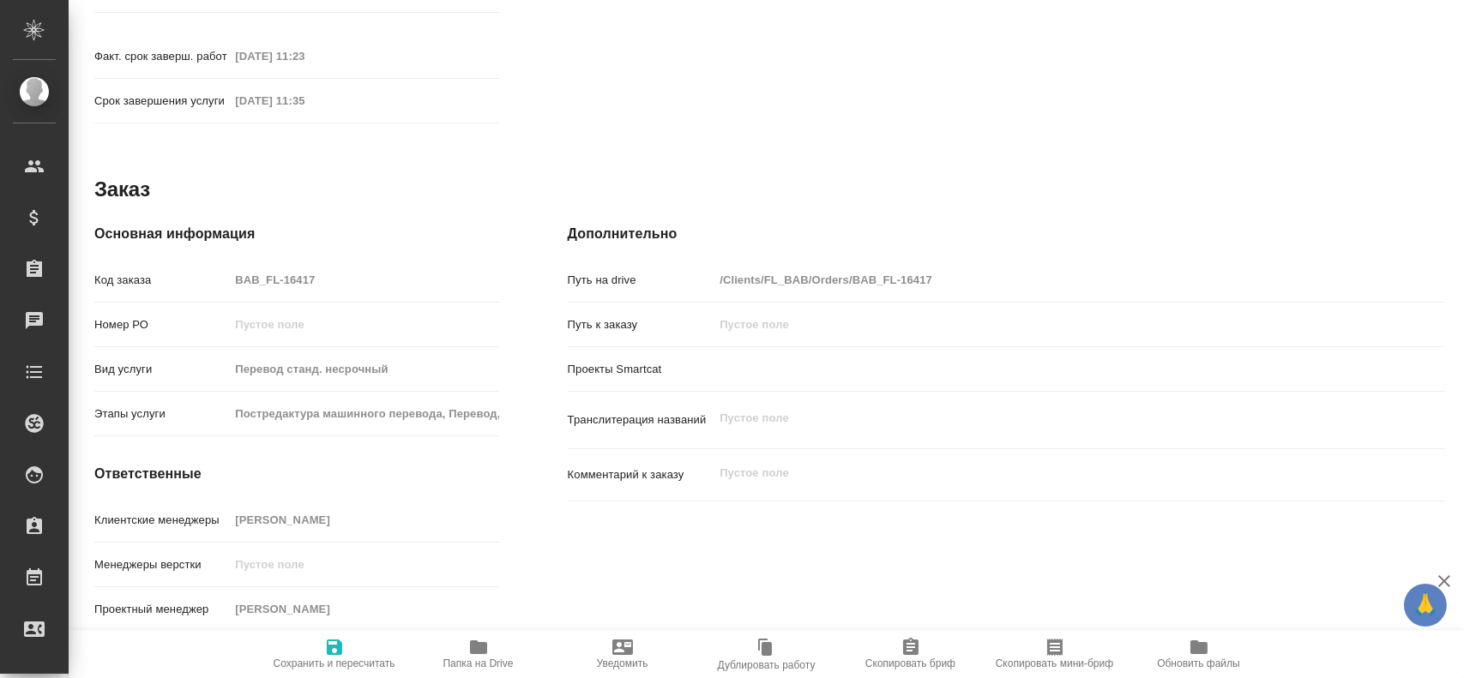
click at [172, 265] on div "Код заказа BAB_FL-16417" at bounding box center [296, 280] width 405 height 30
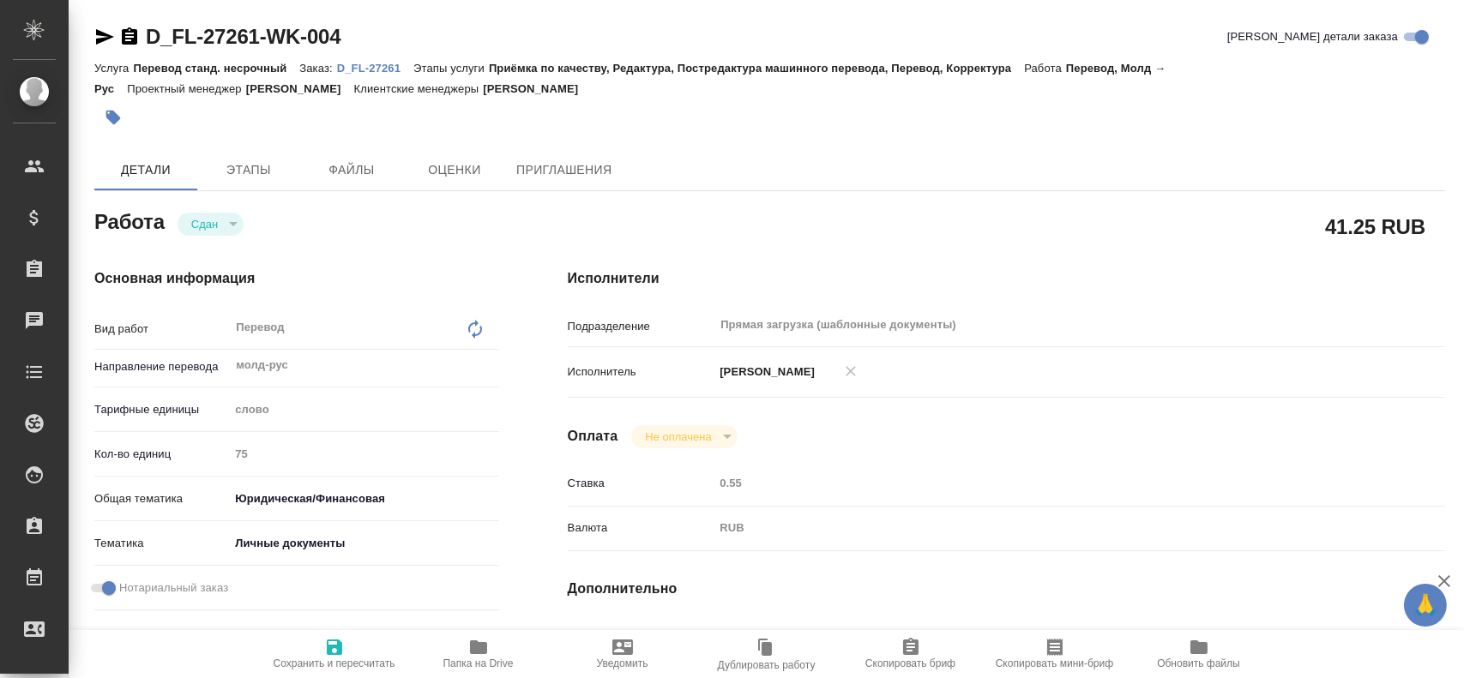
type textarea "x"
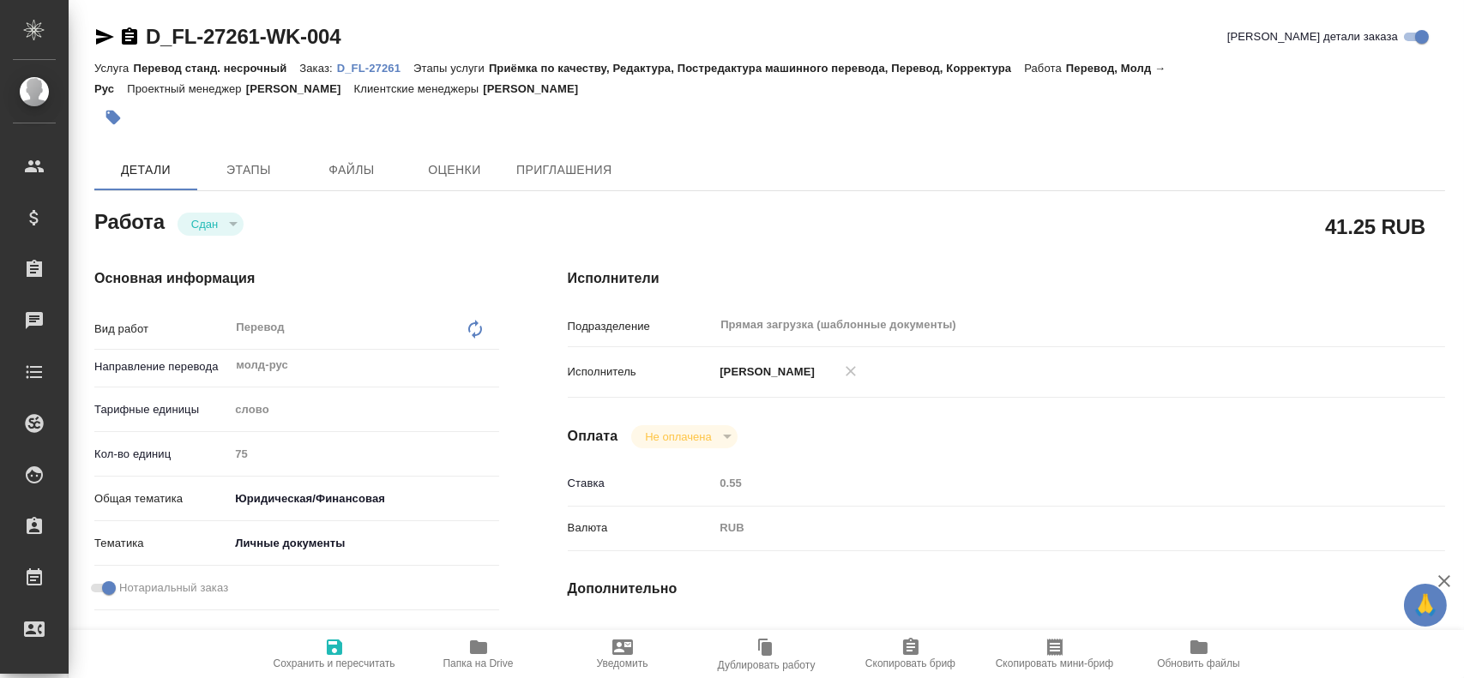
type textarea "x"
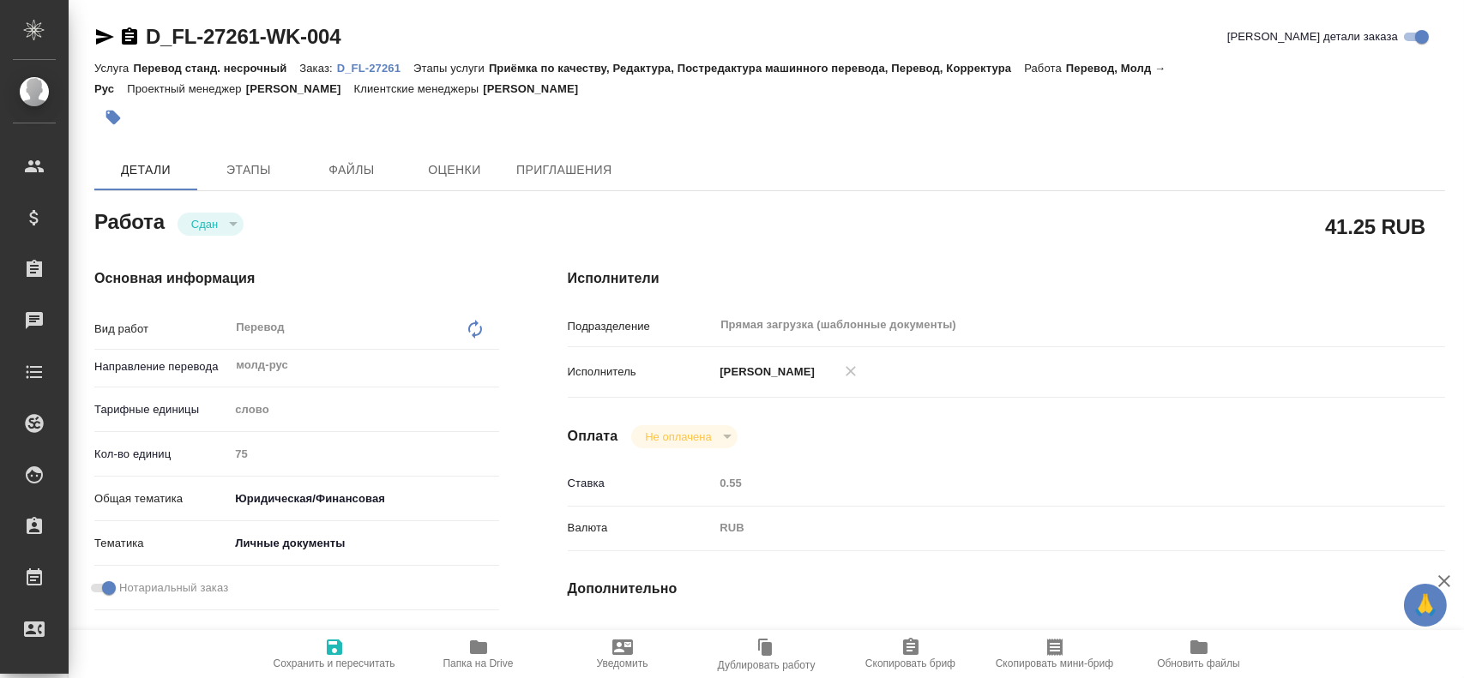
type textarea "x"
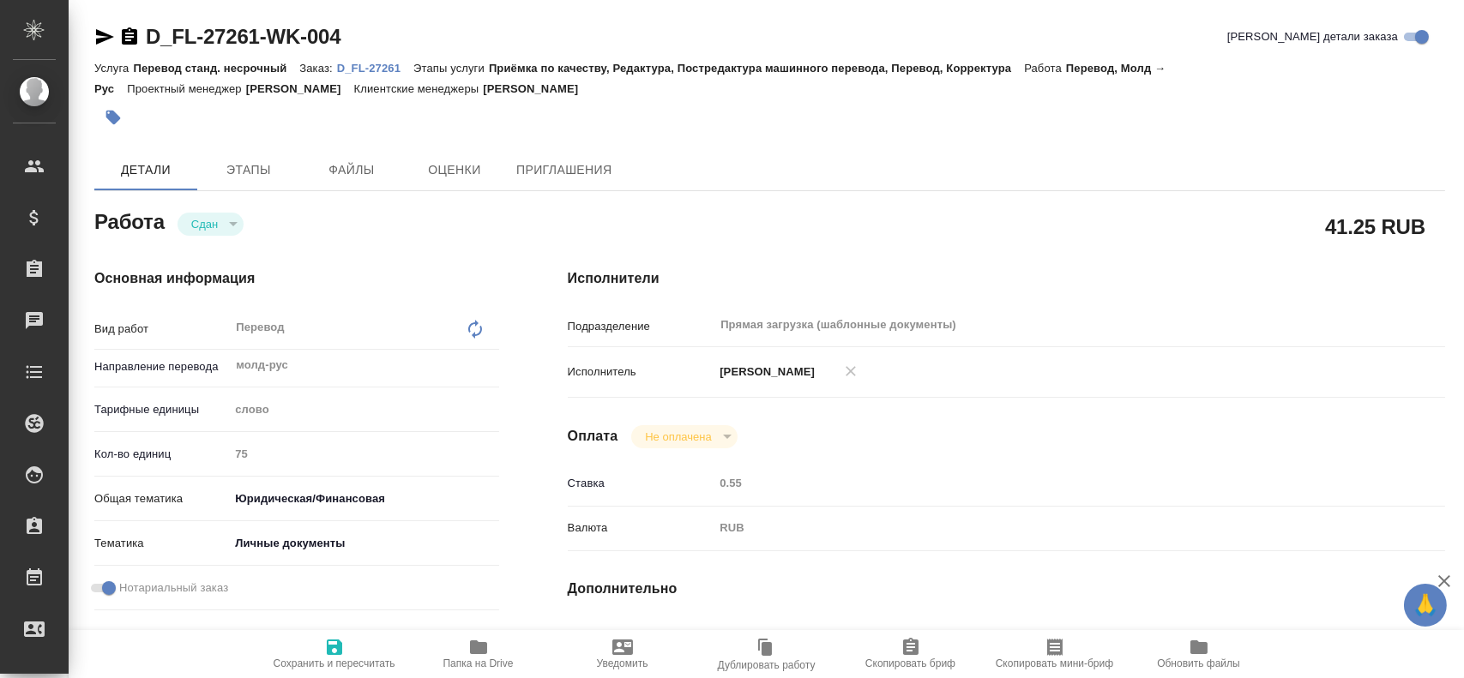
type textarea "x"
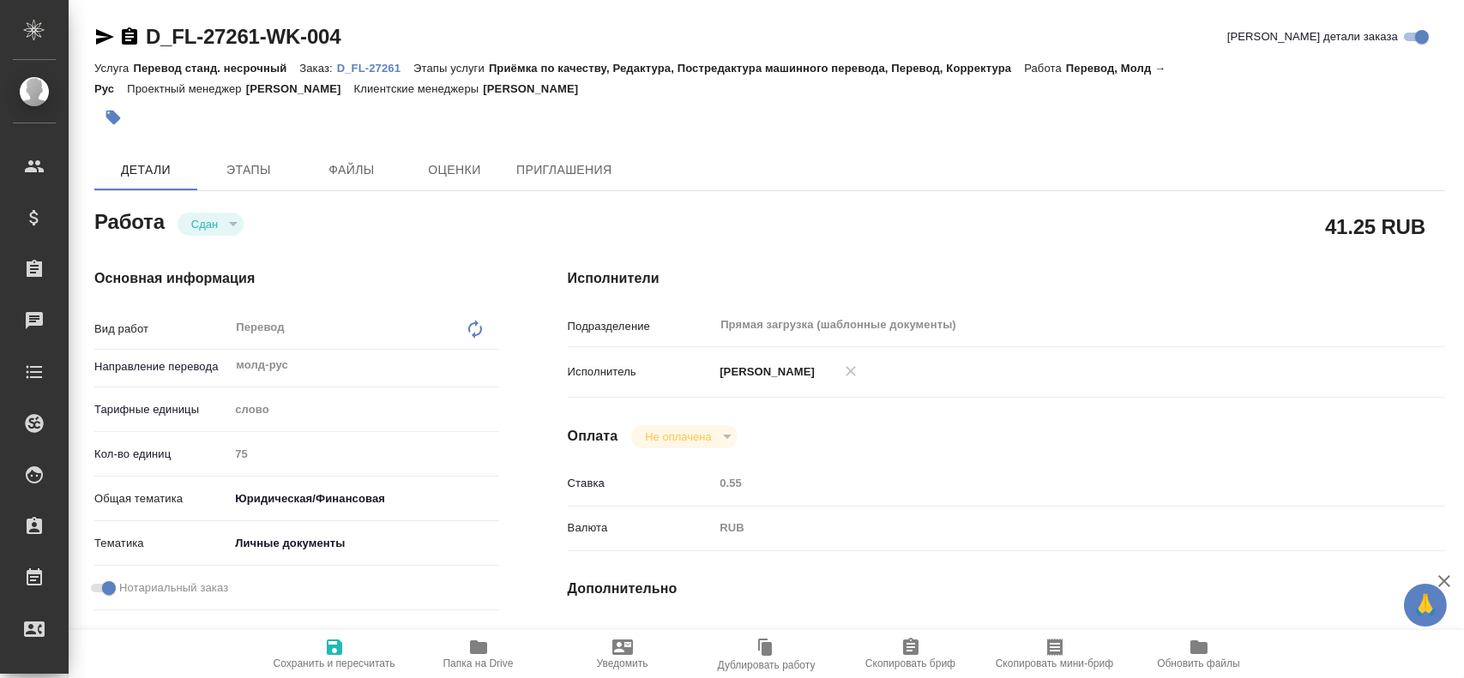
type textarea "x"
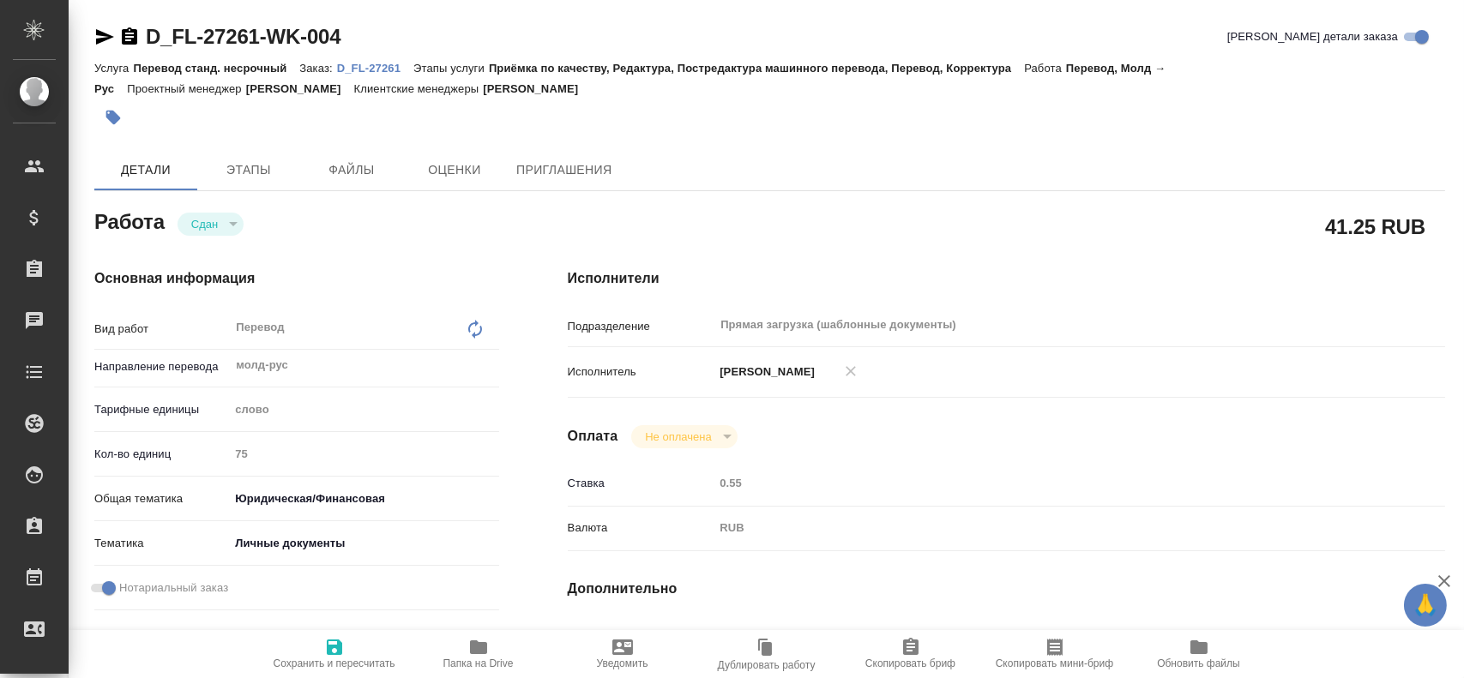
type textarea "x"
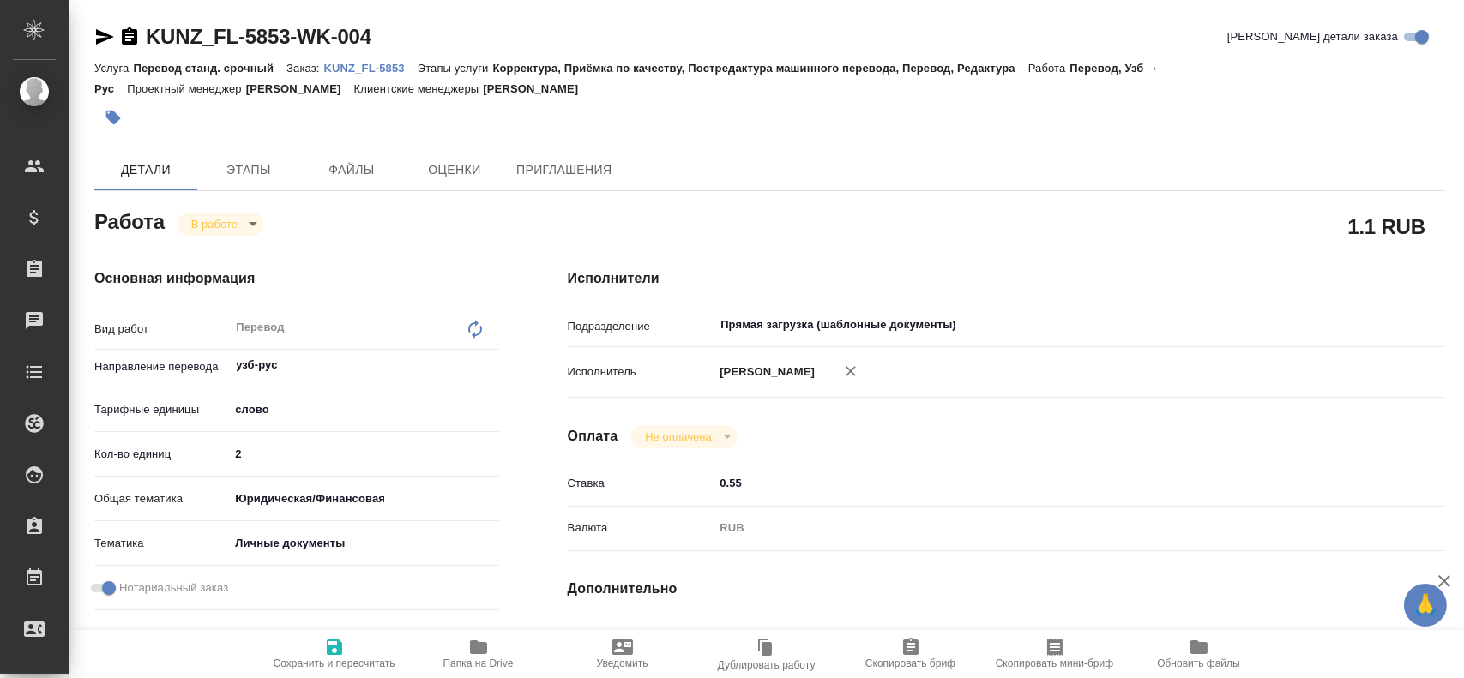
click at [487, 658] on span "Папка на Drive" at bounding box center [478, 664] width 70 height 12
drag, startPoint x: 259, startPoint y: 460, endPoint x: 127, endPoint y: 449, distance: 132.5
click at [130, 449] on div "Кол-во единиц 2" at bounding box center [296, 454] width 405 height 30
type input "150"
click at [338, 654] on icon "button" at bounding box center [334, 647] width 15 height 15
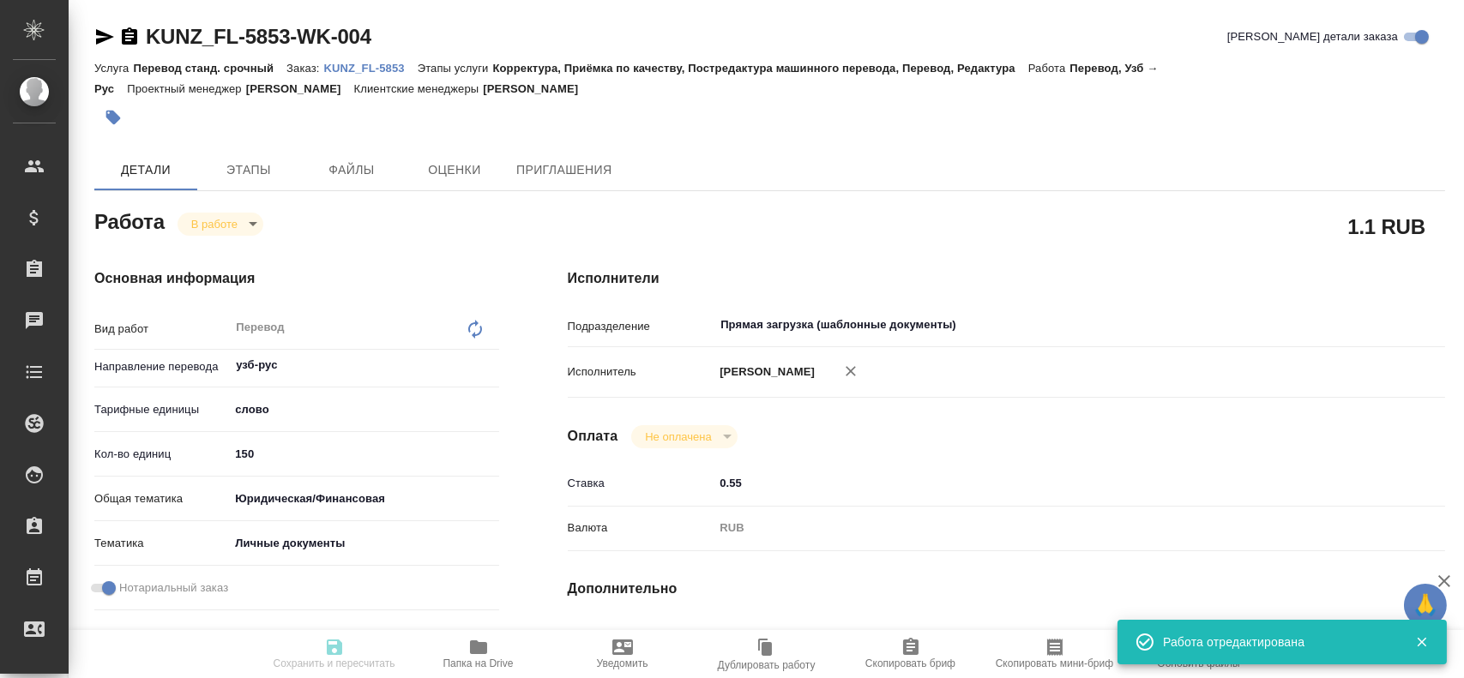
type input "inProgress"
type input "узб-рус"
type input "5a8b1489cc6b4906c91bfd90"
type input "150"
type input "yr-fn"
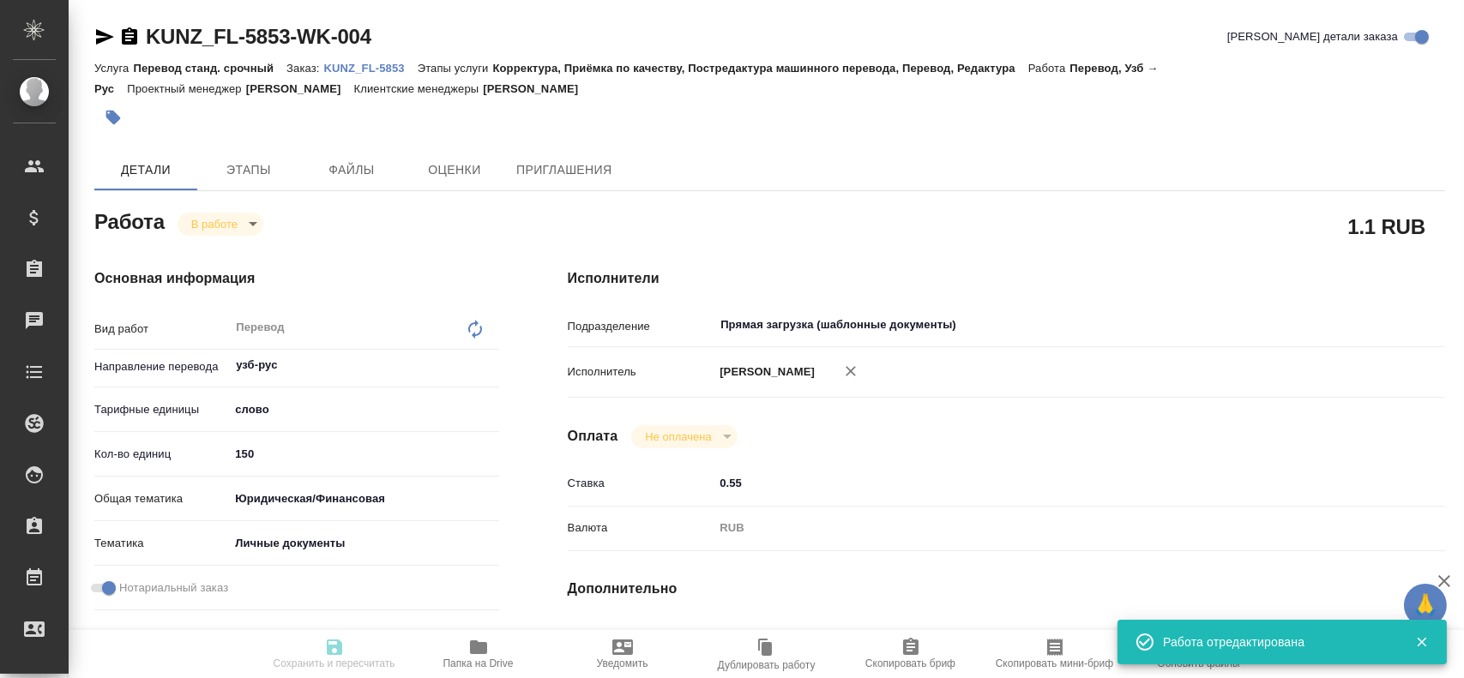
type input "5a8b8b956a9677013d343cfe"
checkbox input "true"
type input "[DATE] 10:31"
type input "[DATE] 10:55"
type input "[DATE] 13:00"
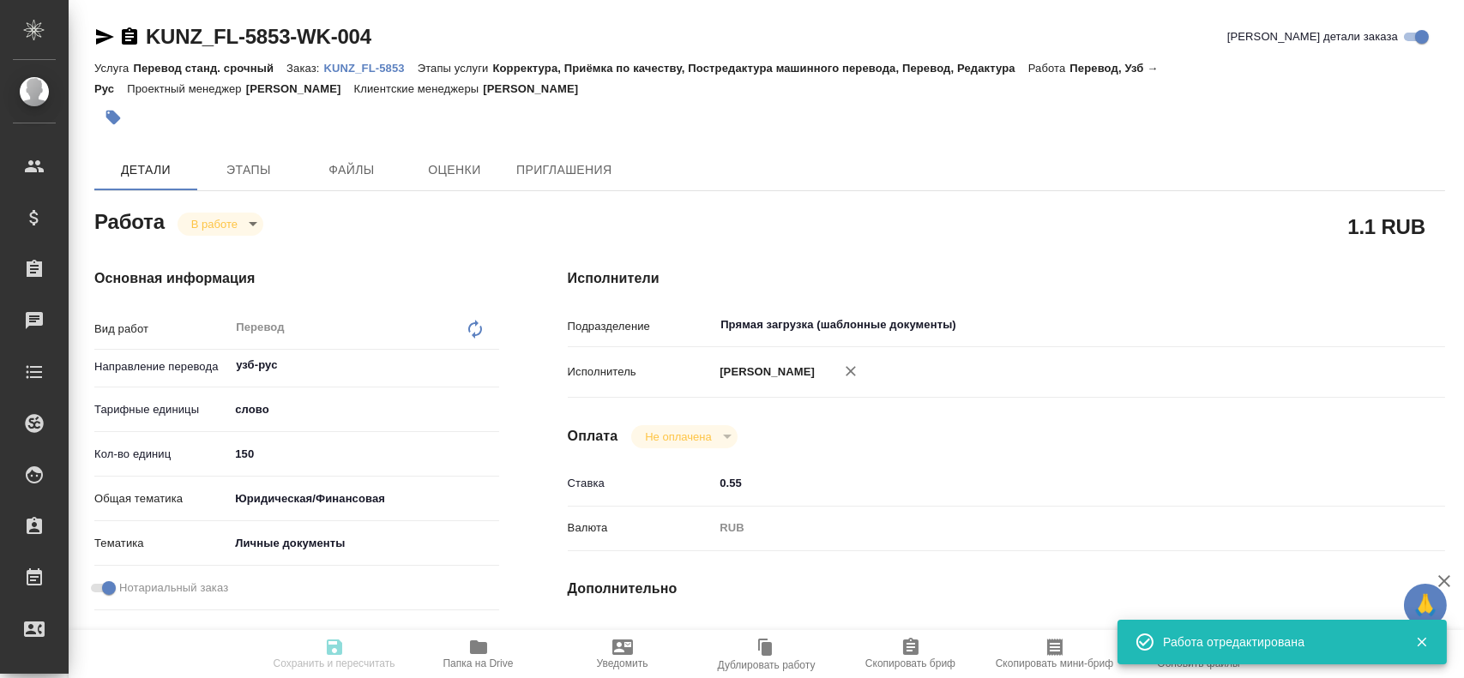
type input "[DATE] 13:23"
type input "Прямая загрузка (шаблонные документы)"
type input "notPayed"
type input "0.55"
type input "RUB"
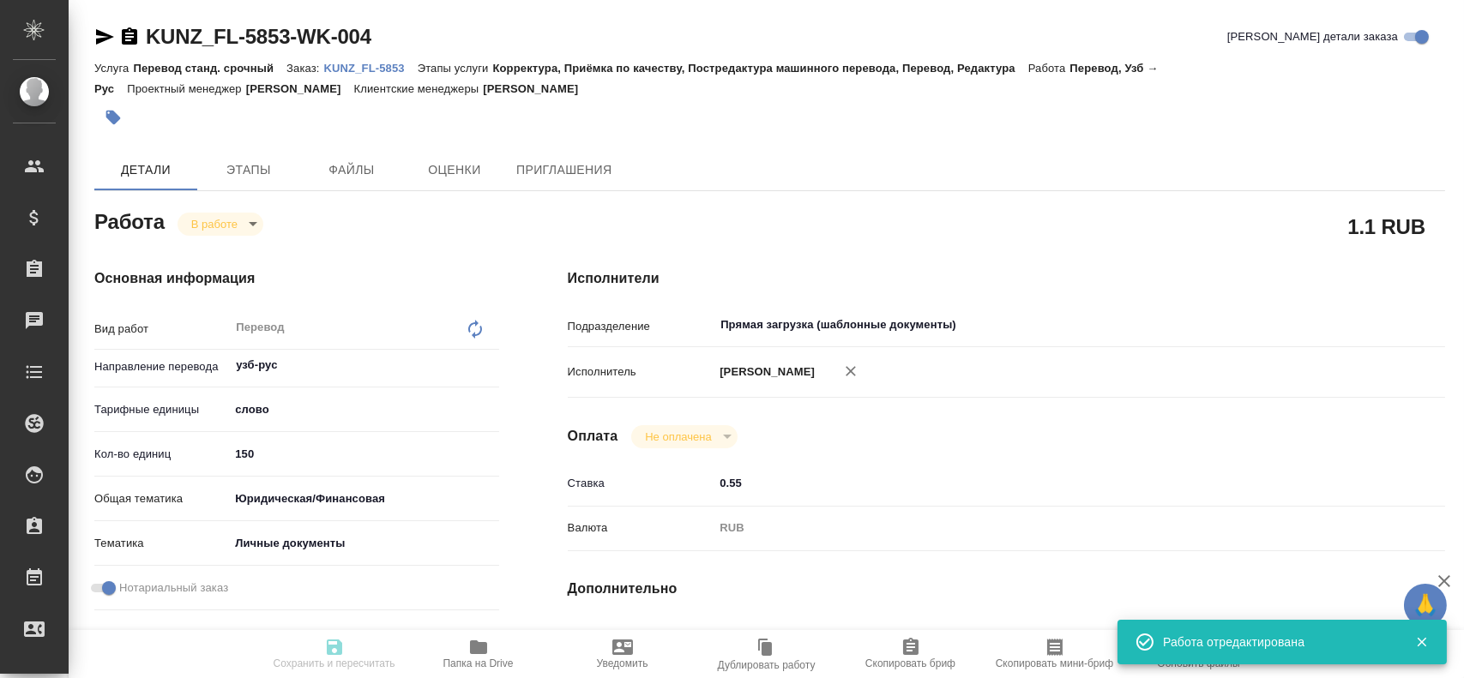
type input "[PERSON_NAME]"
type input "KUNZ_FL-5853"
type input "Перевод станд. срочный"
type input "Корректура, Приёмка по качеству, Постредактура машинного перевода, Перевод, Ред…"
type input "Веселова Юлия"
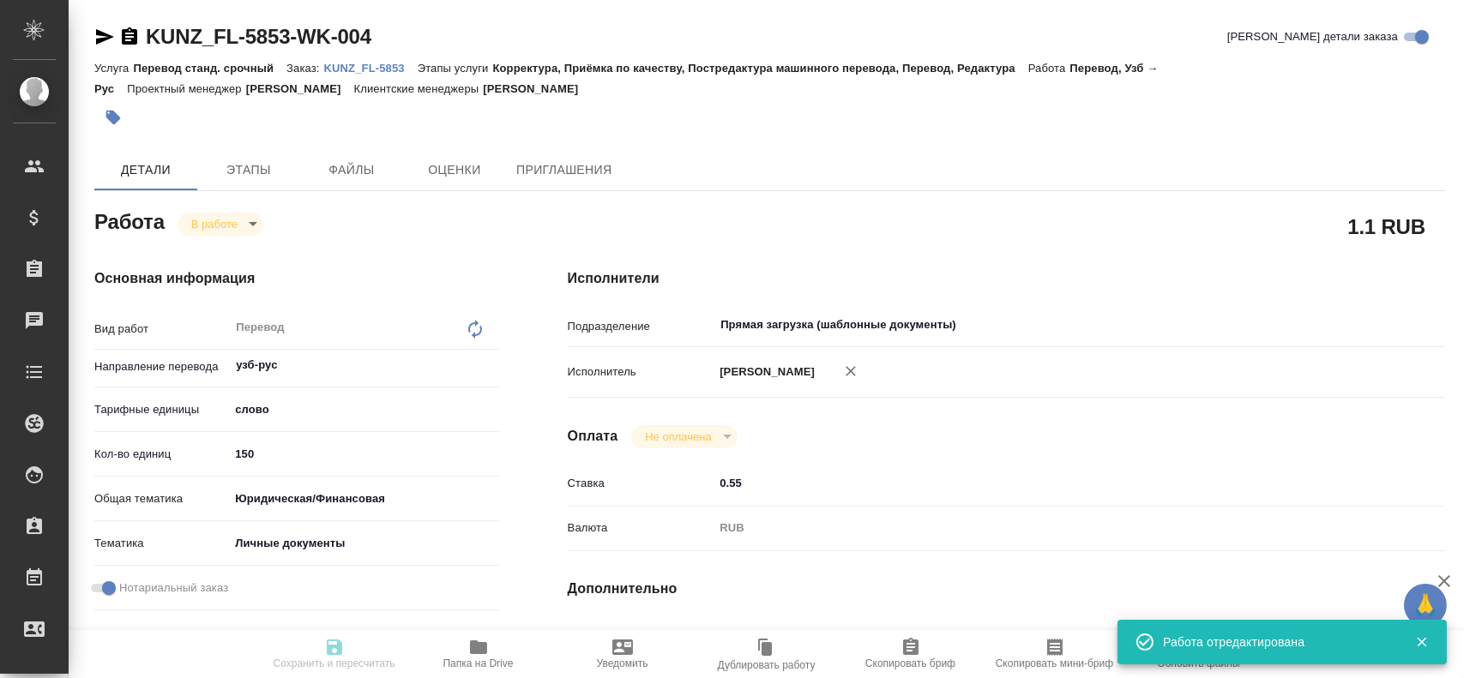
type input "/Clients/FL_KUNZ/Orders/KUNZ_FL-5853"
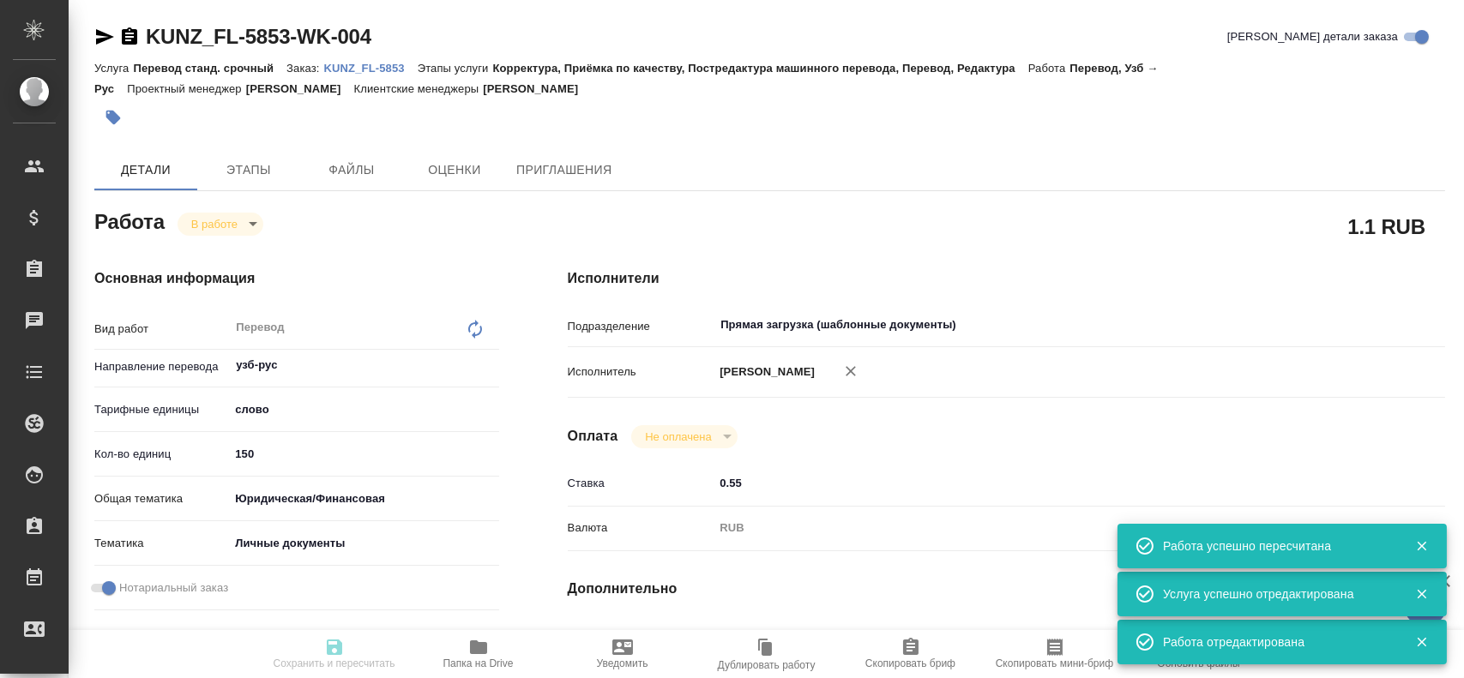
type input "inProgress"
type input "узб-рус"
type input "5a8b1489cc6b4906c91bfd90"
type input "150"
type input "yr-fn"
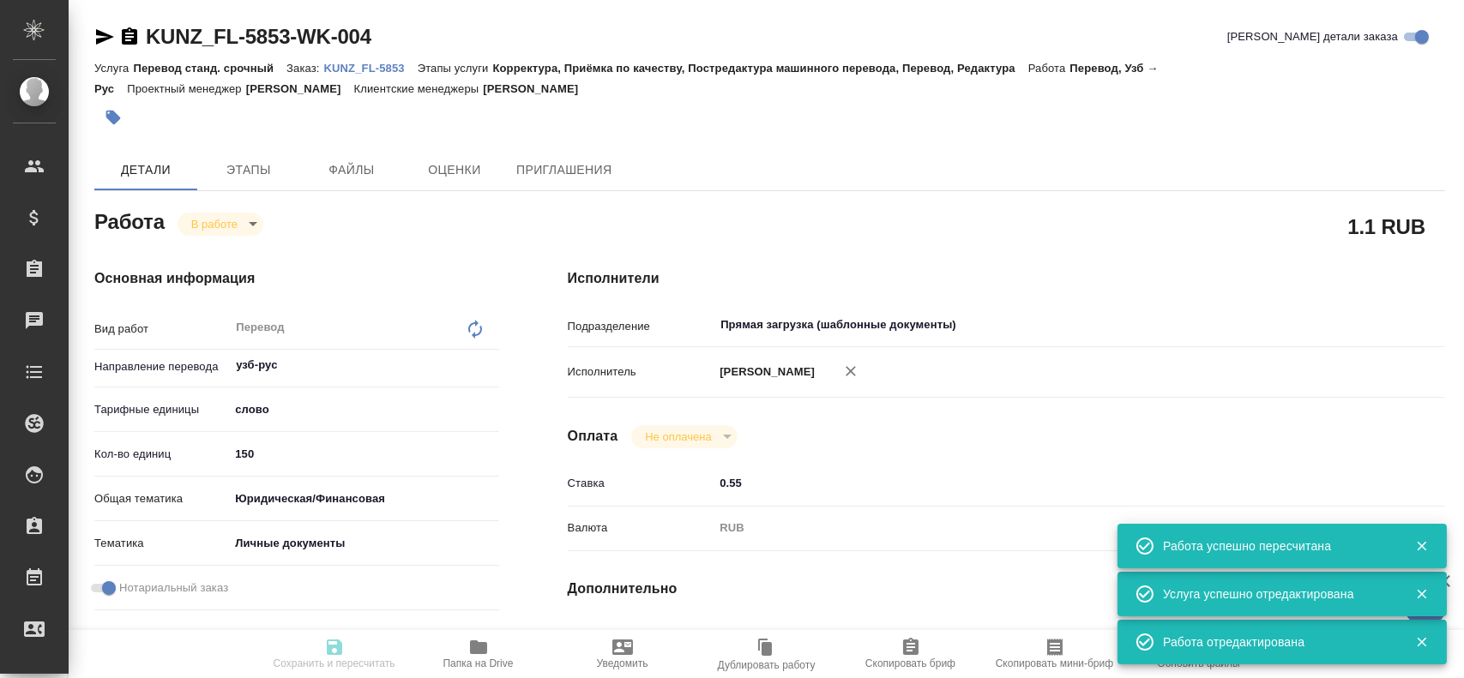
type input "5a8b8b956a9677013d343cfe"
checkbox input "true"
type input "29.08.2025 10:31"
type input "29.08.2025 10:55"
type input "[DATE] 13:00"
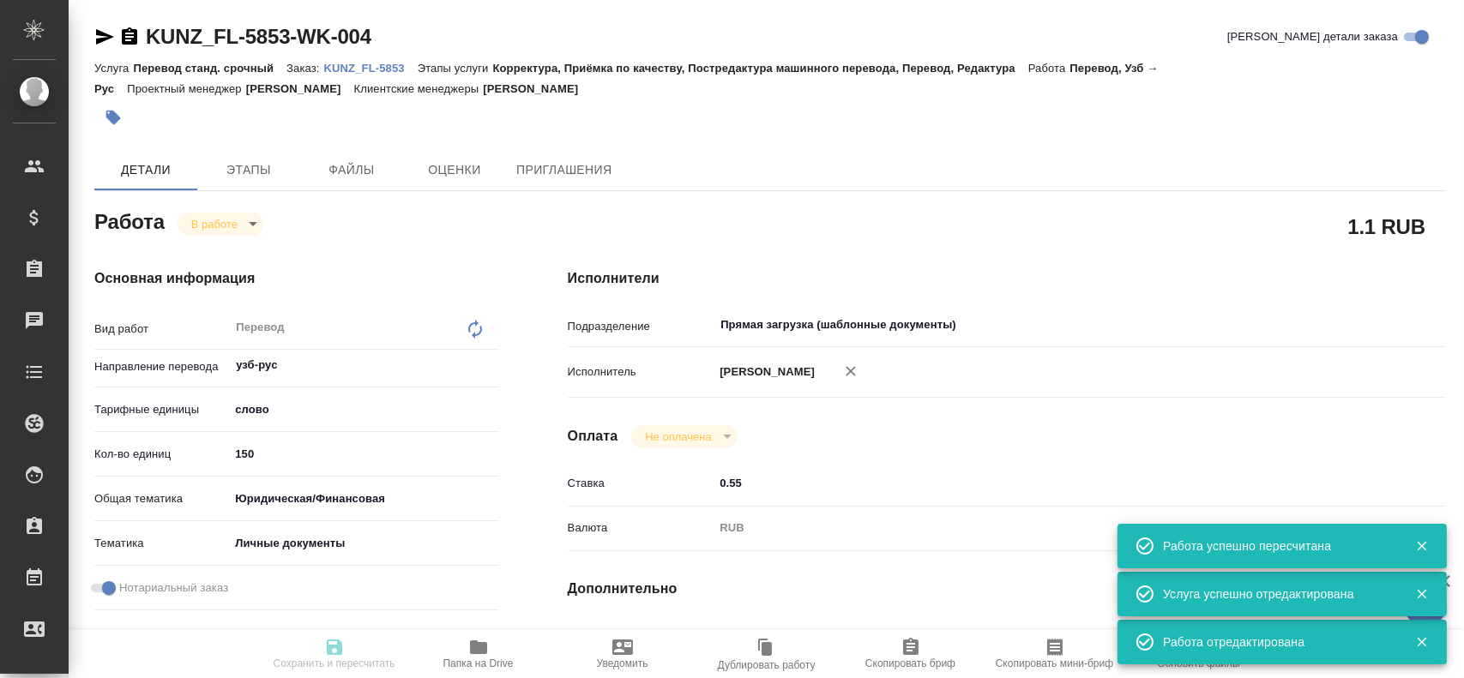
type input "29.08.2025 13:23"
type input "Прямая загрузка (шаблонные документы)"
type input "notPayed"
type input "0.55"
type input "RUB"
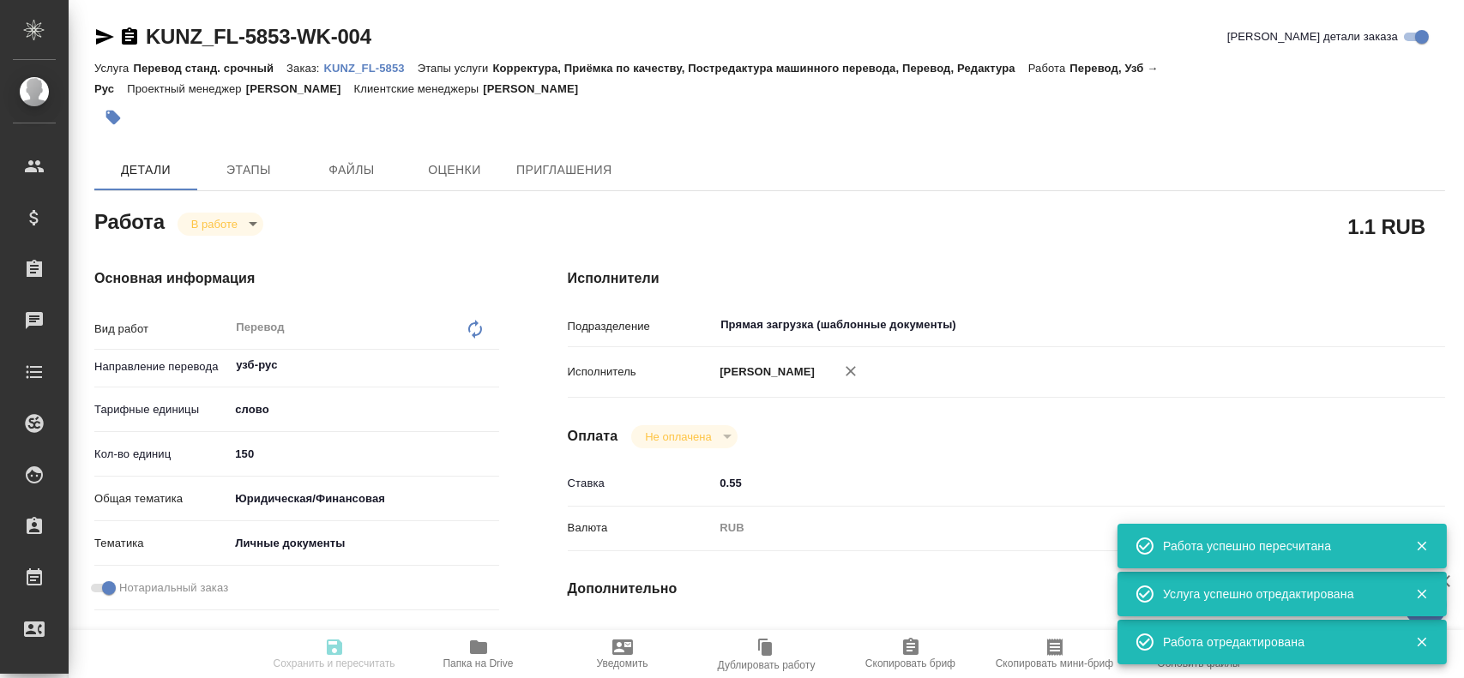
type input "Гусев Александр"
type input "KUNZ_FL-5853"
type input "Перевод станд. срочный"
type input "Корректура, Приёмка по качеству, Постредактура машинного перевода, Перевод, Ред…"
type input "Веселова Юлия"
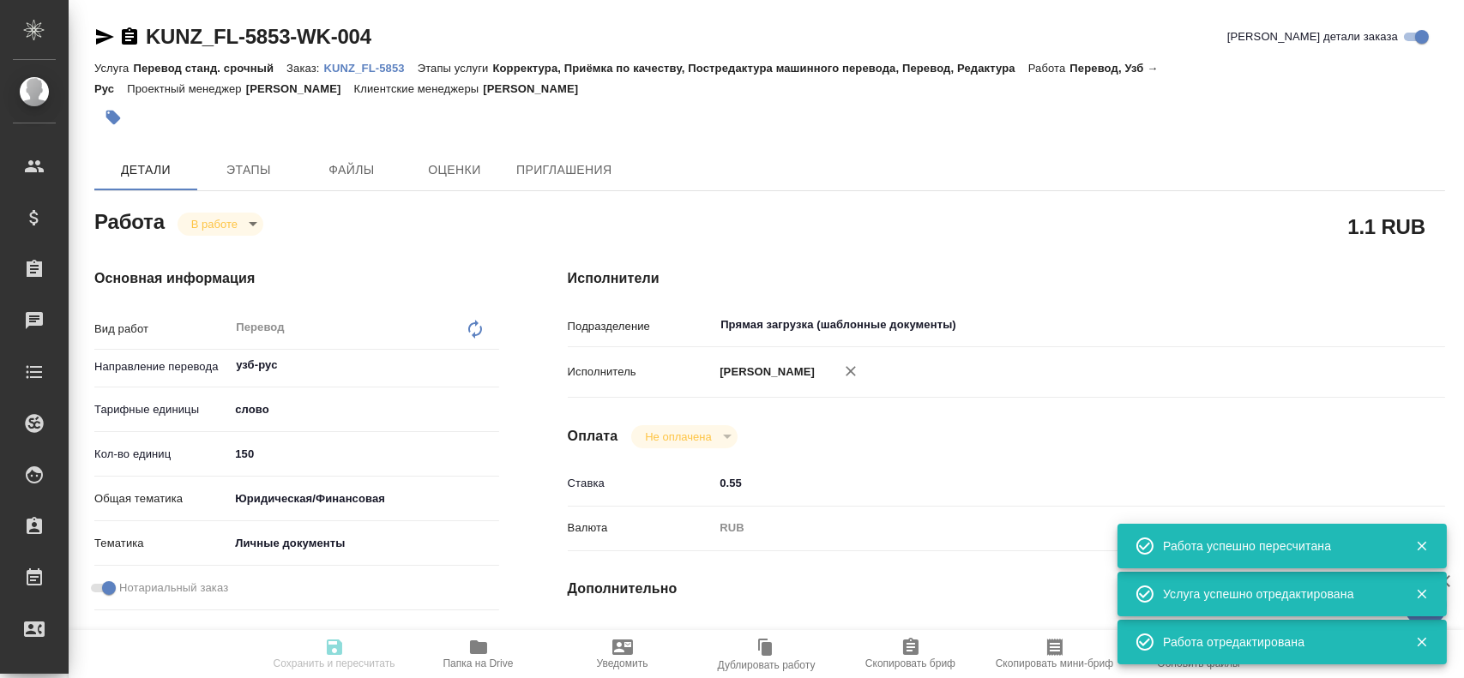
type input "/Clients/FL_KUNZ/Orders/KUNZ_FL-5853"
click at [208, 225] on body "🙏 .cls-1 fill:#fff; AWATERA Gusev Alexandr Клиенты Спецификации Заказы 0 Чаты T…" at bounding box center [732, 339] width 1464 height 678
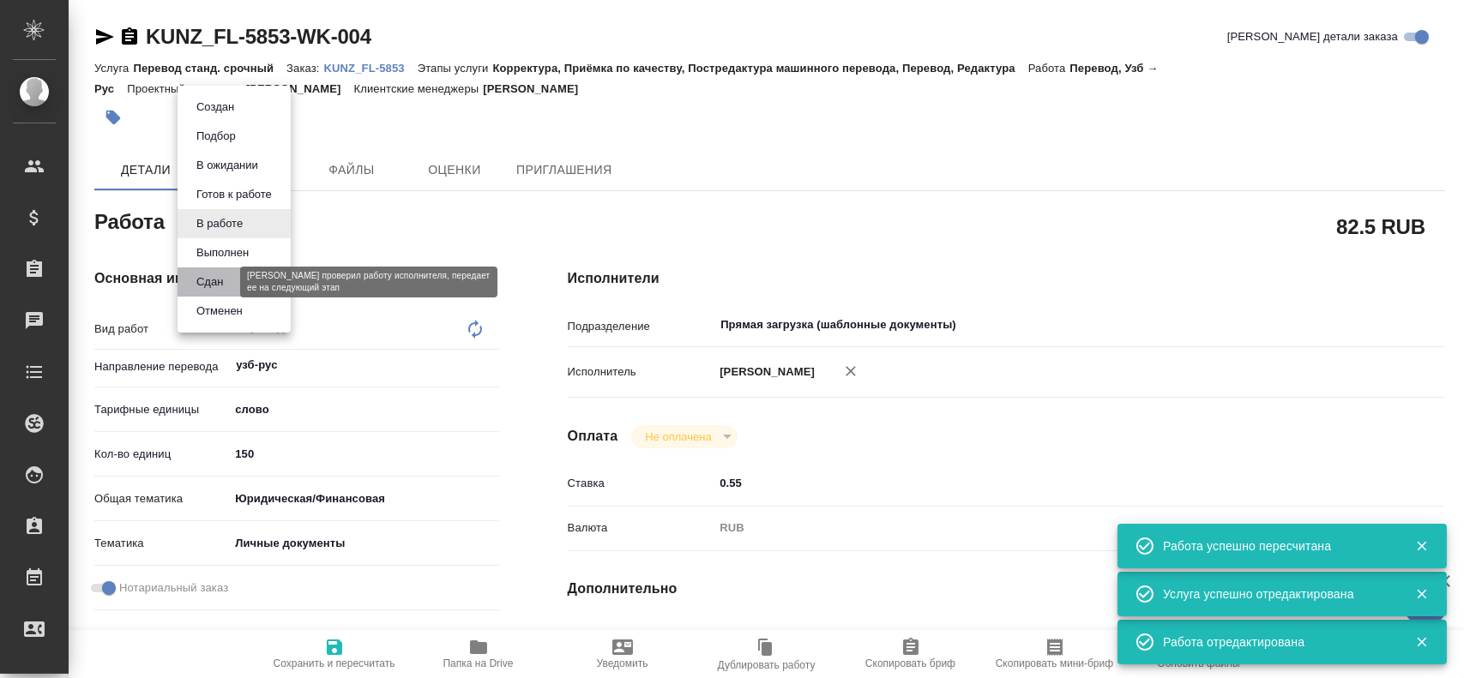
click at [214, 286] on button "Сдан" at bounding box center [209, 282] width 37 height 19
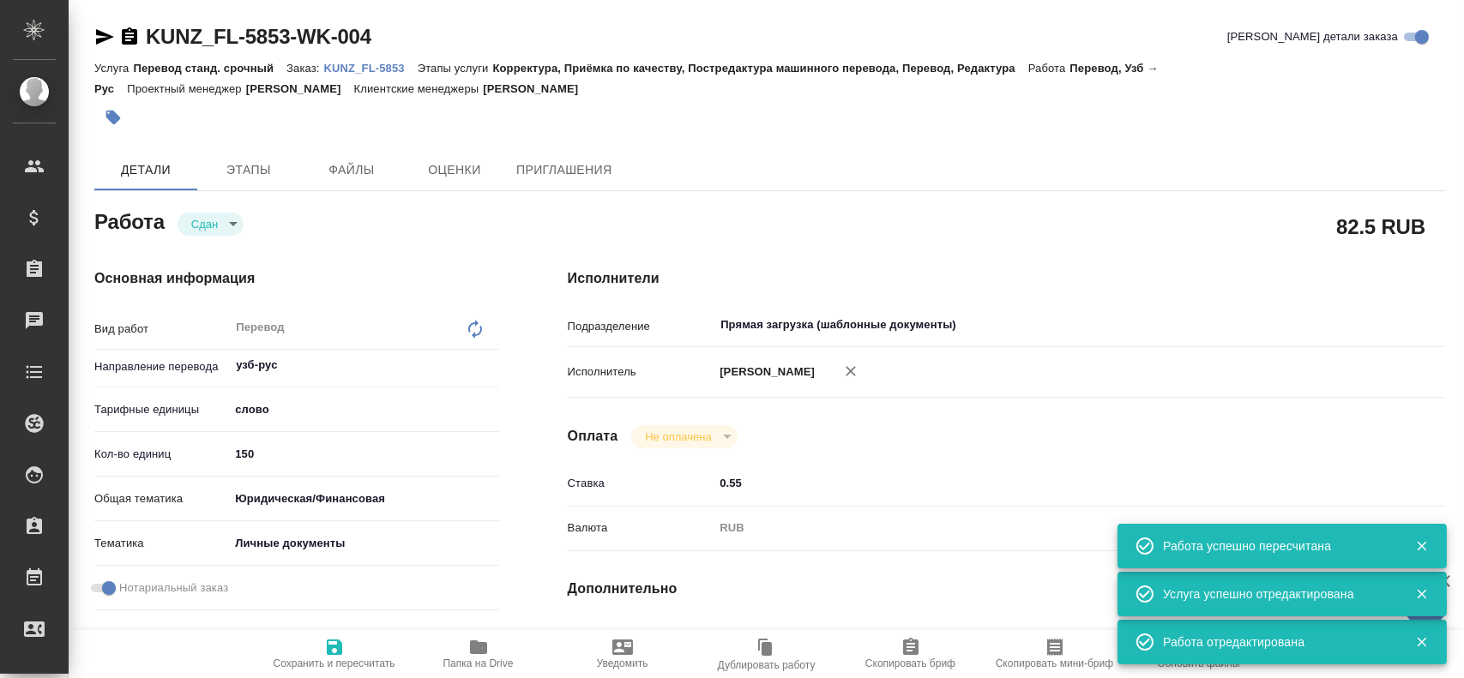
type textarea "x"
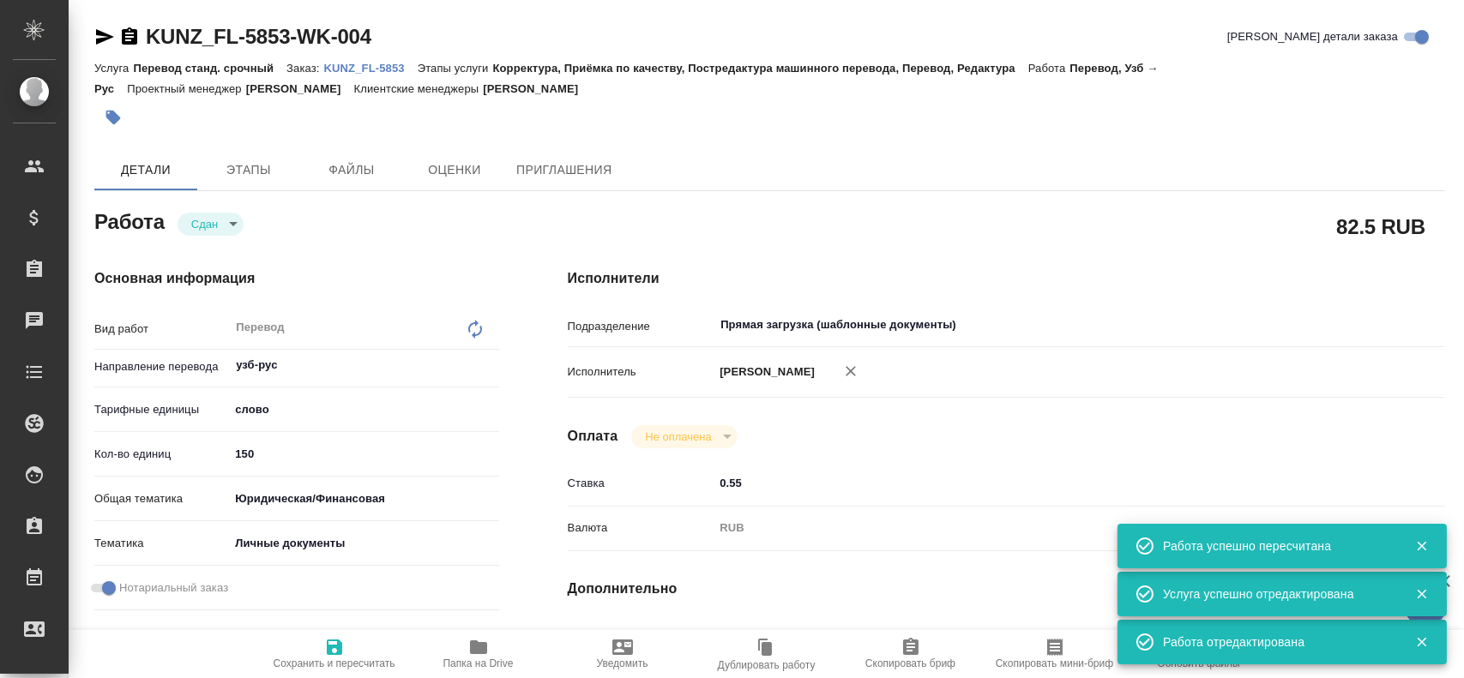
type textarea "x"
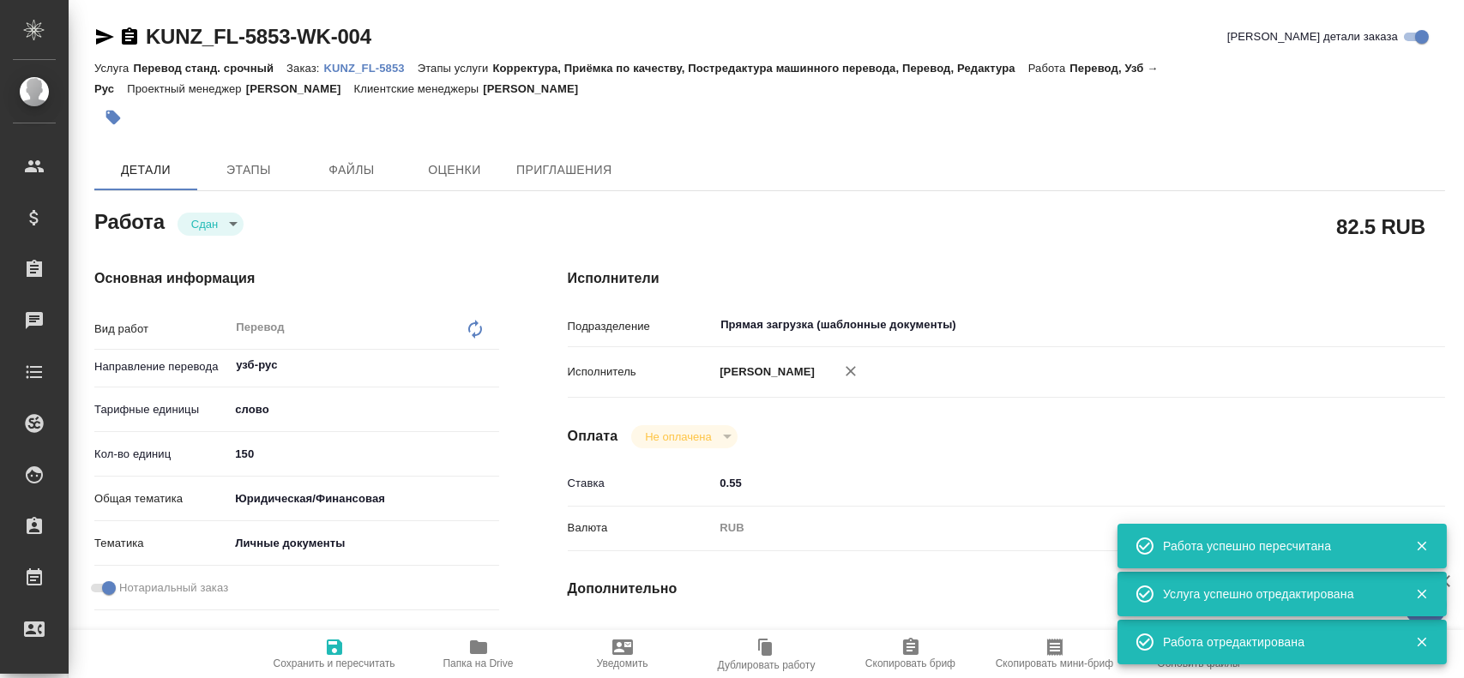
type textarea "x"
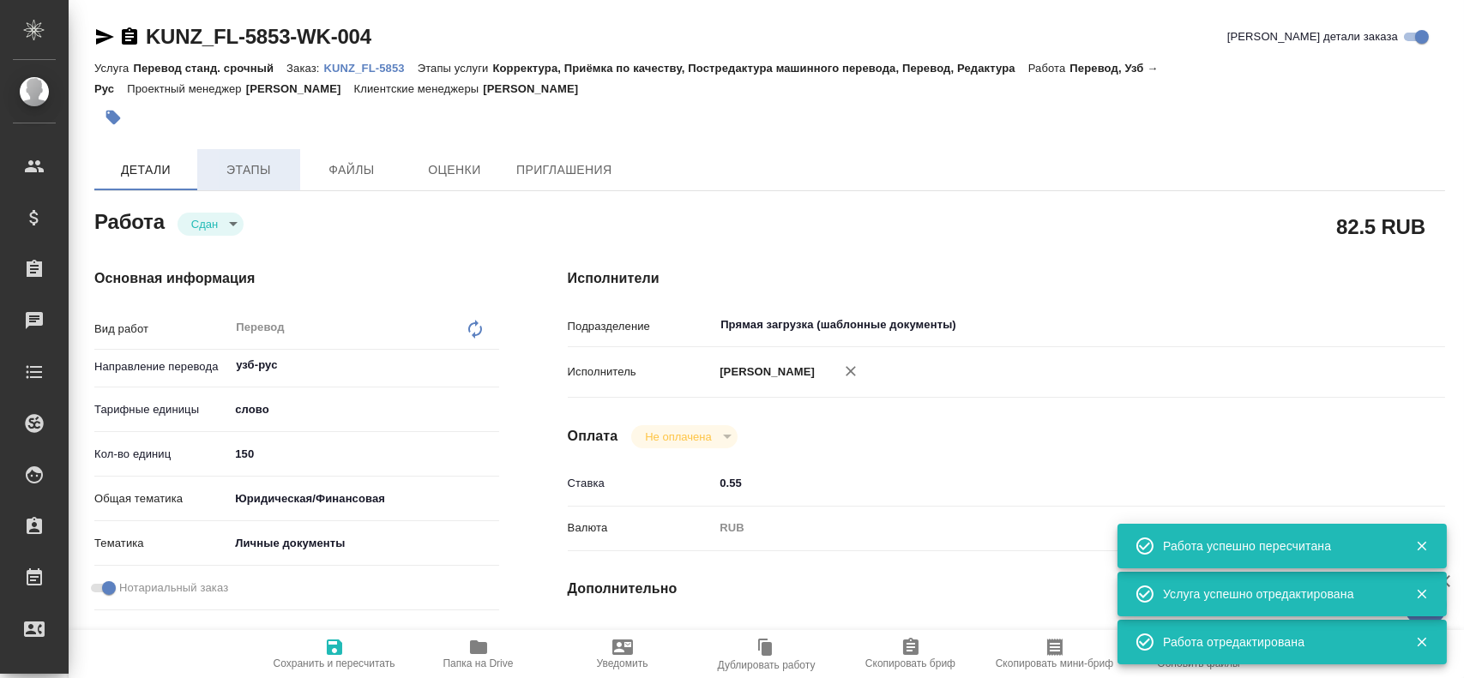
type textarea "x"
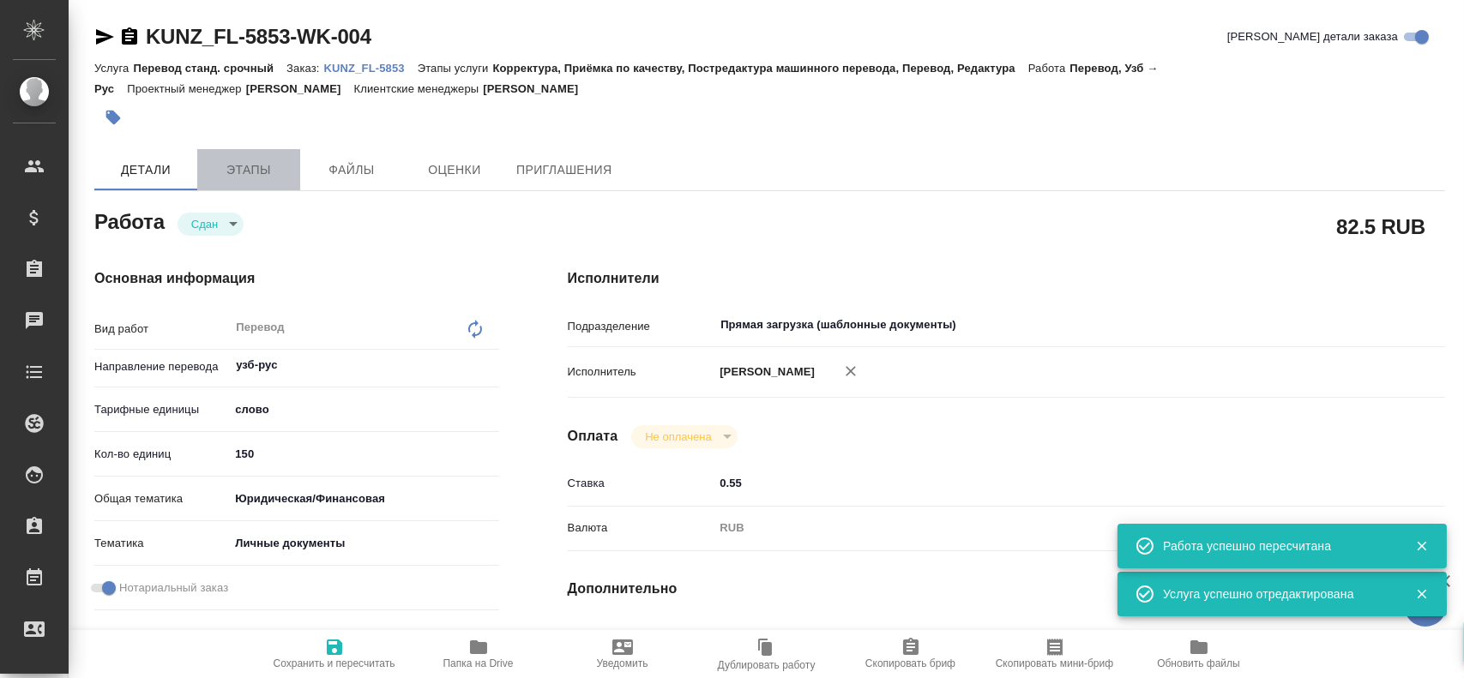
click at [249, 169] on span "Этапы" at bounding box center [249, 170] width 82 height 21
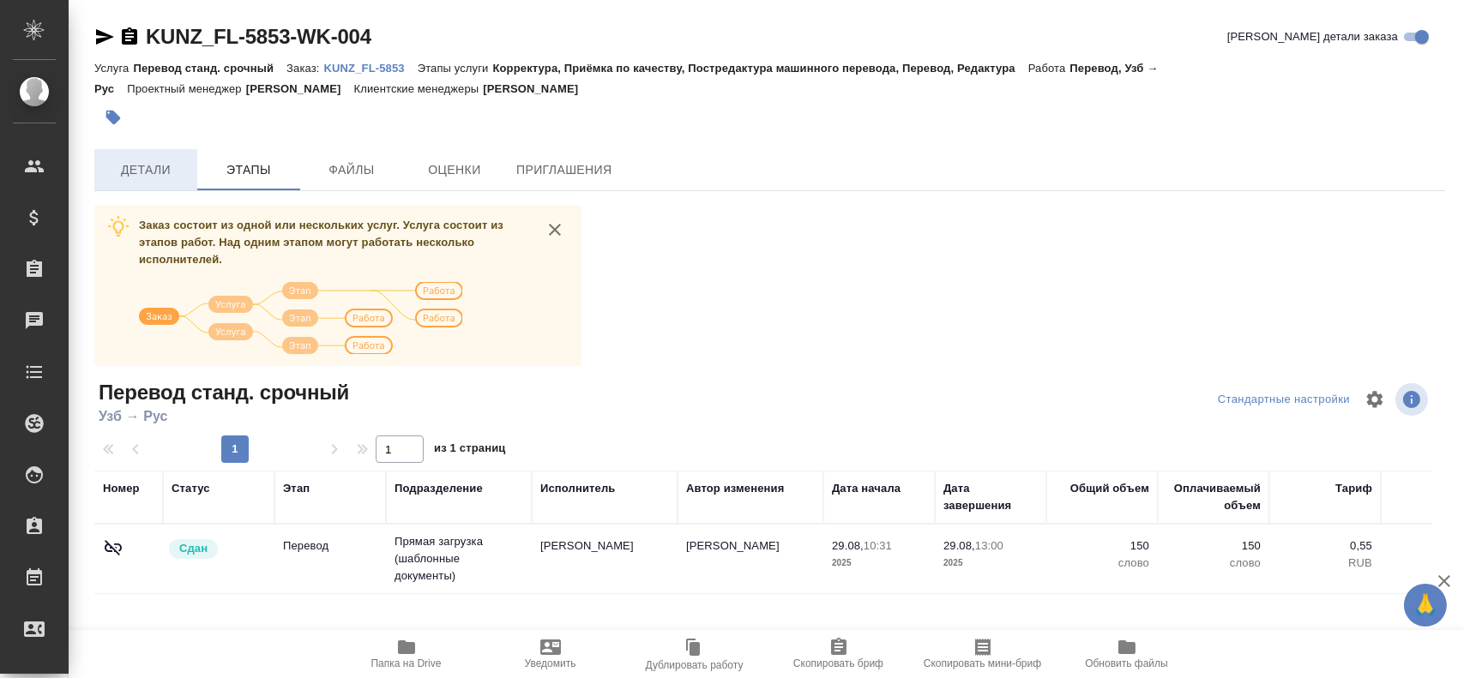
click at [171, 188] on button "Детали" at bounding box center [145, 169] width 103 height 41
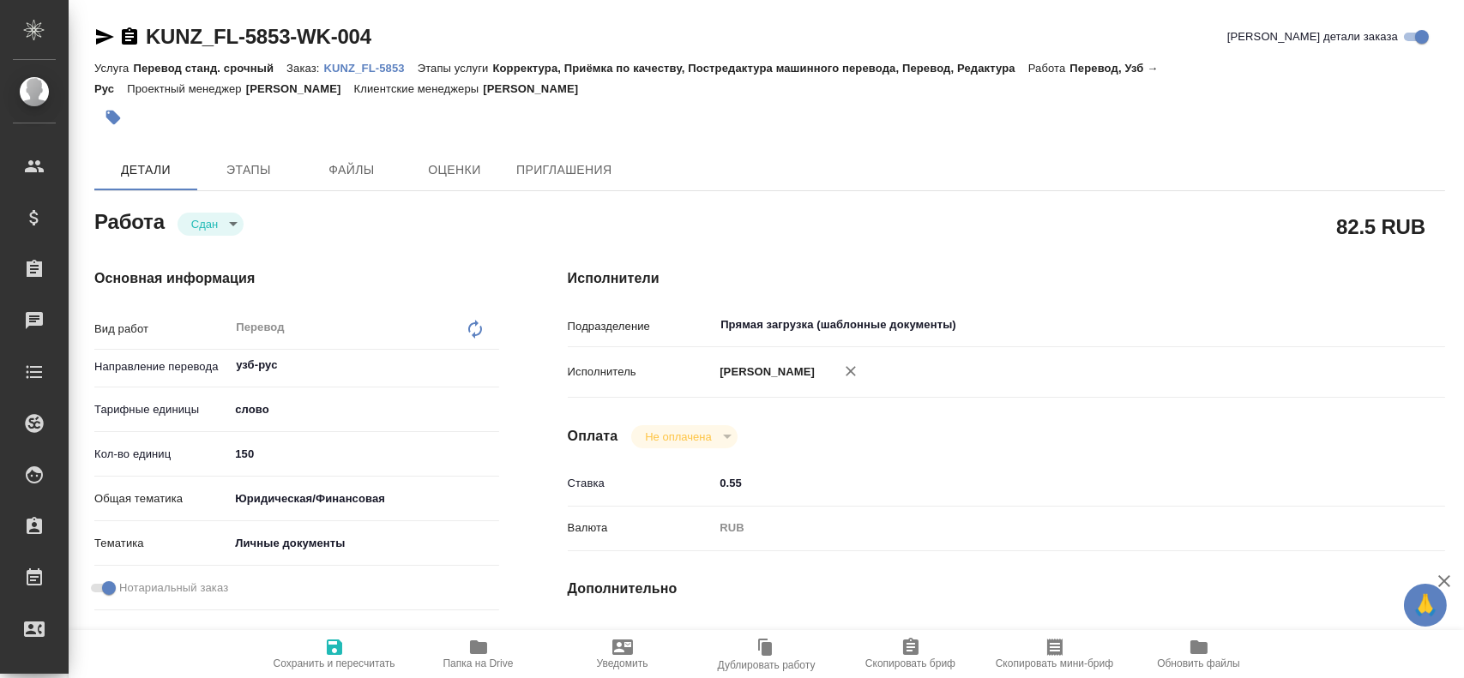
type textarea "x"
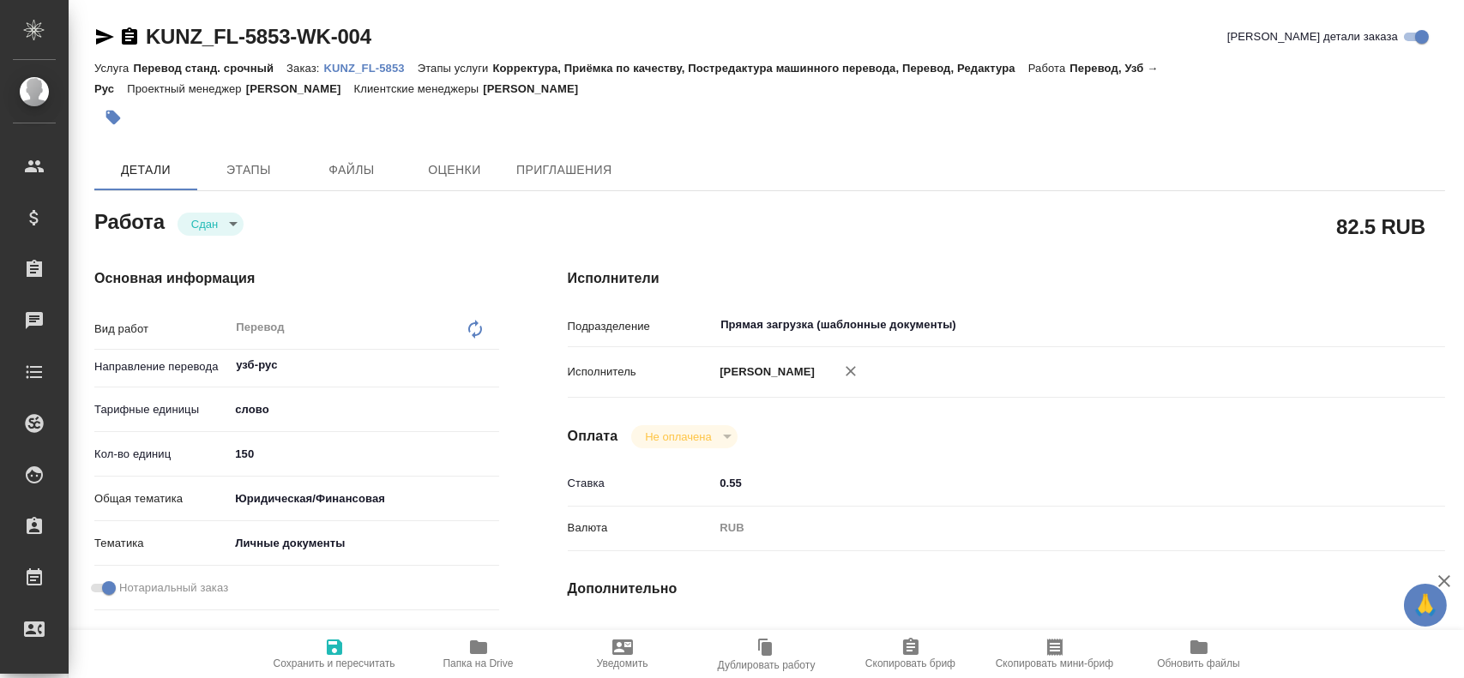
type textarea "x"
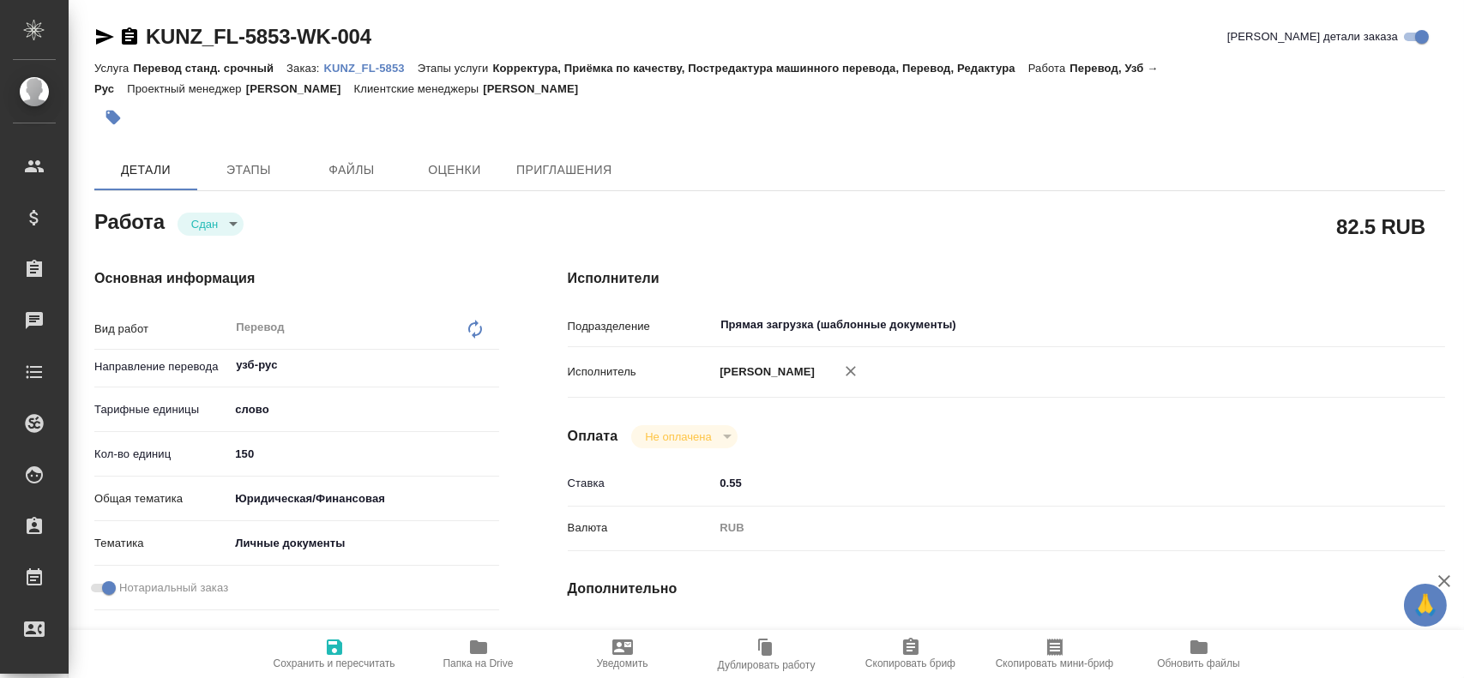
type textarea "x"
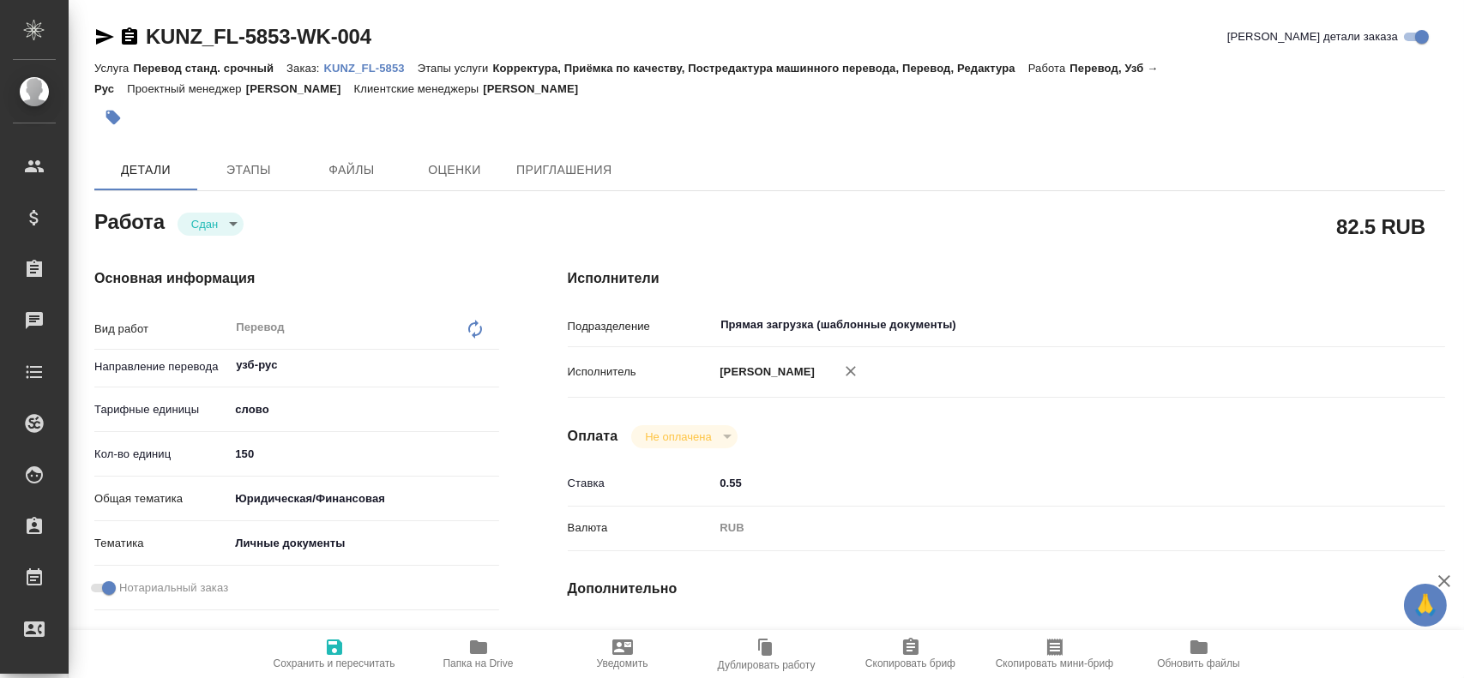
type textarea "x"
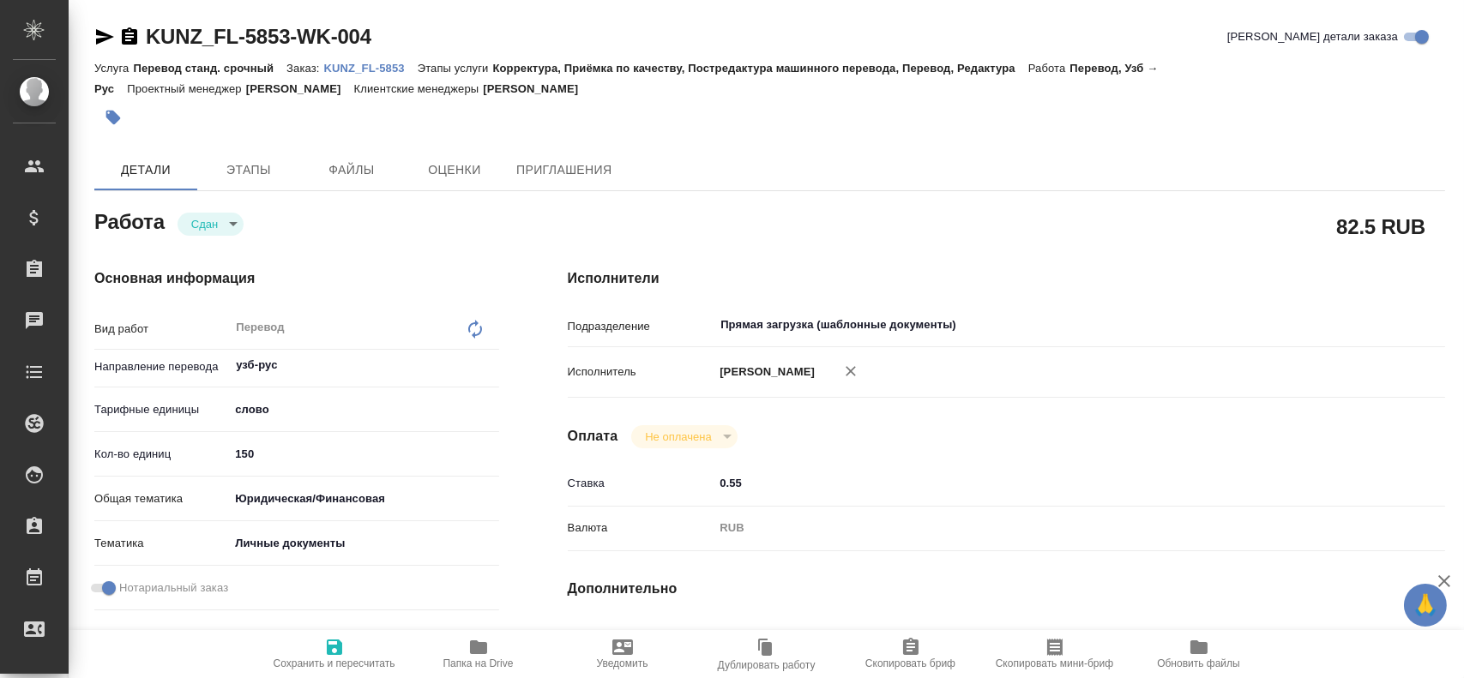
type textarea "x"
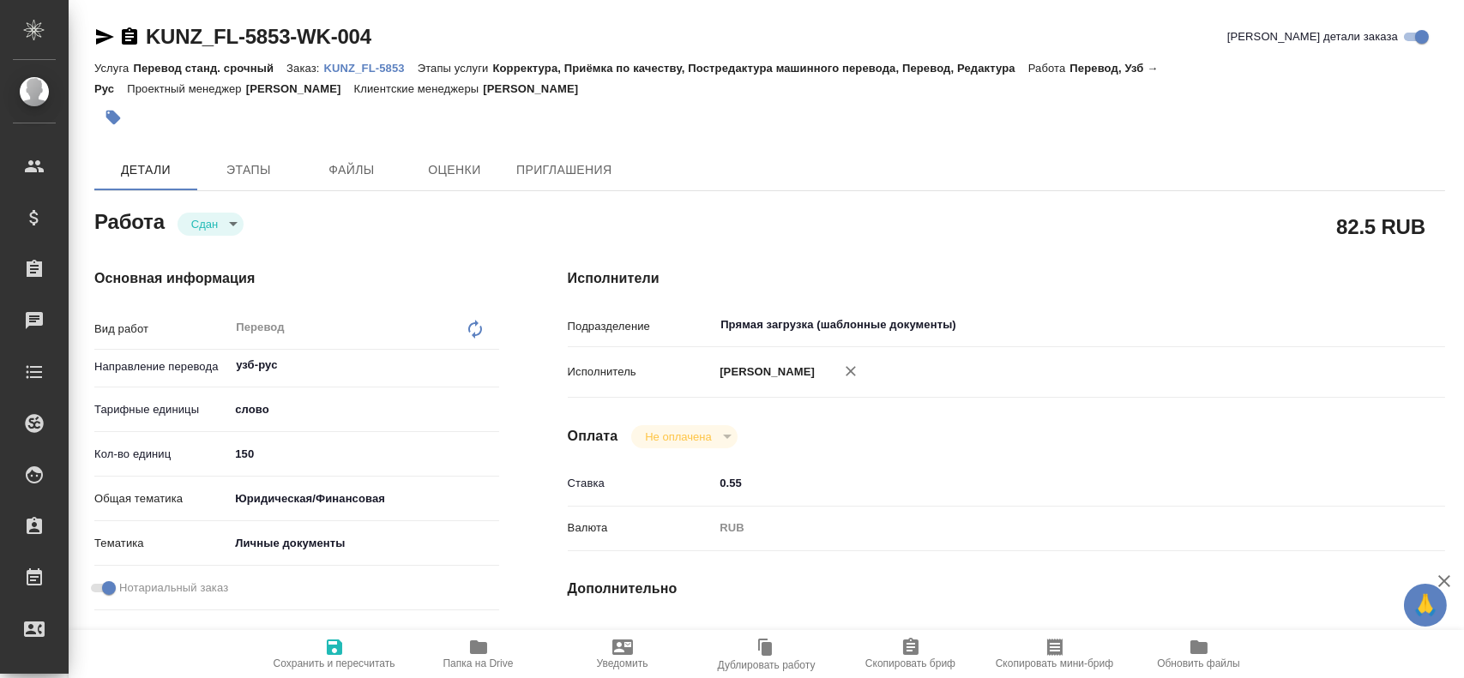
type textarea "x"
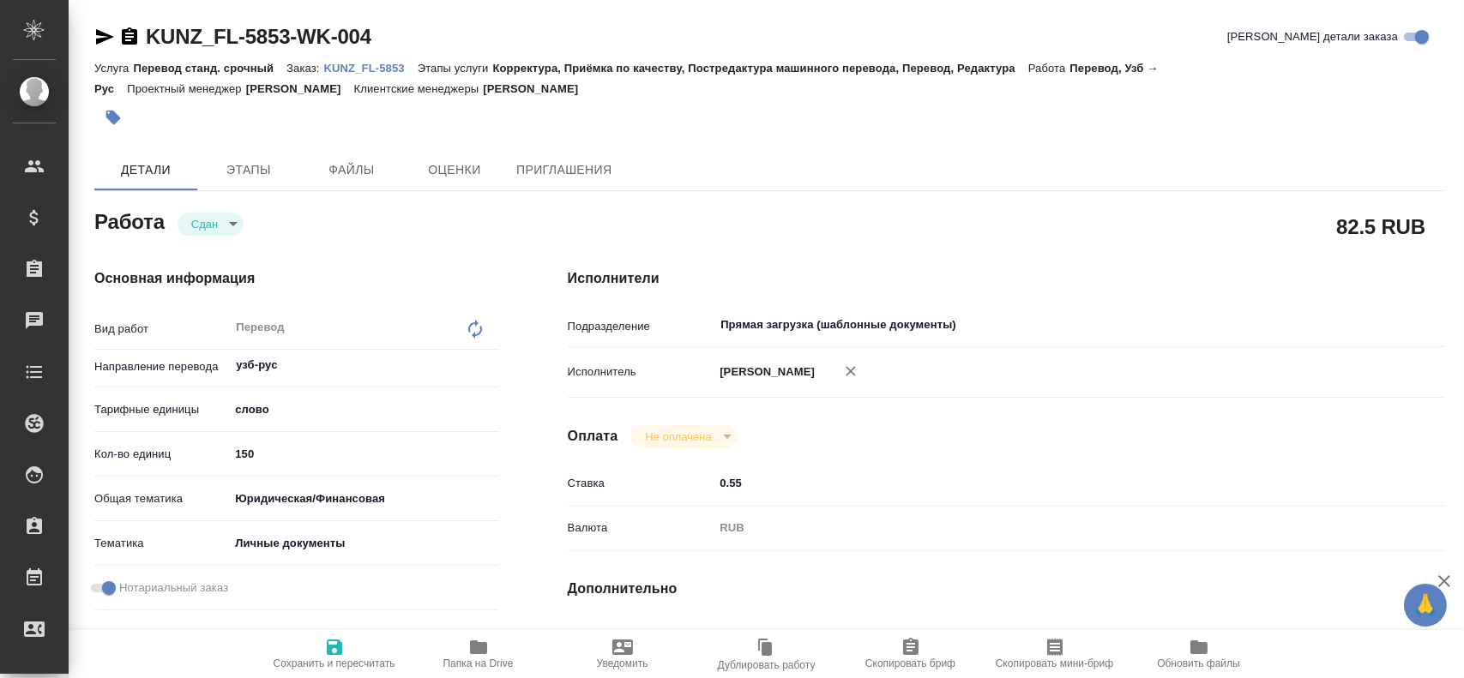
type textarea "x"
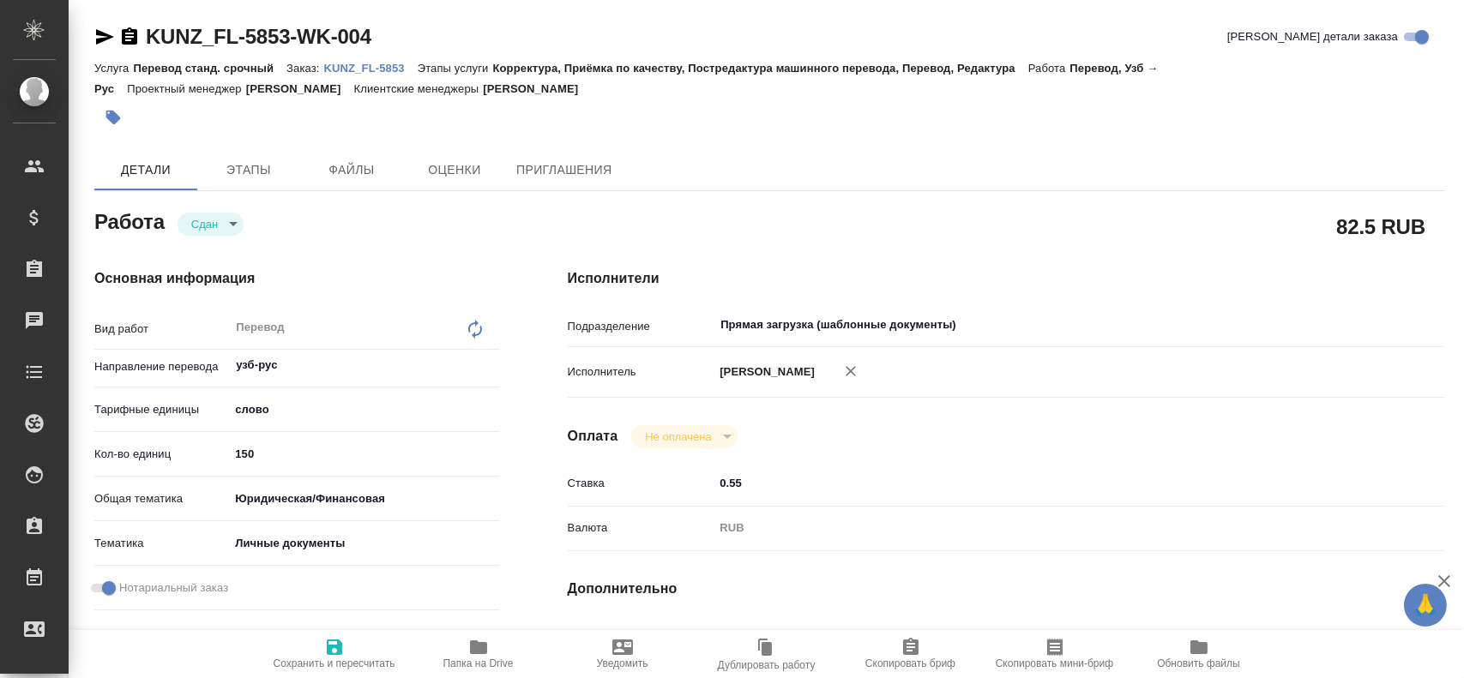
type textarea "x"
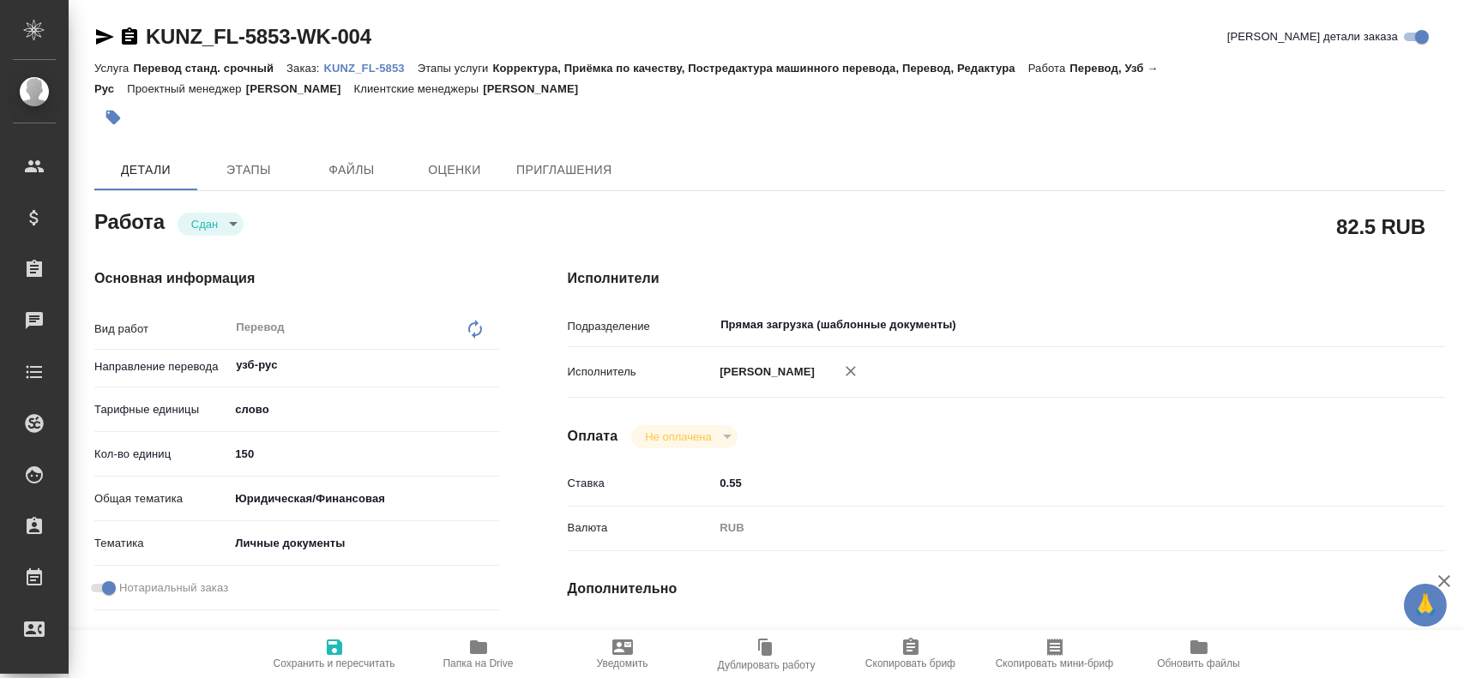
type textarea "x"
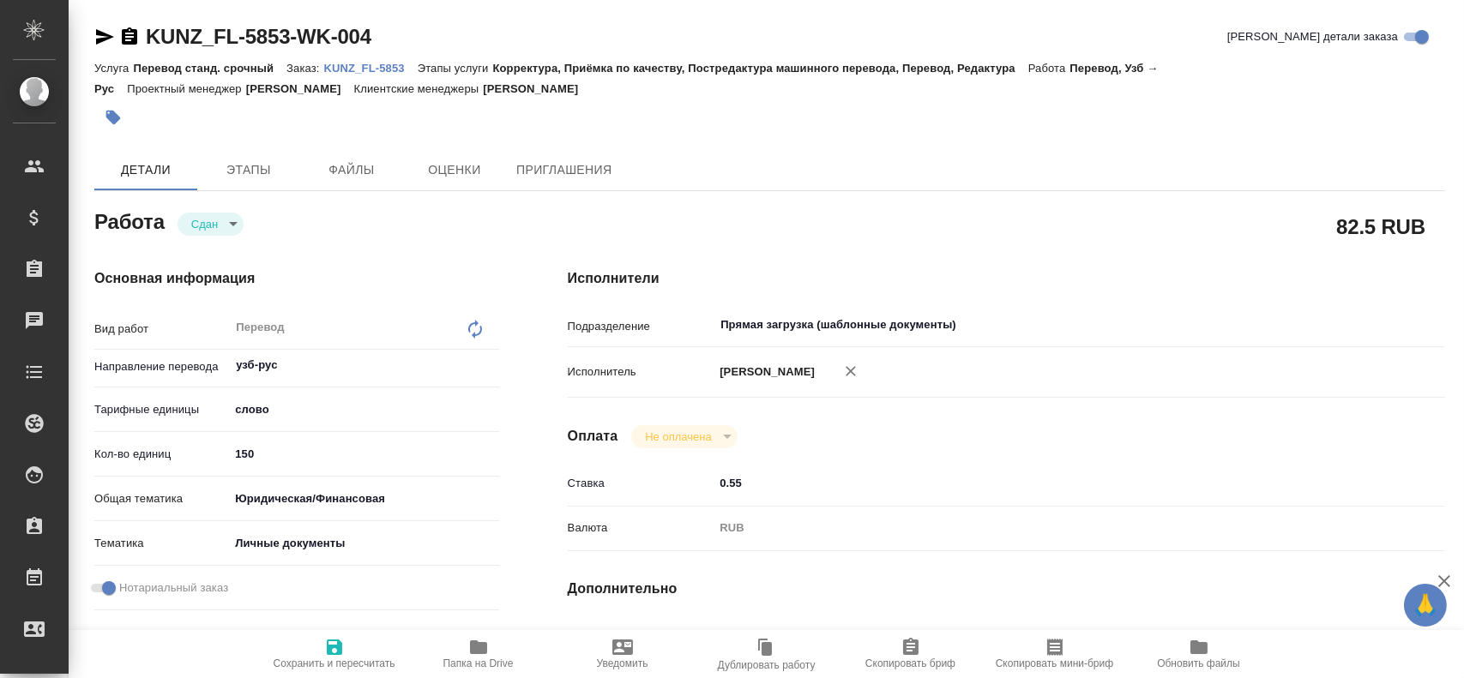
type textarea "x"
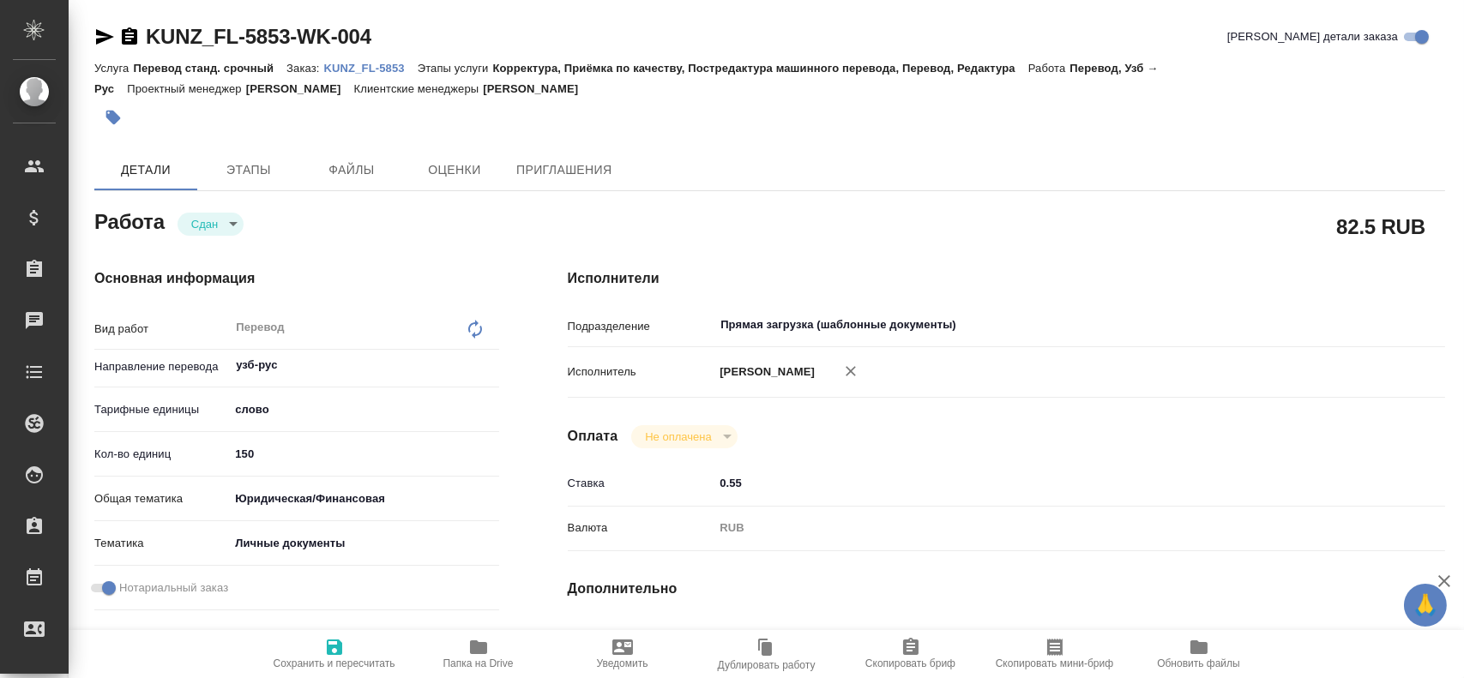
type textarea "x"
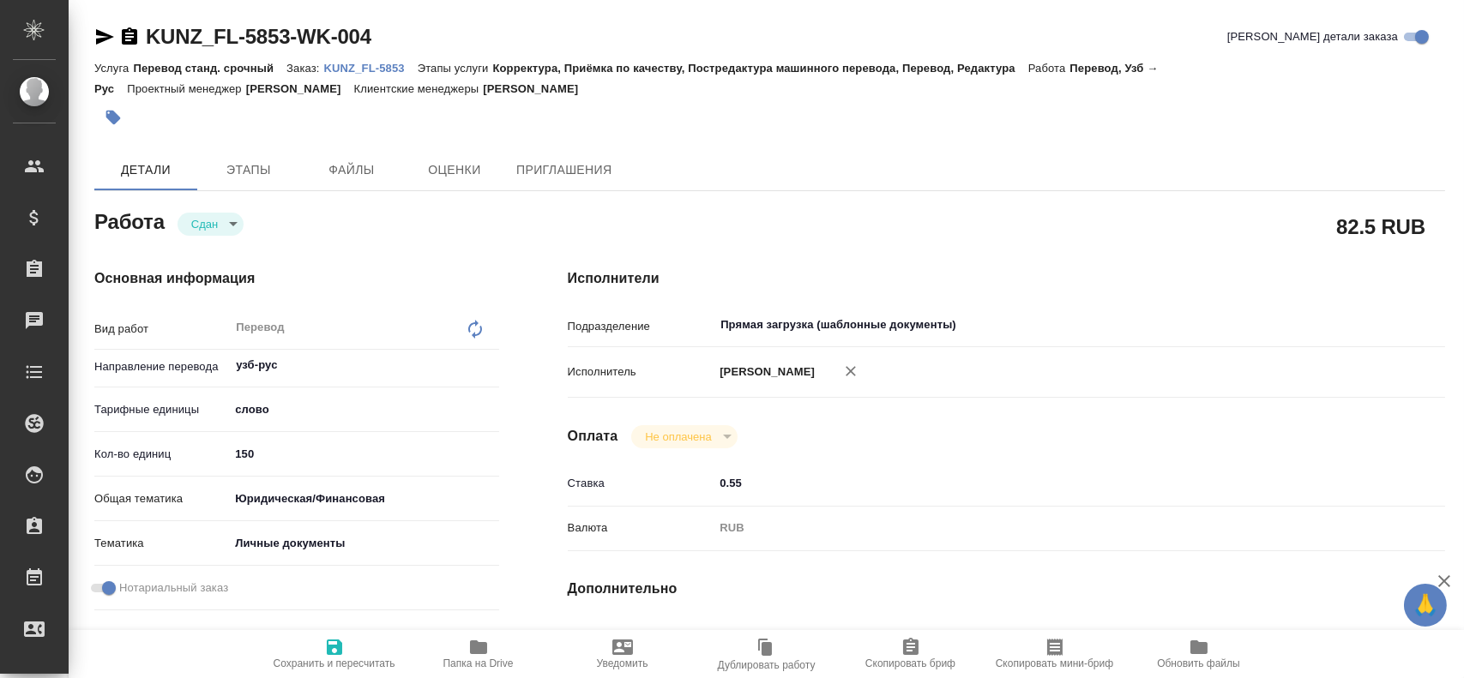
type textarea "x"
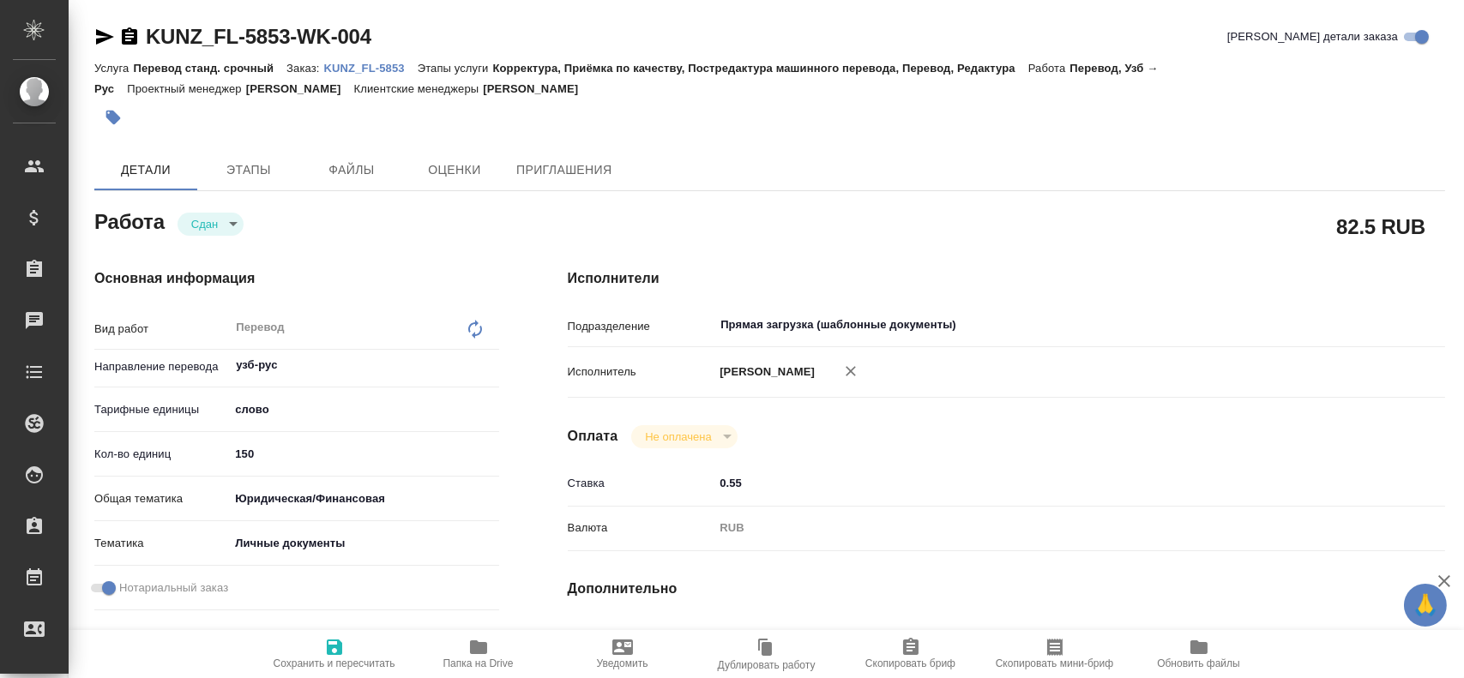
type textarea "x"
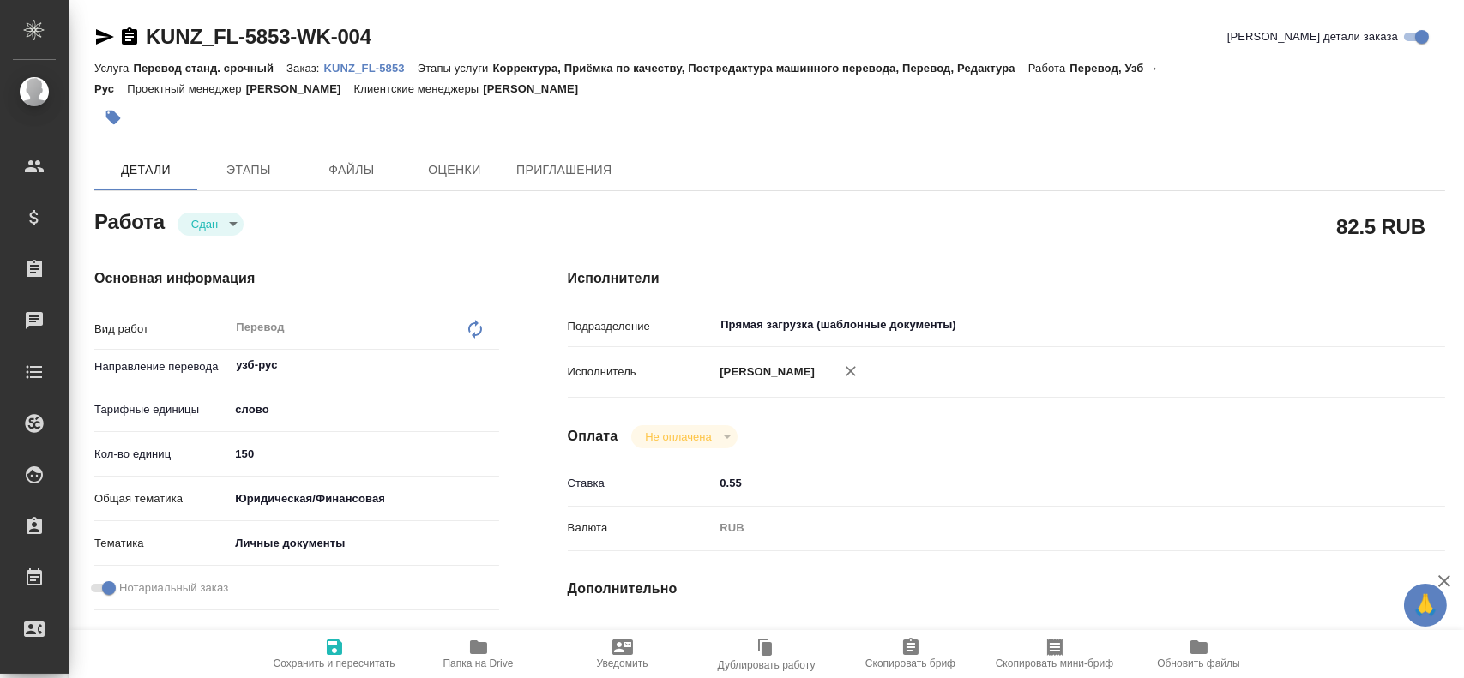
type textarea "x"
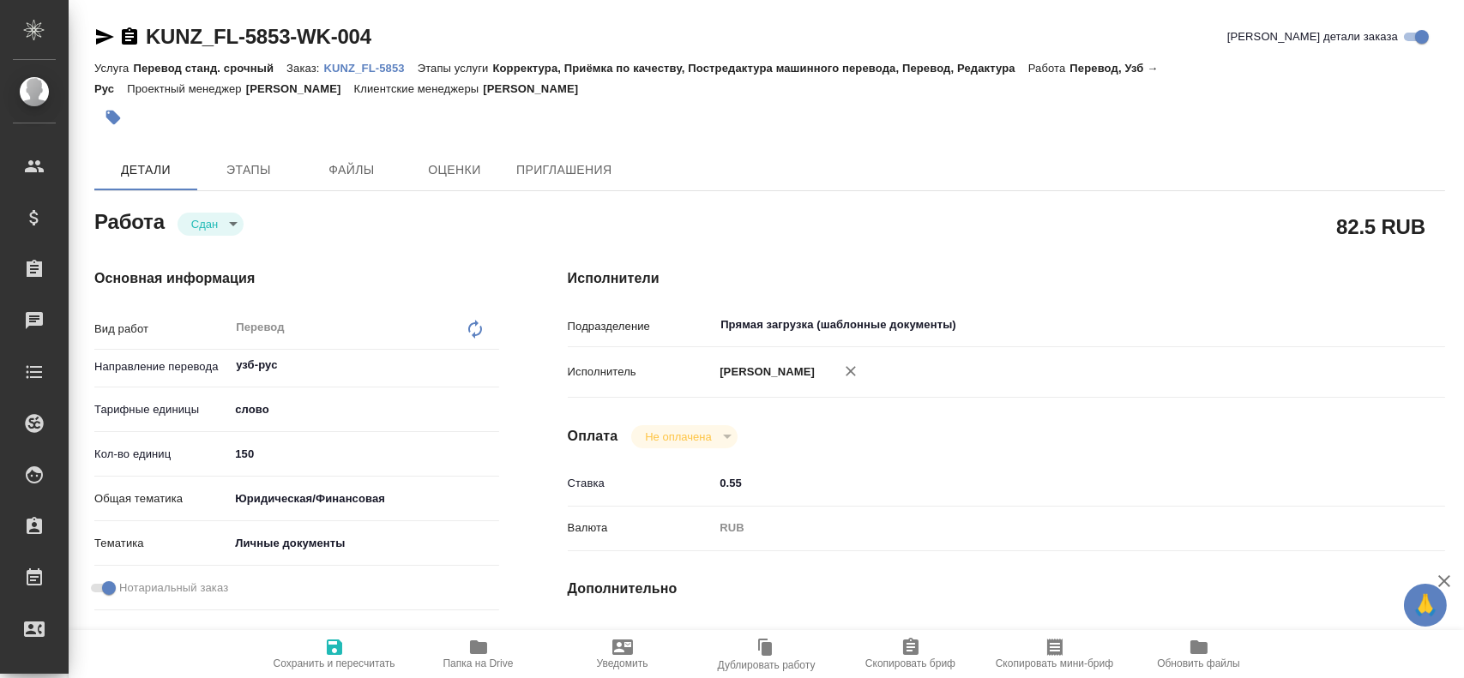
type textarea "x"
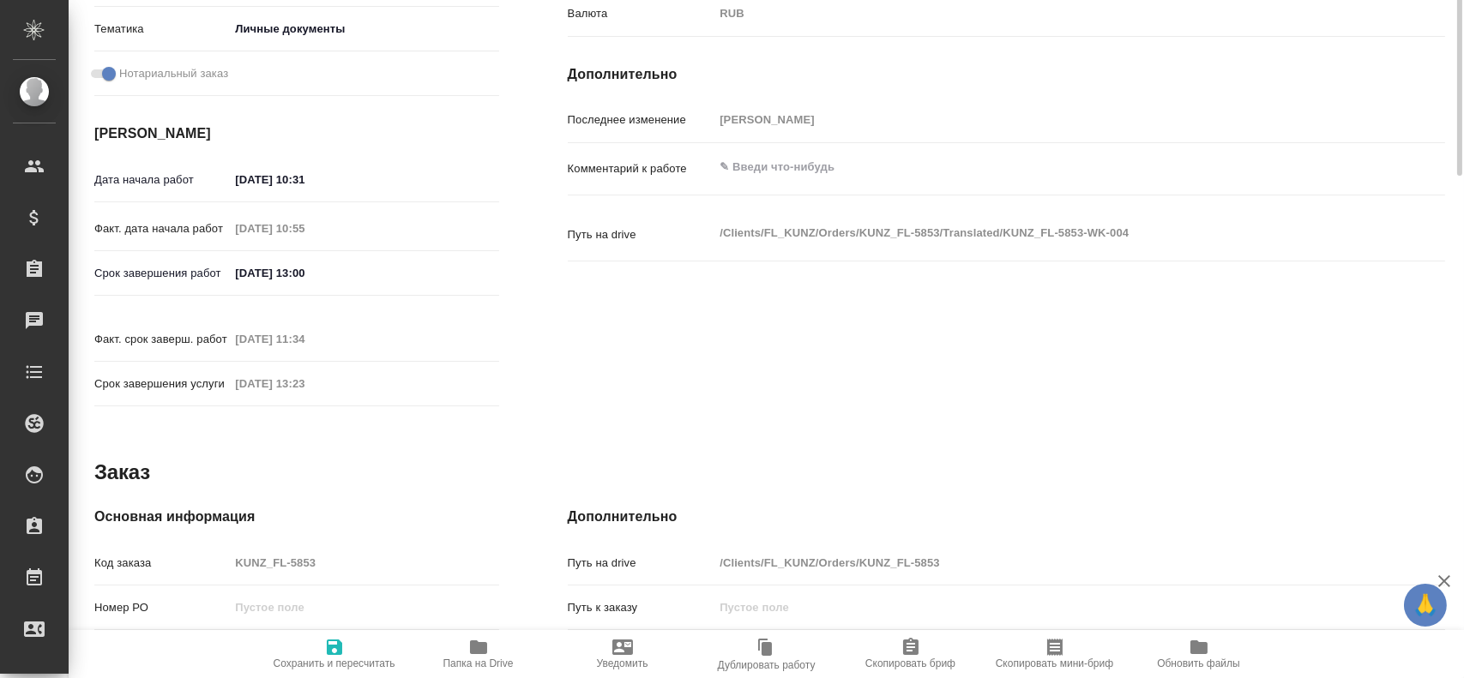
type textarea "x"
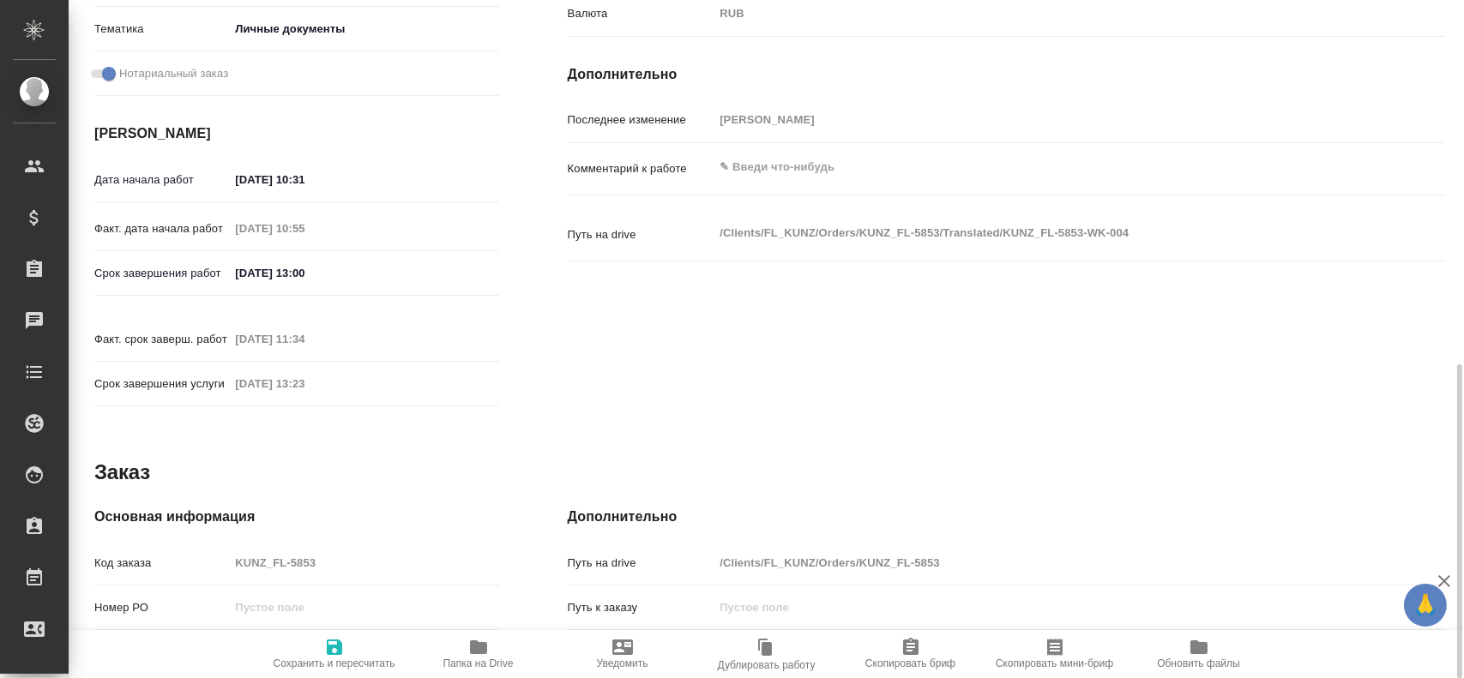
scroll to position [600, 0]
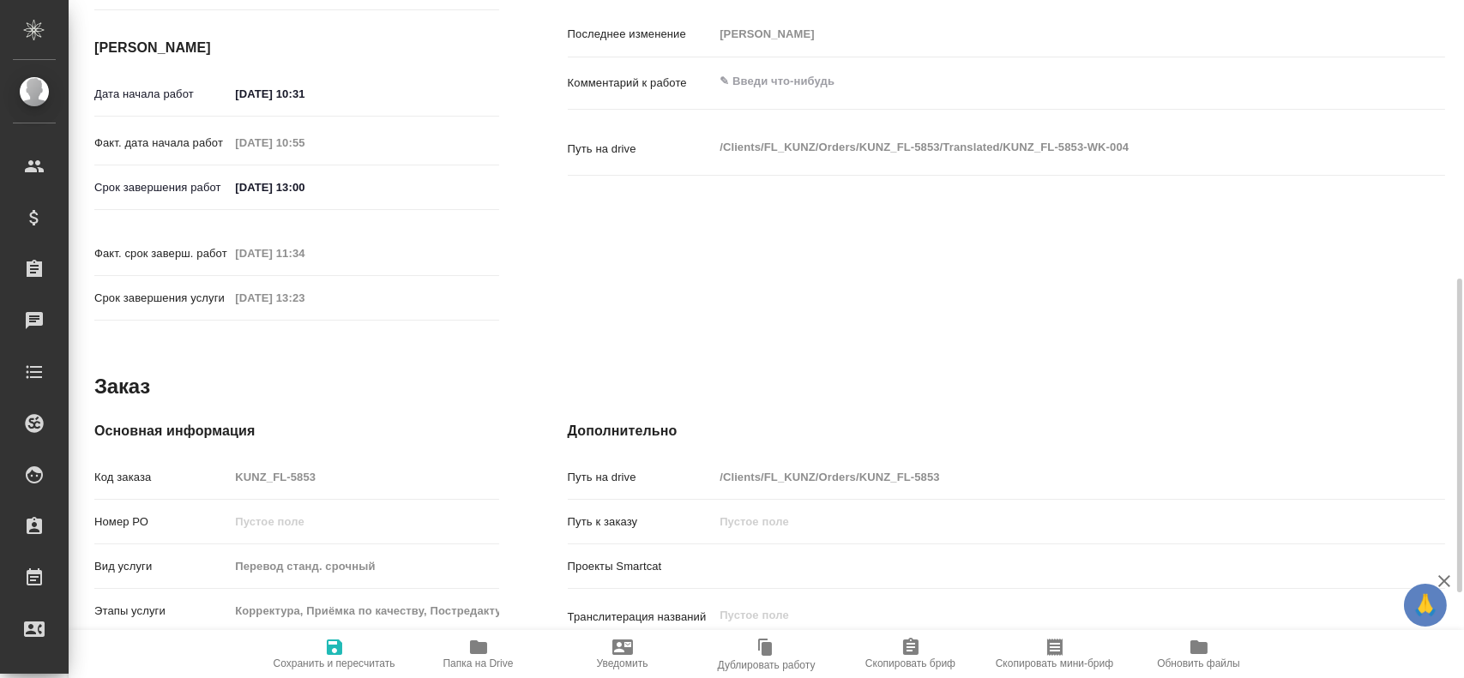
type textarea "x"
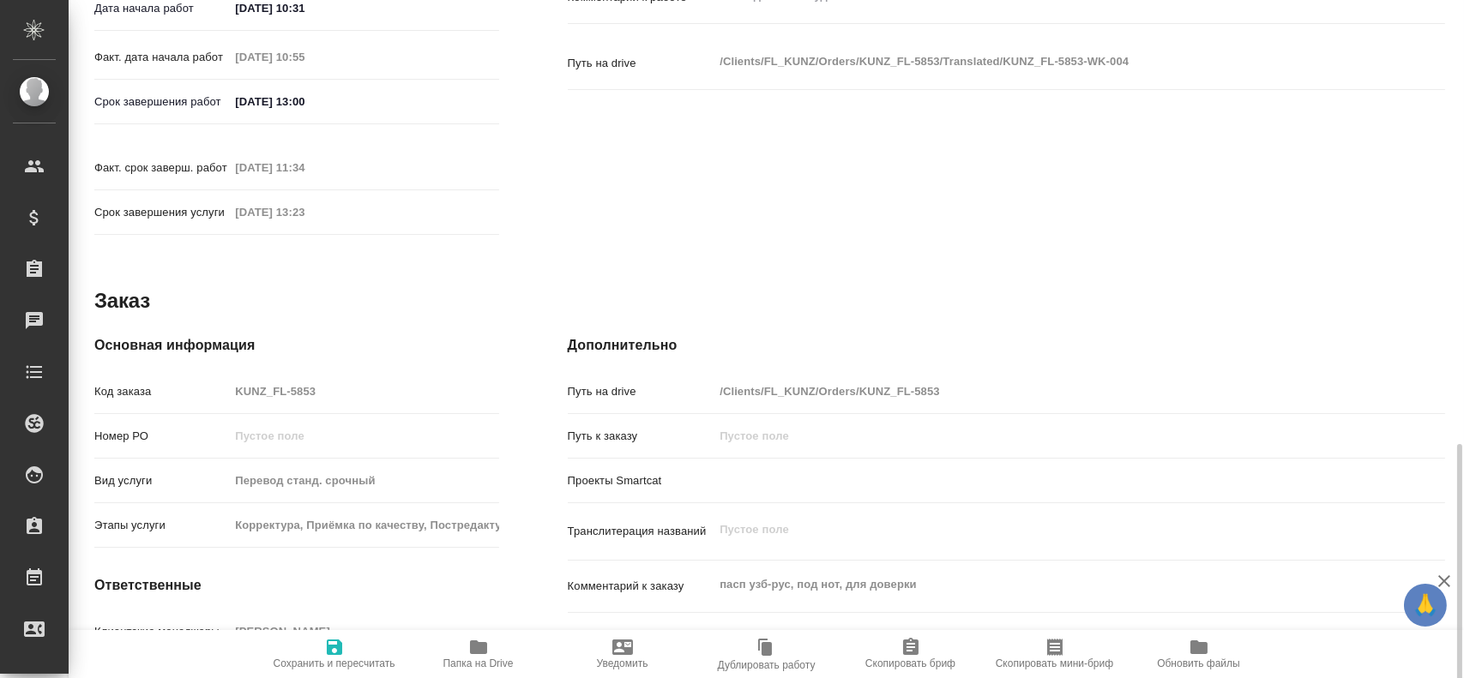
type textarea "x"
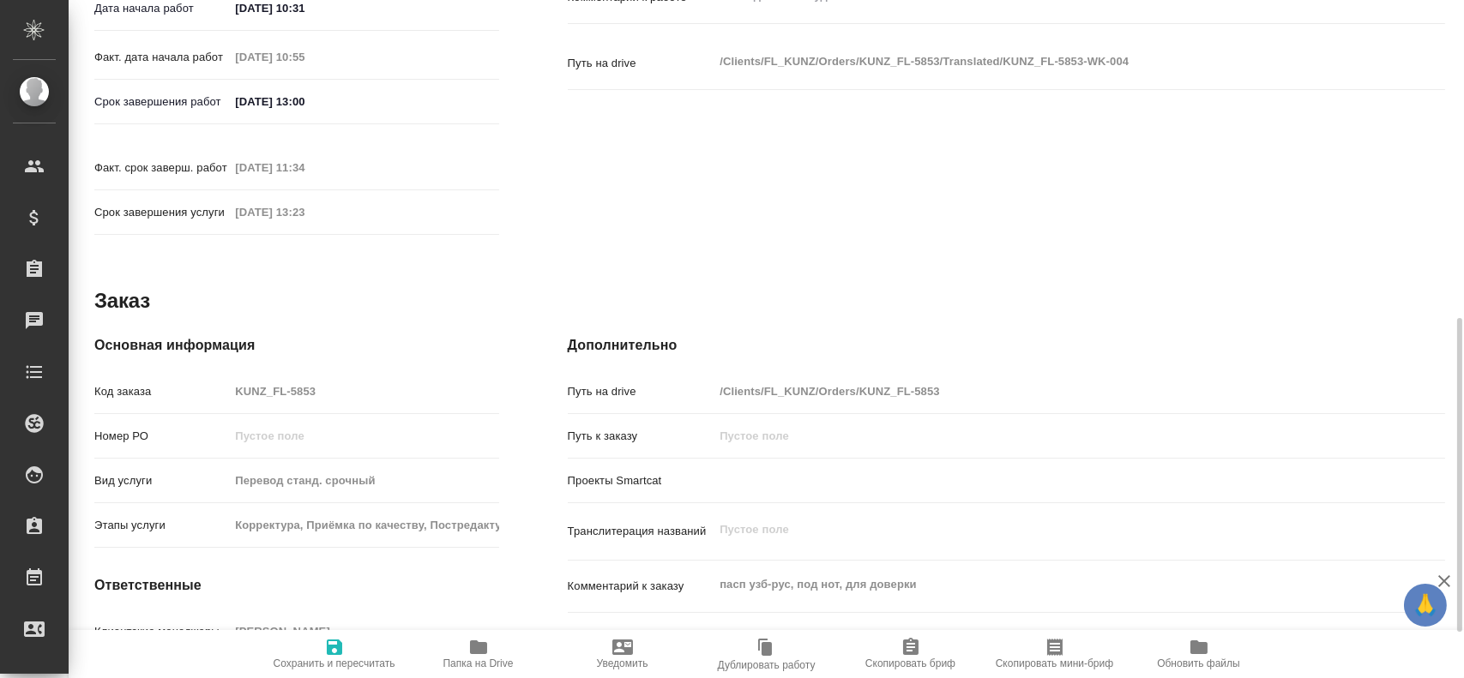
scroll to position [515, 0]
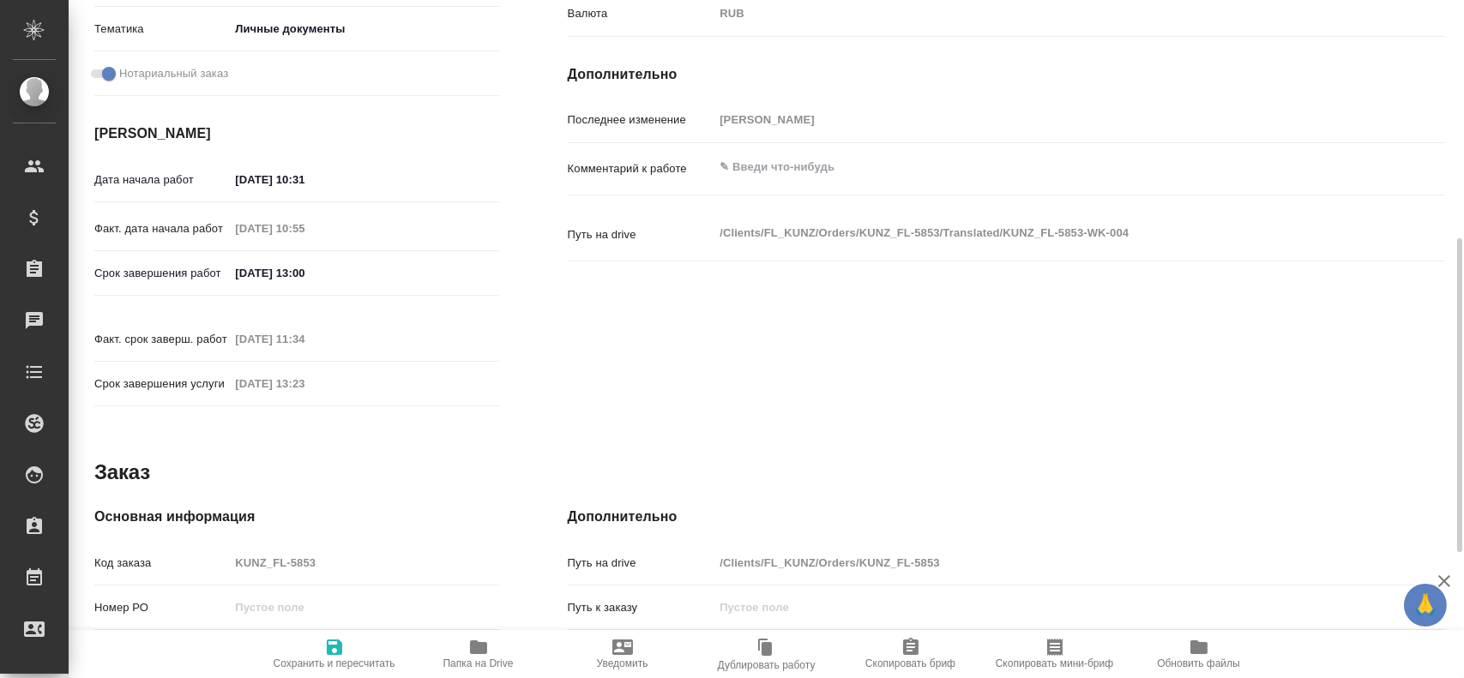
type textarea "x"
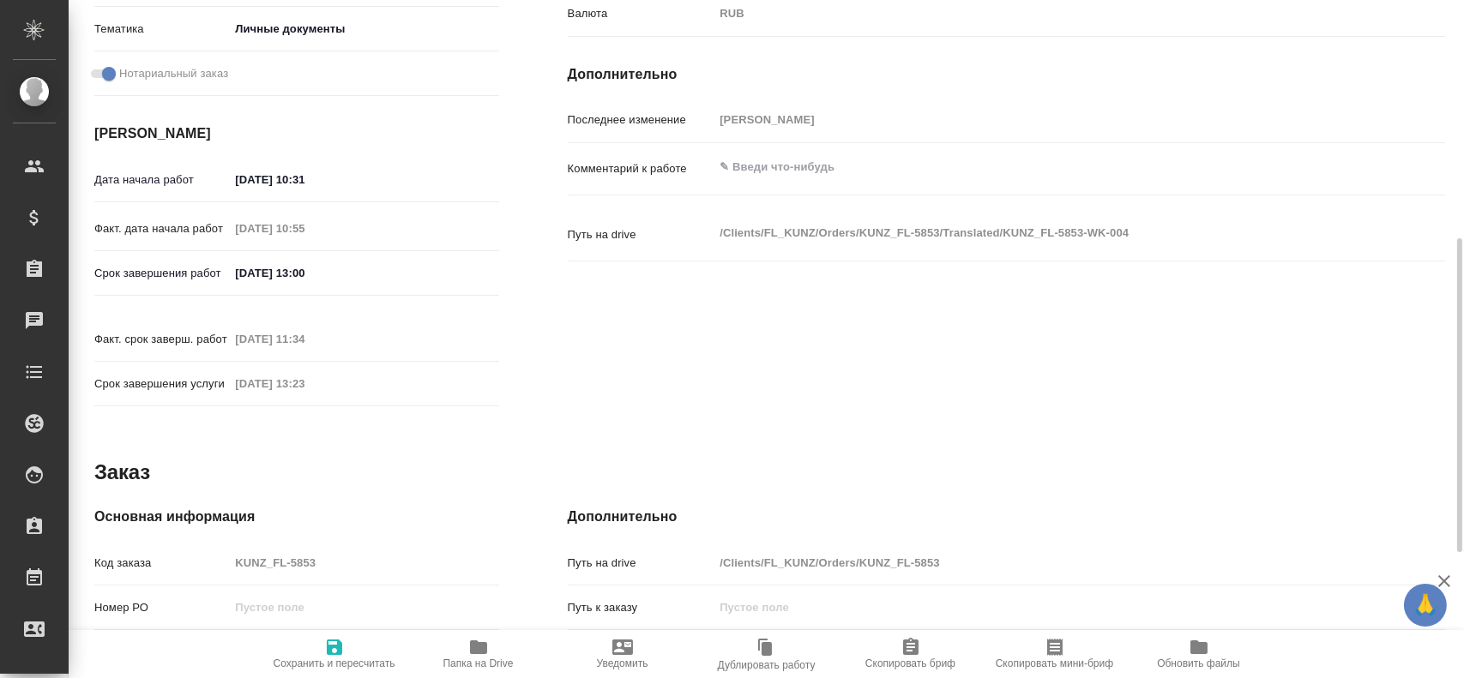
type textarea "x"
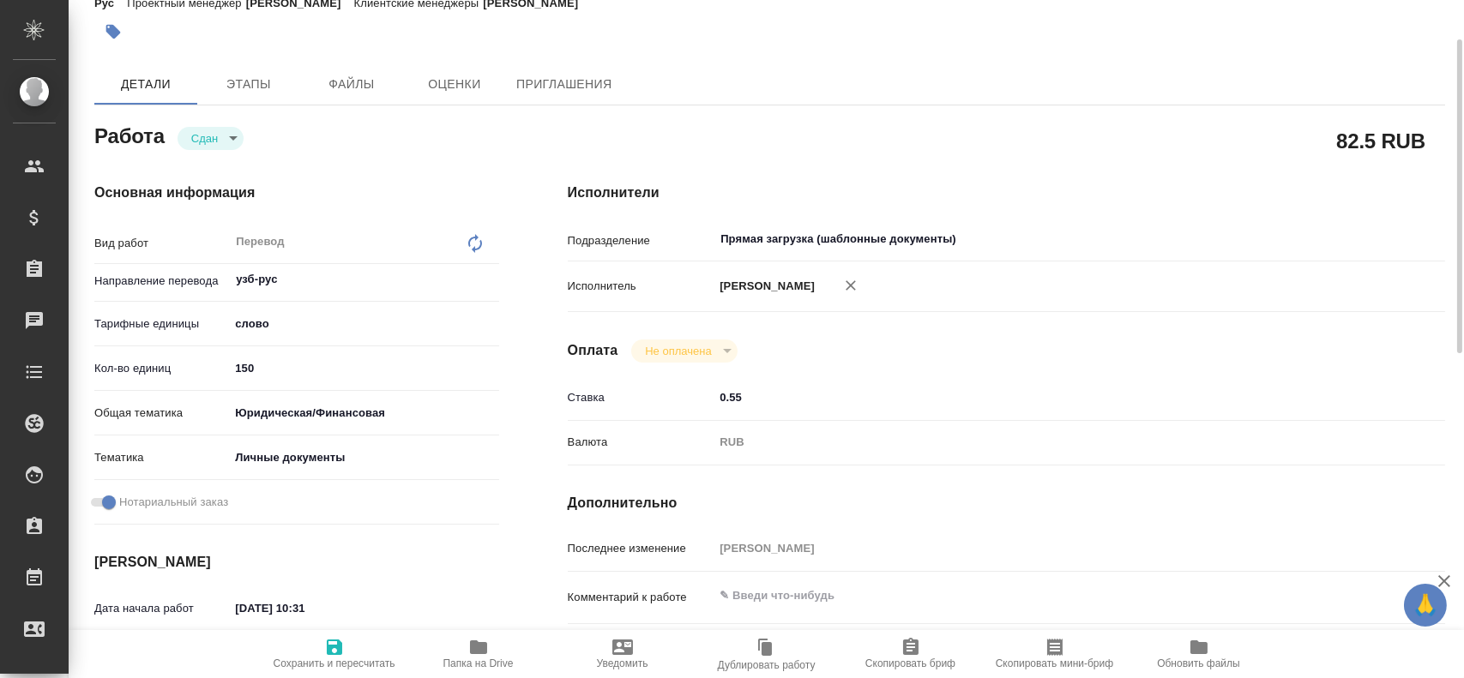
type textarea "x"
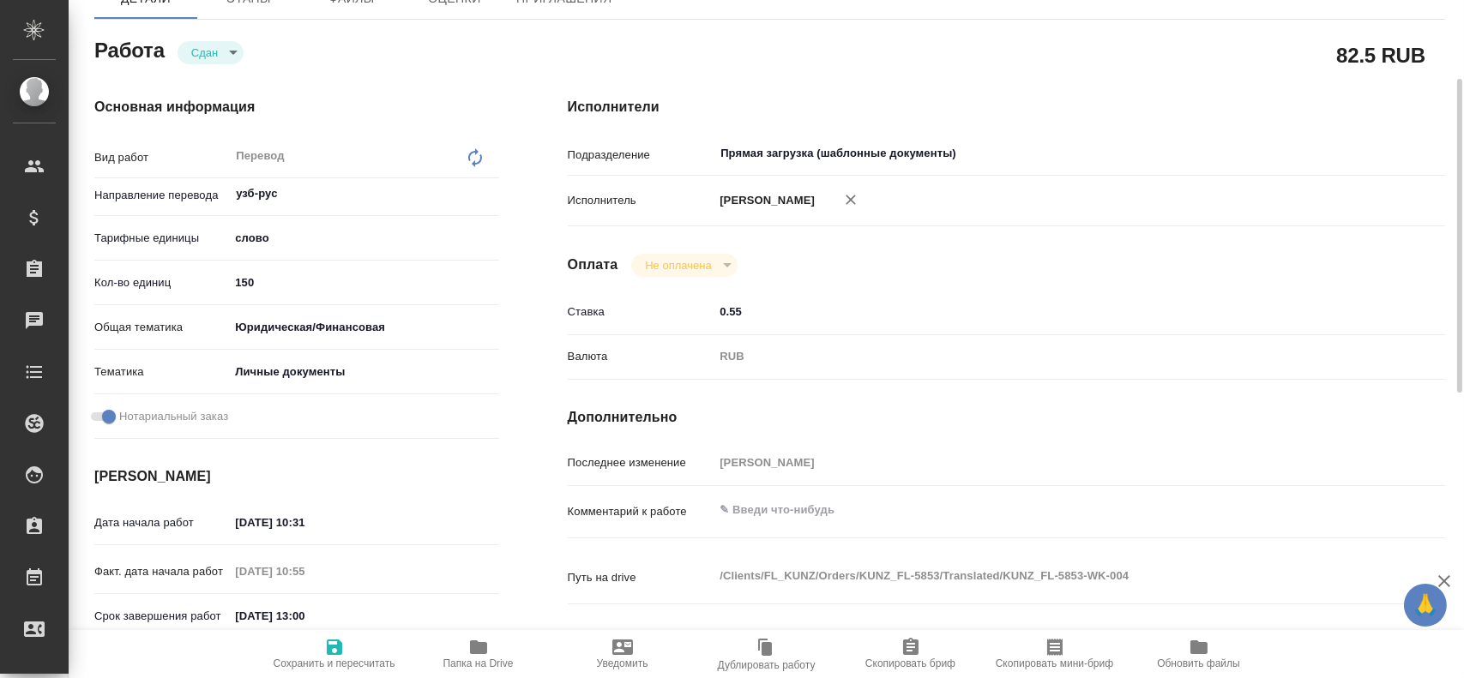
type textarea "x"
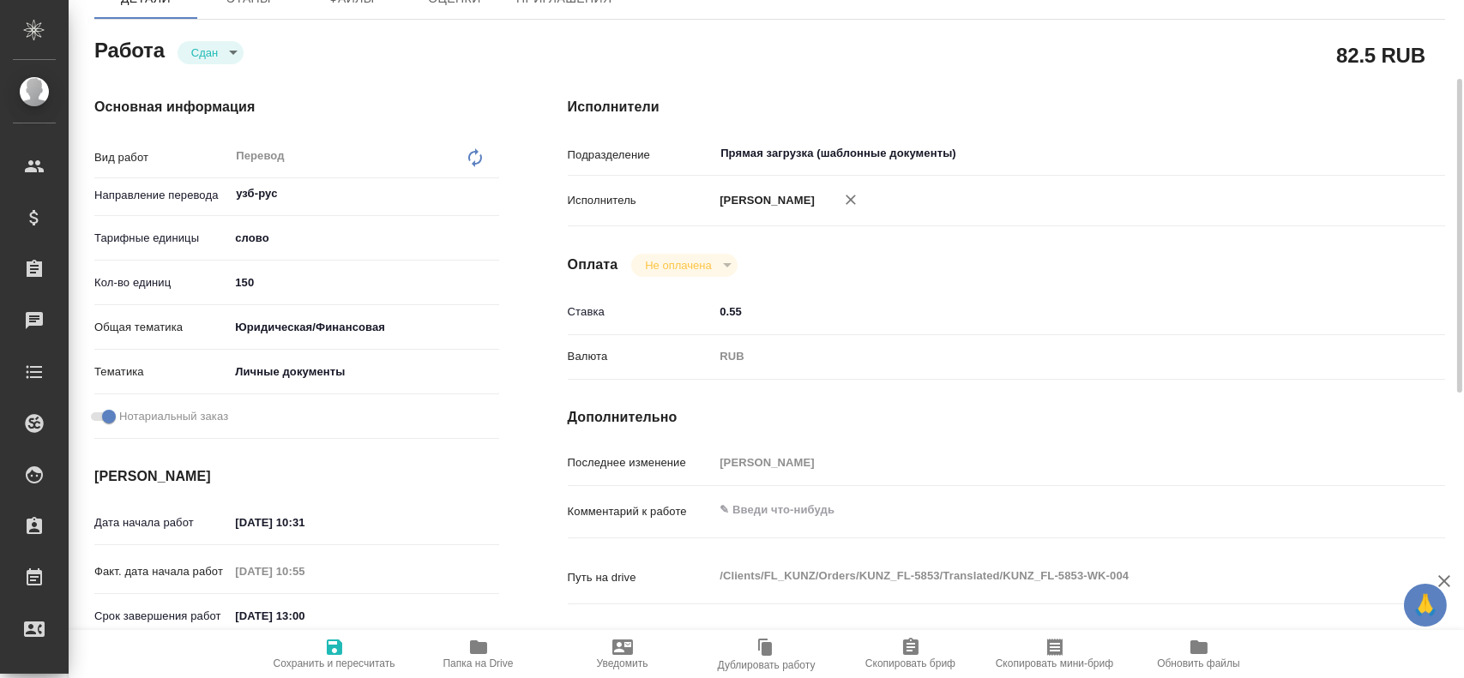
scroll to position [257, 0]
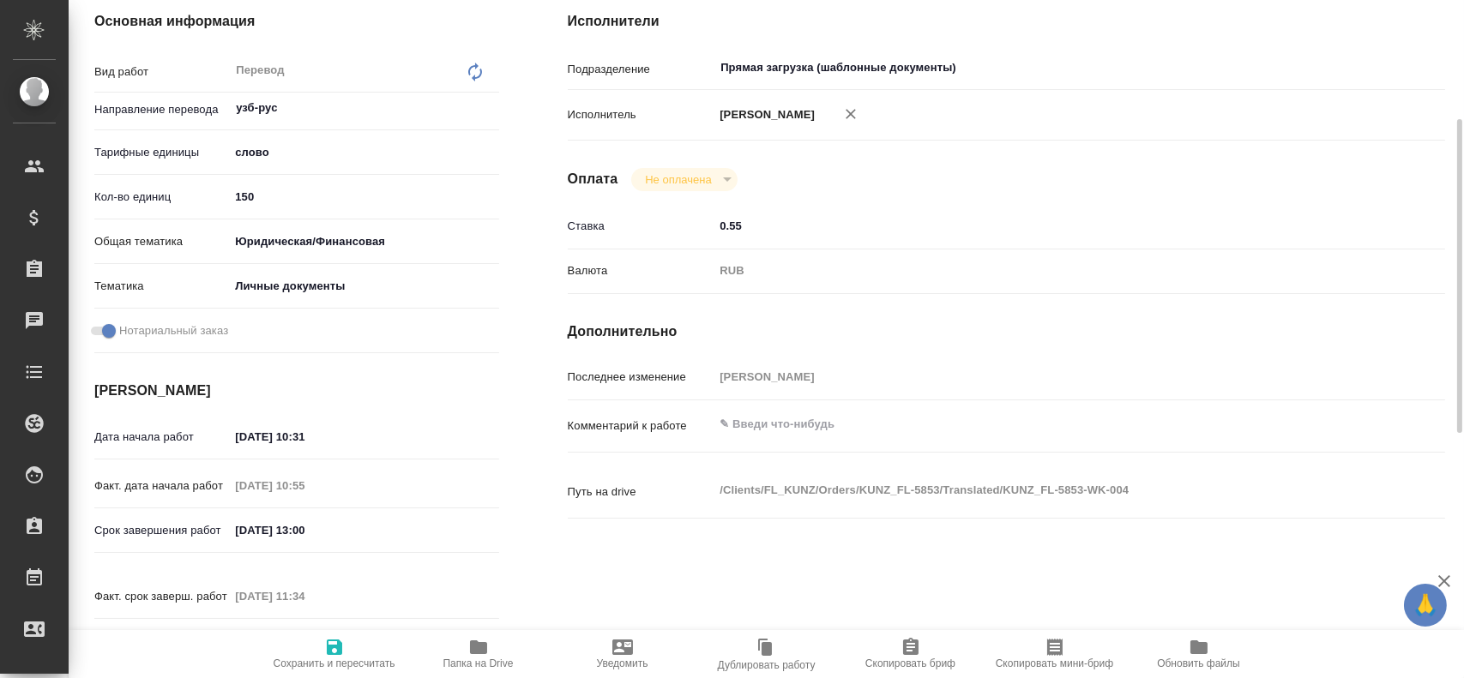
type textarea "x"
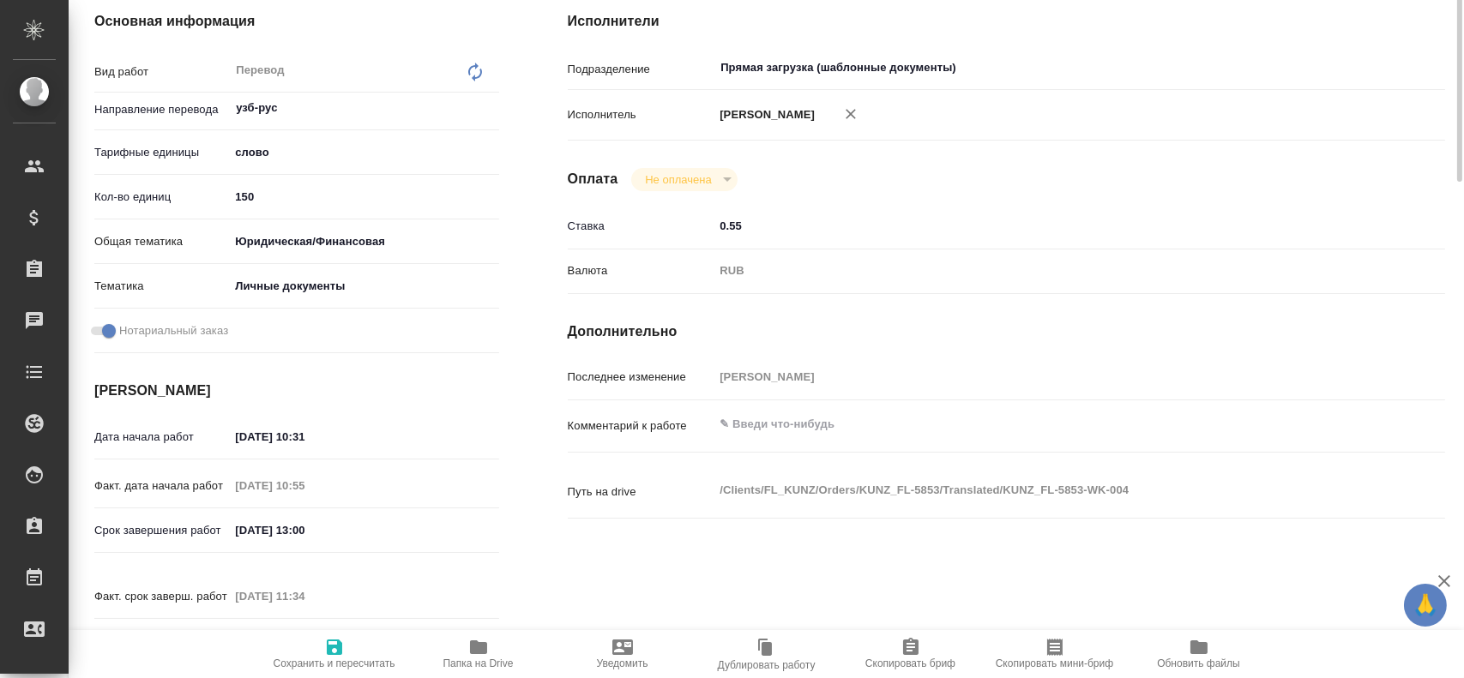
scroll to position [0, 0]
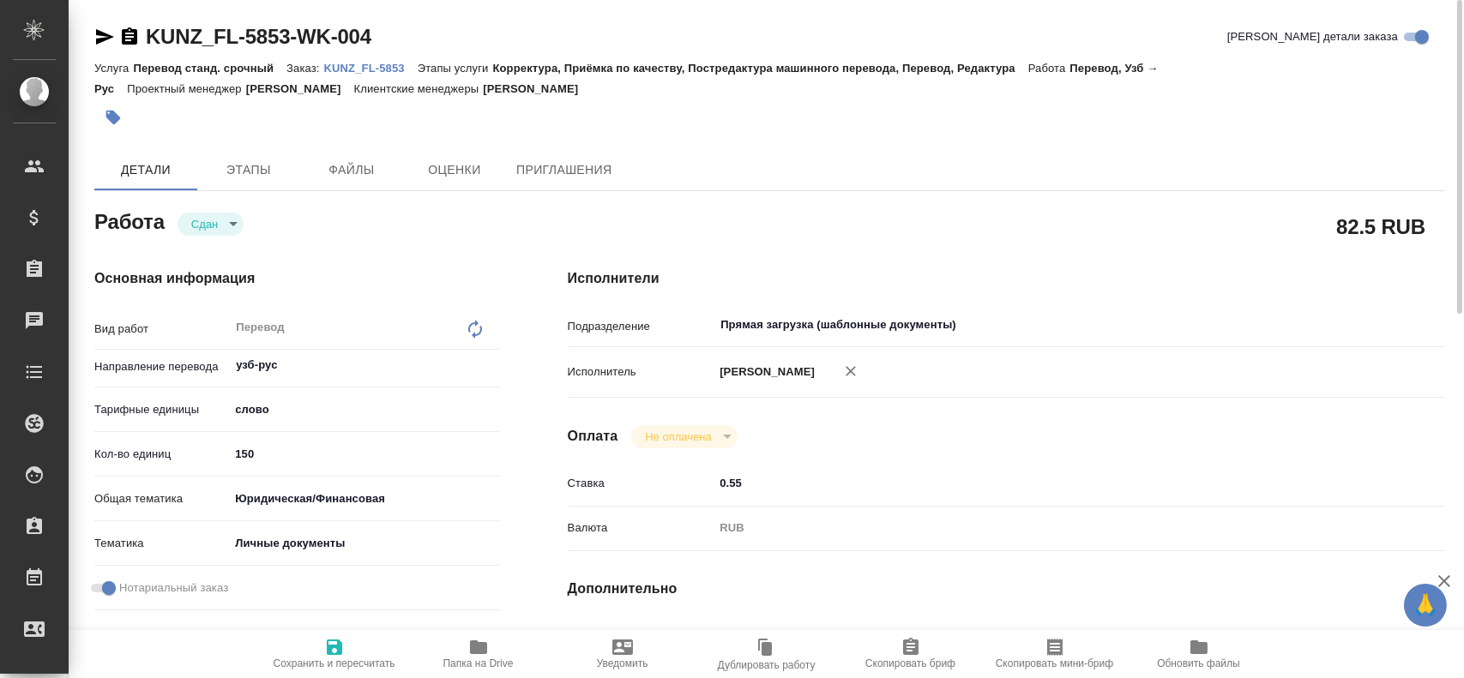
type textarea "x"
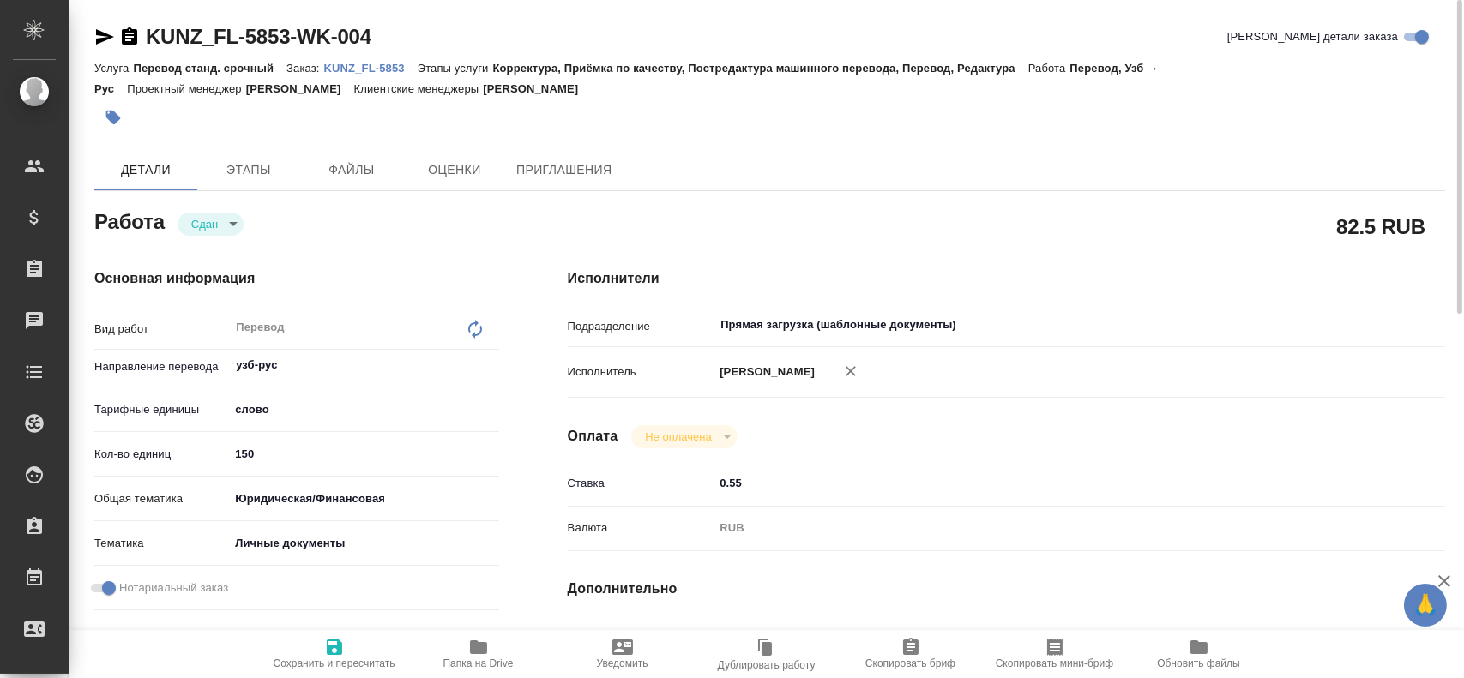
type textarea "x"
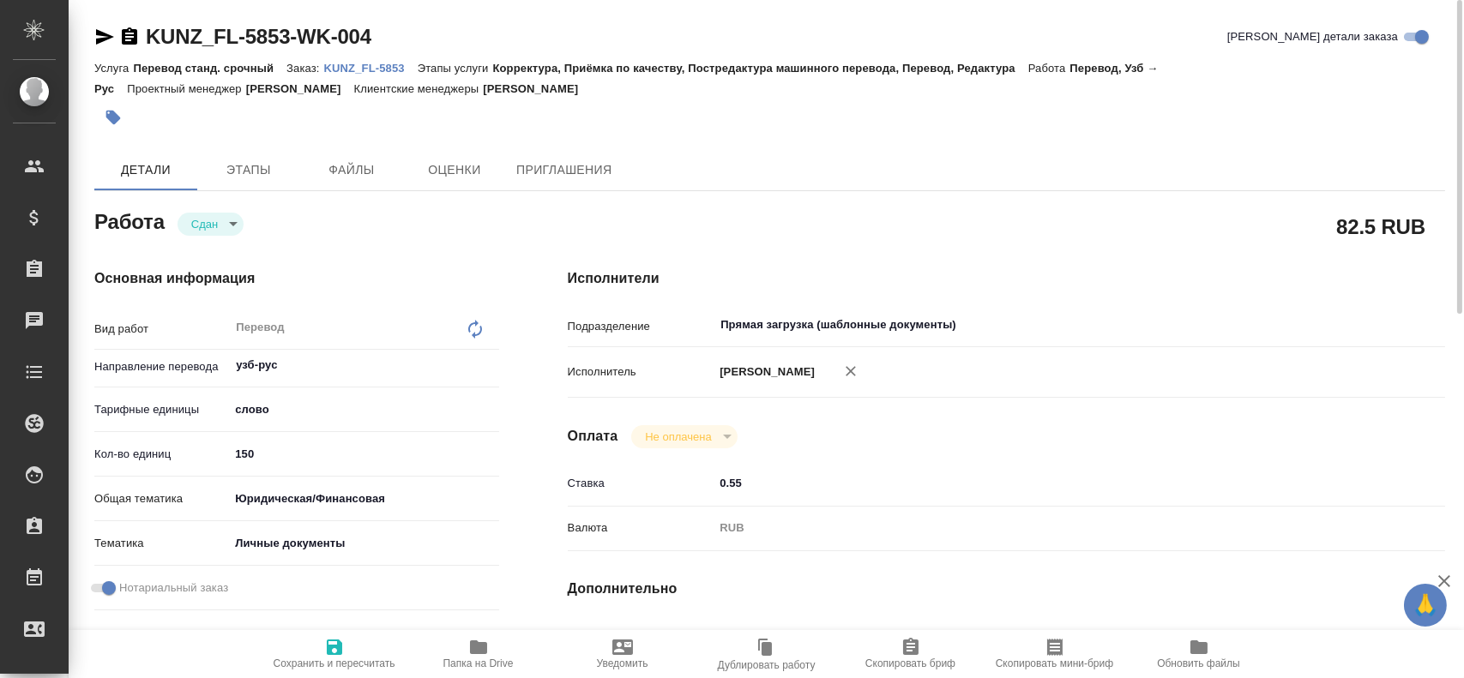
type textarea "x"
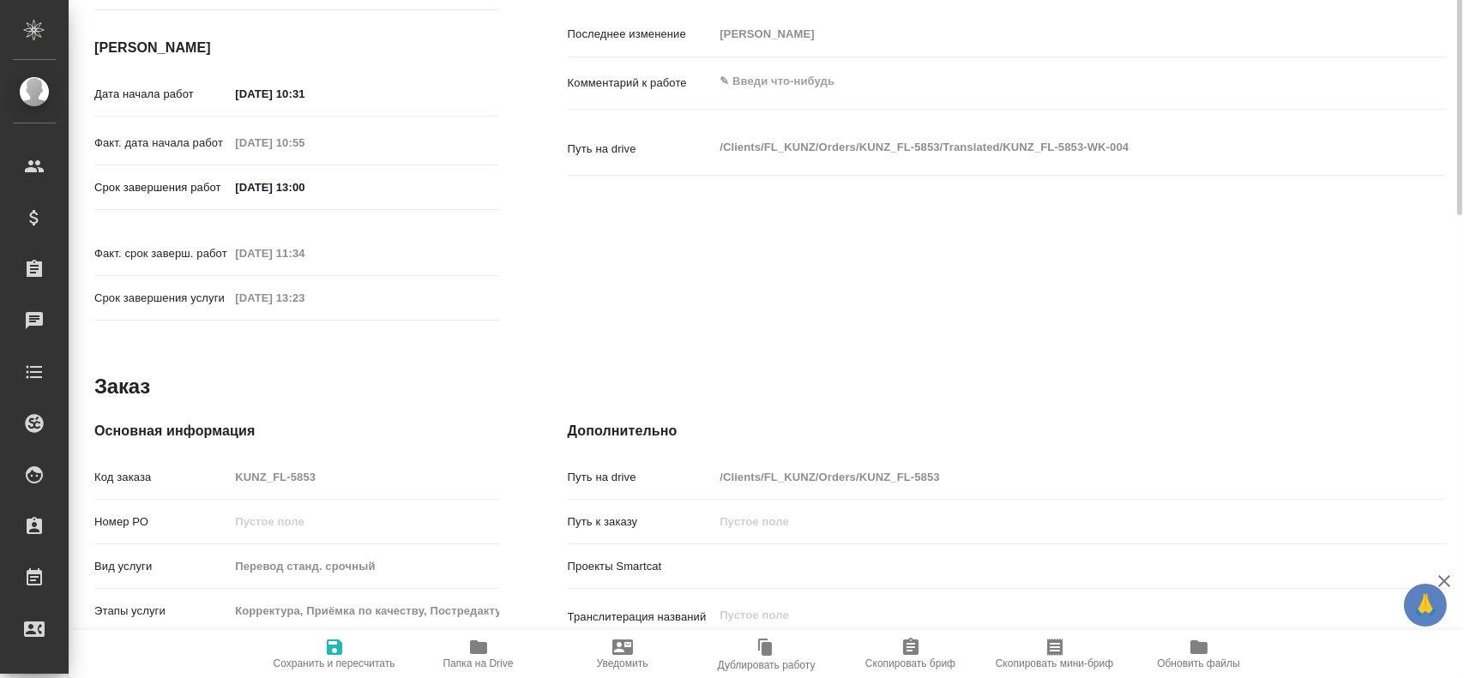
type textarea "x"
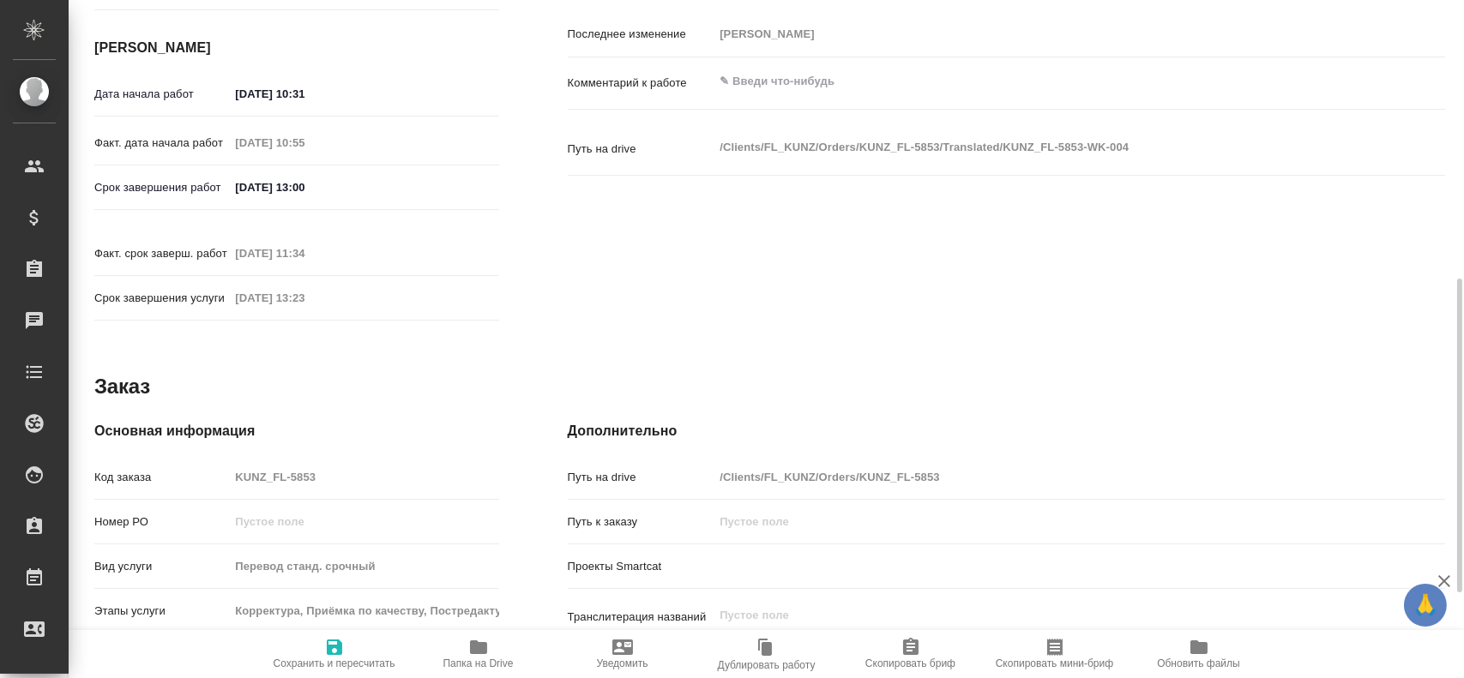
scroll to position [785, 0]
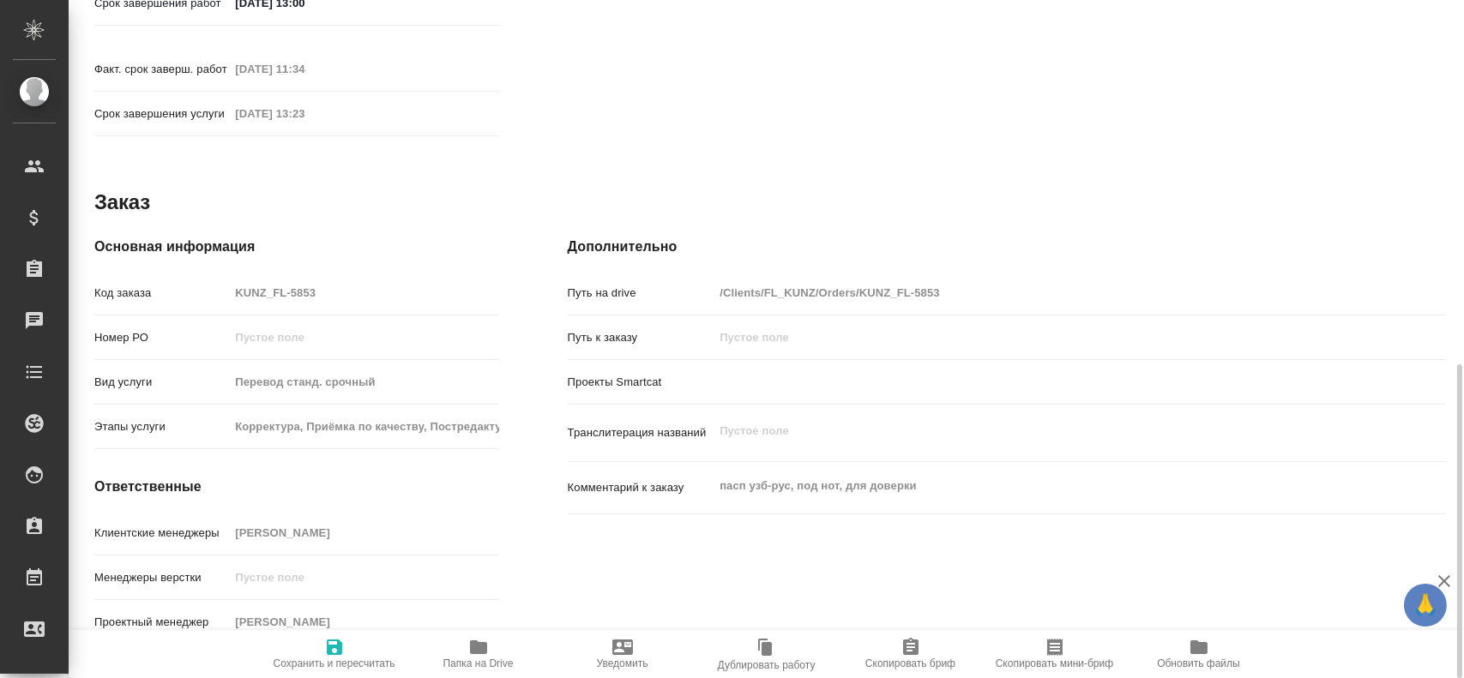
click at [198, 278] on div "Код заказа KUNZ_FL-5853" at bounding box center [296, 293] width 405 height 30
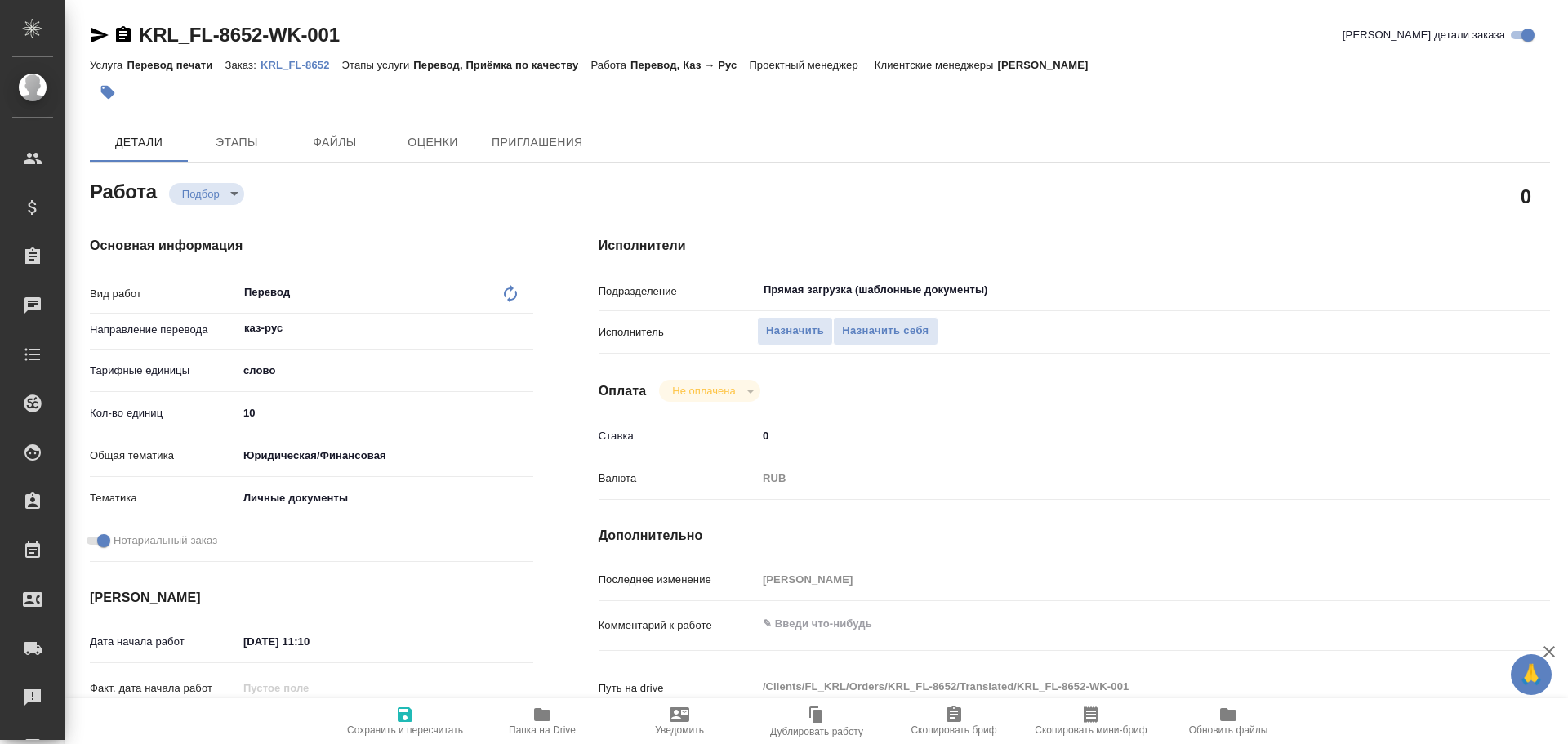
scroll to position [630, 0]
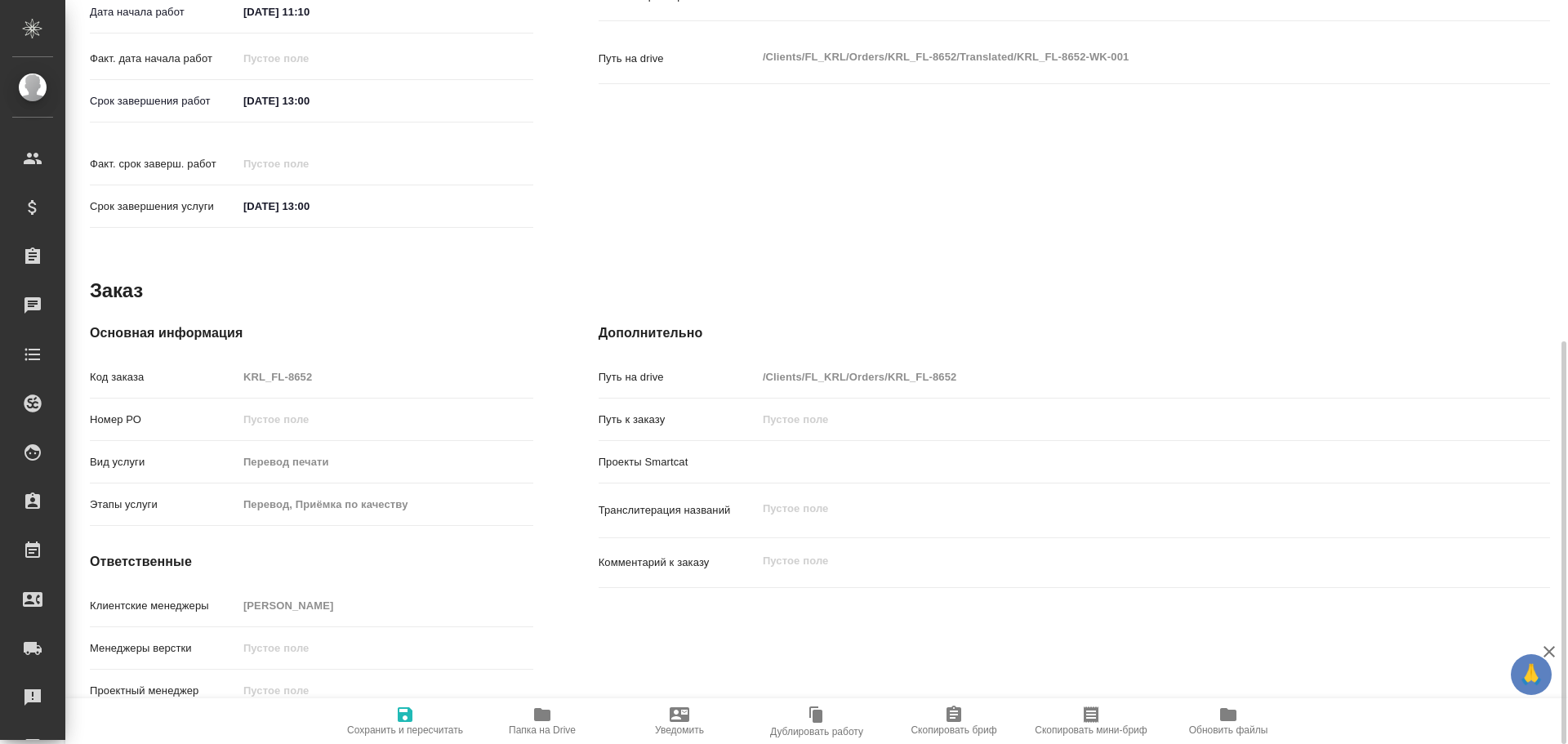
type textarea "x"
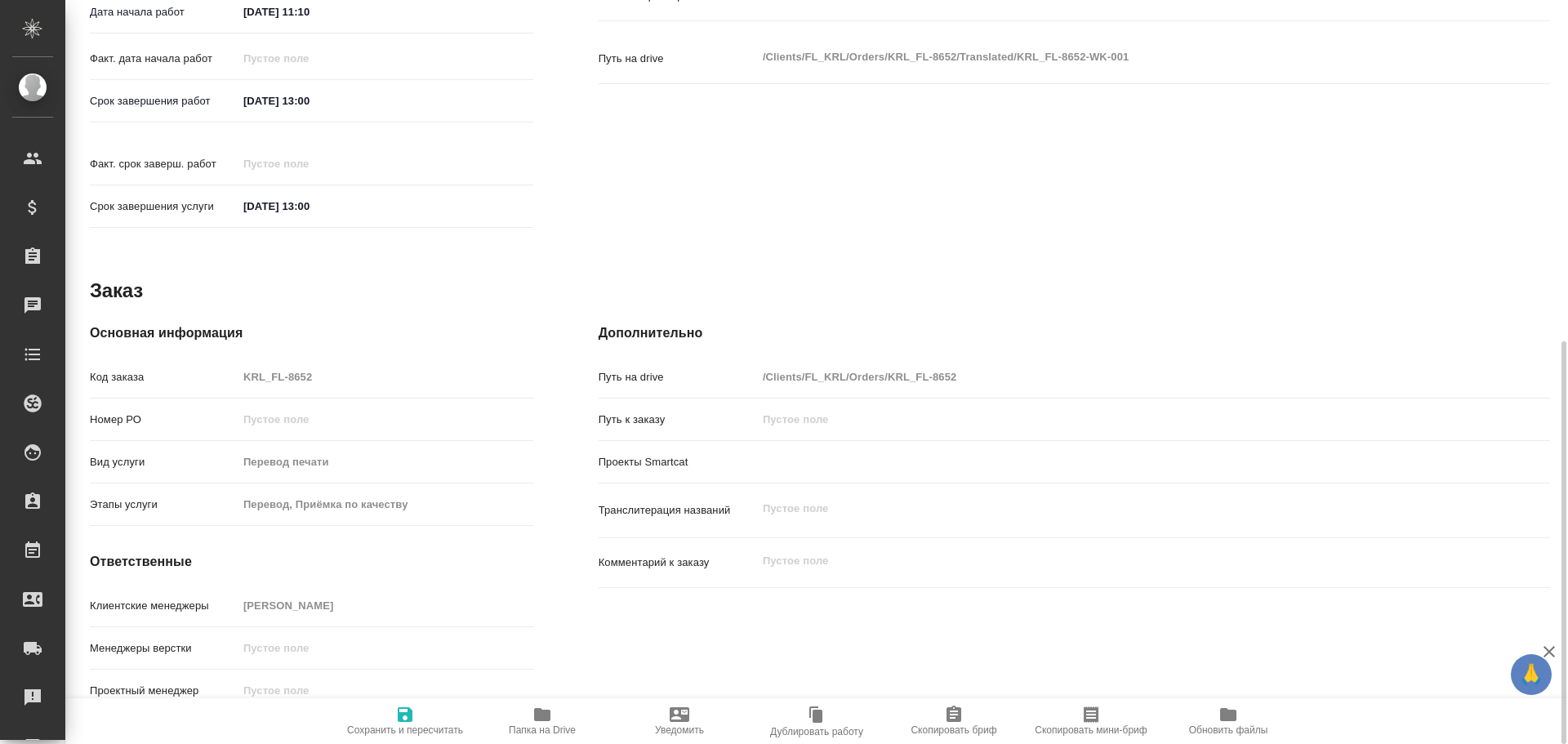
type textarea "x"
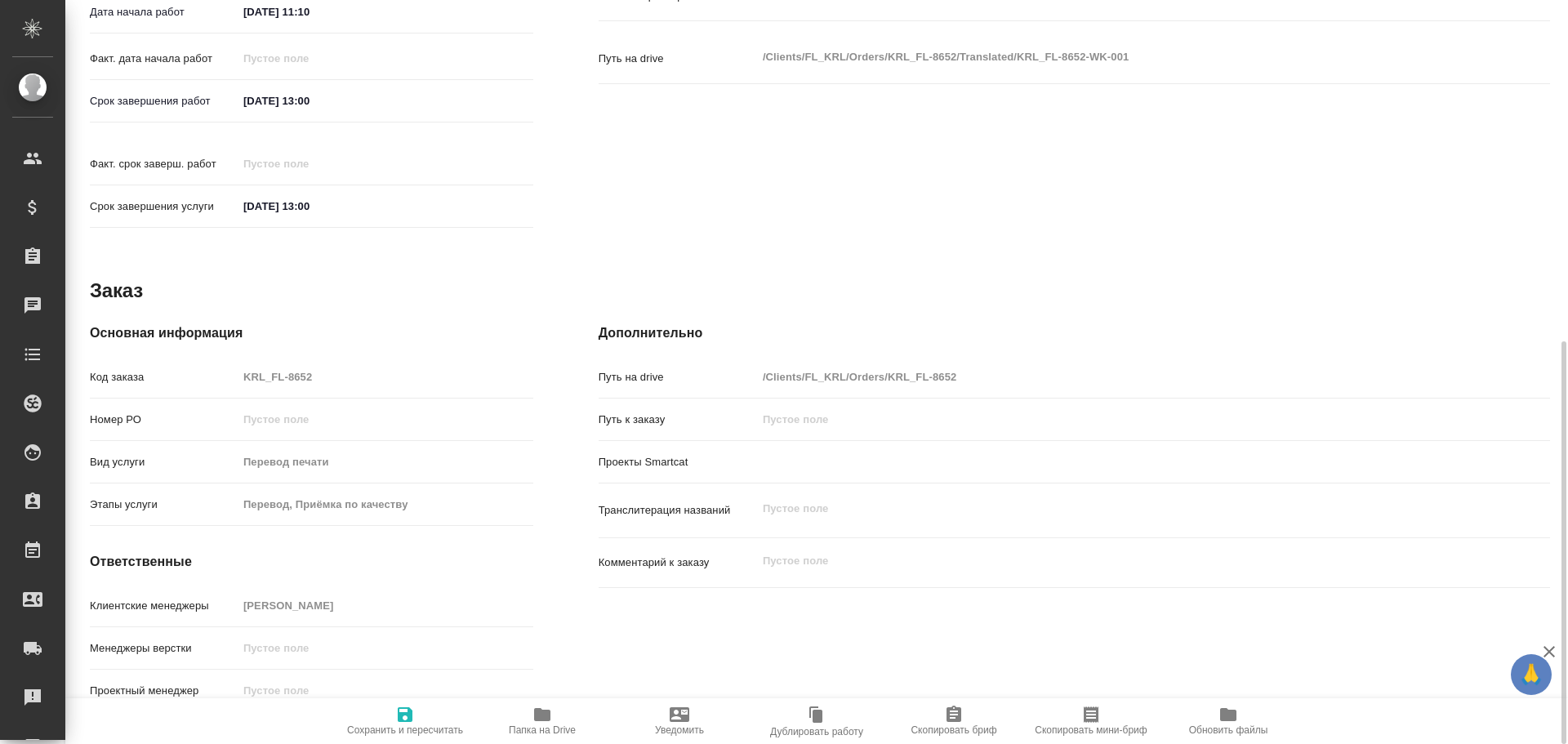
type textarea "x"
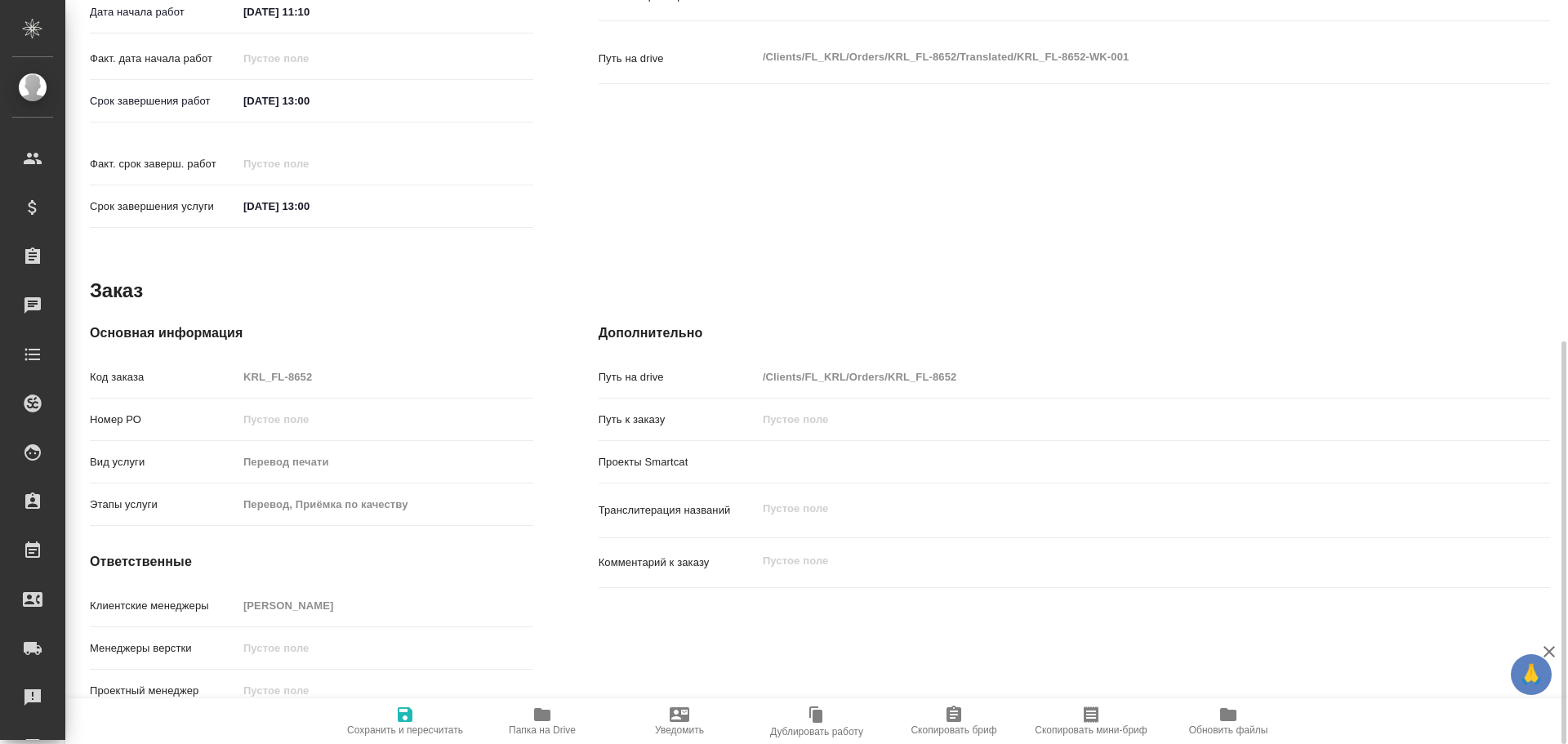
click at [539, 724] on icon "button" at bounding box center [542, 714] width 20 height 20
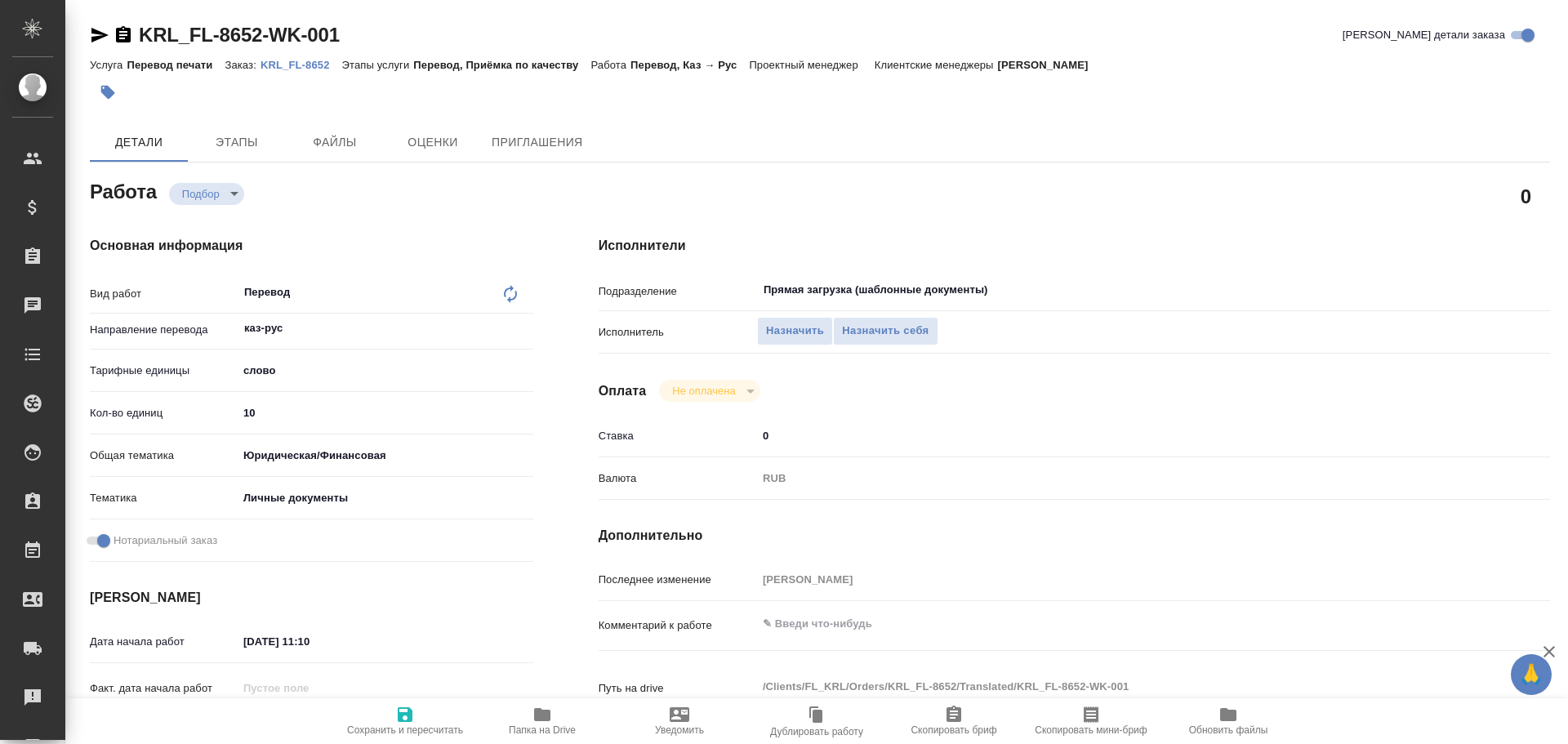
type textarea "x"
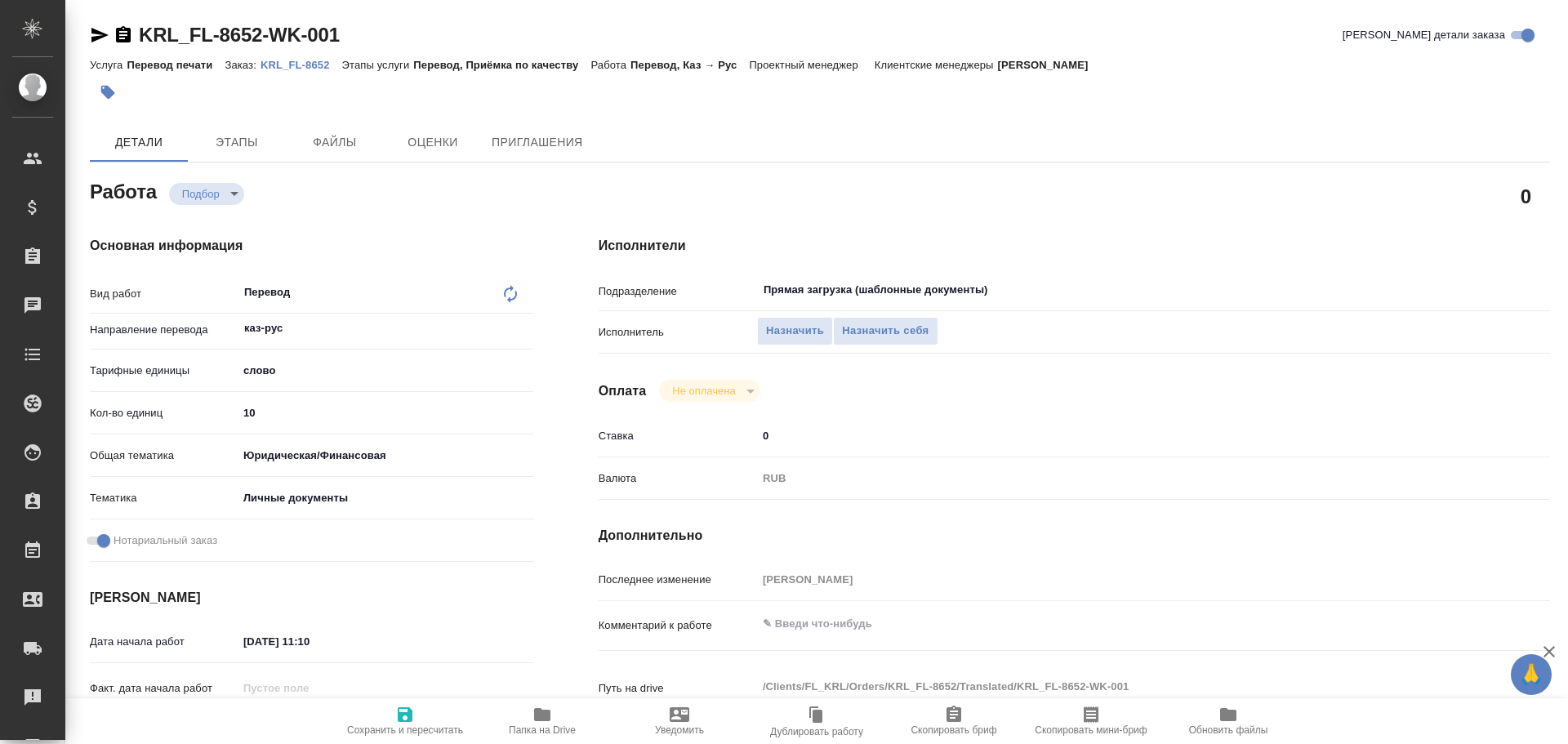
type textarea "x"
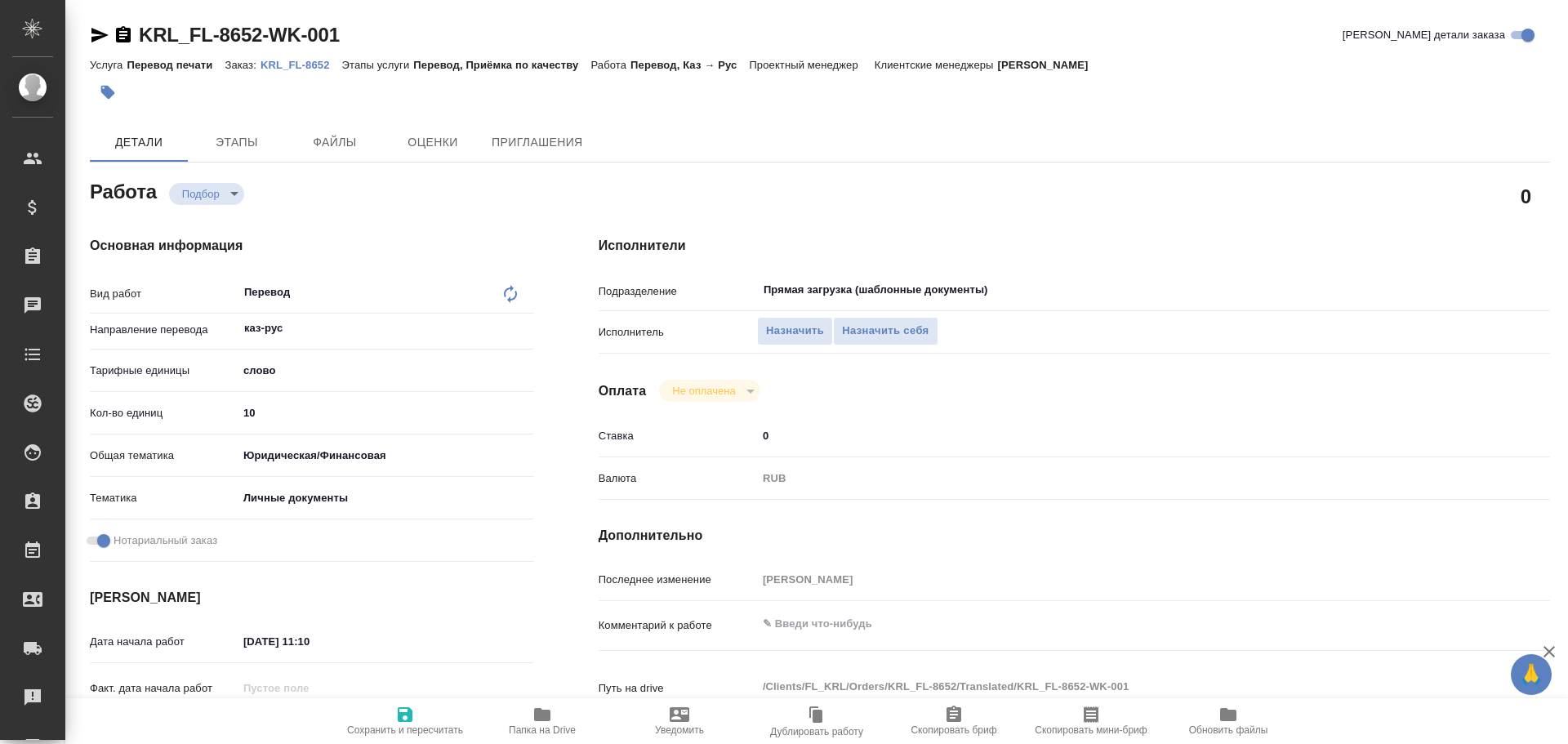
type textarea "x"
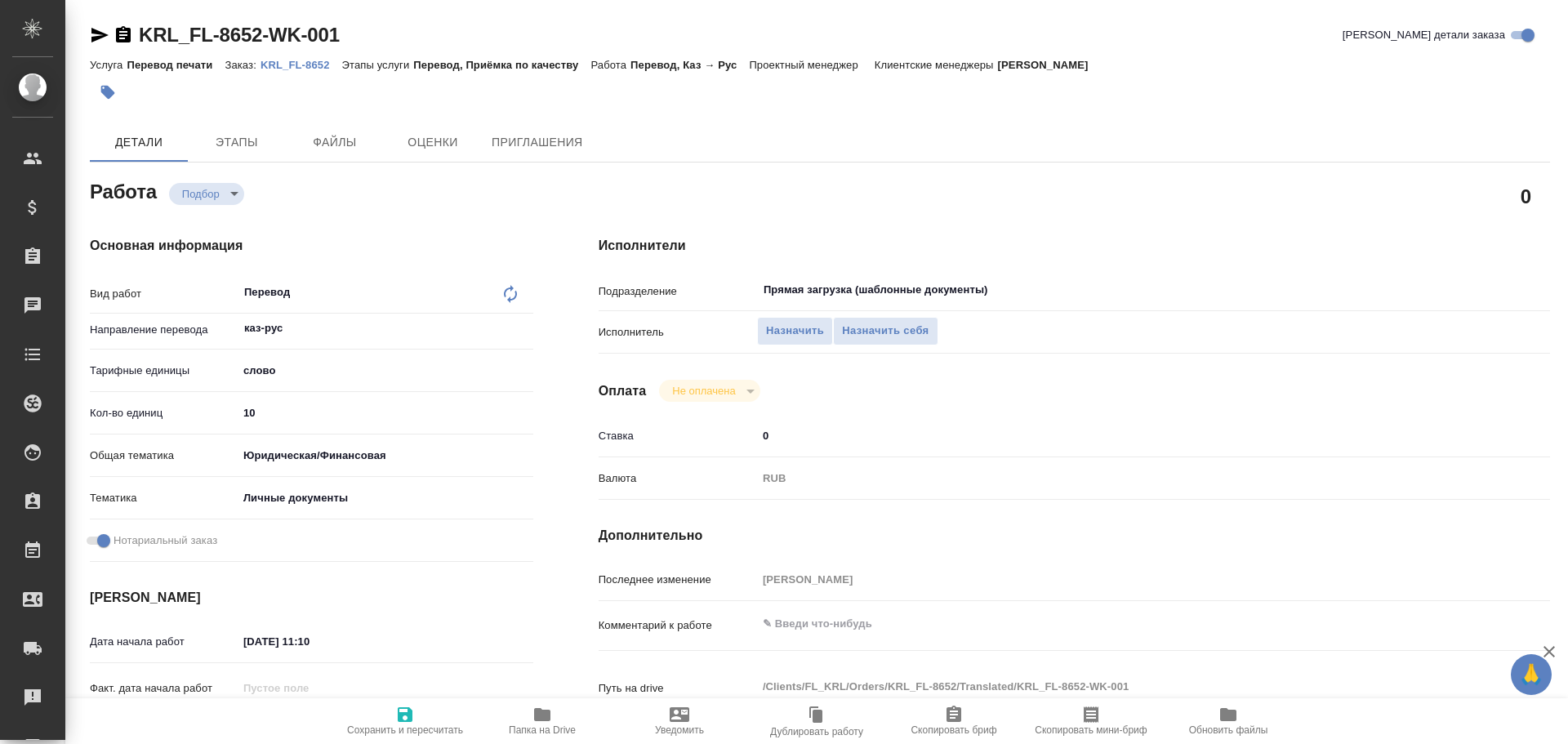
type textarea "x"
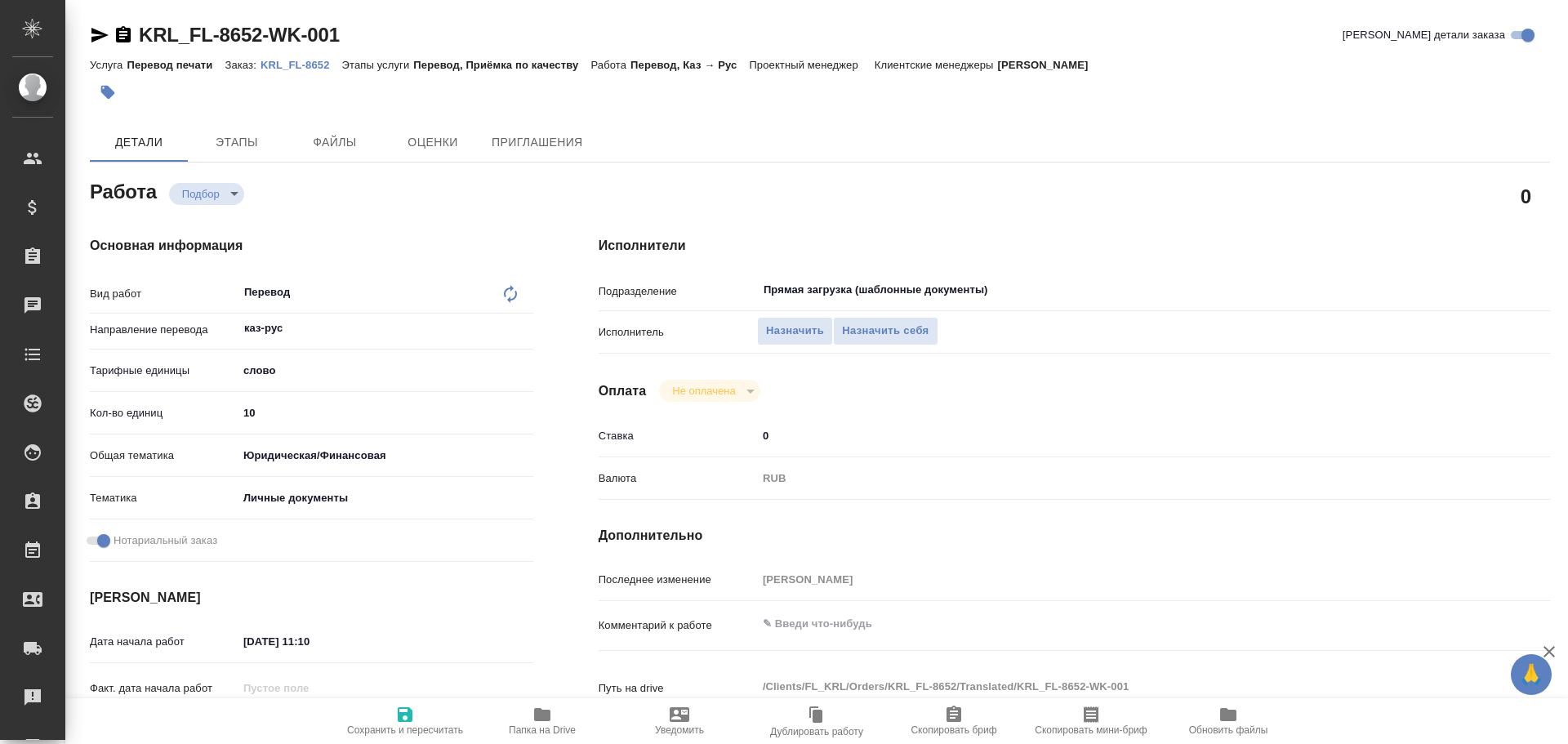
type textarea "x"
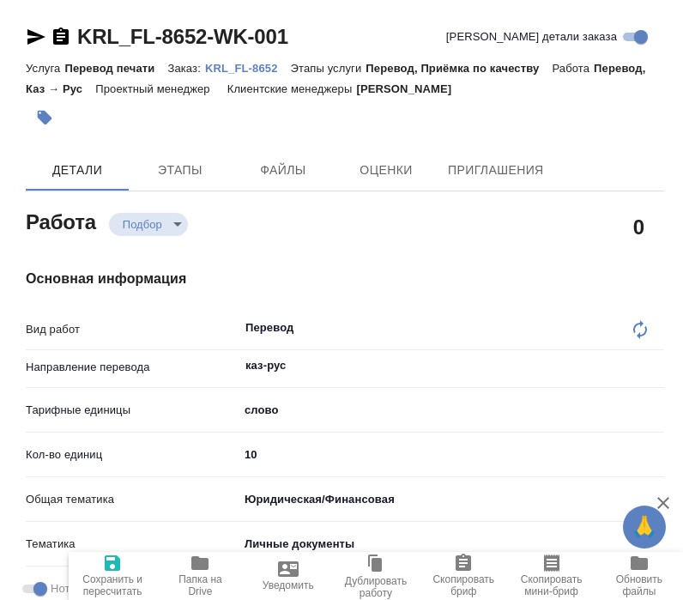
type textarea "x"
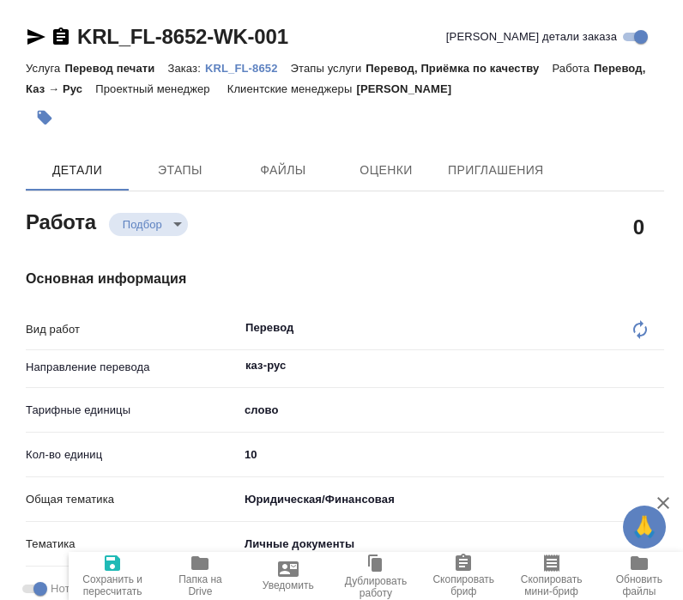
type textarea "x"
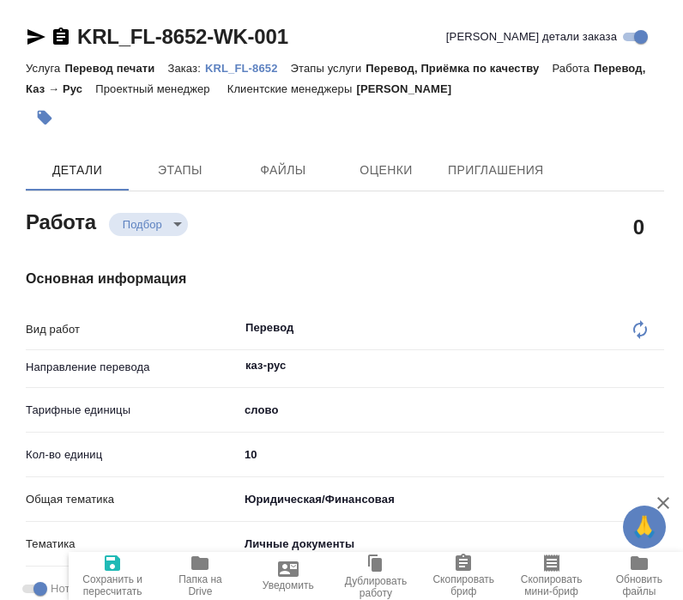
type textarea "x"
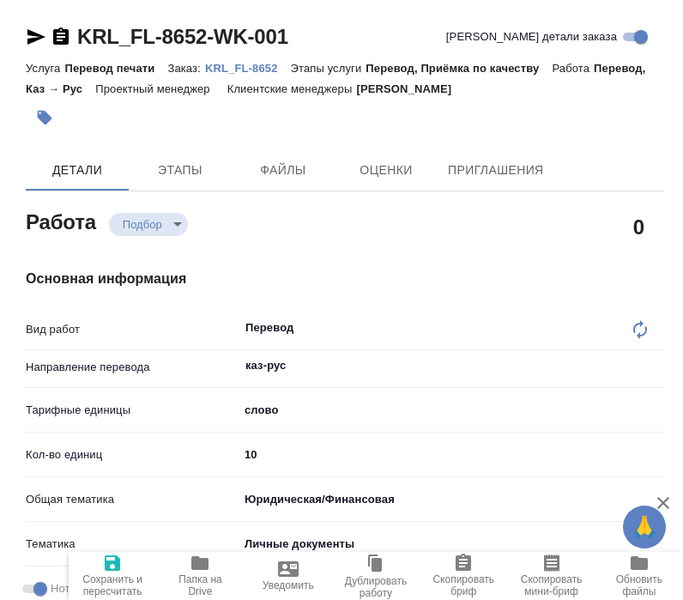
type textarea "x"
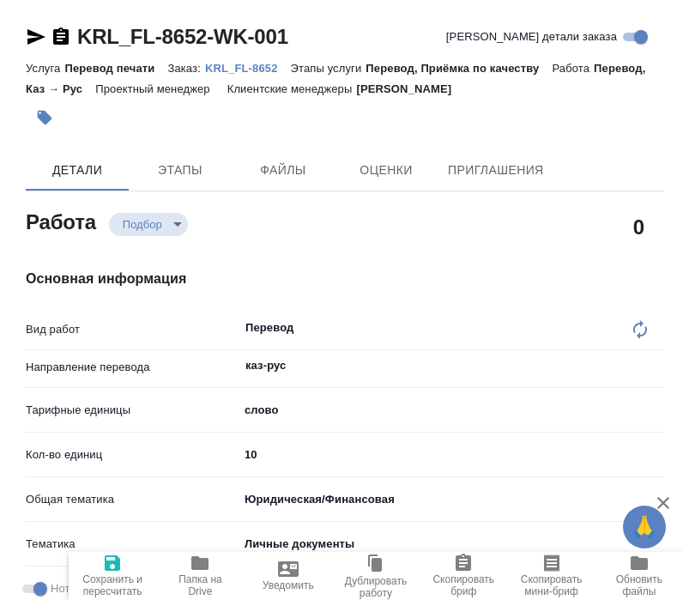
type textarea "x"
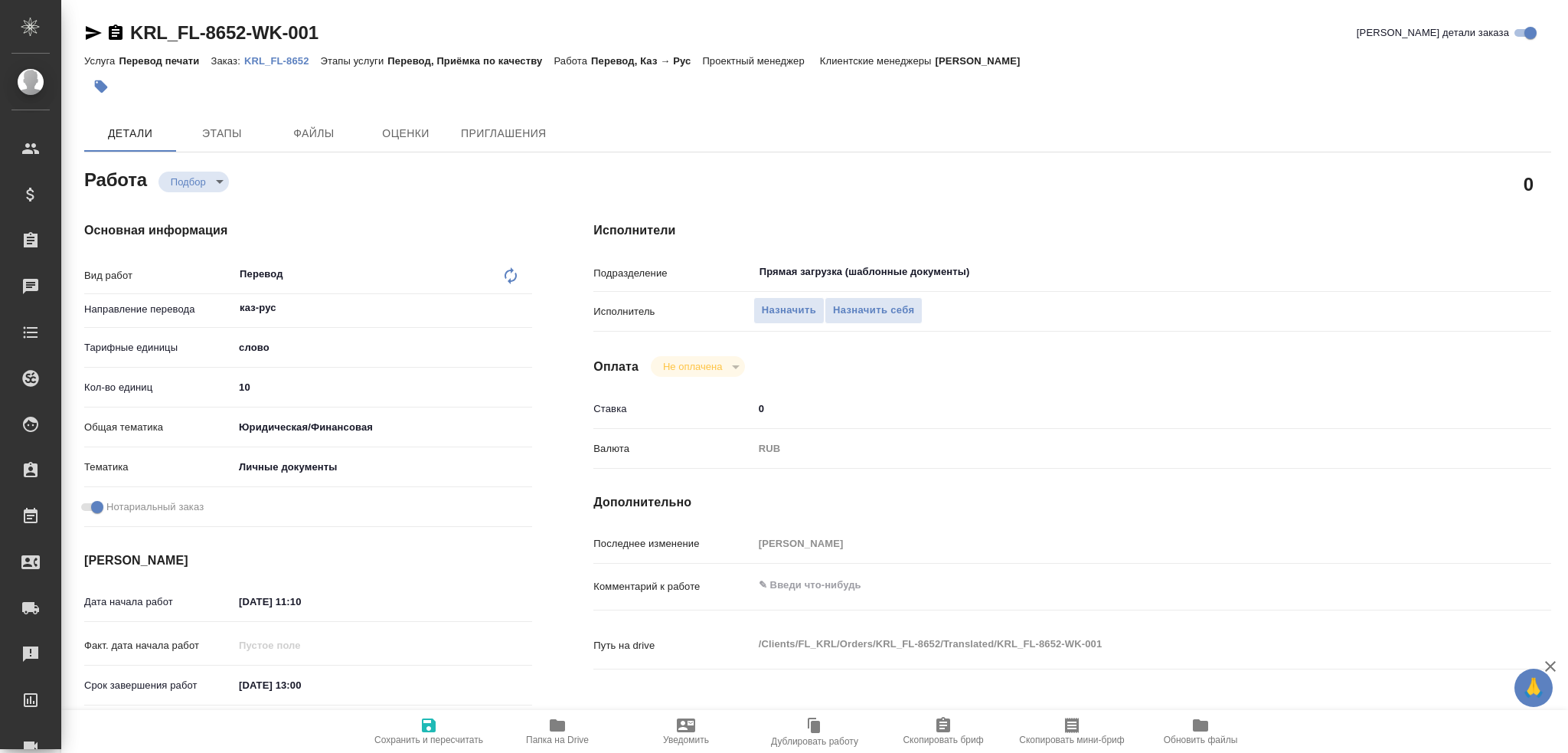
type textarea "x"
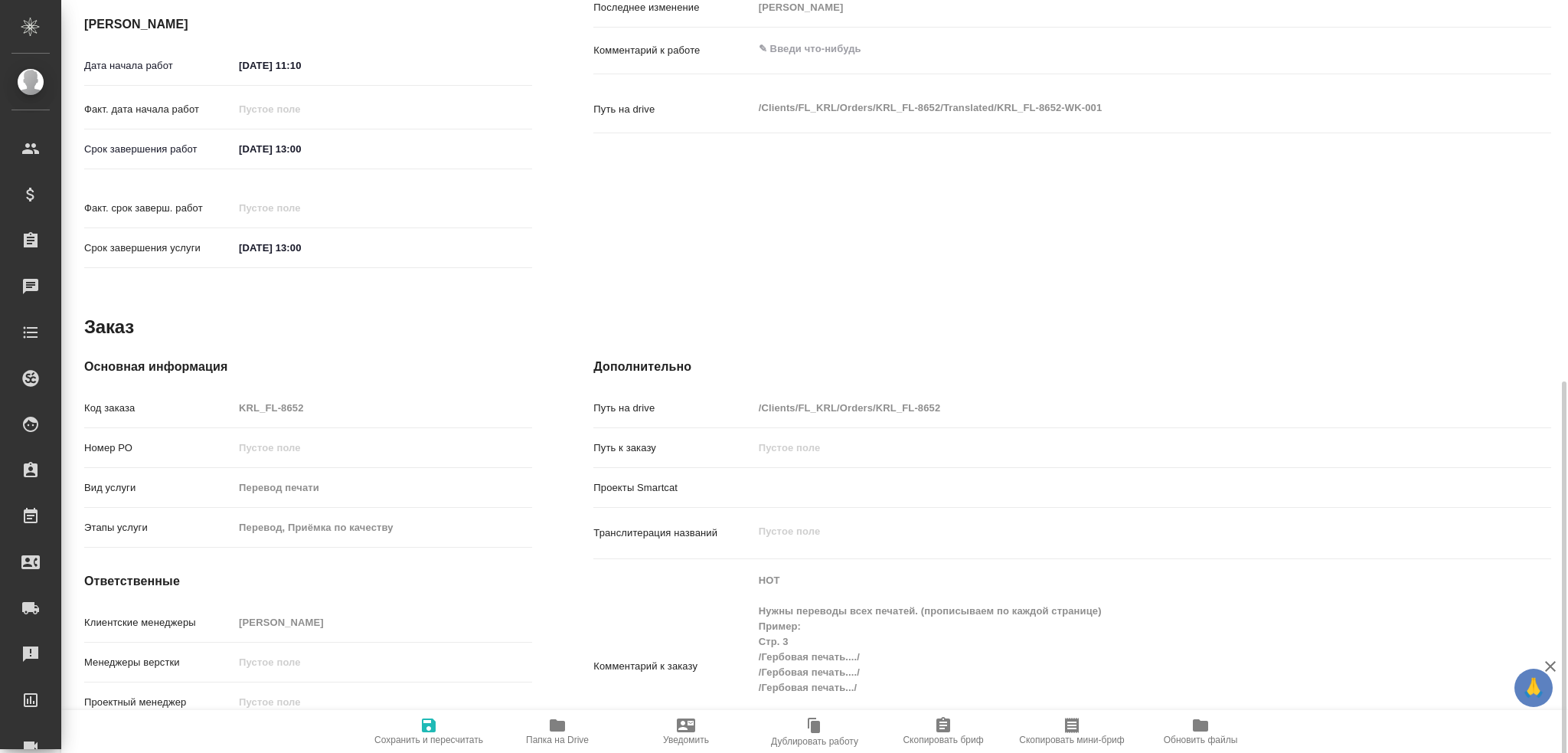
scroll to position [588, 0]
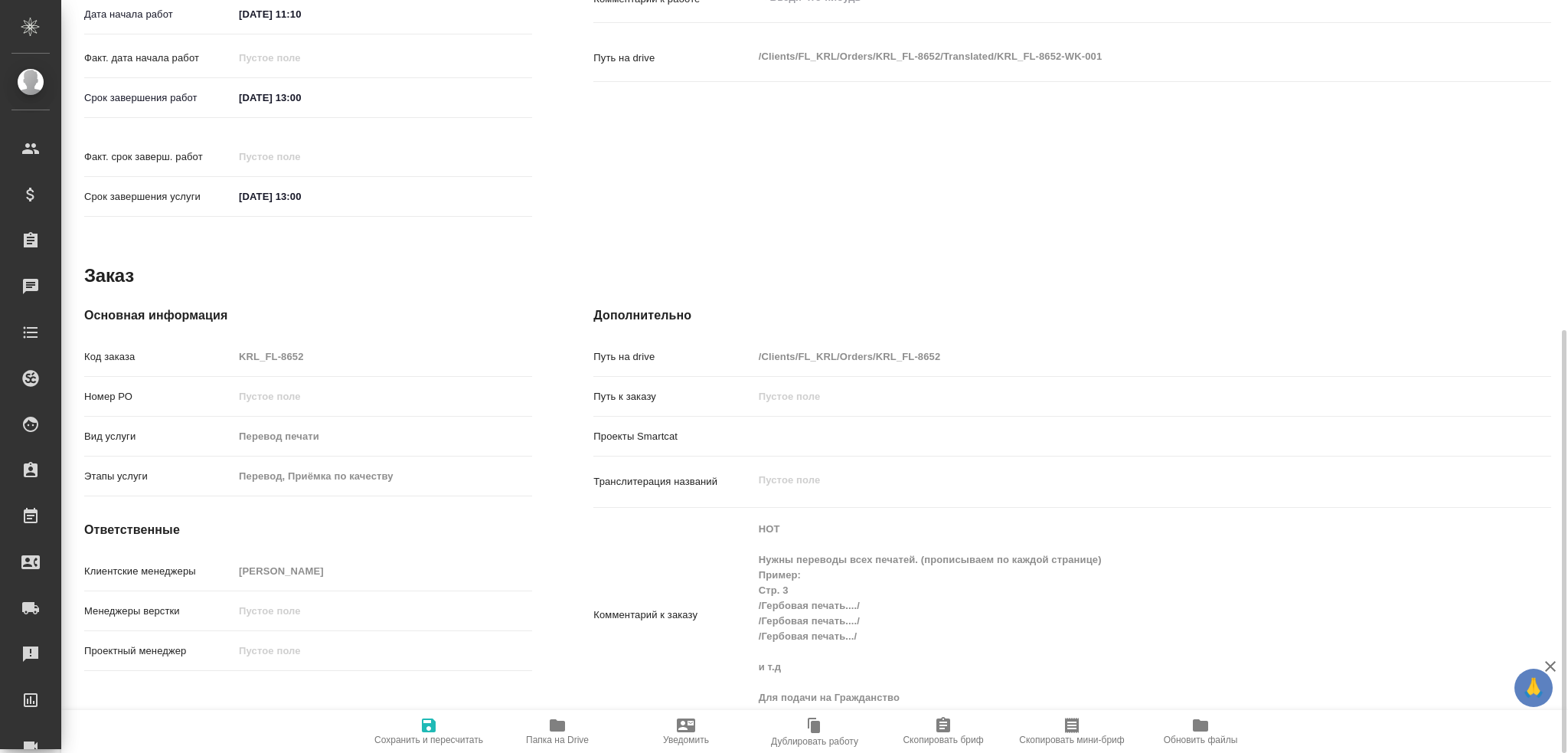
click at [570, 697] on span "Папка на Drive" at bounding box center [557, 740] width 63 height 11
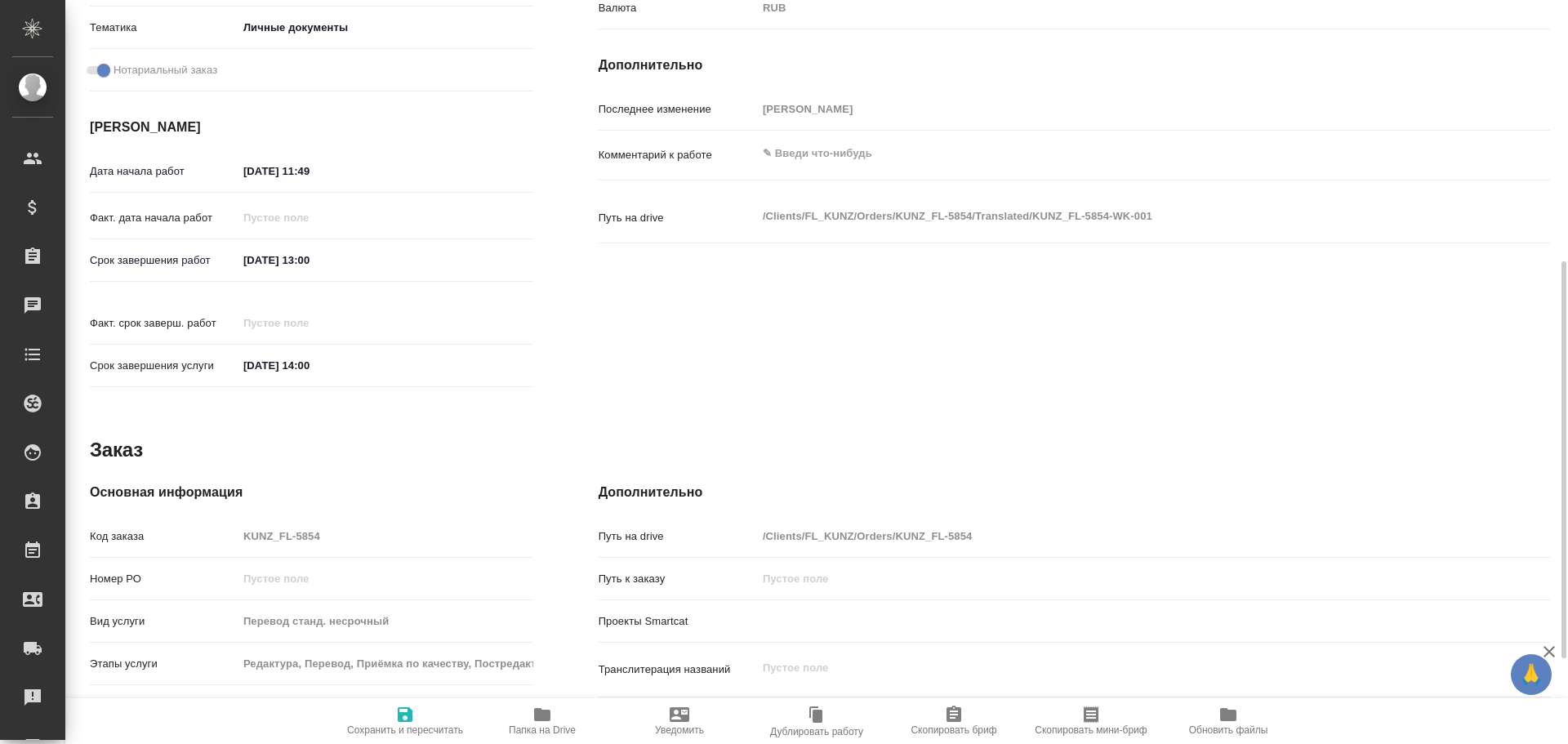
type textarea "x"
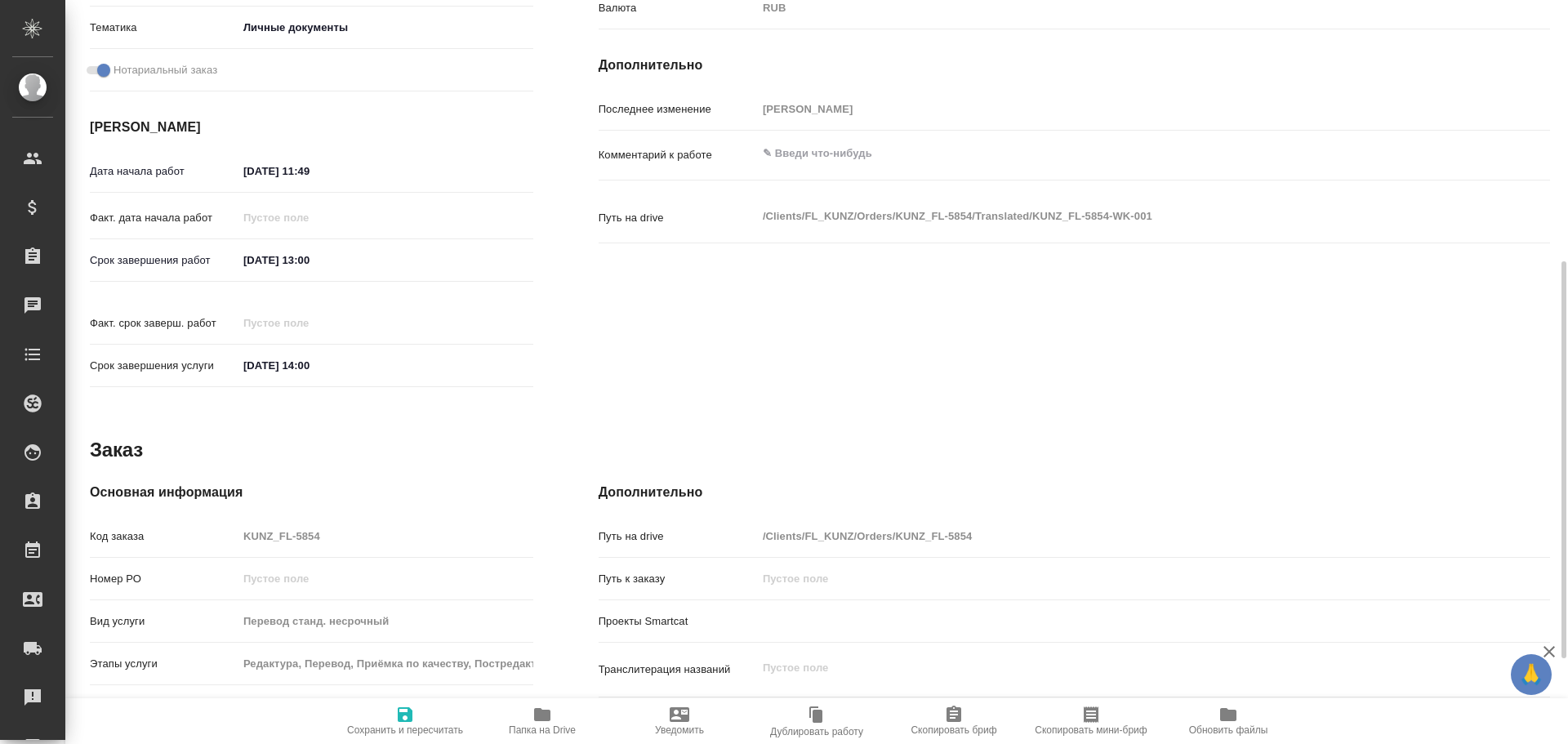
scroll to position [650, 0]
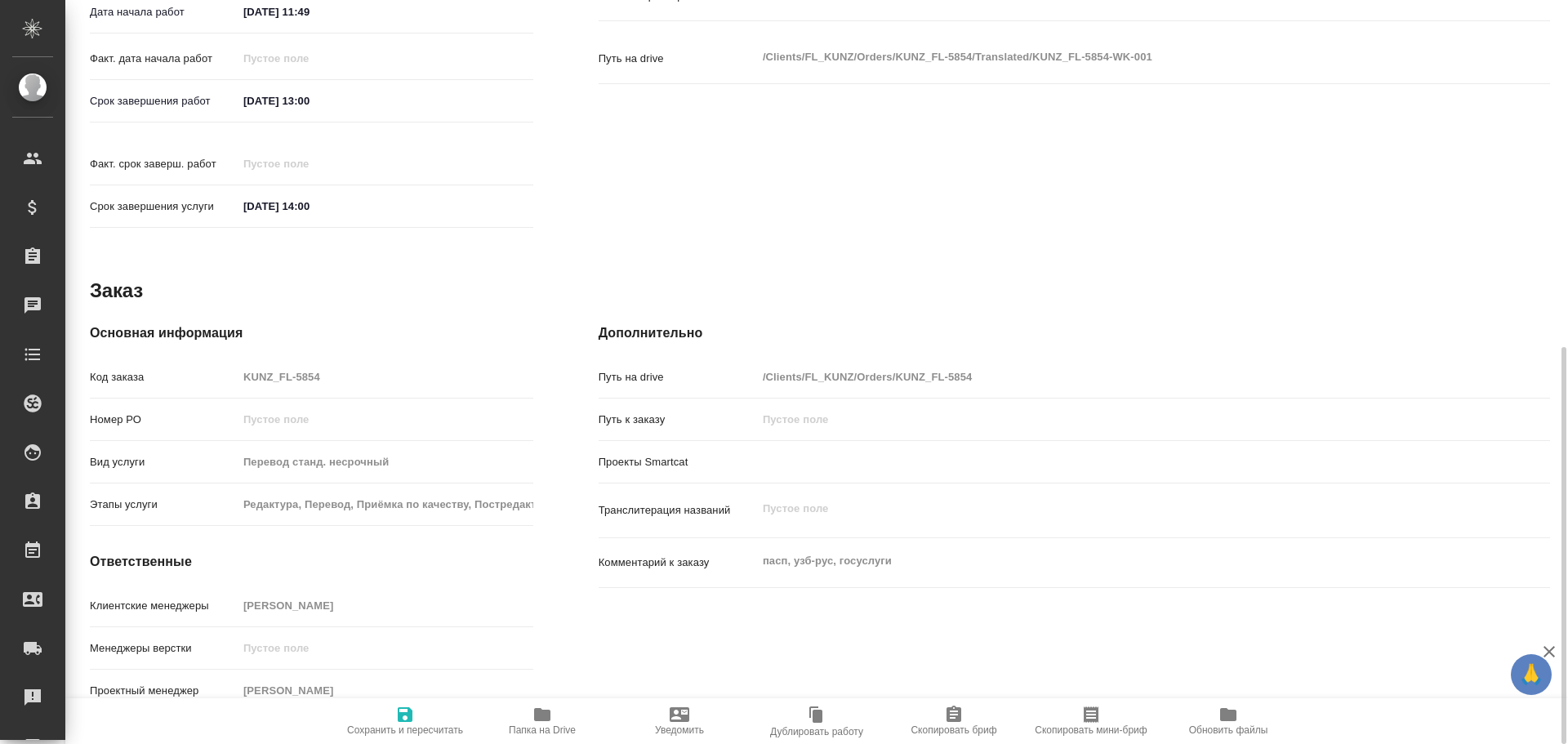
type textarea "x"
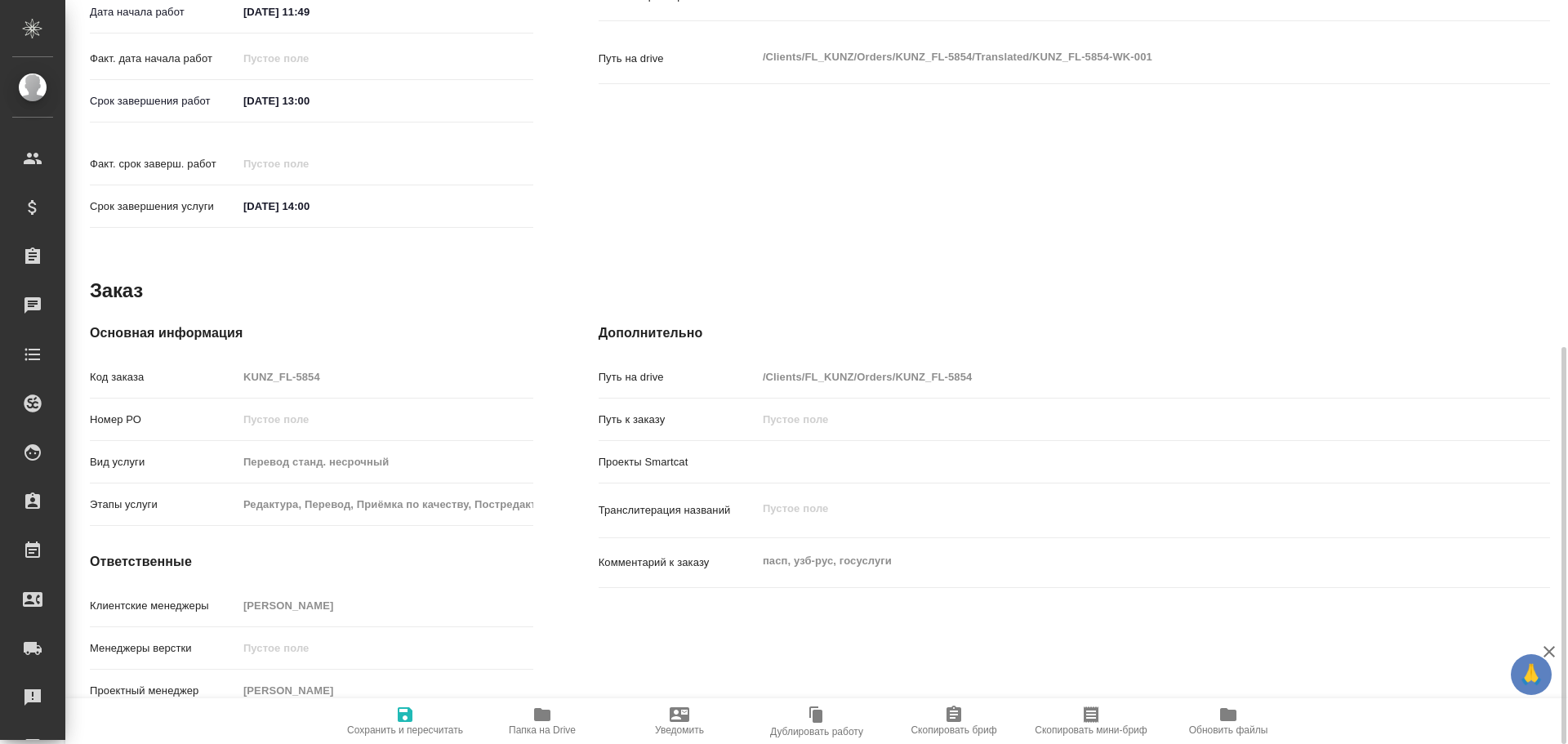
type textarea "x"
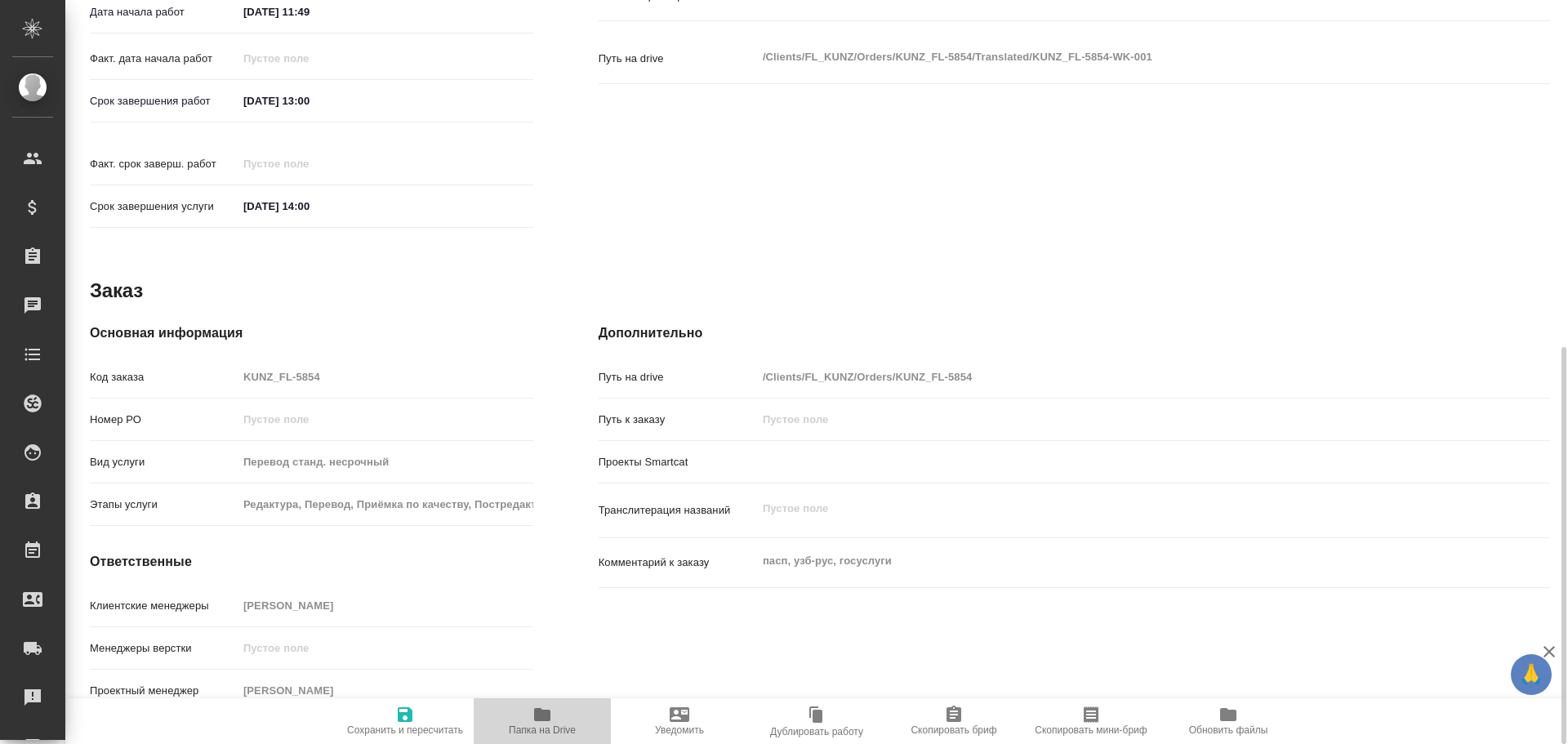
click at [529, 722] on span "Папка на Drive" at bounding box center [543, 720] width 118 height 31
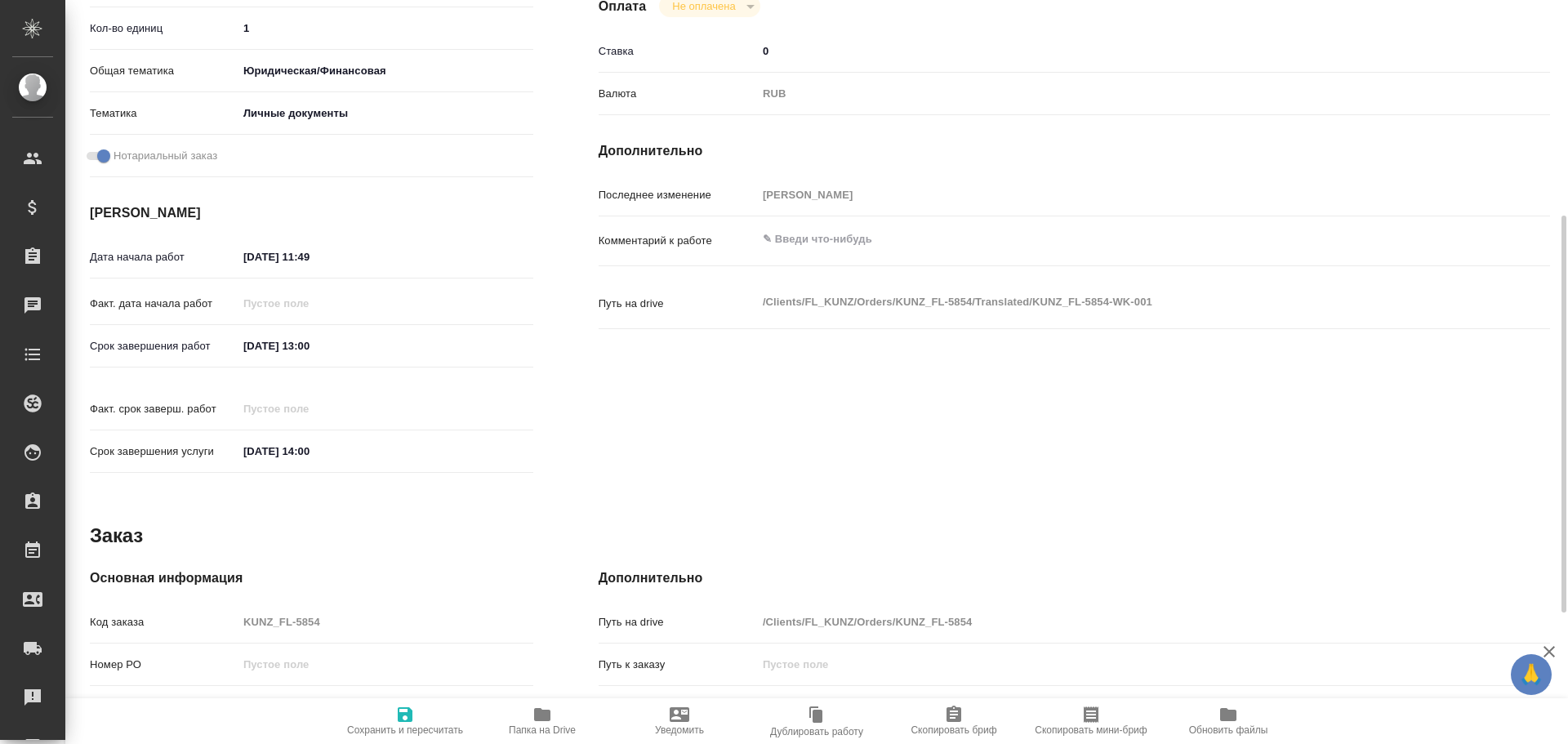
scroll to position [159, 0]
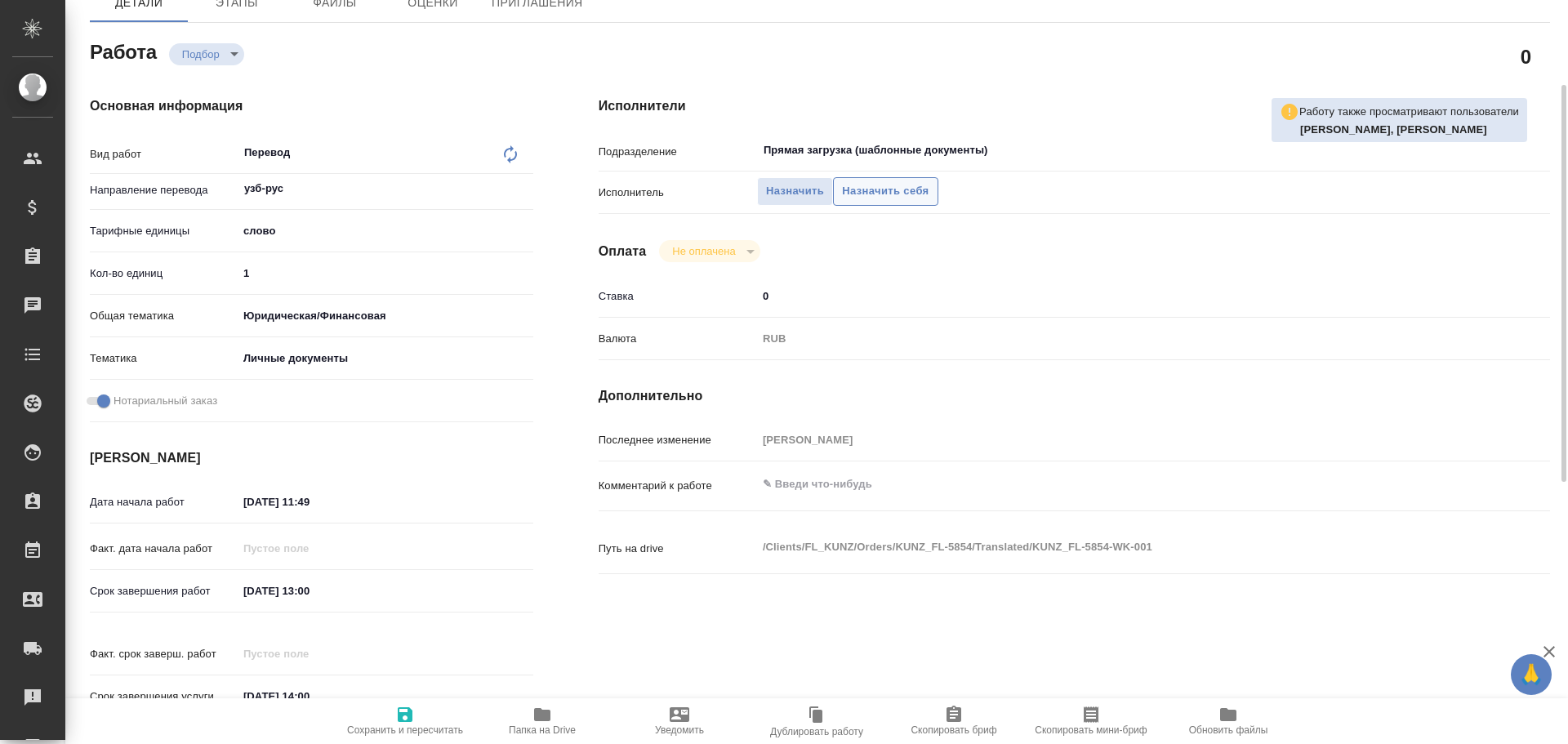
click at [859, 191] on span "Назначить себя" at bounding box center [884, 191] width 87 height 19
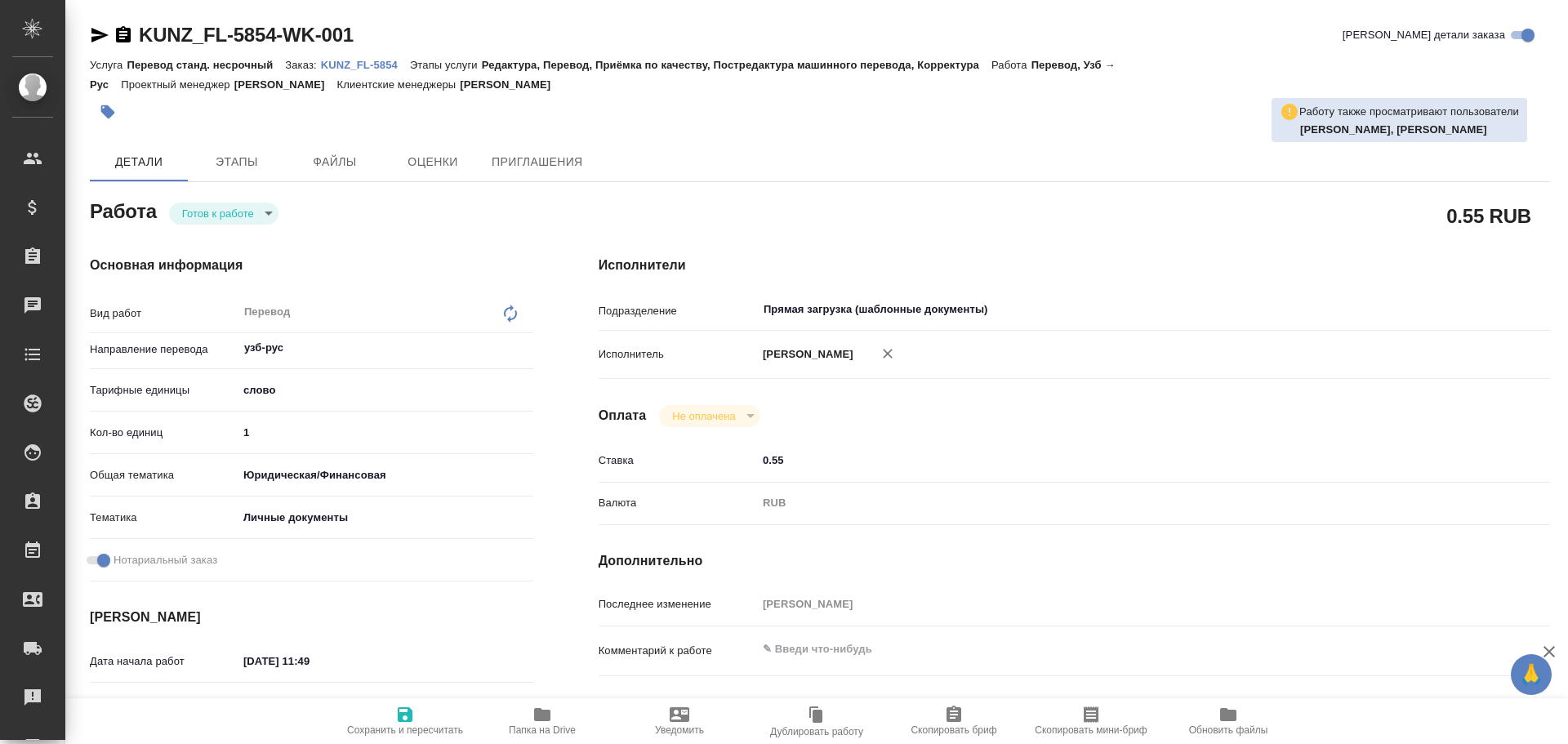
type textarea "x"
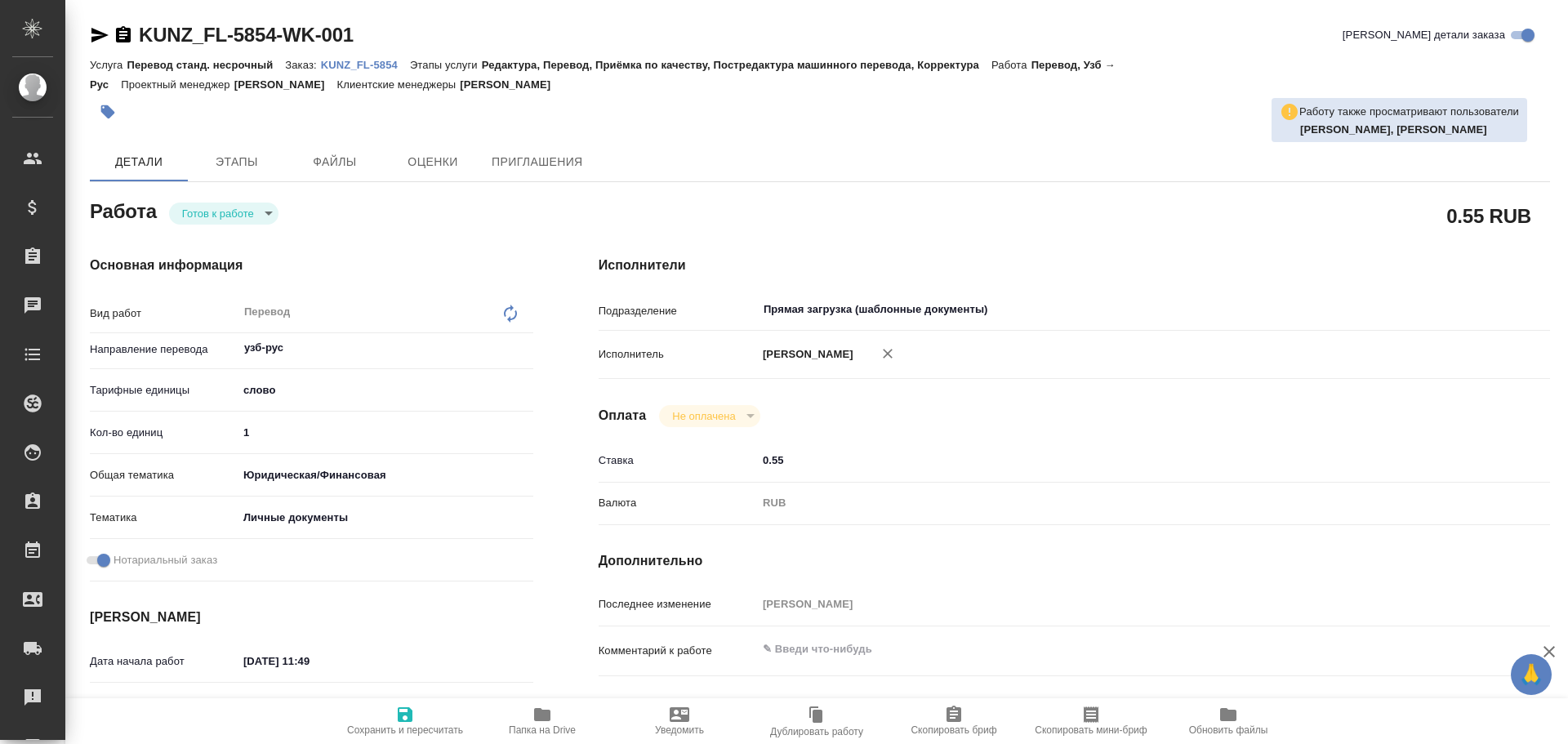
type textarea "x"
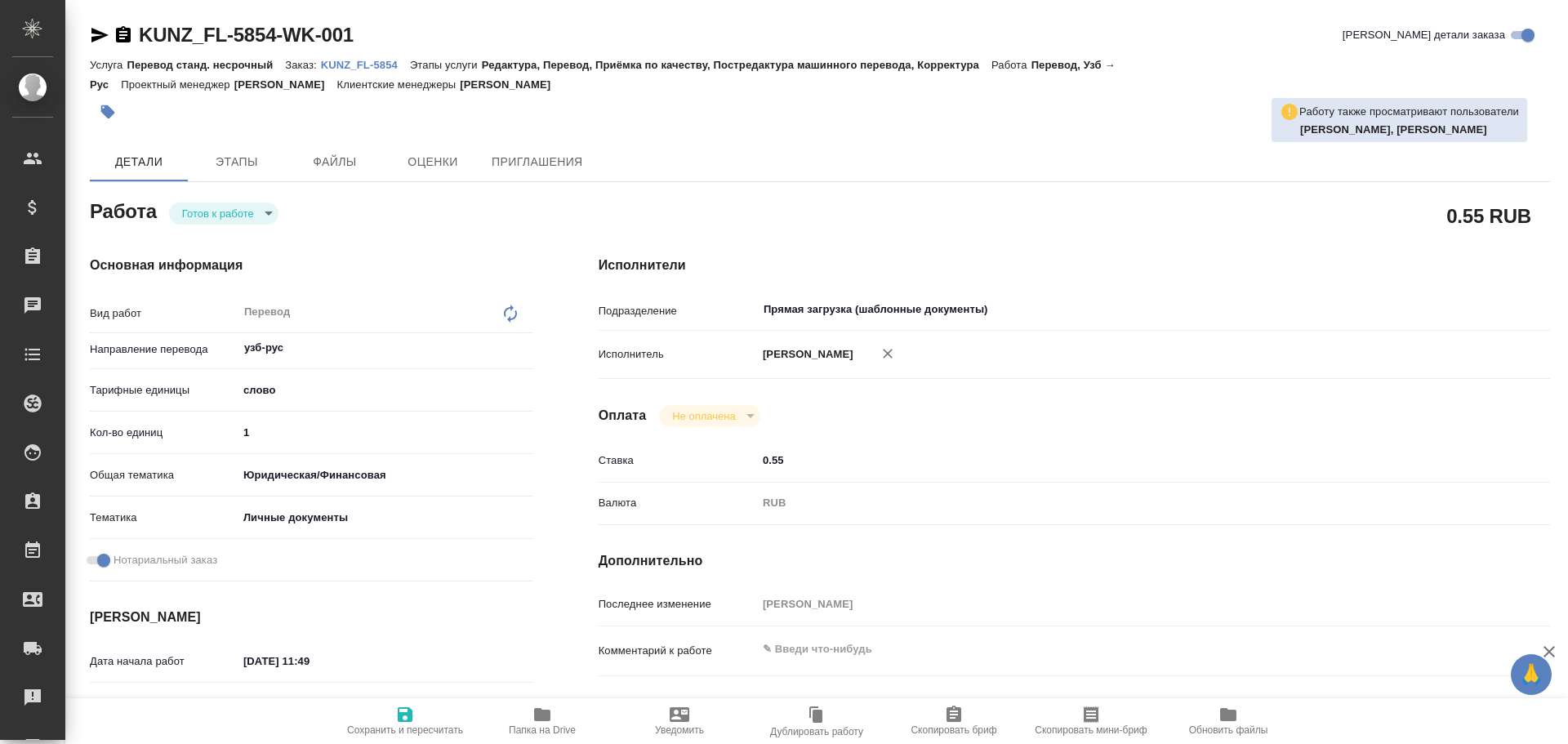
type textarea "x"
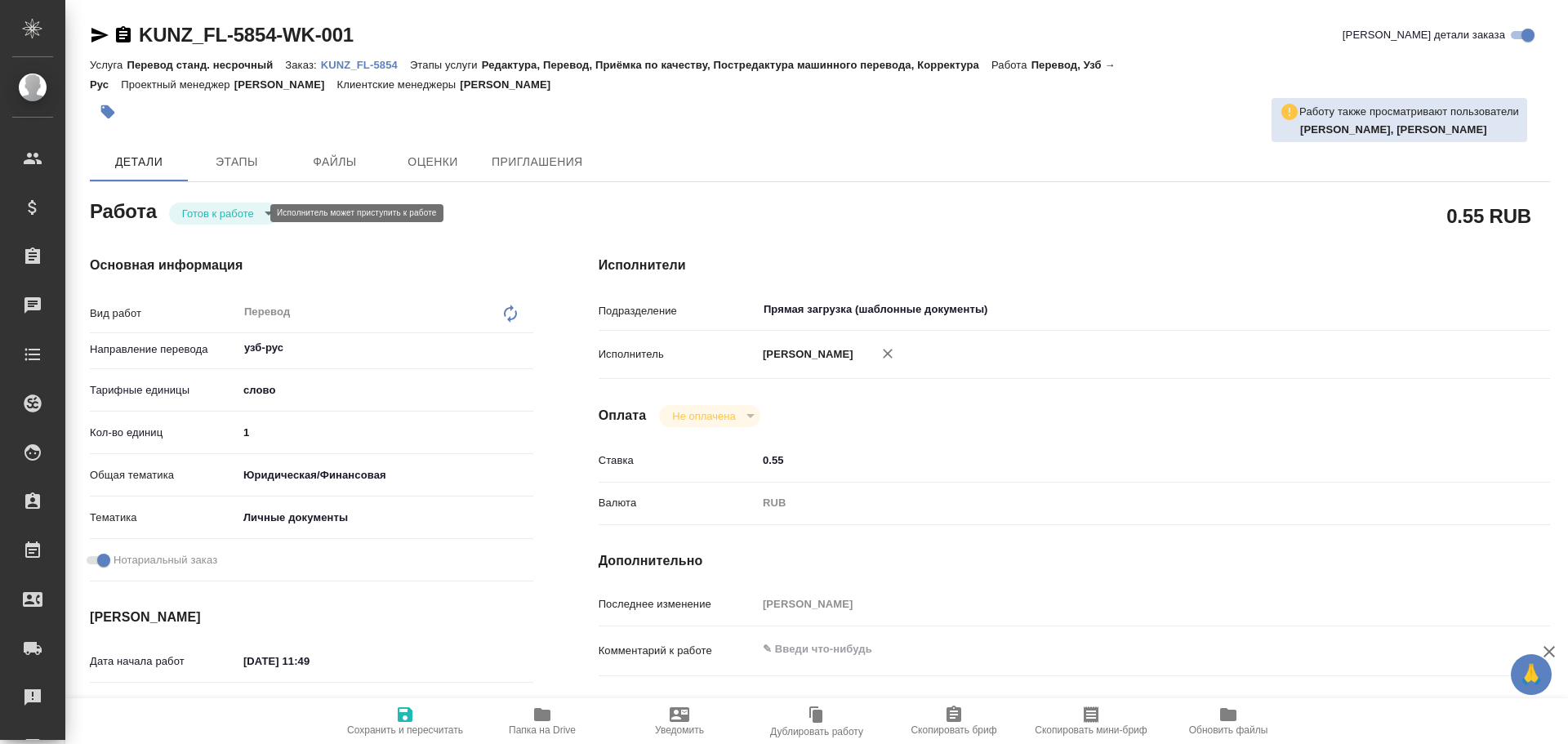
click at [227, 215] on body "🙏 .cls-1 fill:#fff; AWATERA [PERSON_NAME] Спецификации Заказы Чаты Todo Проекты…" at bounding box center [784, 372] width 1568 height 744
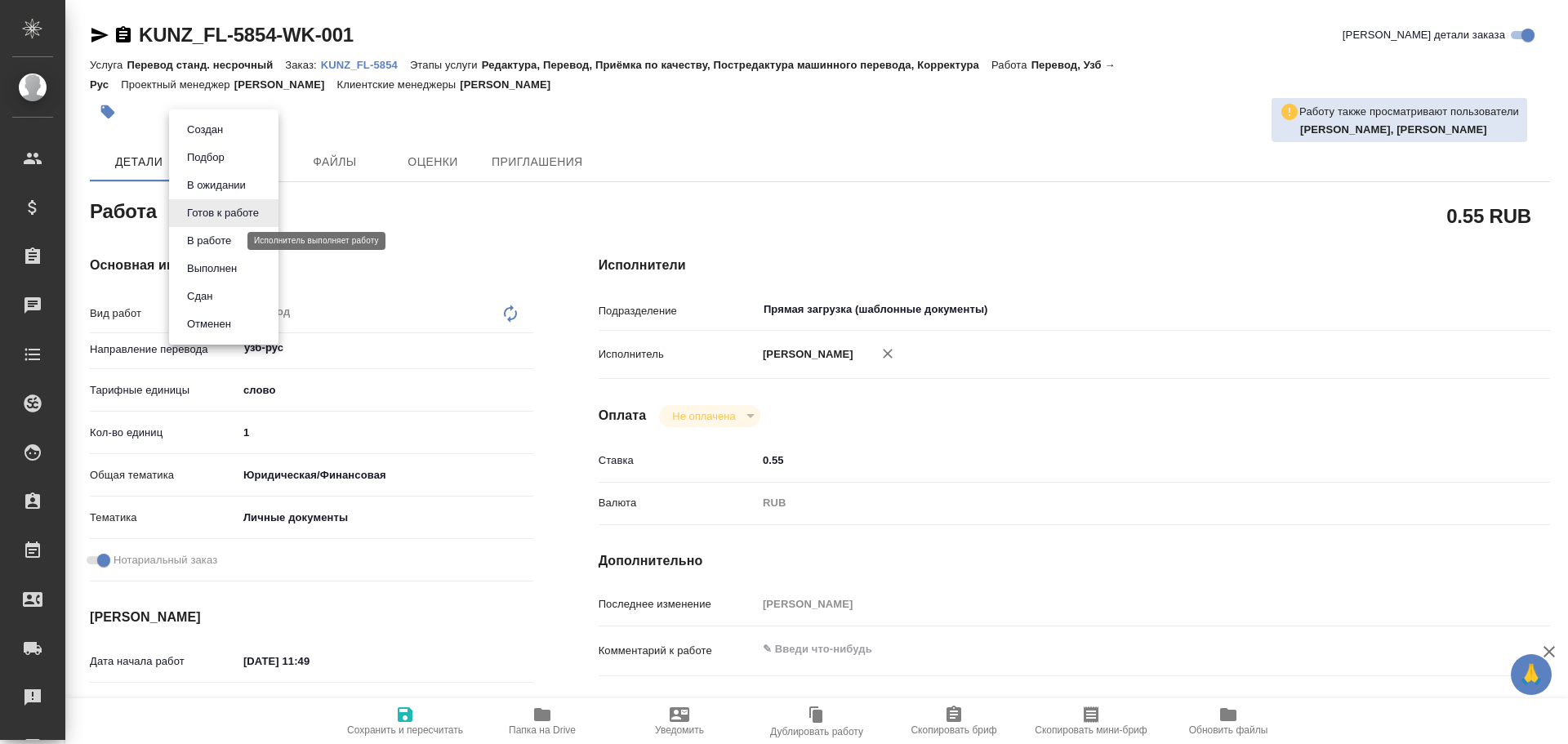
type textarea "x"
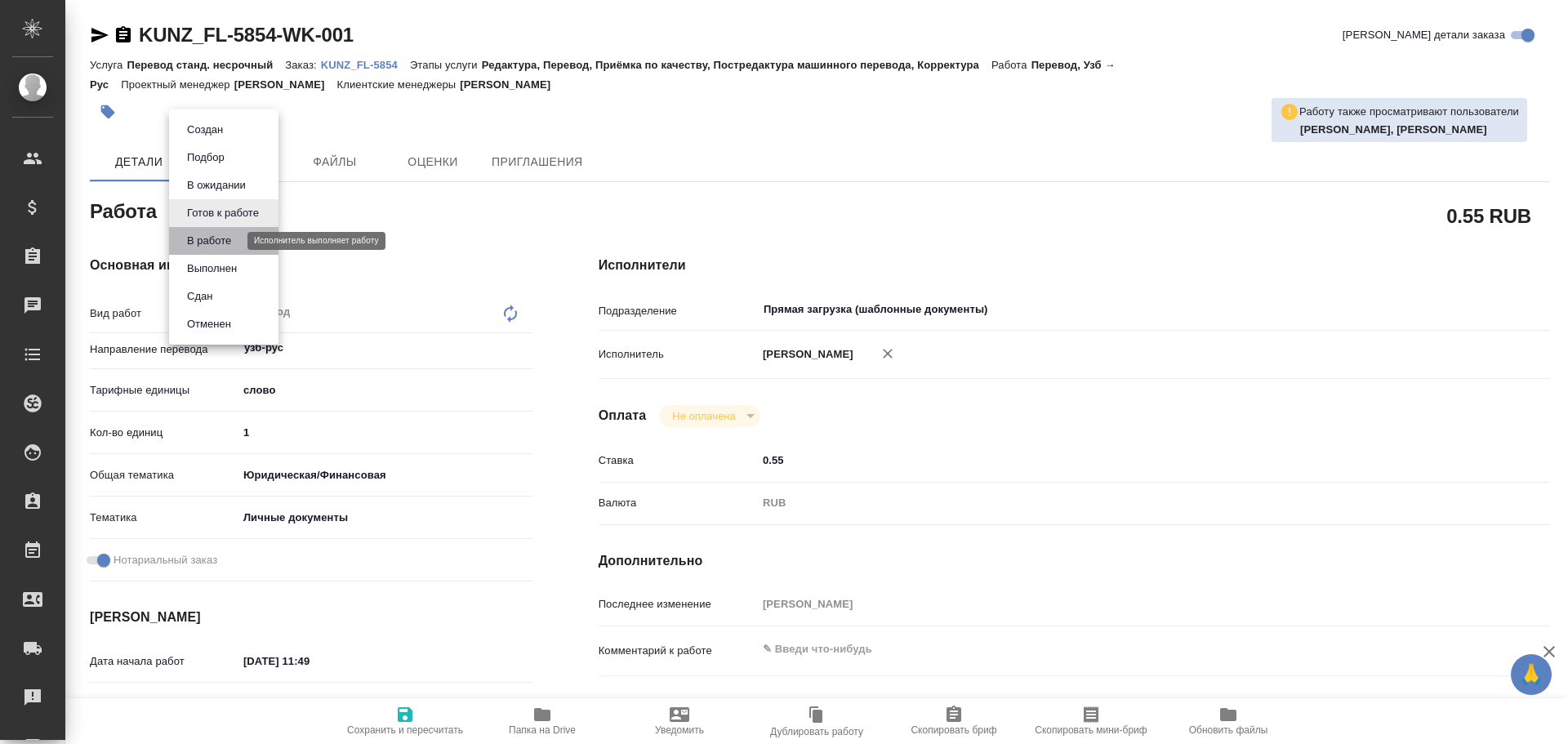
click at [203, 244] on button "В работе" at bounding box center [208, 241] width 54 height 18
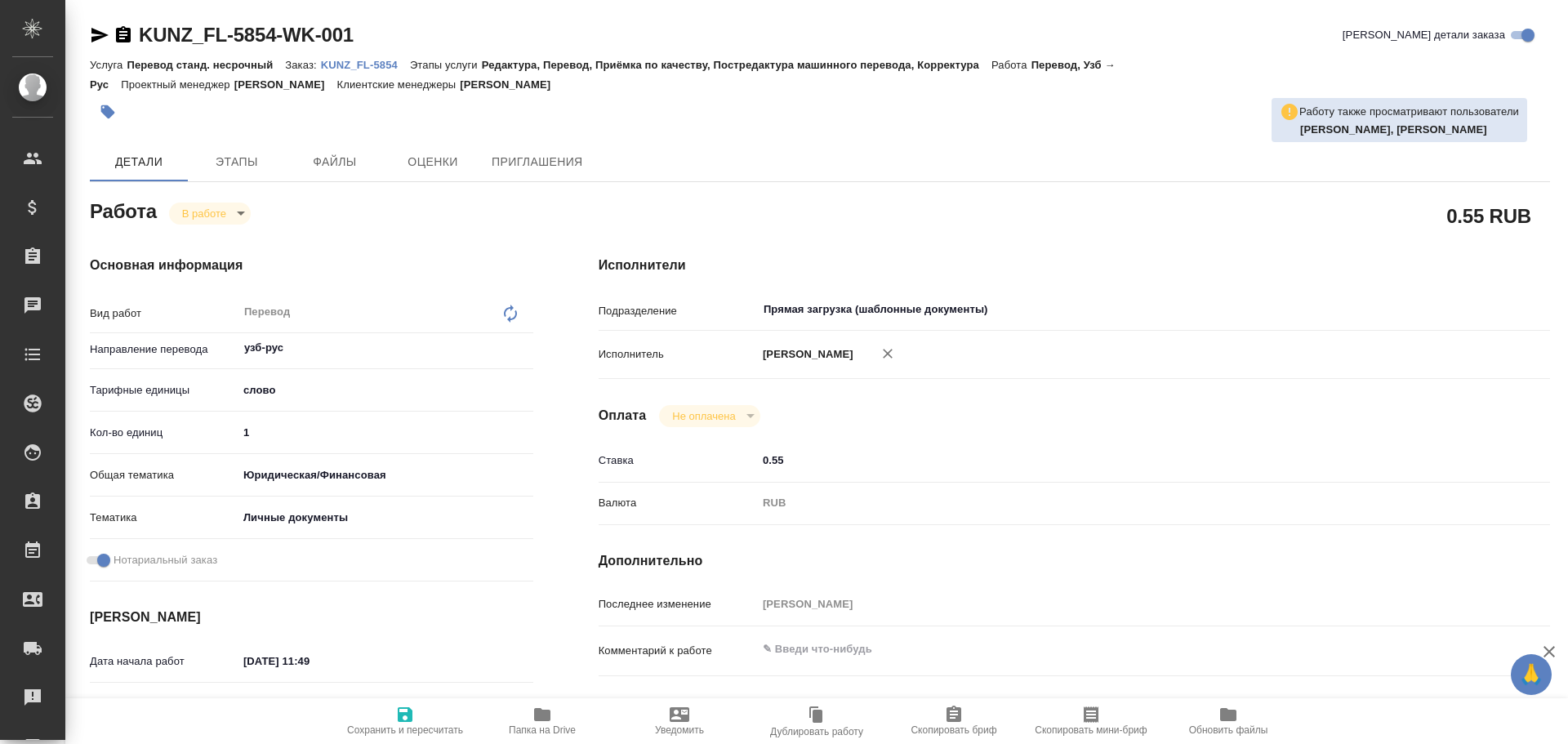
type textarea "x"
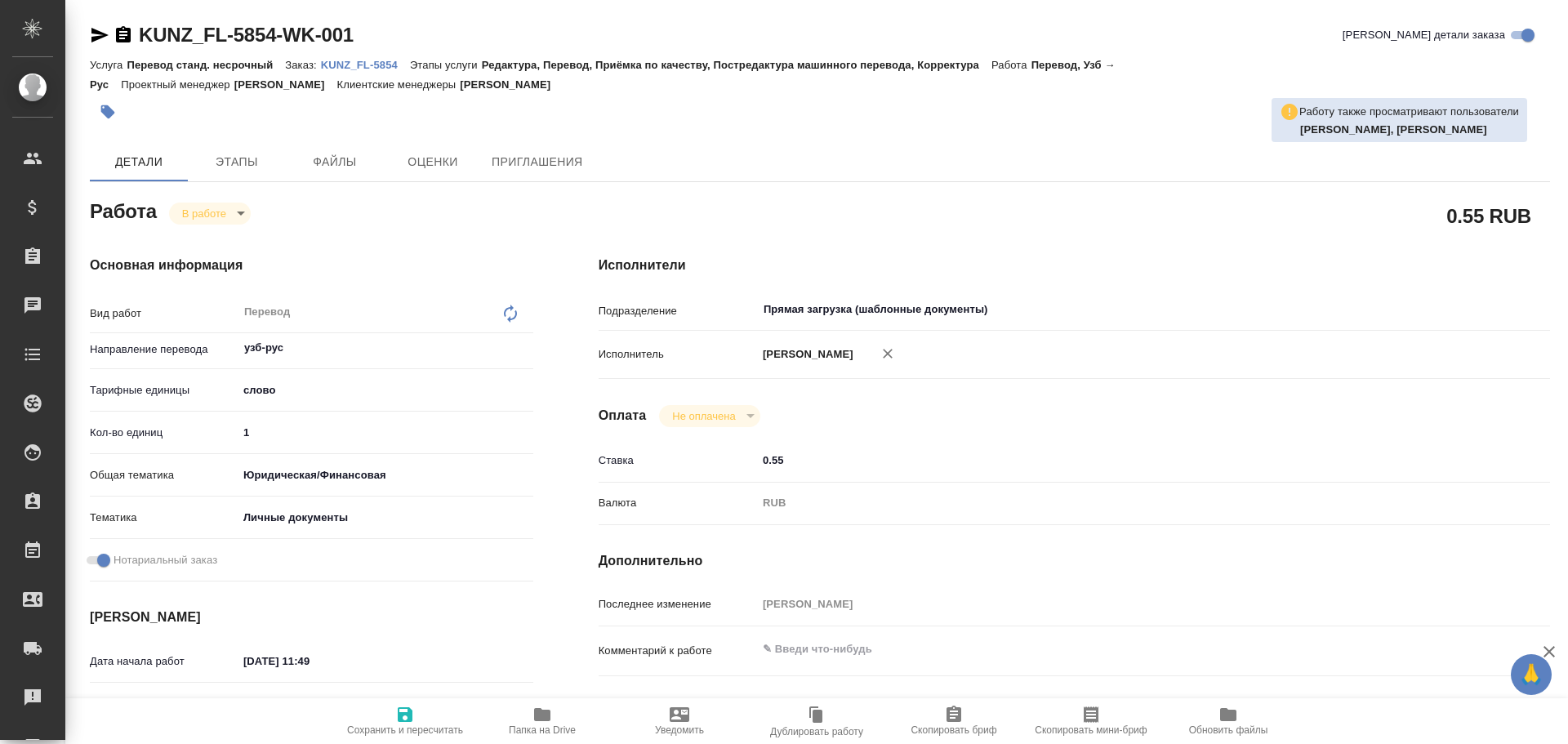
type textarea "x"
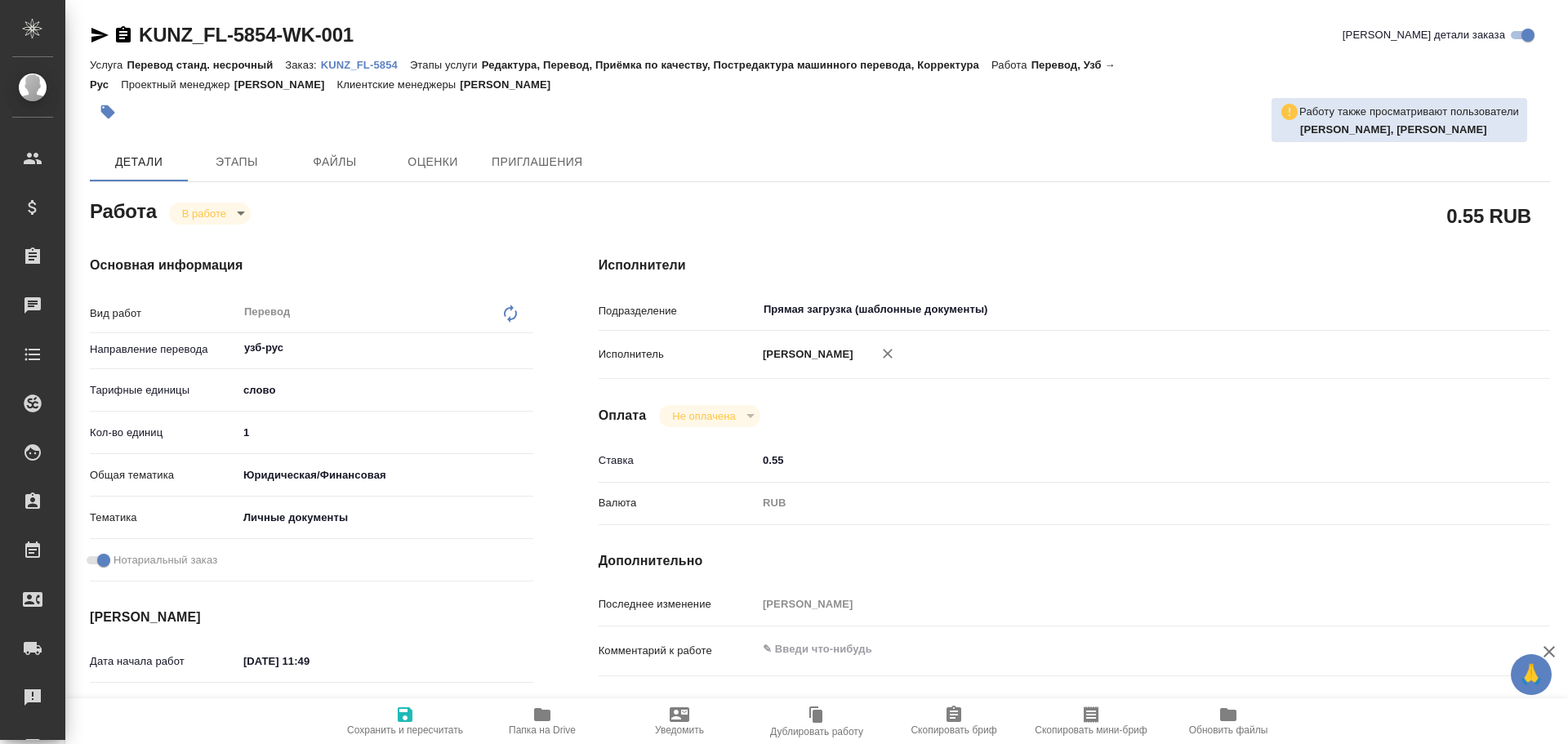
type textarea "x"
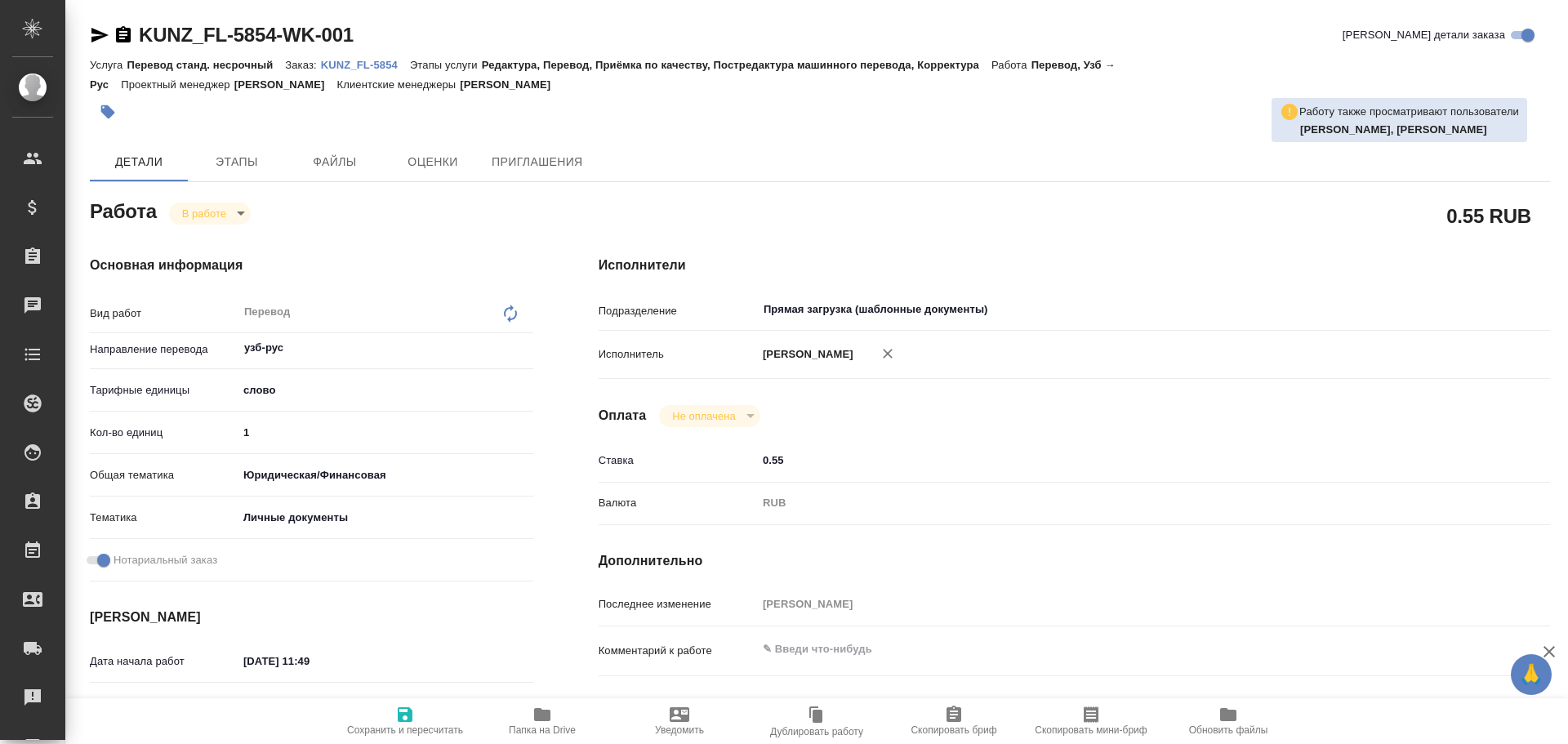
type textarea "x"
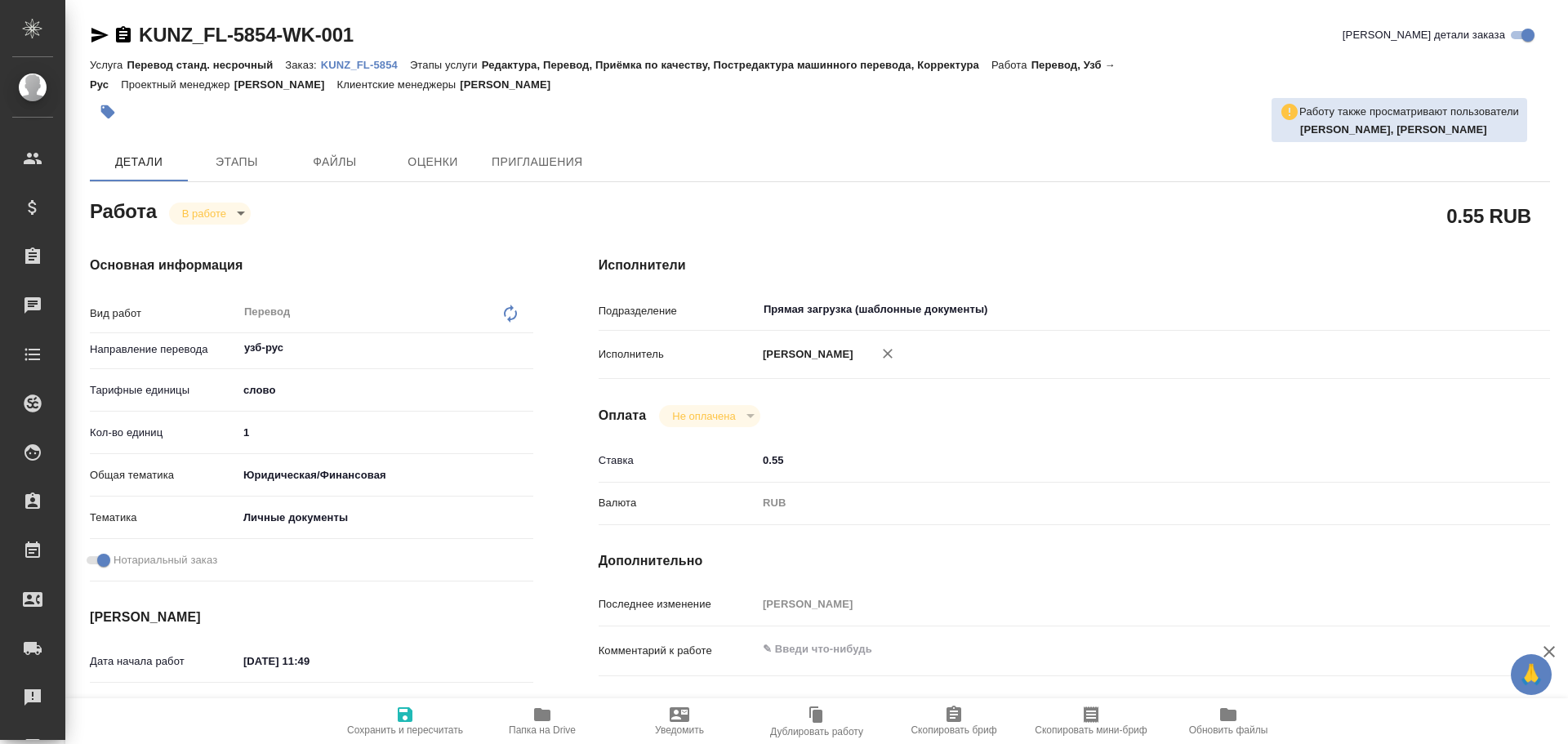
type textarea "x"
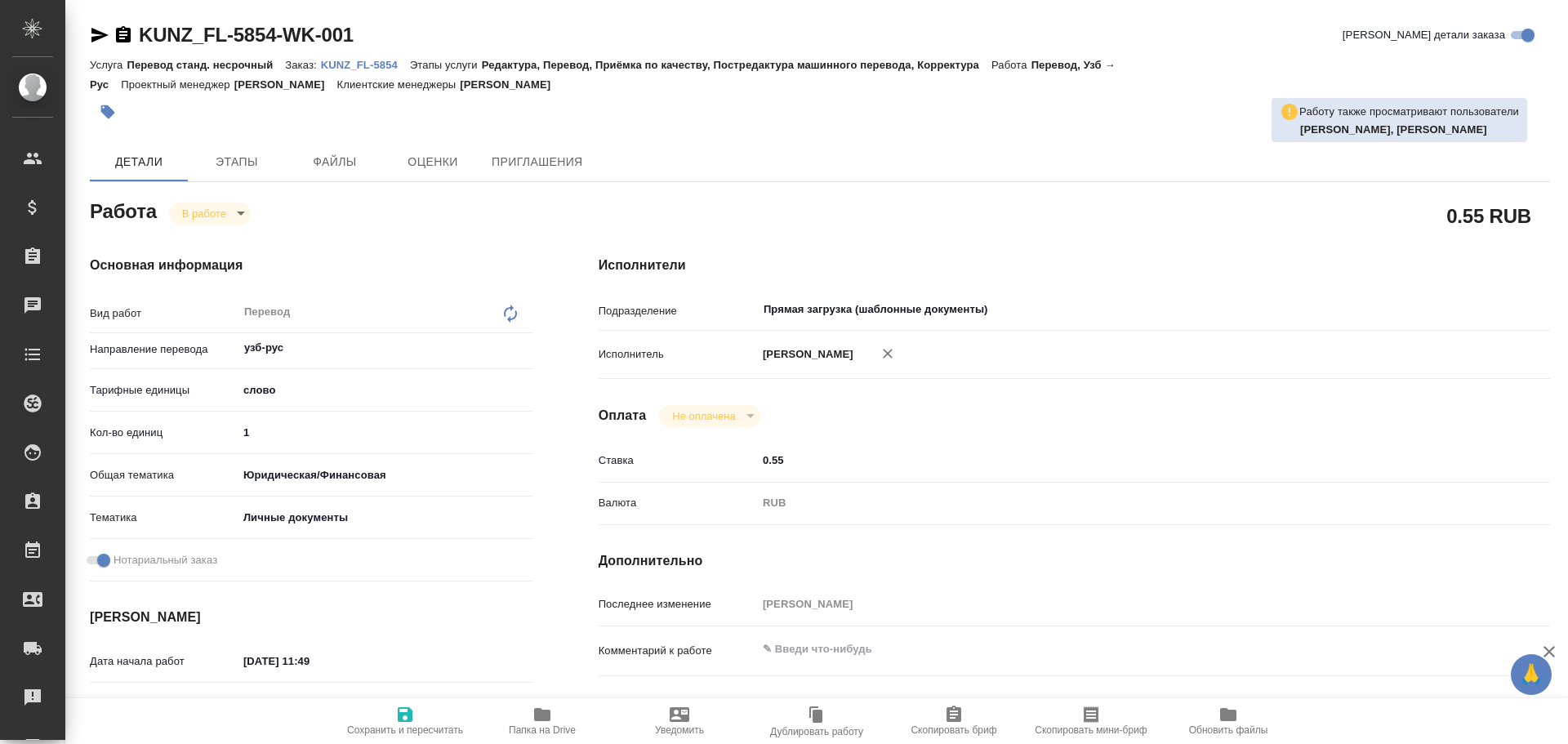
type textarea "x"
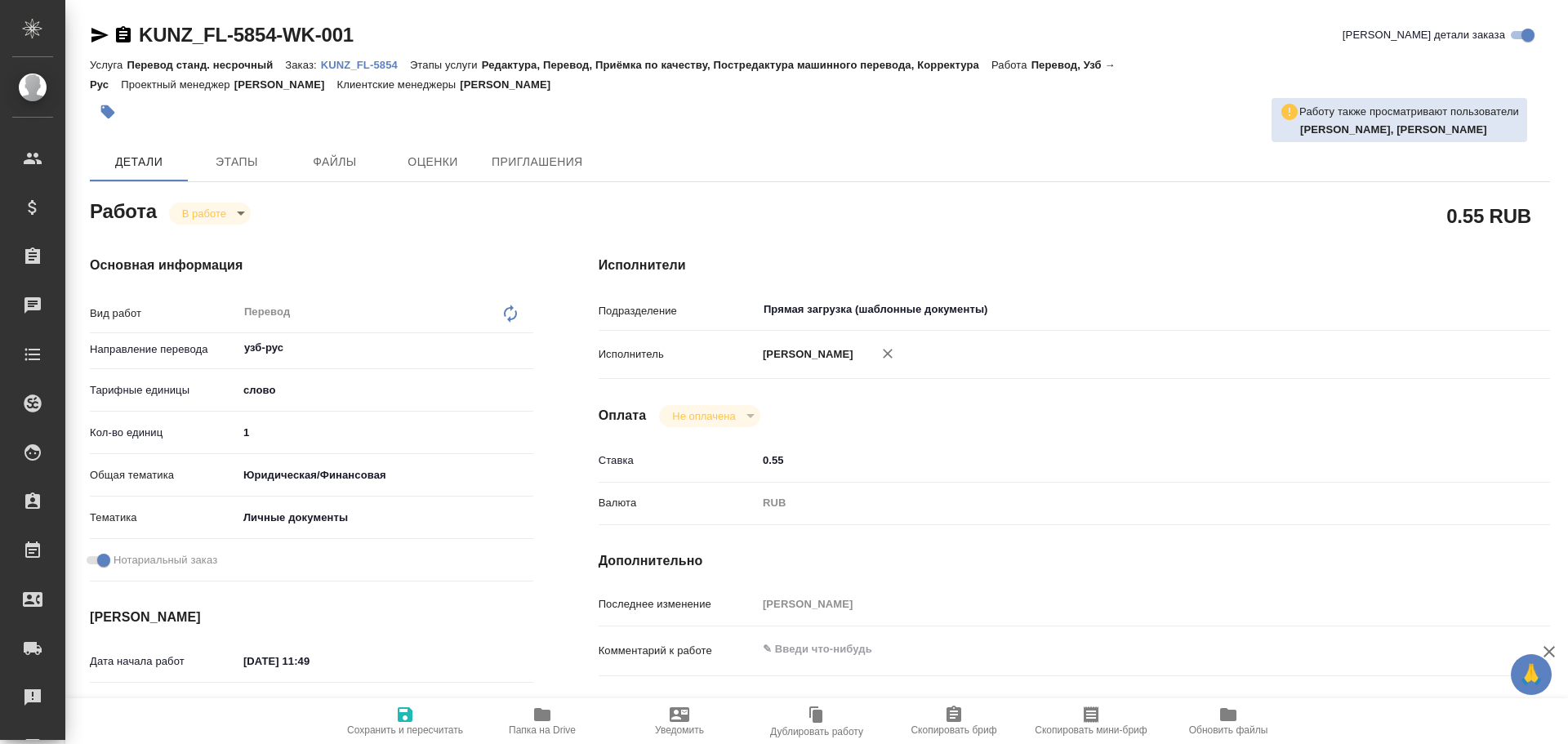
type textarea "x"
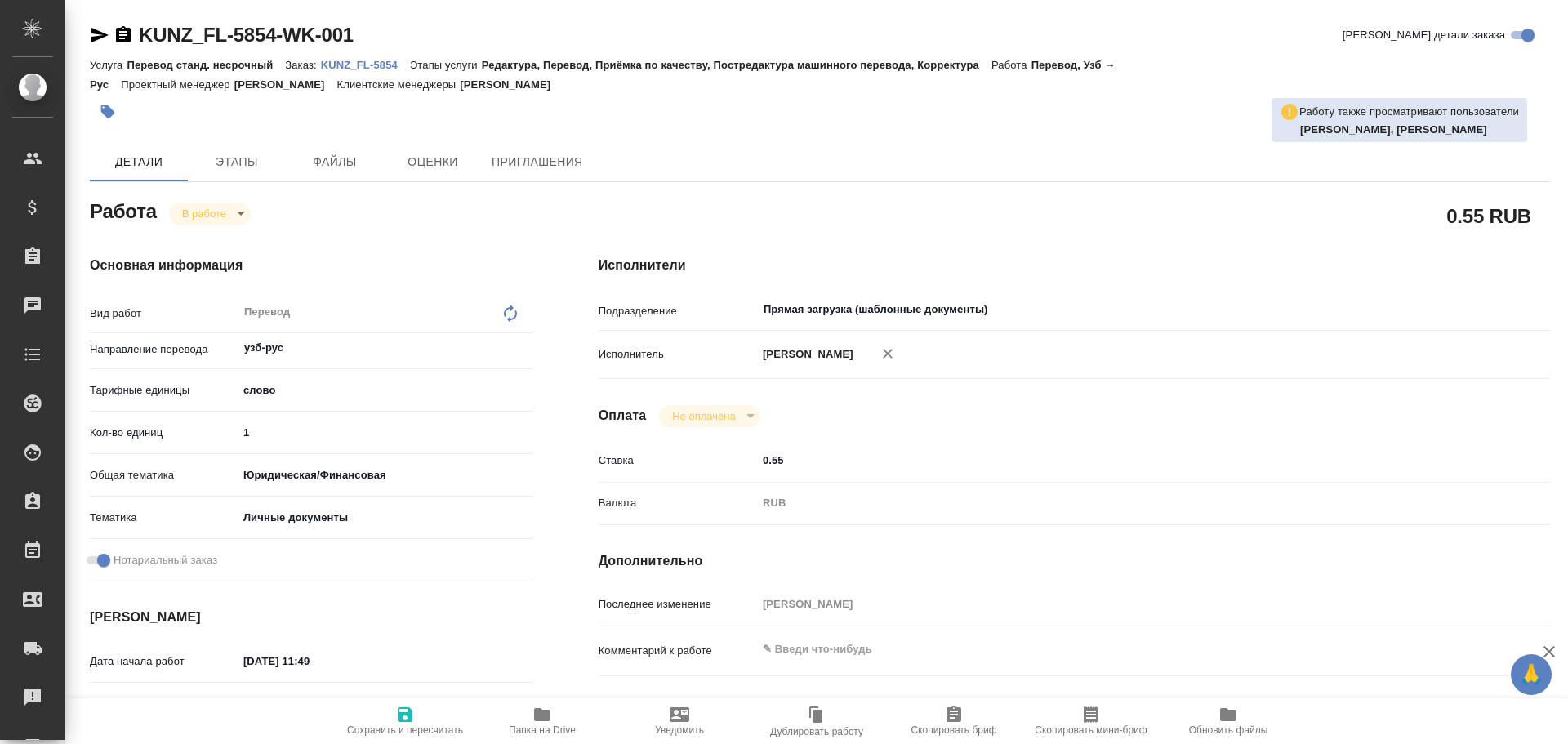
type textarea "x"
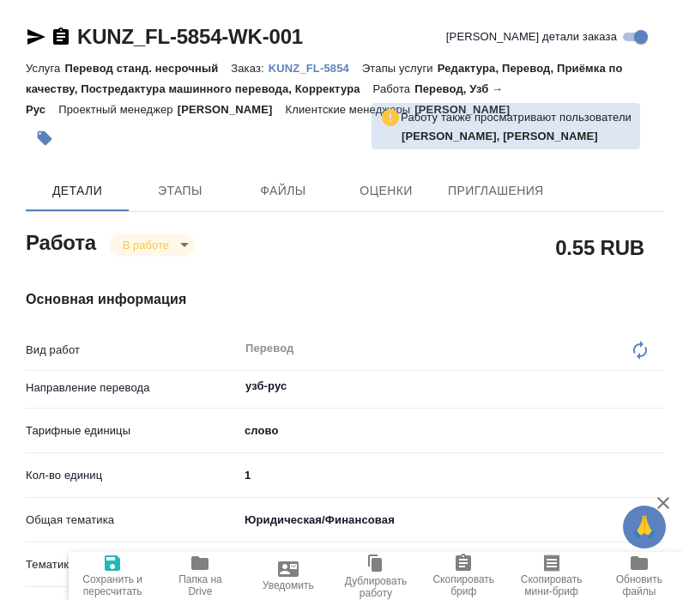
type textarea "x"
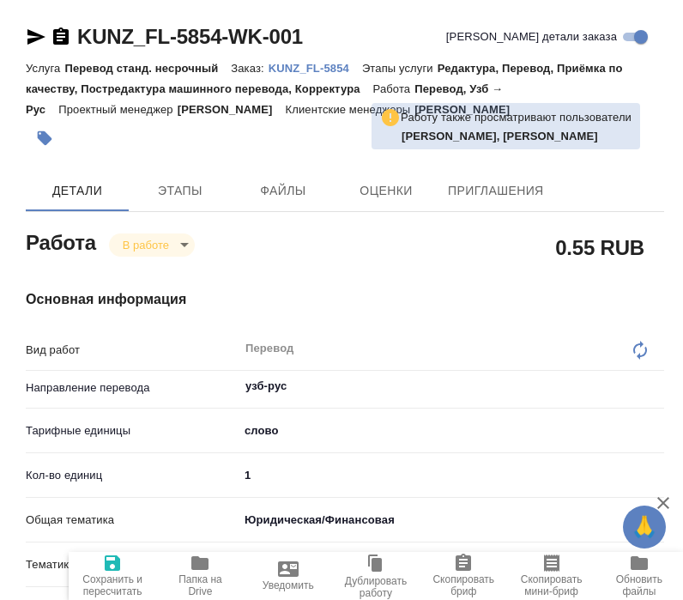
type textarea "x"
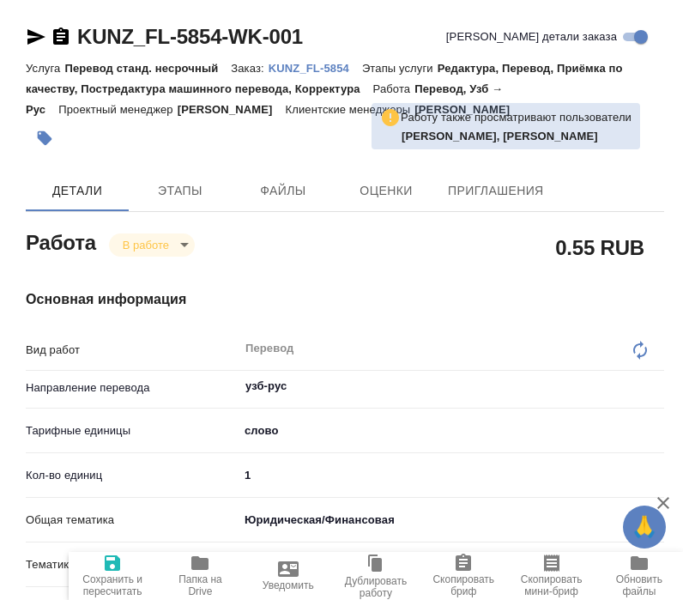
type textarea "x"
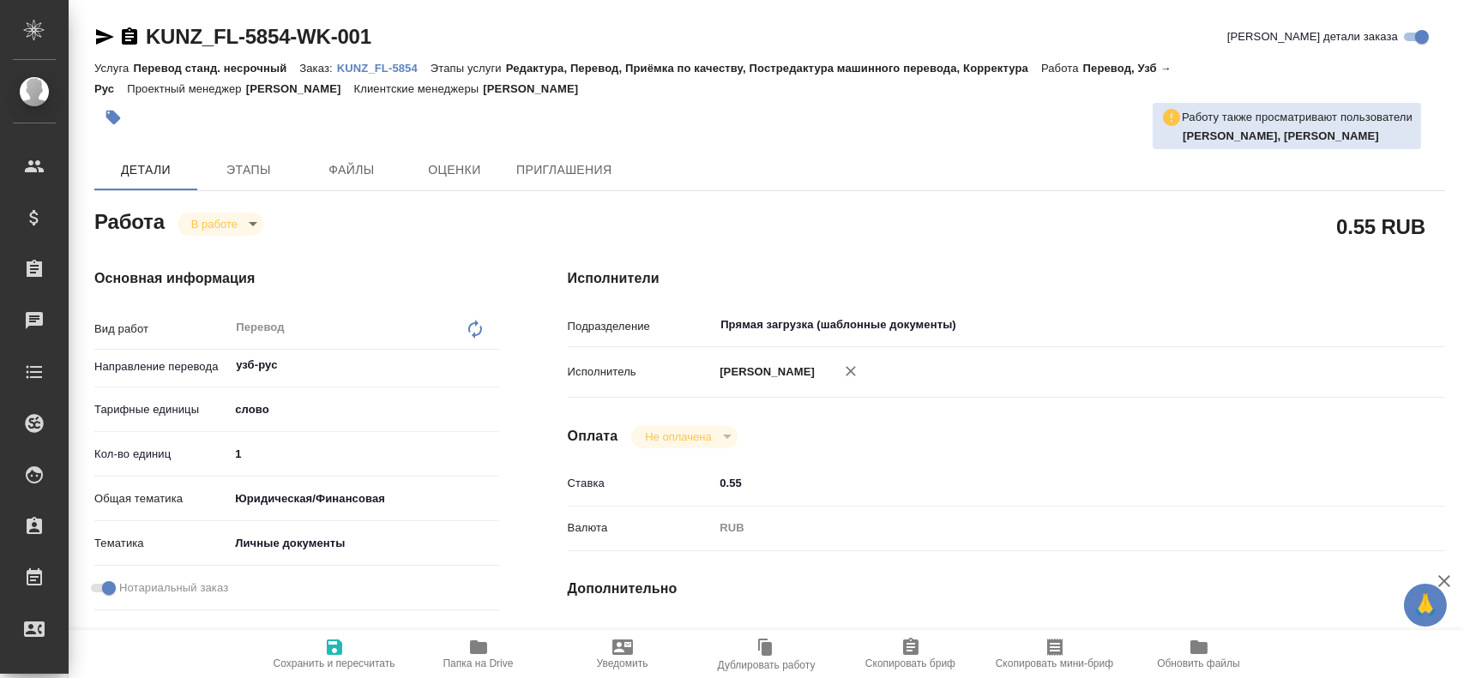
type textarea "x"
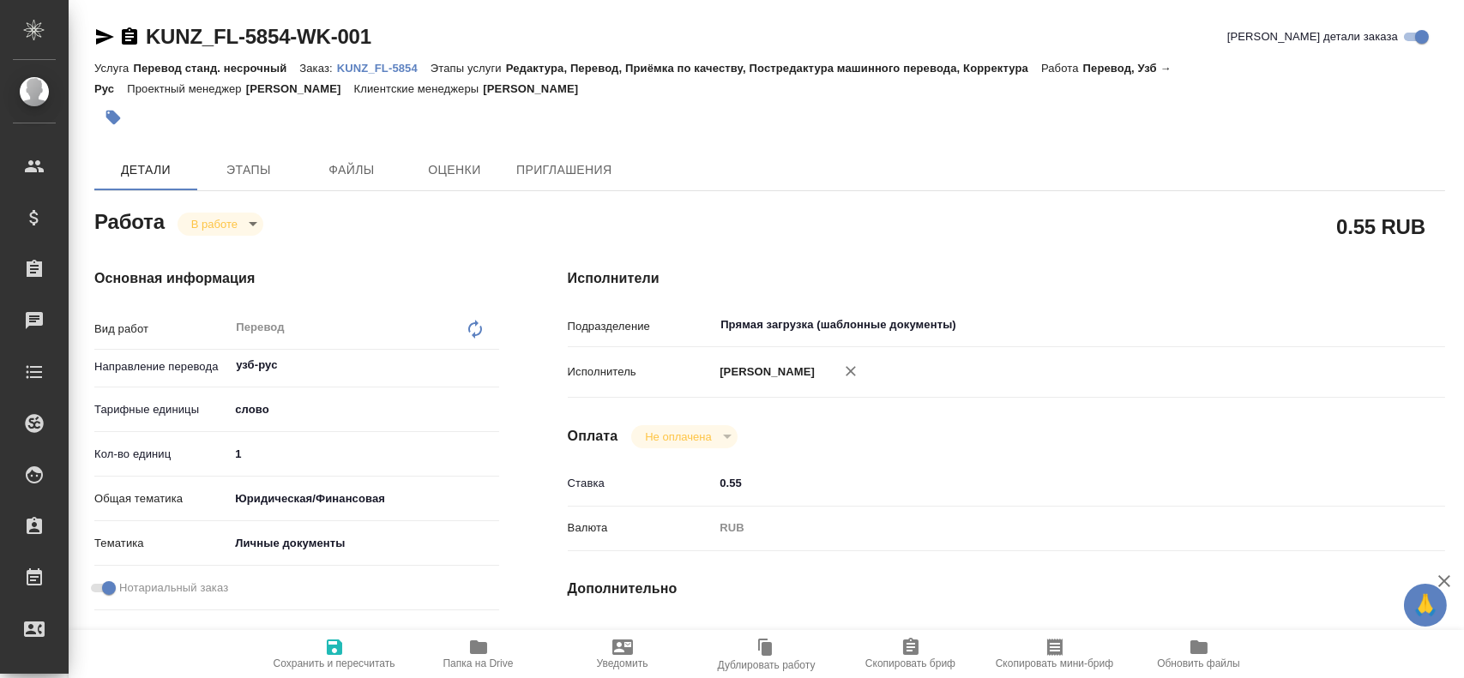
click at [274, 448] on input "1" at bounding box center [363, 454] width 269 height 25
type textarea "x"
type input "10"
type textarea "x"
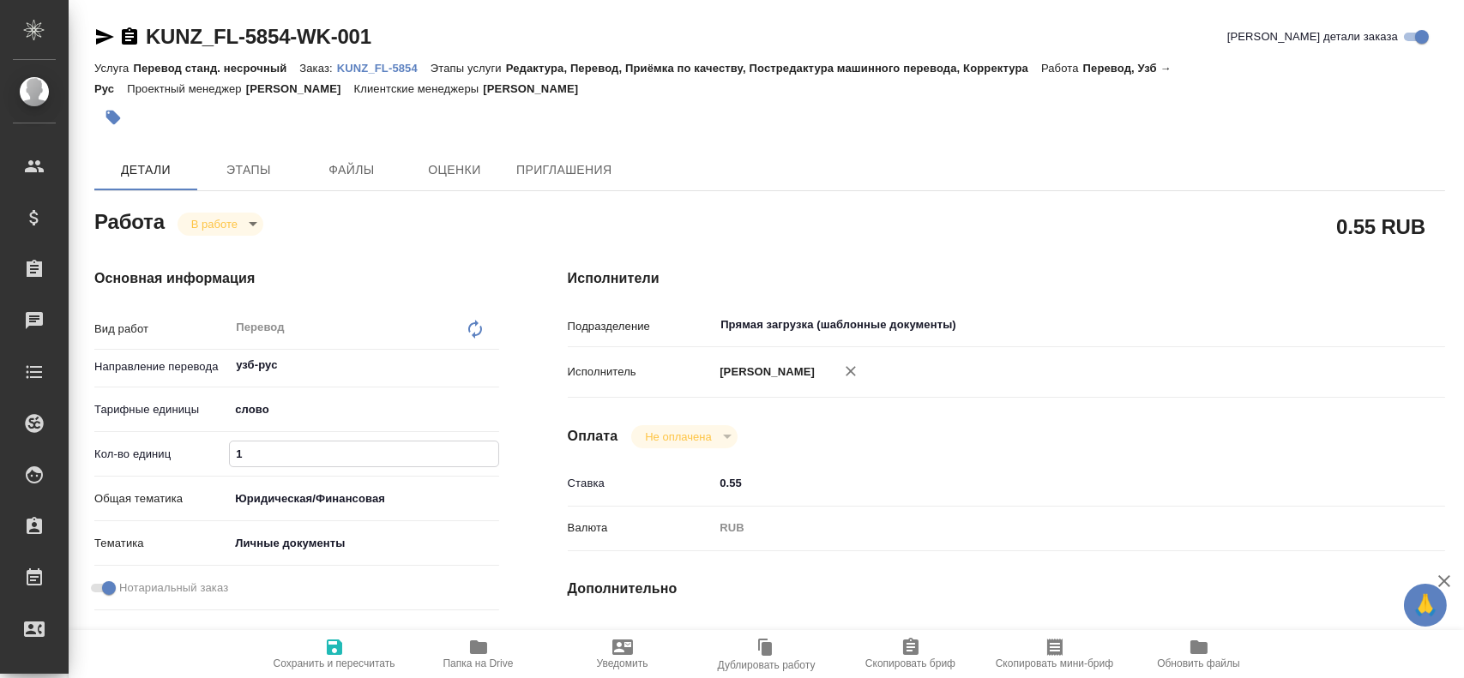
type textarea "x"
type input "100"
type textarea "x"
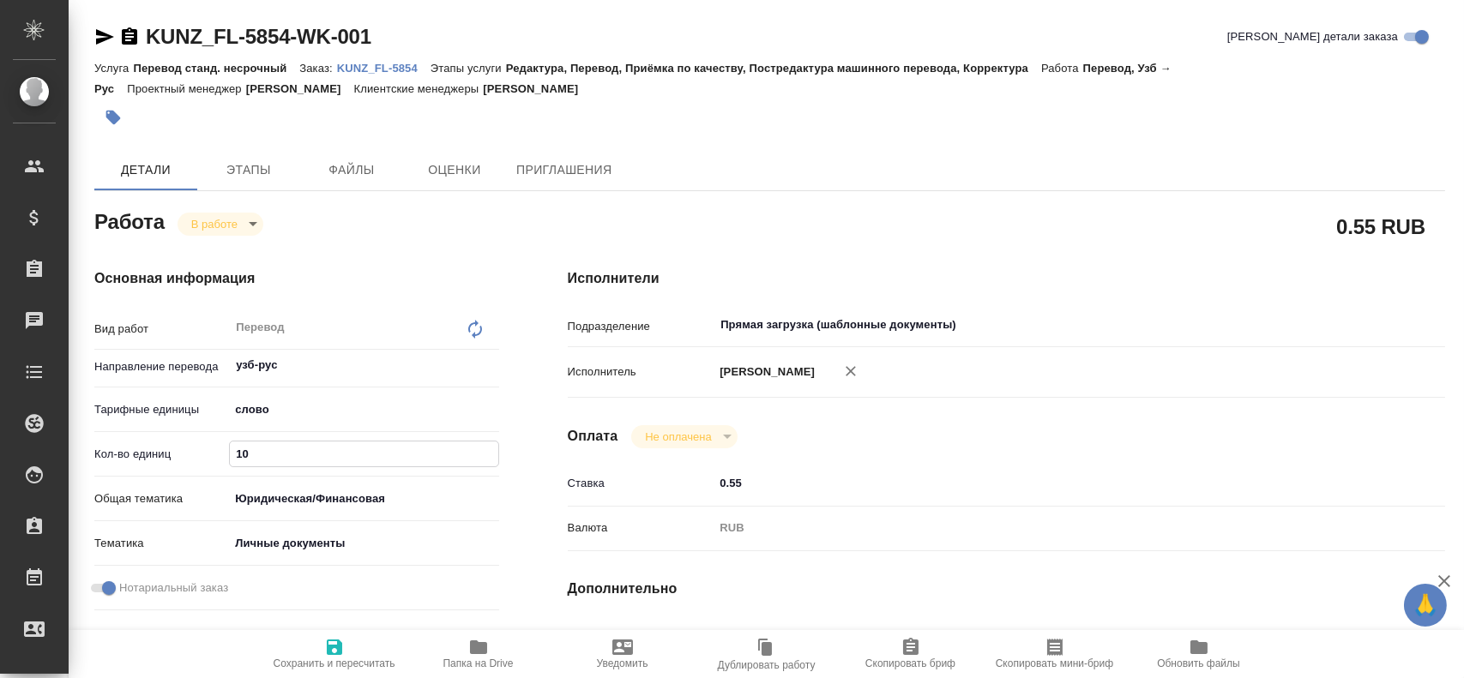
type textarea "x"
type input "100"
click at [315, 646] on span "Сохранить и пересчитать" at bounding box center [335, 653] width 124 height 33
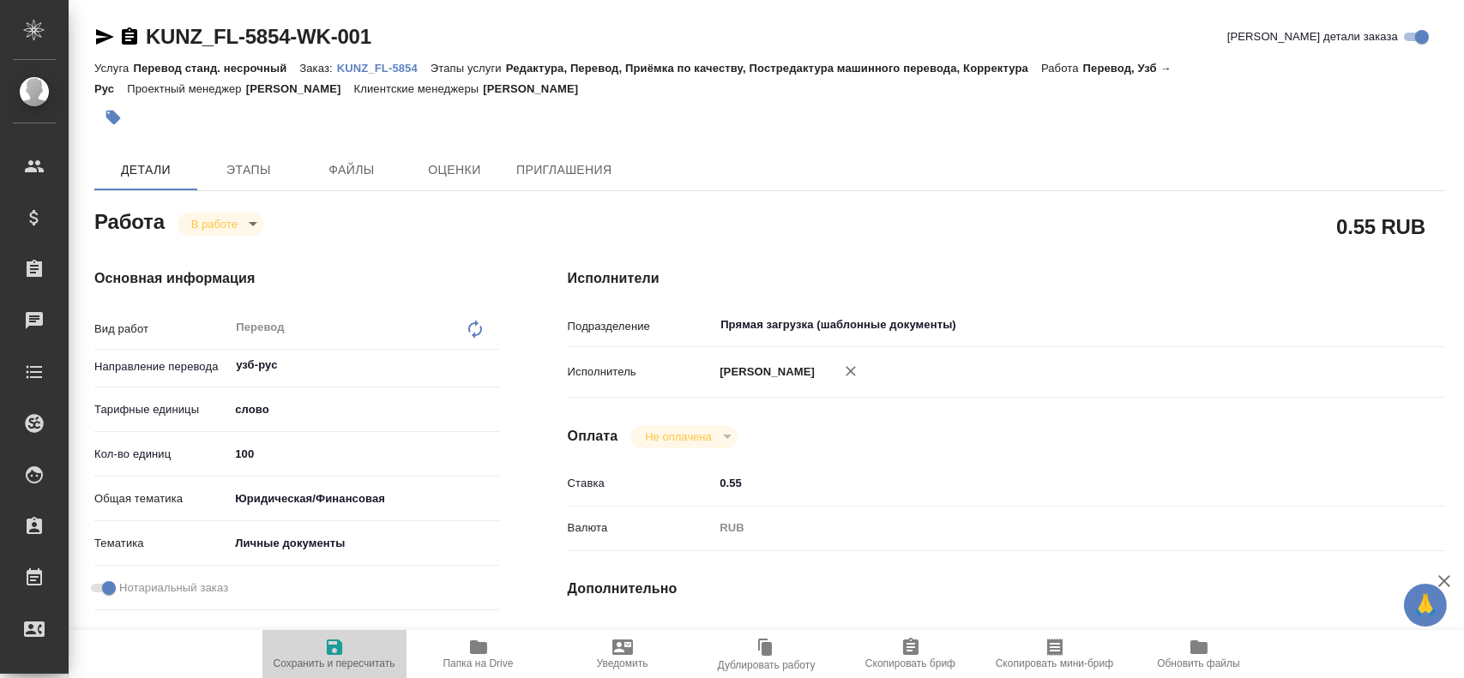
type textarea "x"
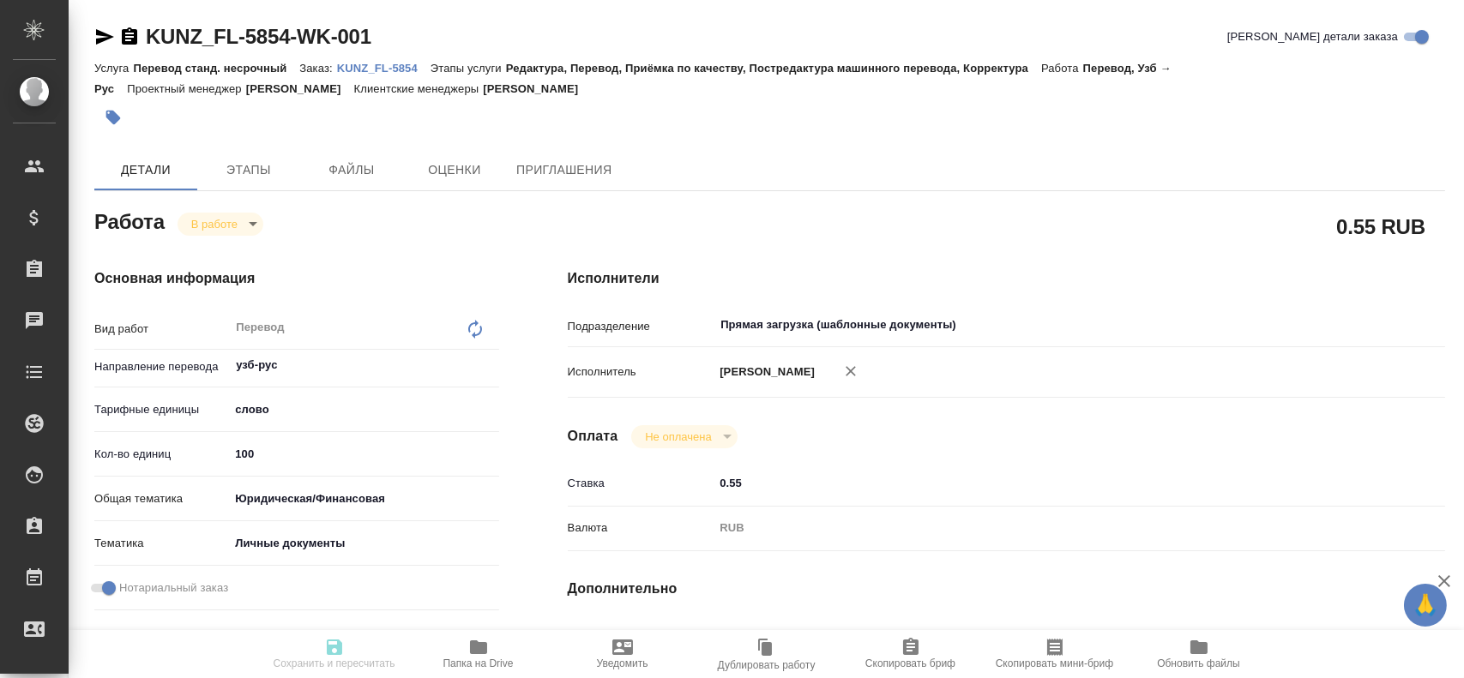
type textarea "x"
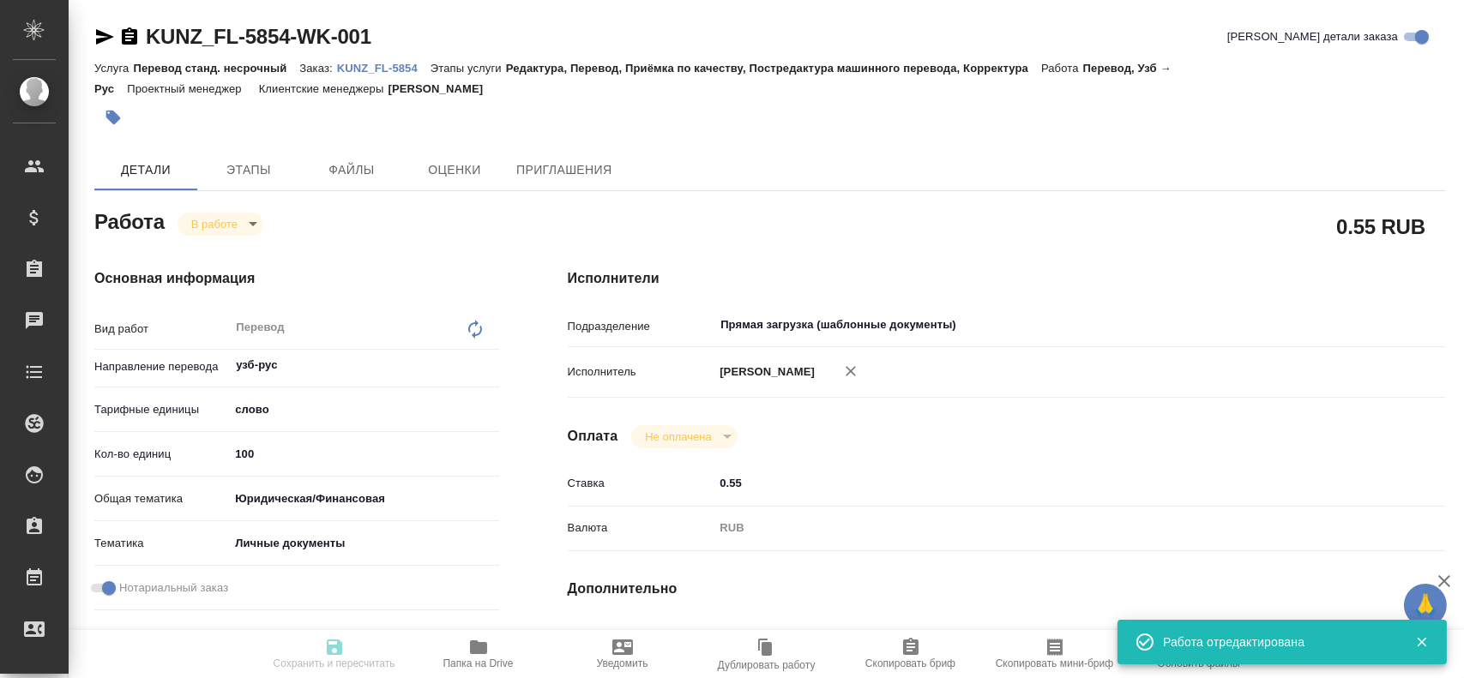
type input "inProgress"
type textarea "Перевод"
type textarea "x"
type input "узб-рус"
type input "5a8b1489cc6b4906c91bfd90"
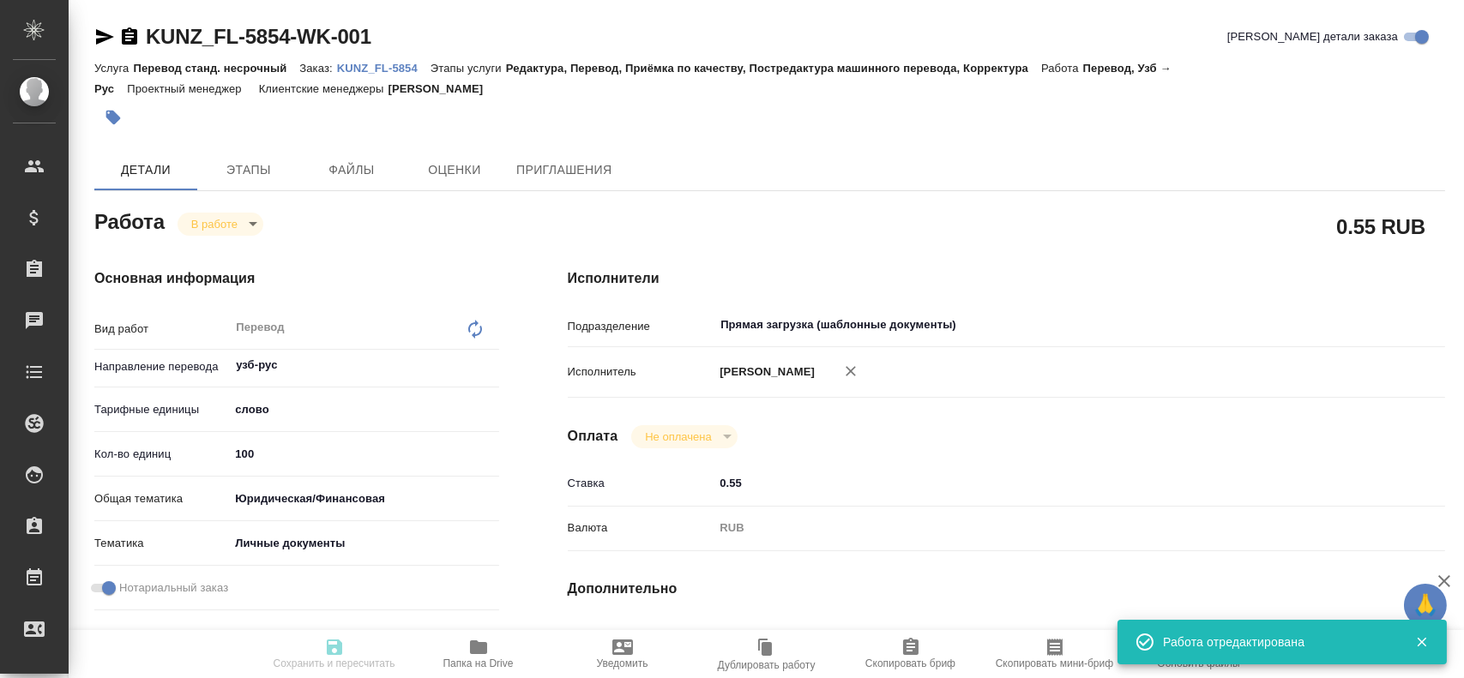
type input "100"
type input "yr-fn"
type input "5a8b8b956a9677013d343cfe"
checkbox input "true"
type input "29.08.2025 11:49"
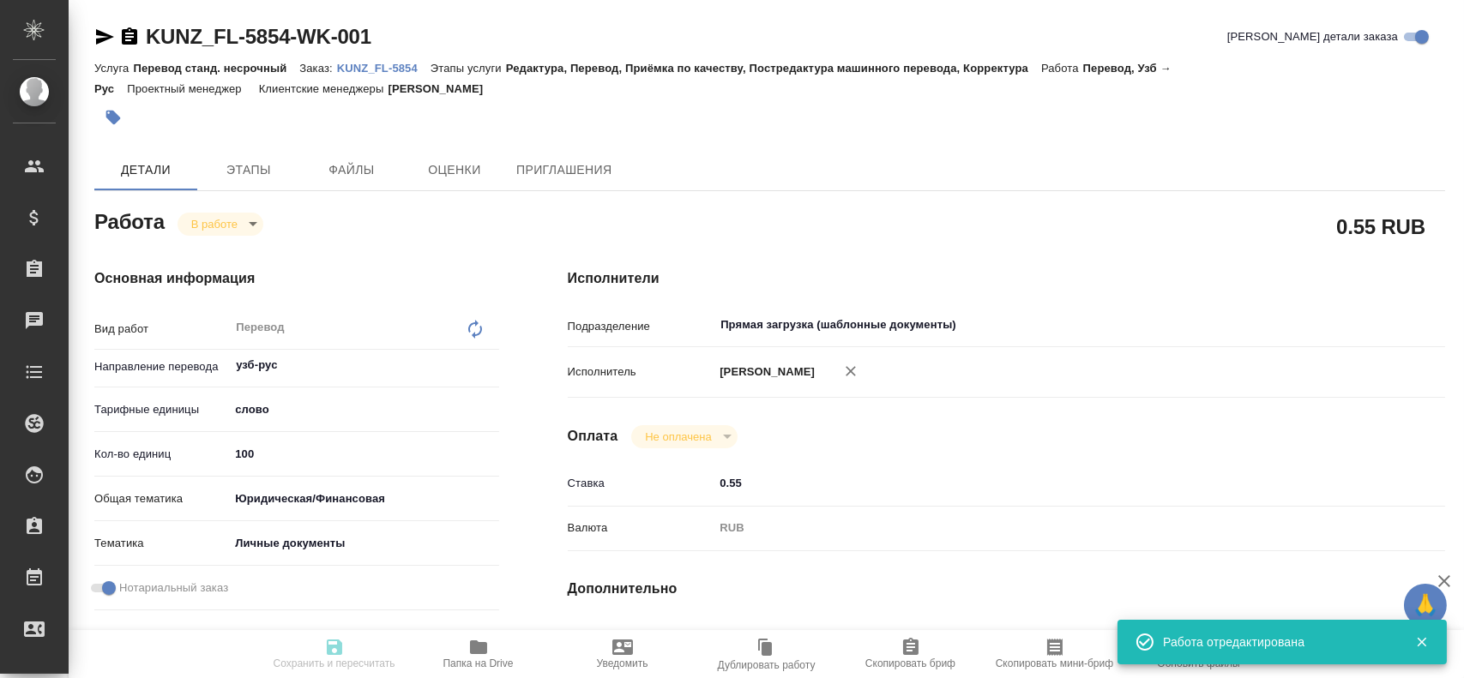
type input "29.08.2025 11:55"
type input "01.09.2025 13:00"
type input "01.09.2025 14:00"
type input "Прямая загрузка (шаблонные документы)"
type input "notPayed"
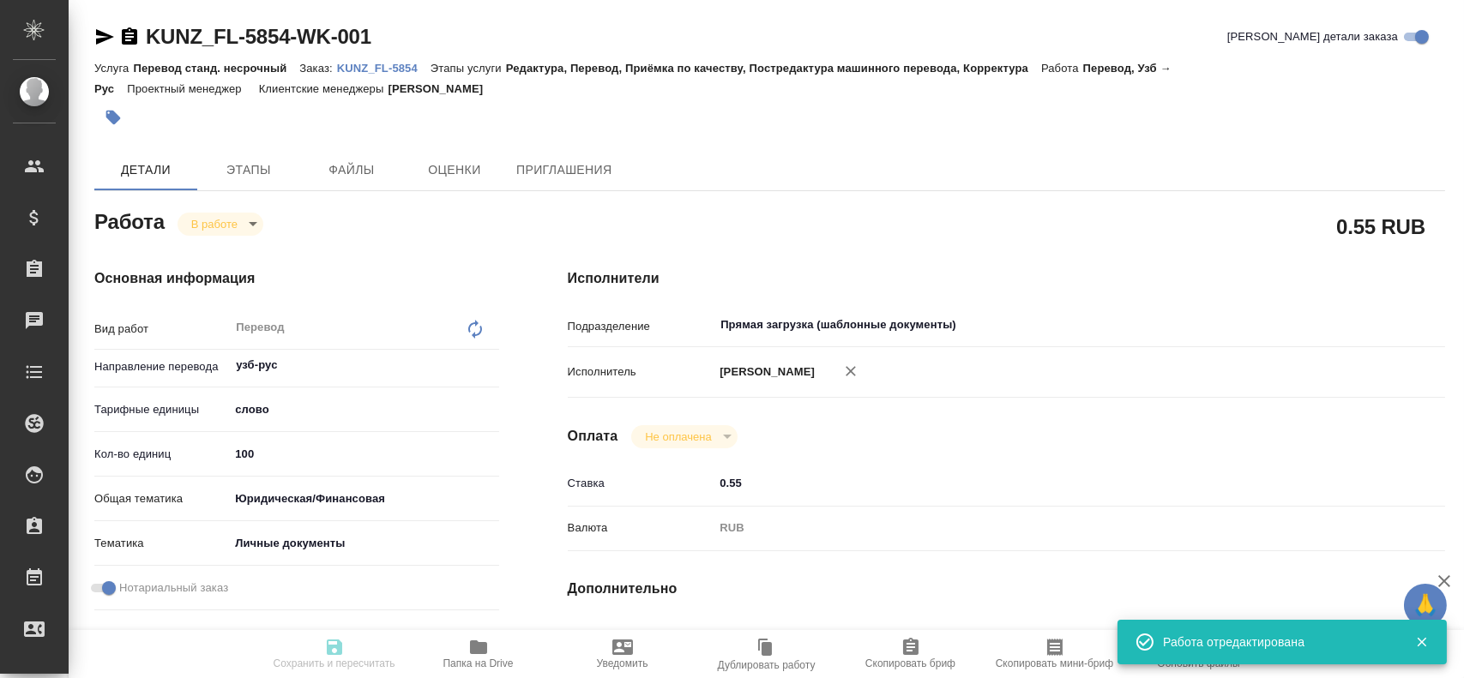
type input "0.55"
type input "RUB"
type input "Гусев Александр"
type textarea "x"
type textarea "/Clients/FL_KUNZ/Orders/KUNZ_FL-5854/Translated/KUNZ_FL-5854-WK-001"
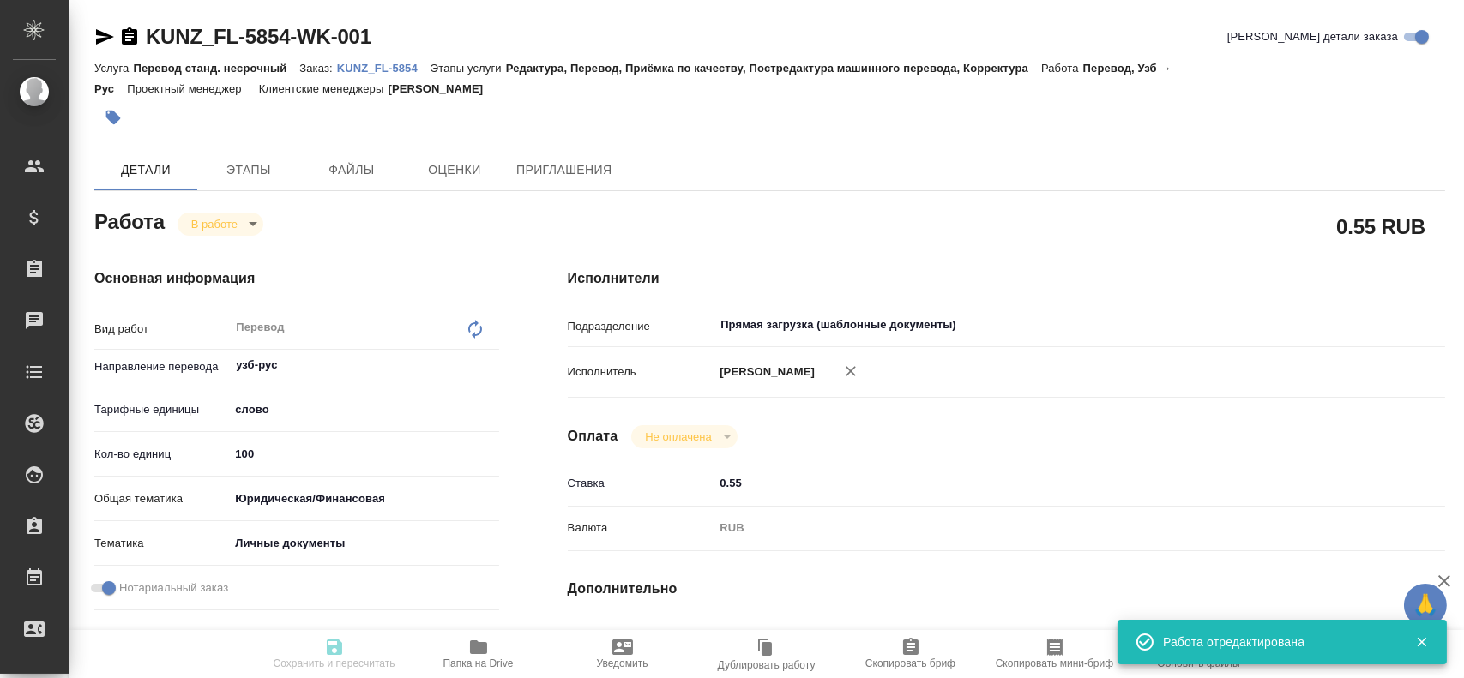
type textarea "x"
type input "KUNZ_FL-5854"
type input "Перевод станд. несрочный"
type input "Редактура, Перевод, Приёмка по качеству, Постредактура машинного перевода, Корр…"
type input "Moskalets Alina"
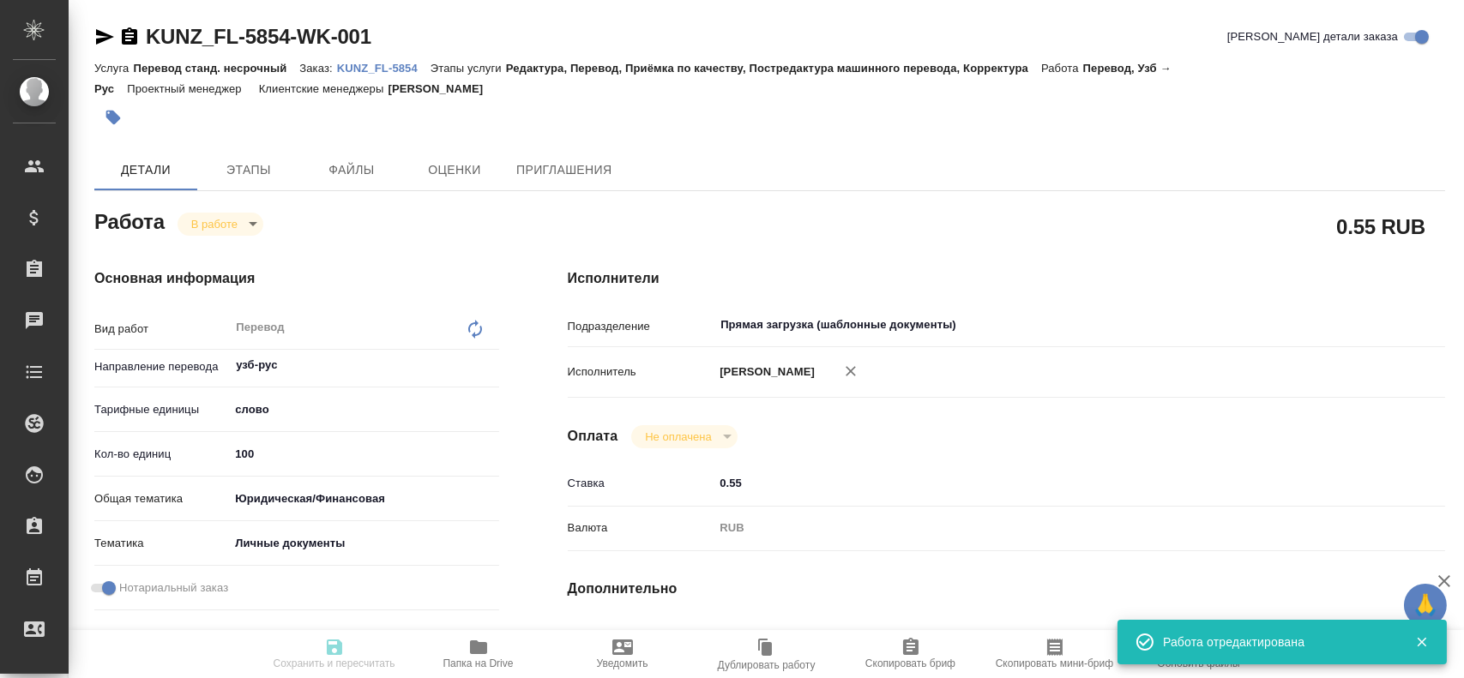
type input "/Clients/FL_KUNZ/Orders/KUNZ_FL-5854"
type textarea "x"
type textarea "пасп, узб-рус, госуслуги"
type textarea "x"
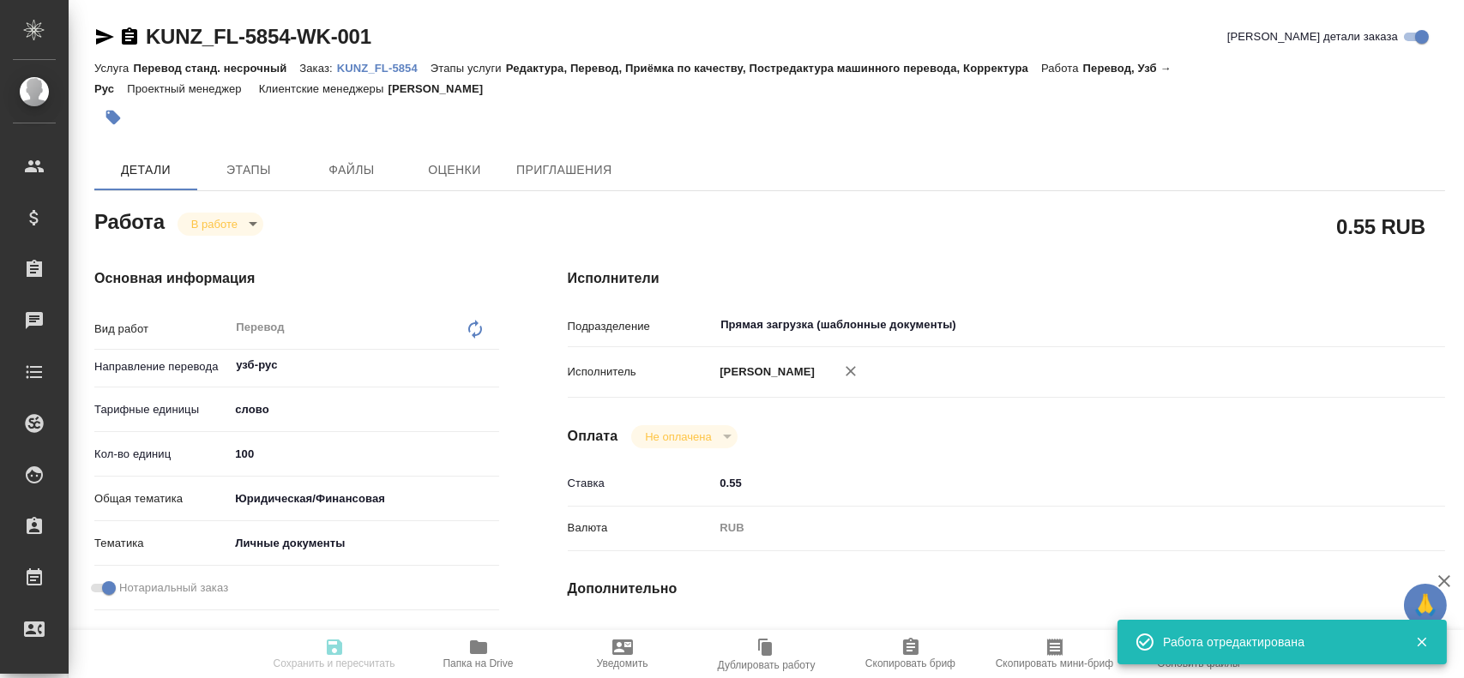
type textarea "x"
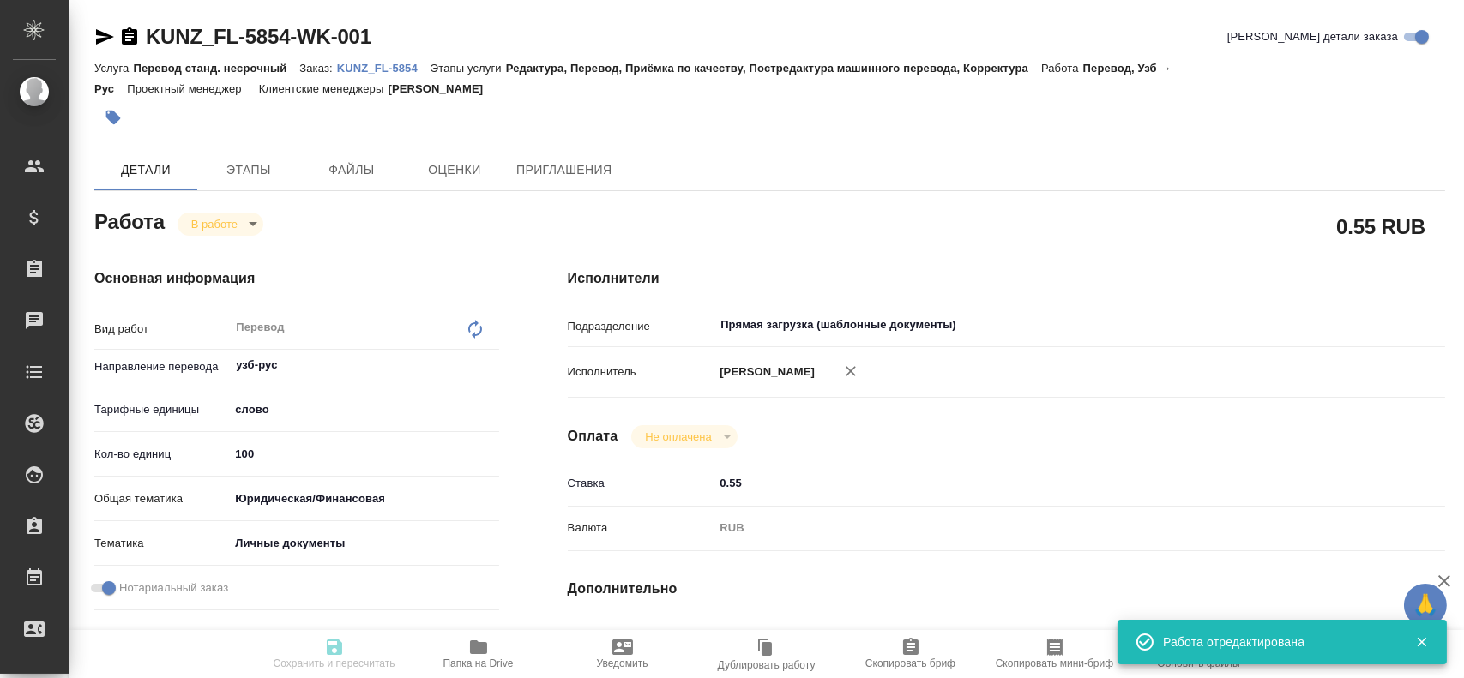
type textarea "x"
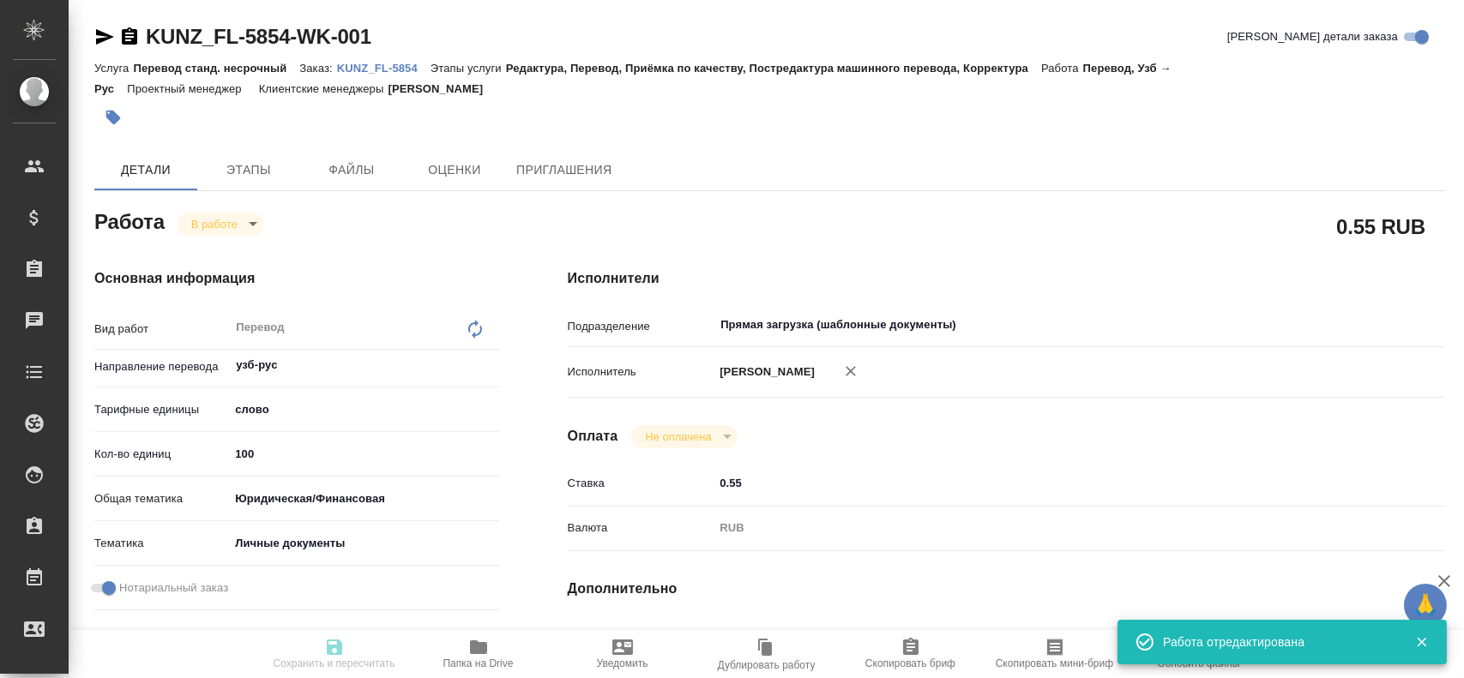
type textarea "x"
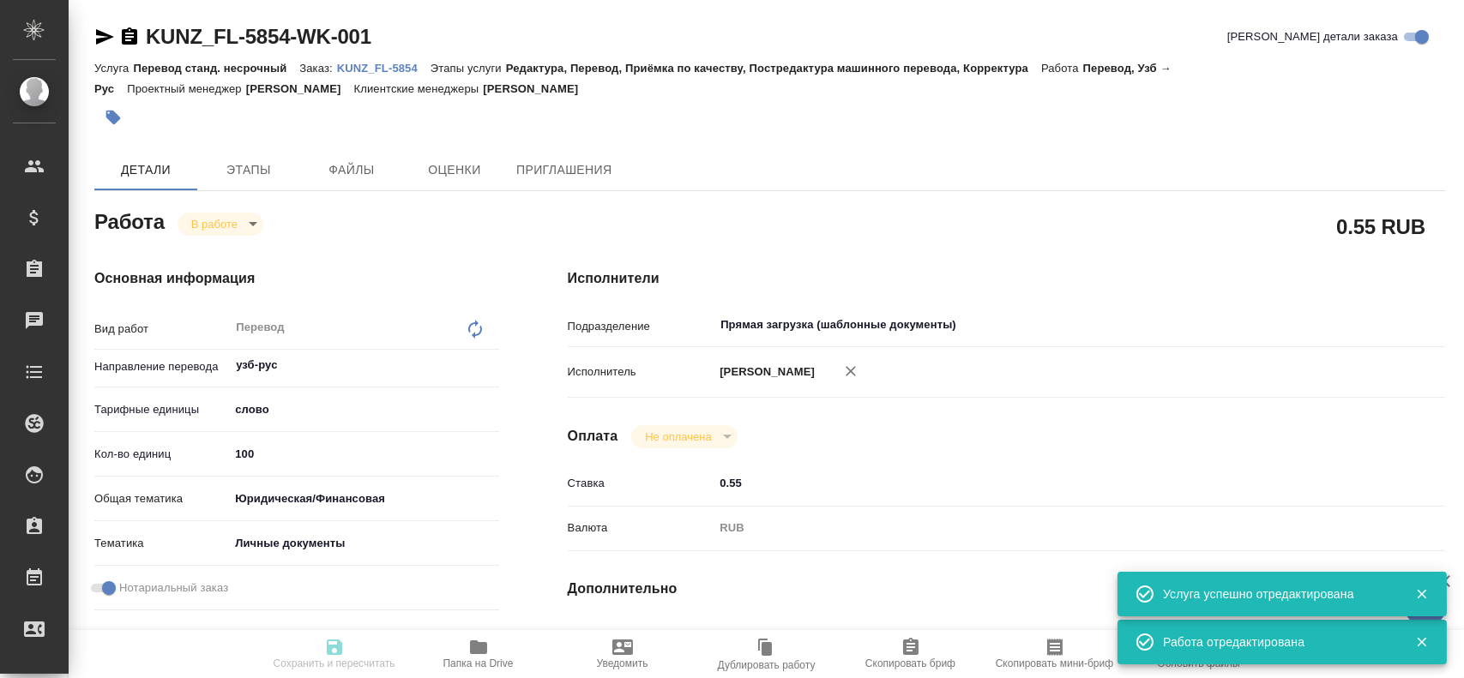
type textarea "x"
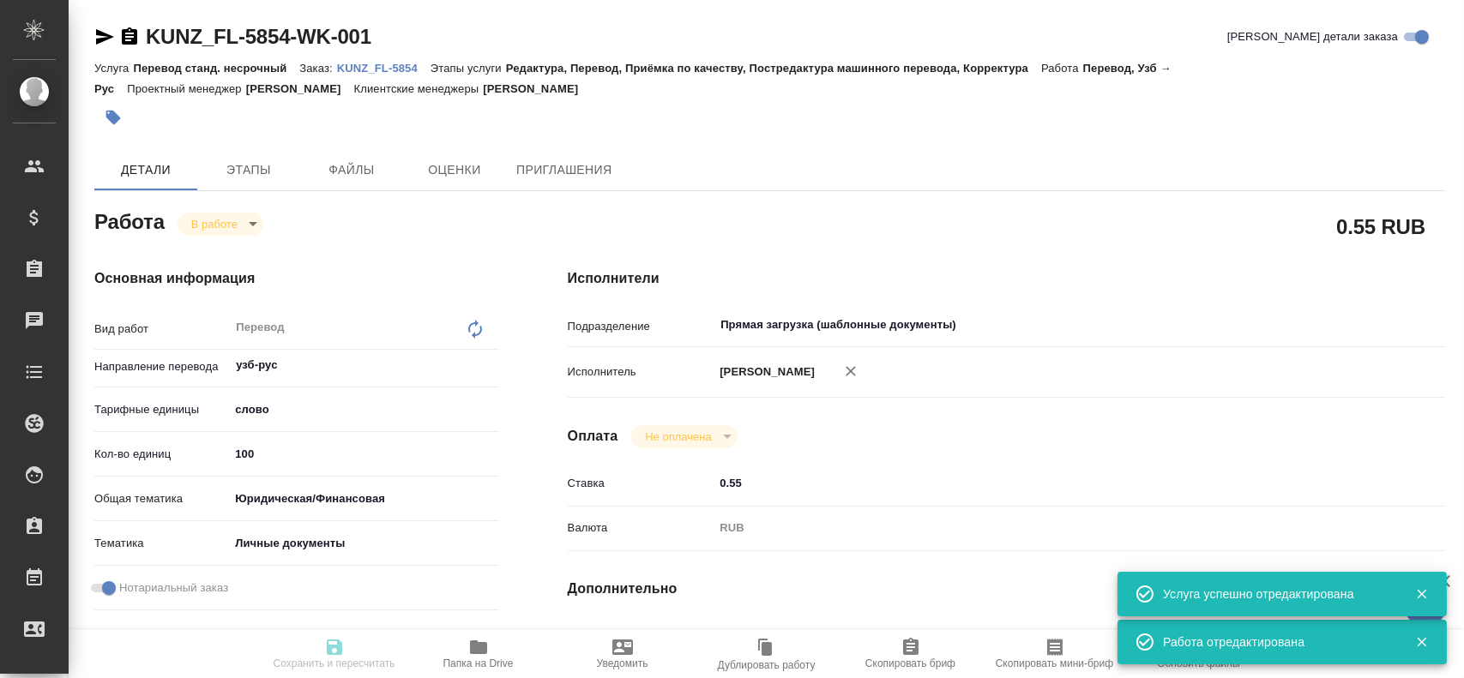
type textarea "x"
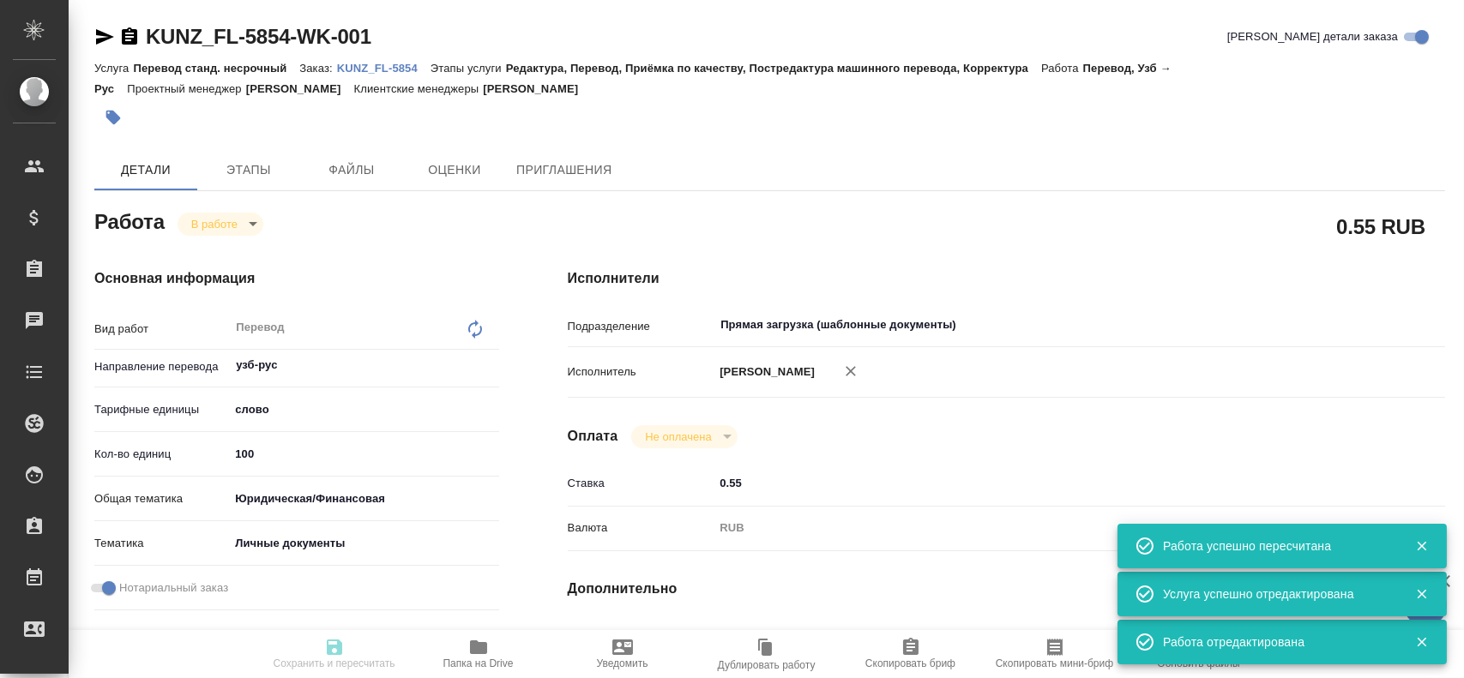
type input "inProgress"
type textarea "Перевод"
type textarea "x"
type input "узб-рус"
type input "5a8b1489cc6b4906c91bfd90"
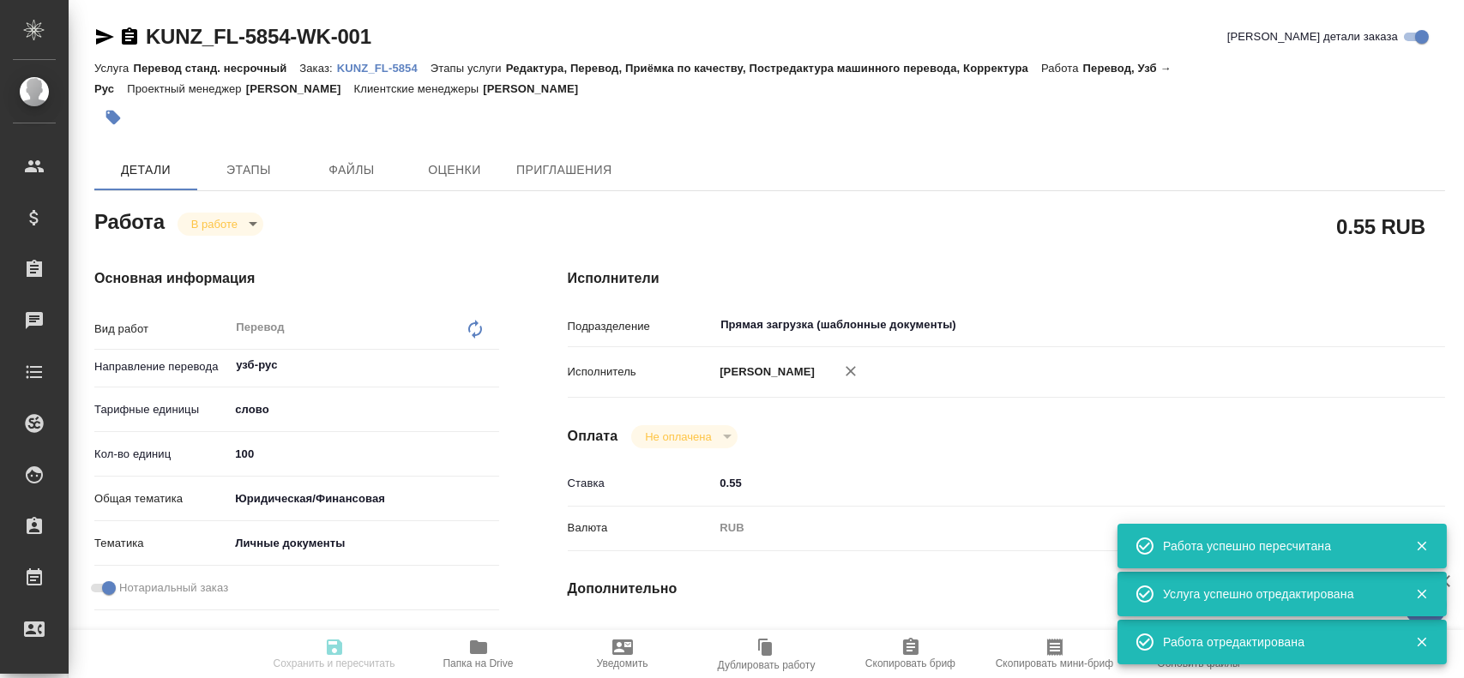
type input "100"
type input "yr-fn"
type input "5a8b8b956a9677013d343cfe"
checkbox input "true"
type input "29.08.2025 11:49"
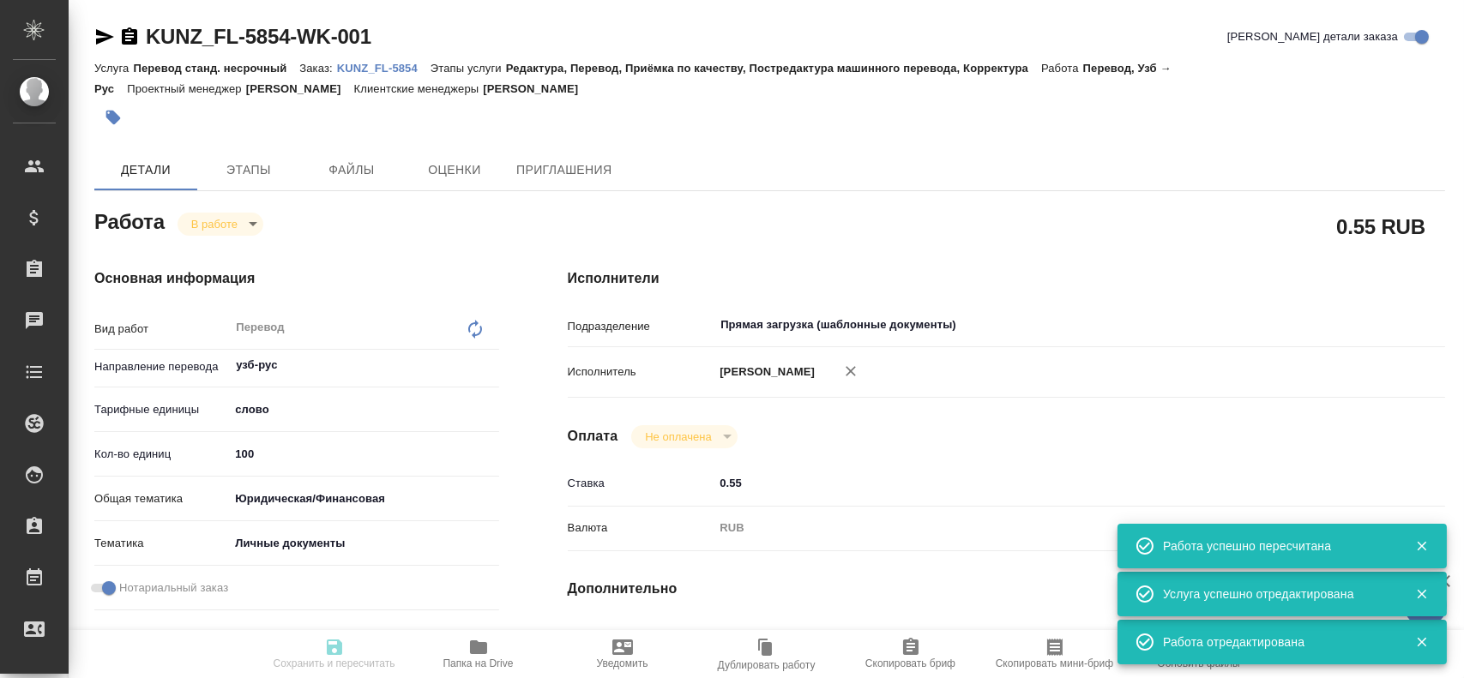
type input "29.08.2025 11:55"
type input "01.09.2025 13:00"
type input "01.09.2025 14:00"
type input "Прямая загрузка (шаблонные документы)"
type input "notPayed"
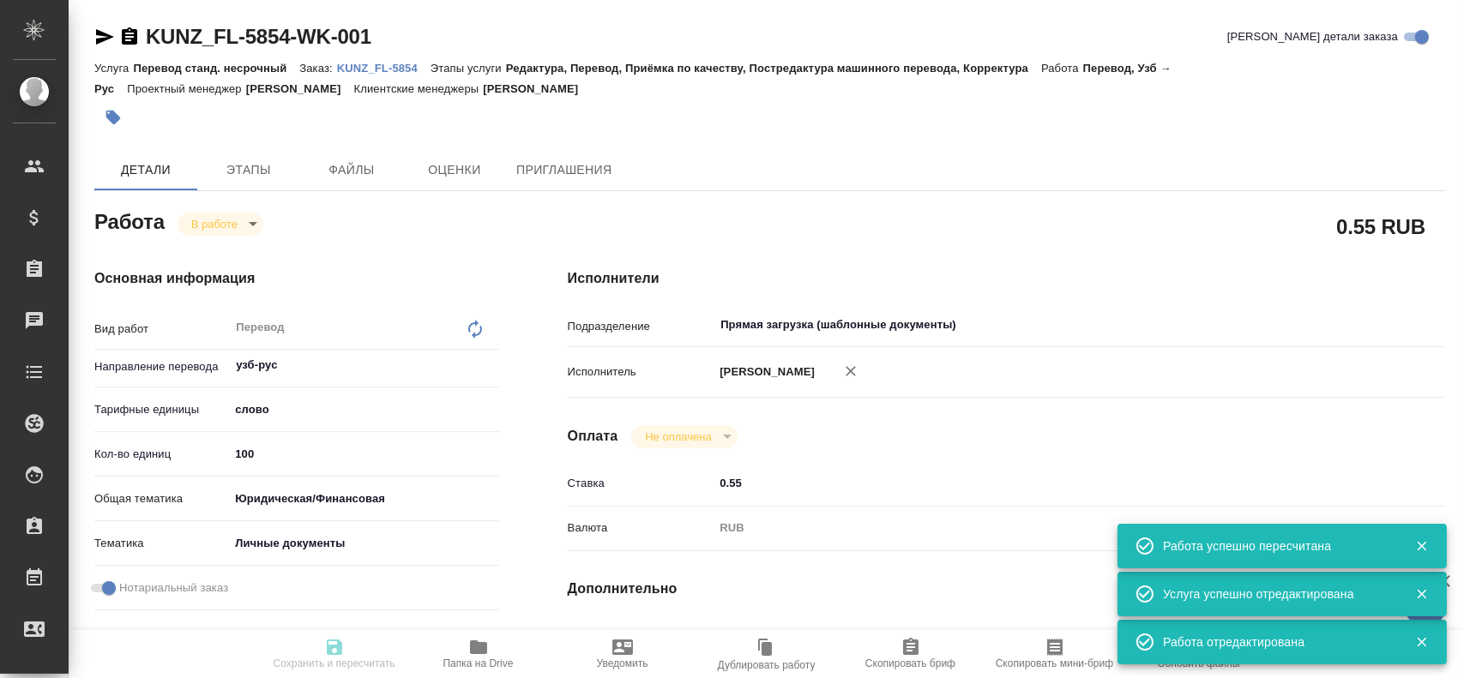
type input "0.55"
type input "RUB"
type input "Гусев Александр"
type textarea "x"
type textarea "/Clients/FL_KUNZ/Orders/KUNZ_FL-5854/Translated/KUNZ_FL-5854-WK-001"
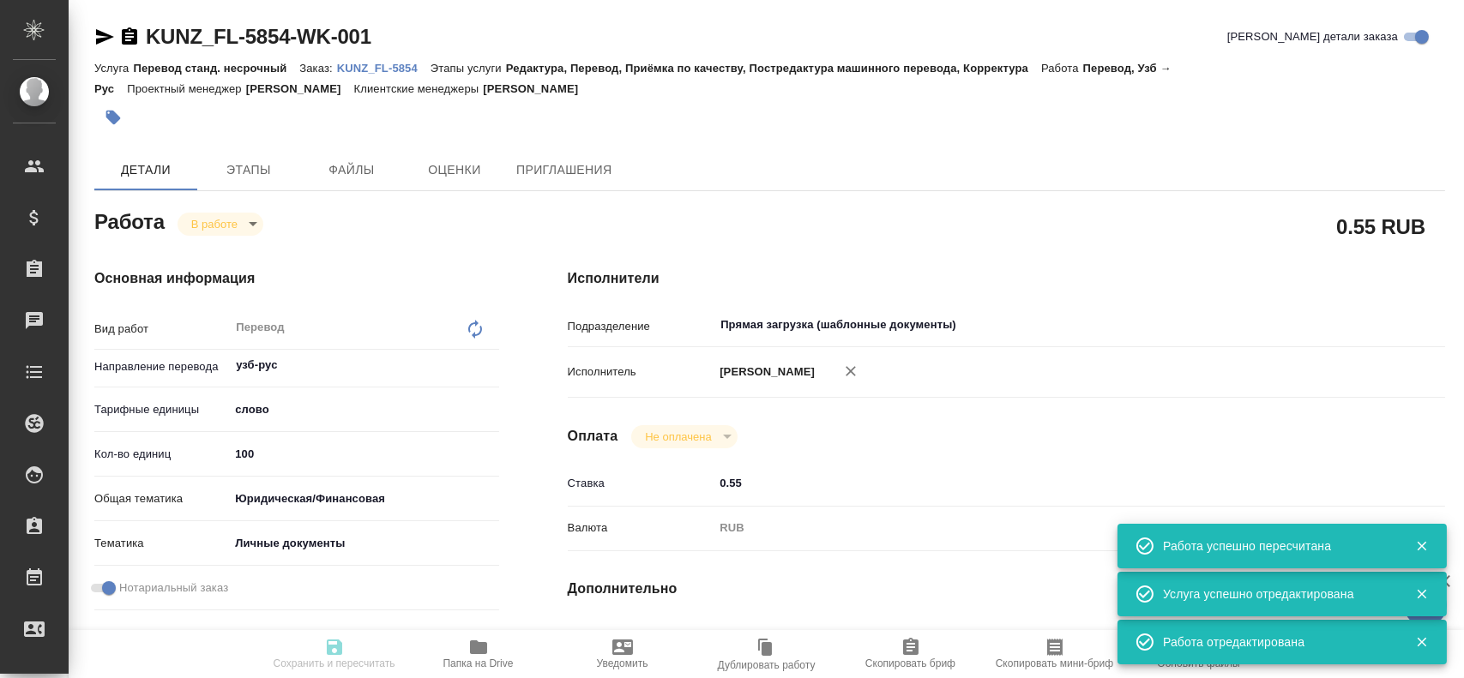
type textarea "x"
type input "KUNZ_FL-5854"
type input "Перевод станд. несрочный"
type input "Редактура, Перевод, Приёмка по качеству, Постредактура машинного перевода, Корр…"
type input "Moskalets Alina"
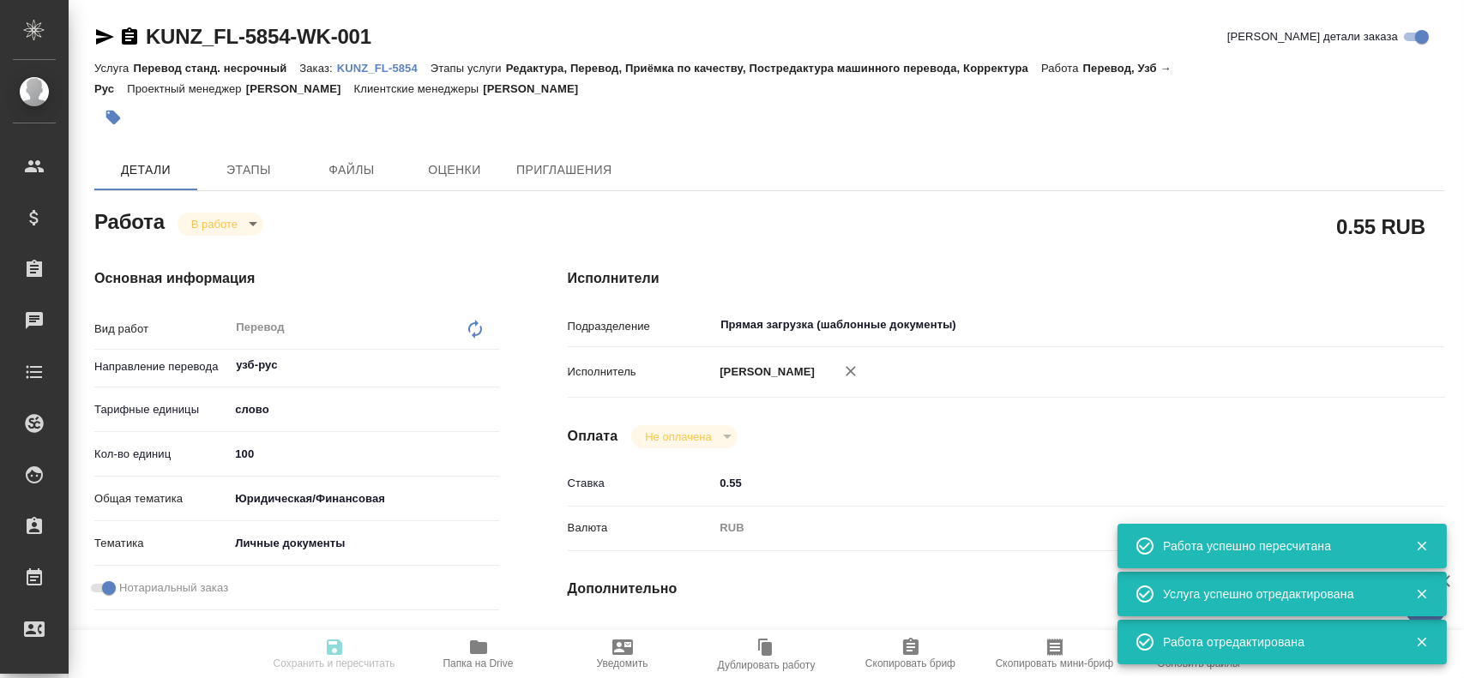
type input "/Clients/FL_KUNZ/Orders/KUNZ_FL-5854"
type textarea "x"
type textarea "пасп, узб-рус, госуслуги"
type textarea "x"
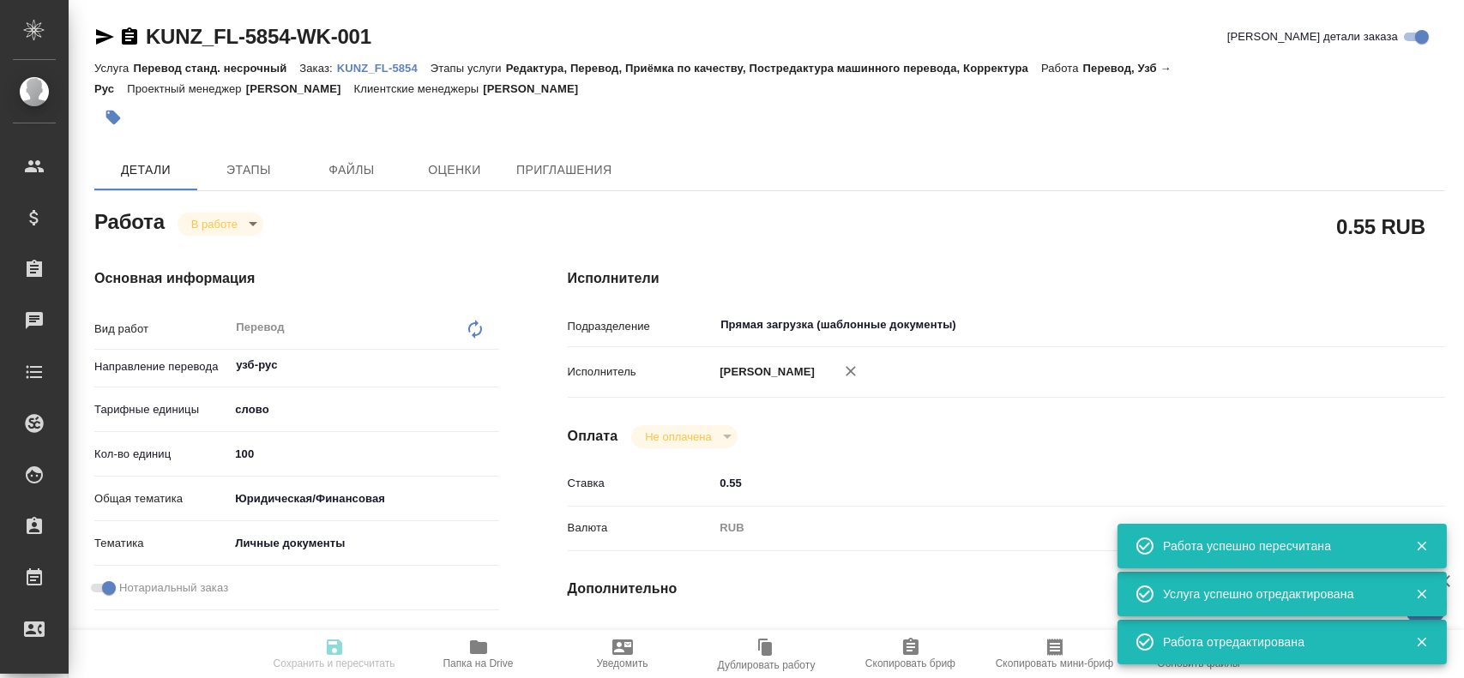
type textarea "x"
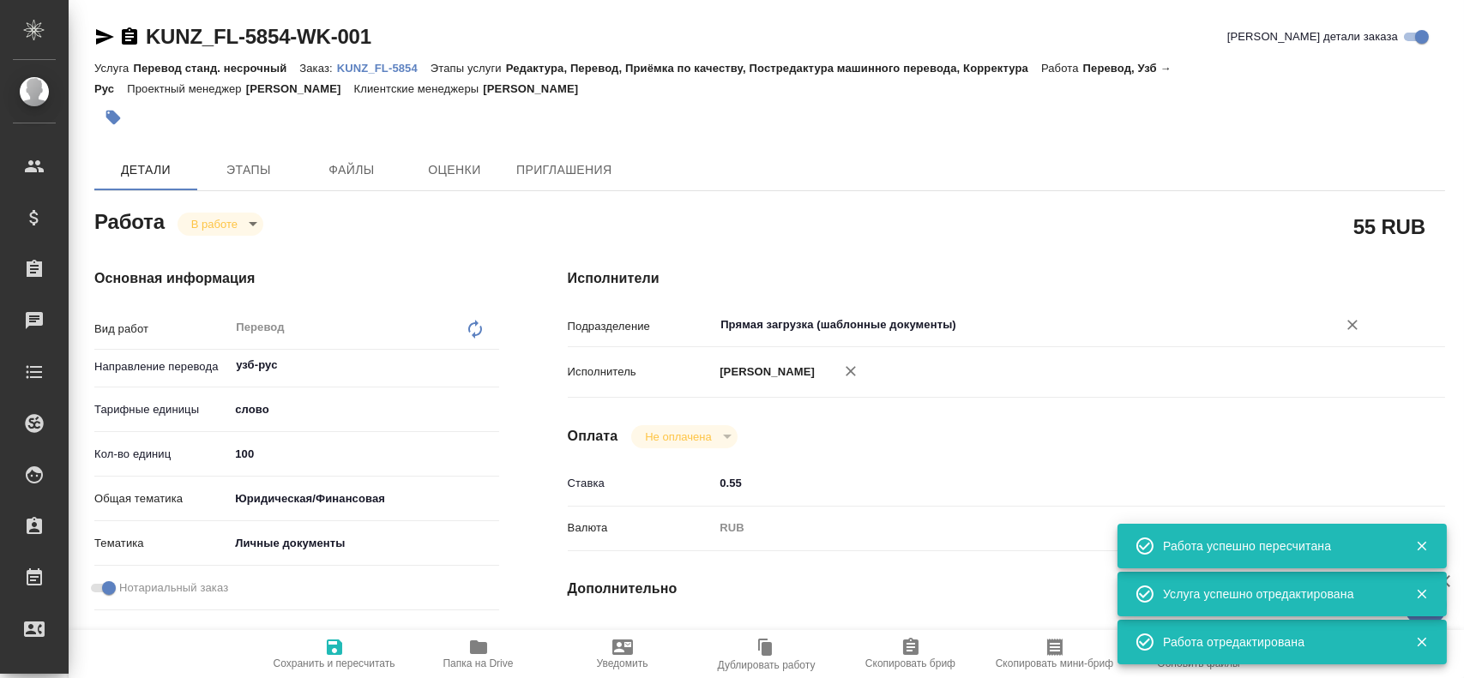
type textarea "x"
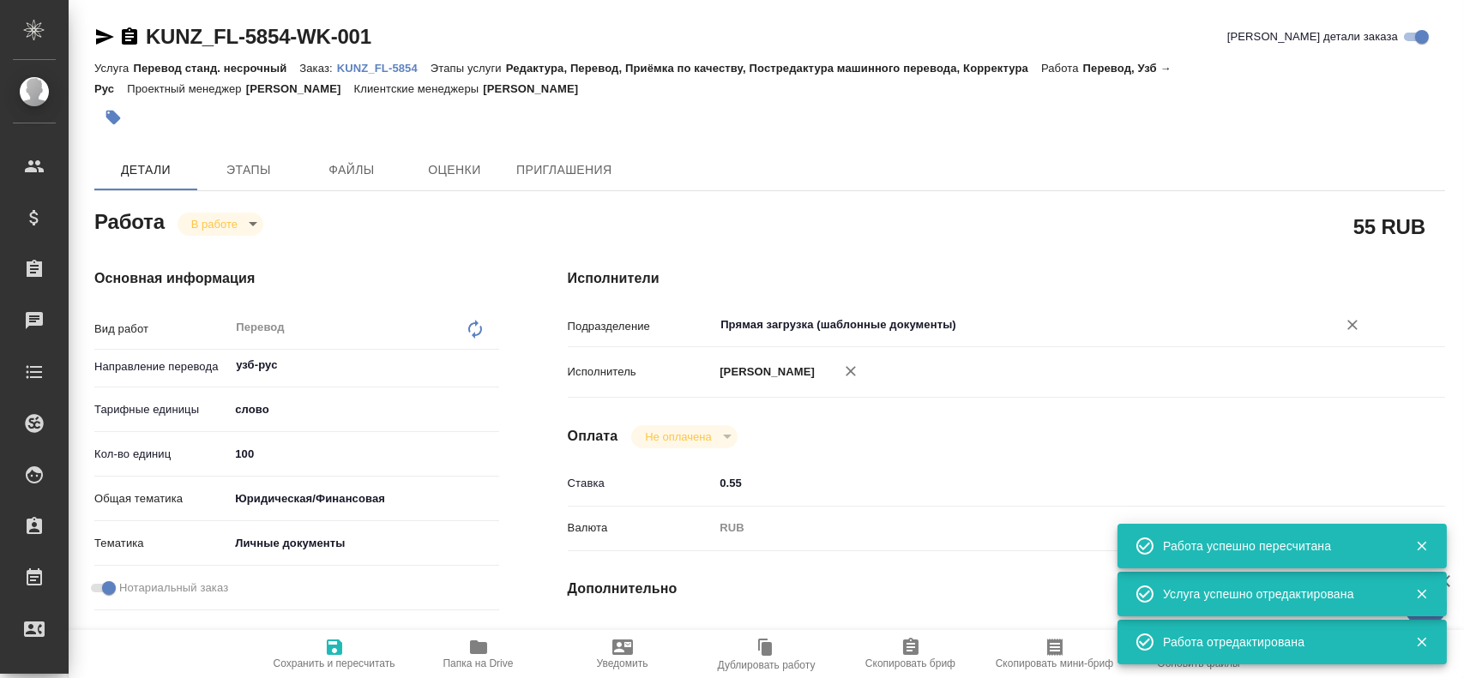
type textarea "x"
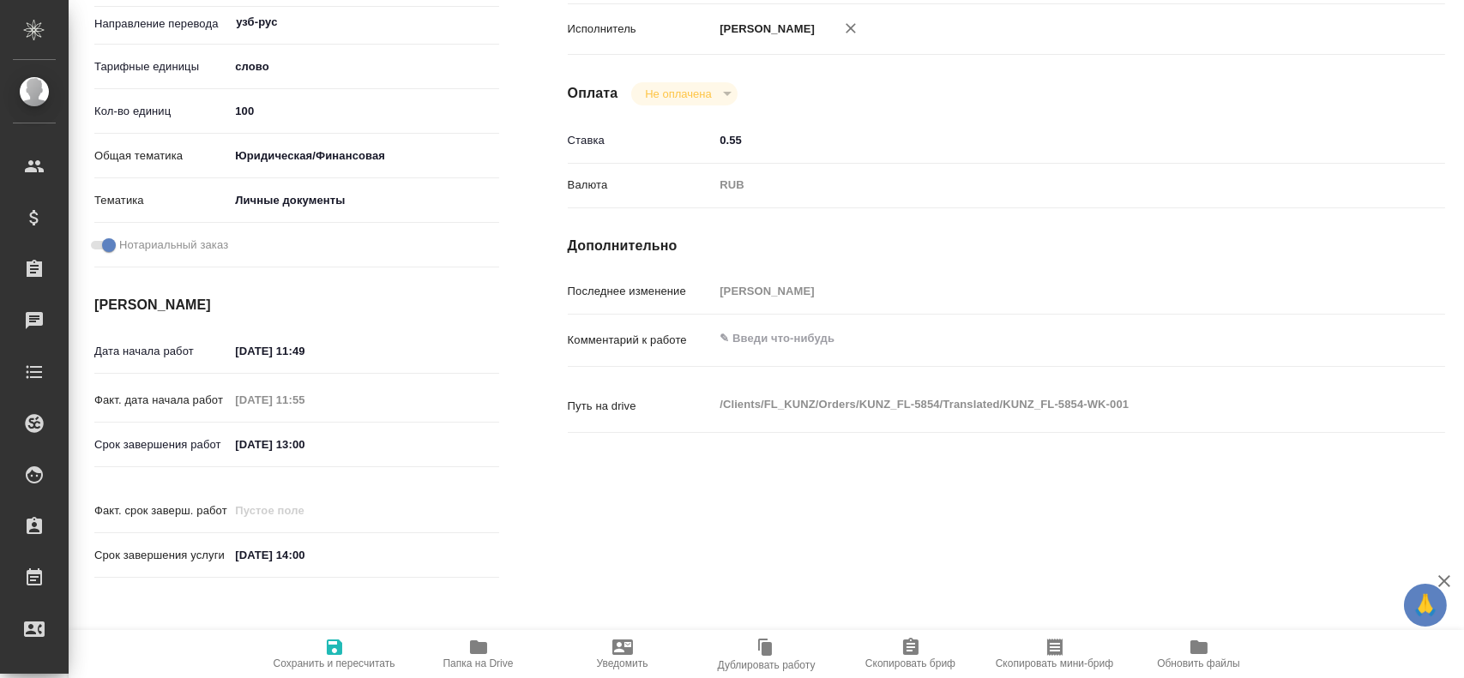
scroll to position [429, 0]
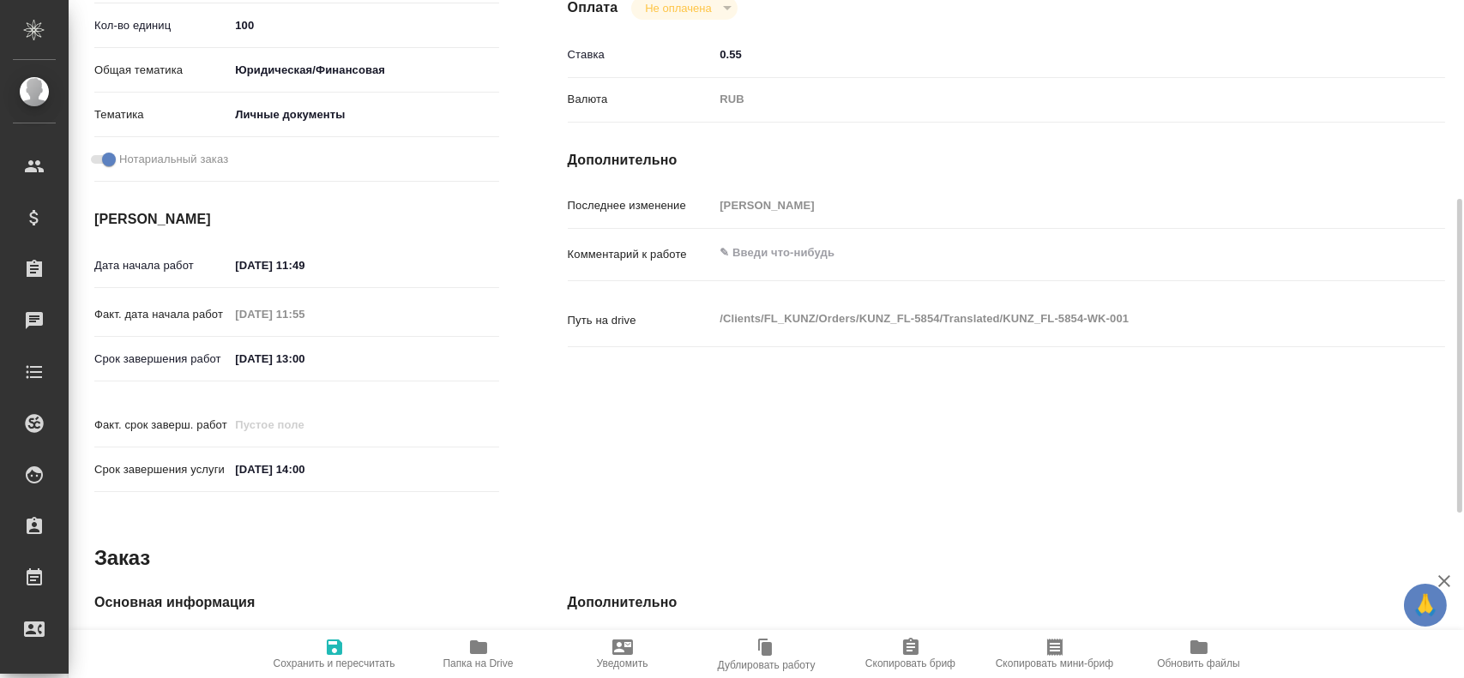
click at [468, 656] on icon "button" at bounding box center [478, 647] width 21 height 21
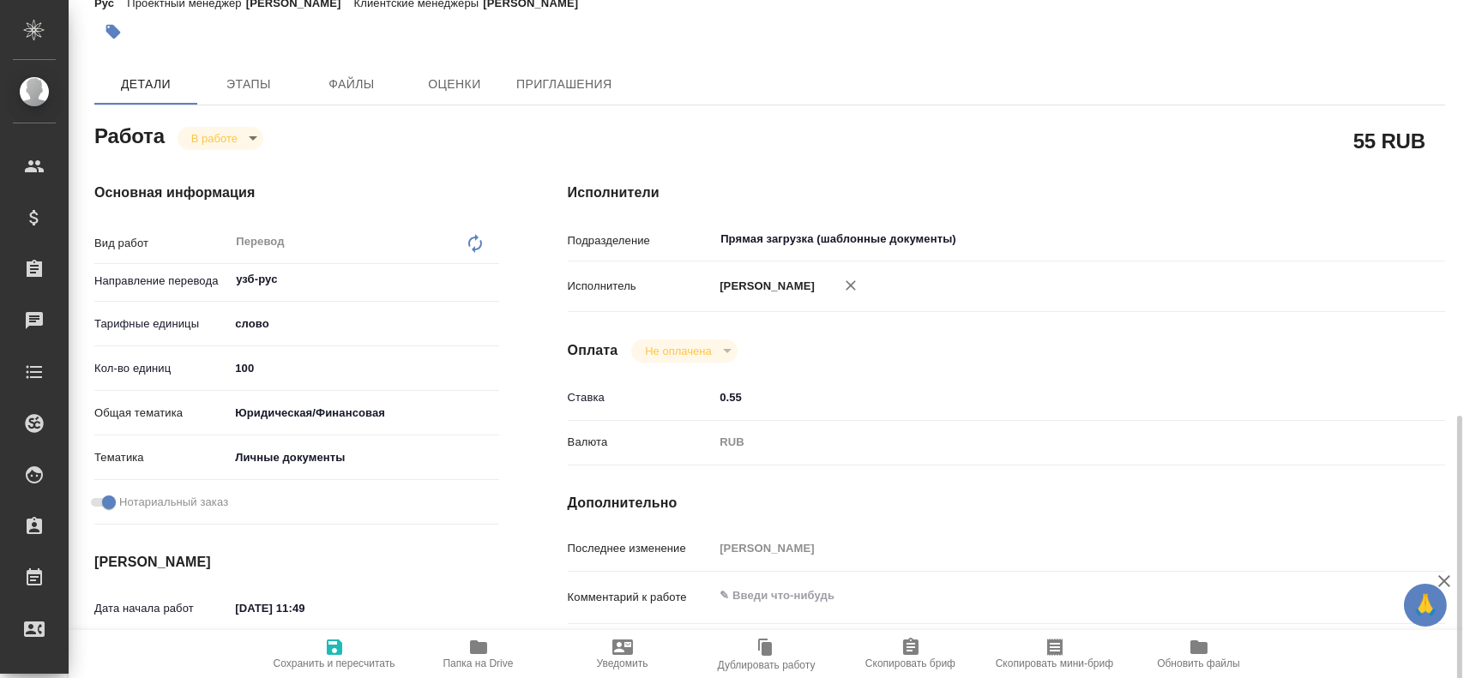
scroll to position [0, 0]
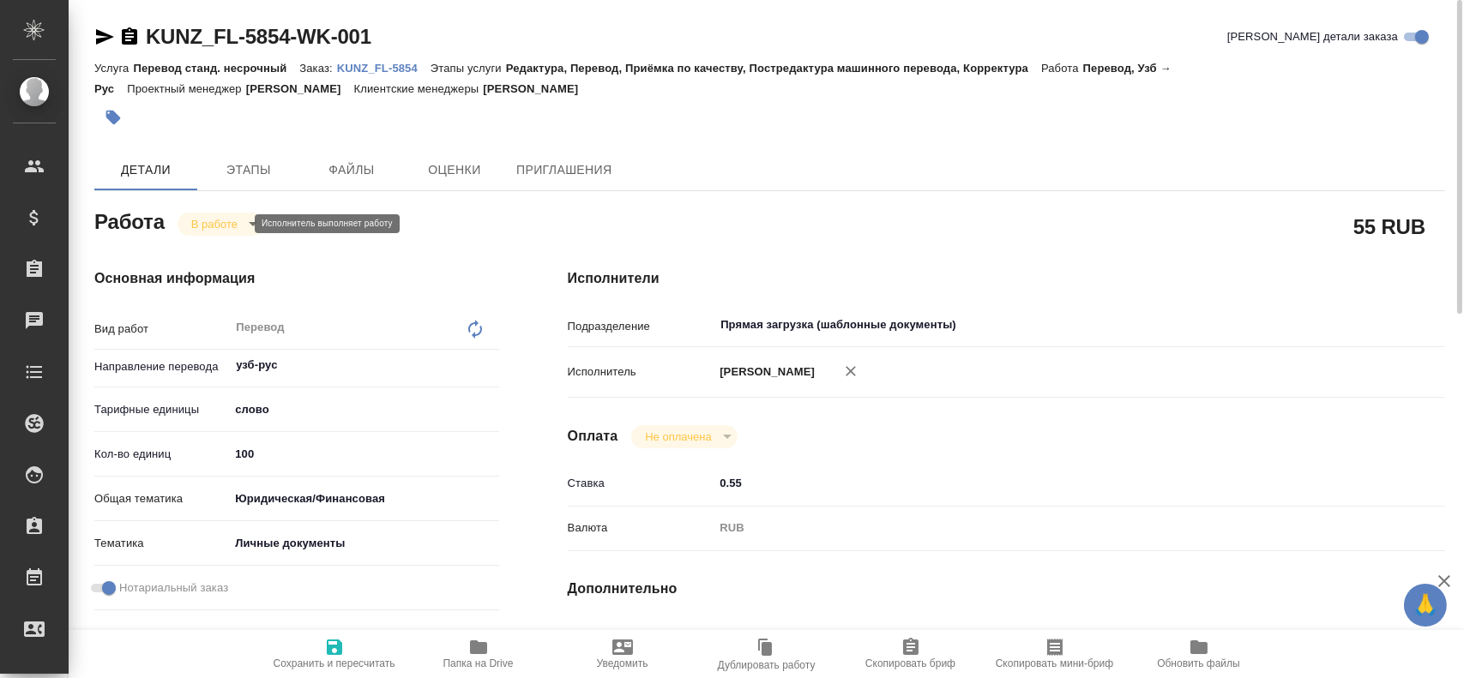
click at [198, 218] on body "🙏 .cls-1 fill:#fff; AWATERA Gusev Alexandr Клиенты Спецификации Заказы 0 Чаты T…" at bounding box center [732, 339] width 1464 height 678
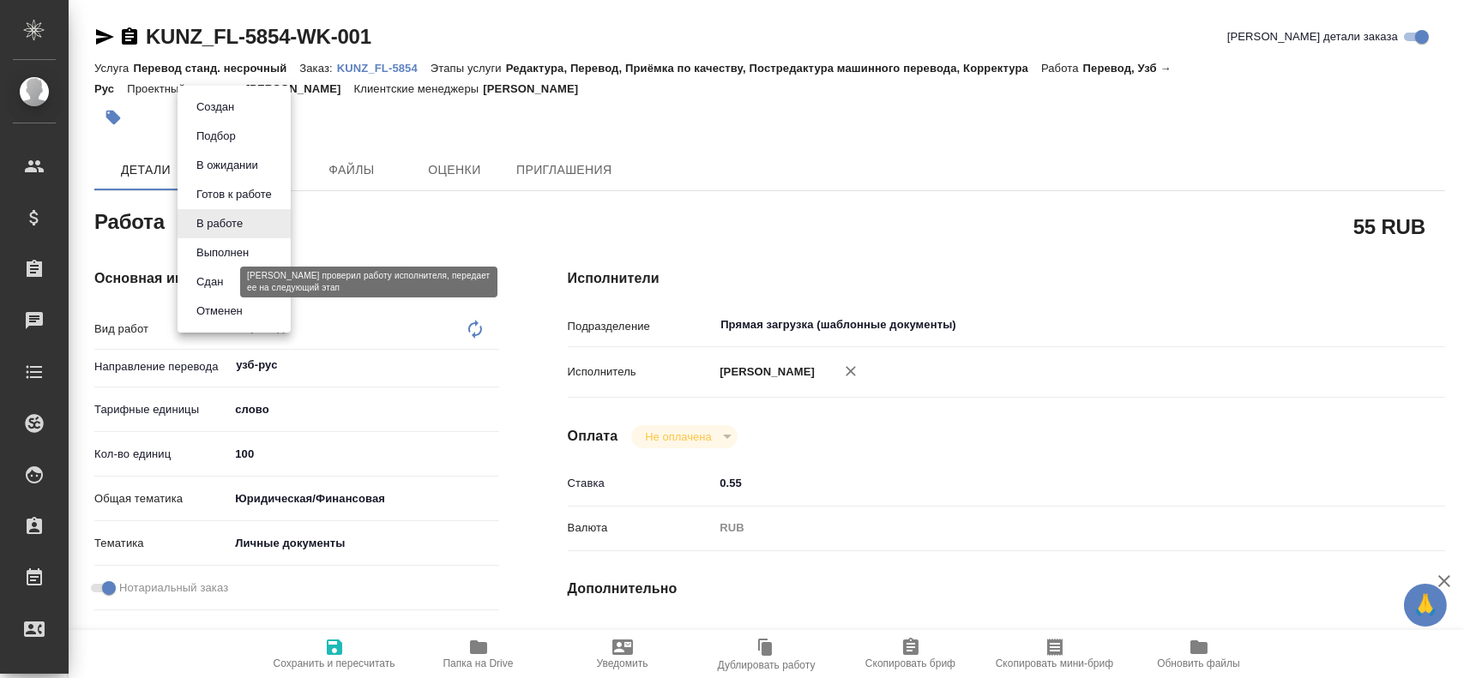
click at [217, 291] on button "Сдан" at bounding box center [209, 282] width 37 height 19
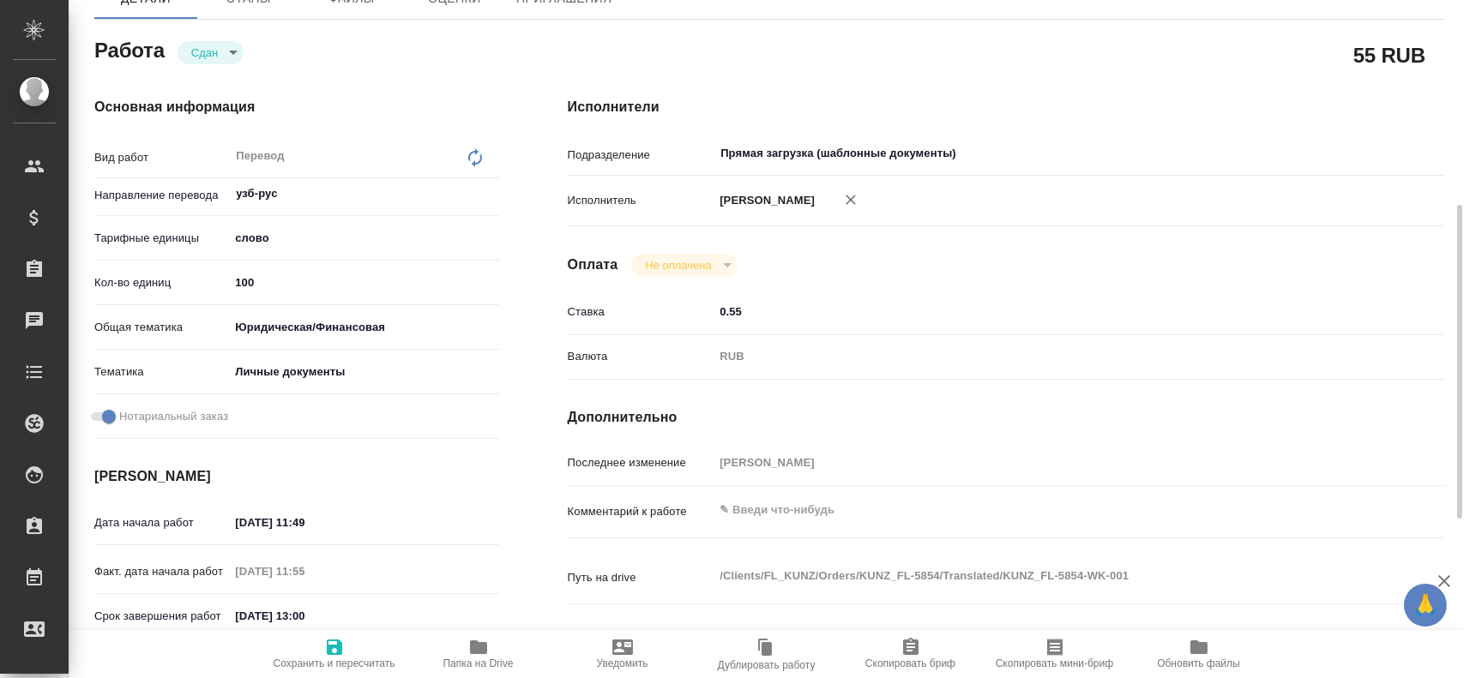
scroll to position [86, 0]
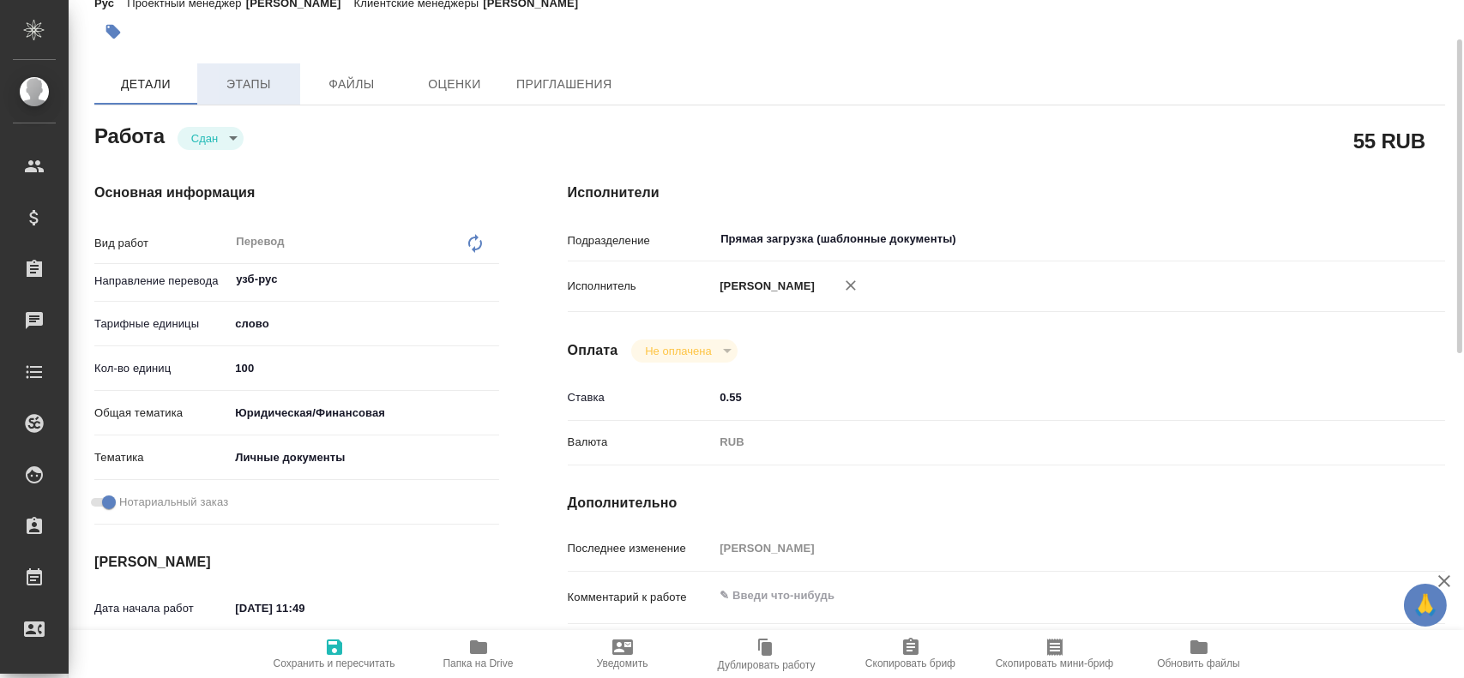
click at [249, 90] on span "Этапы" at bounding box center [249, 84] width 82 height 21
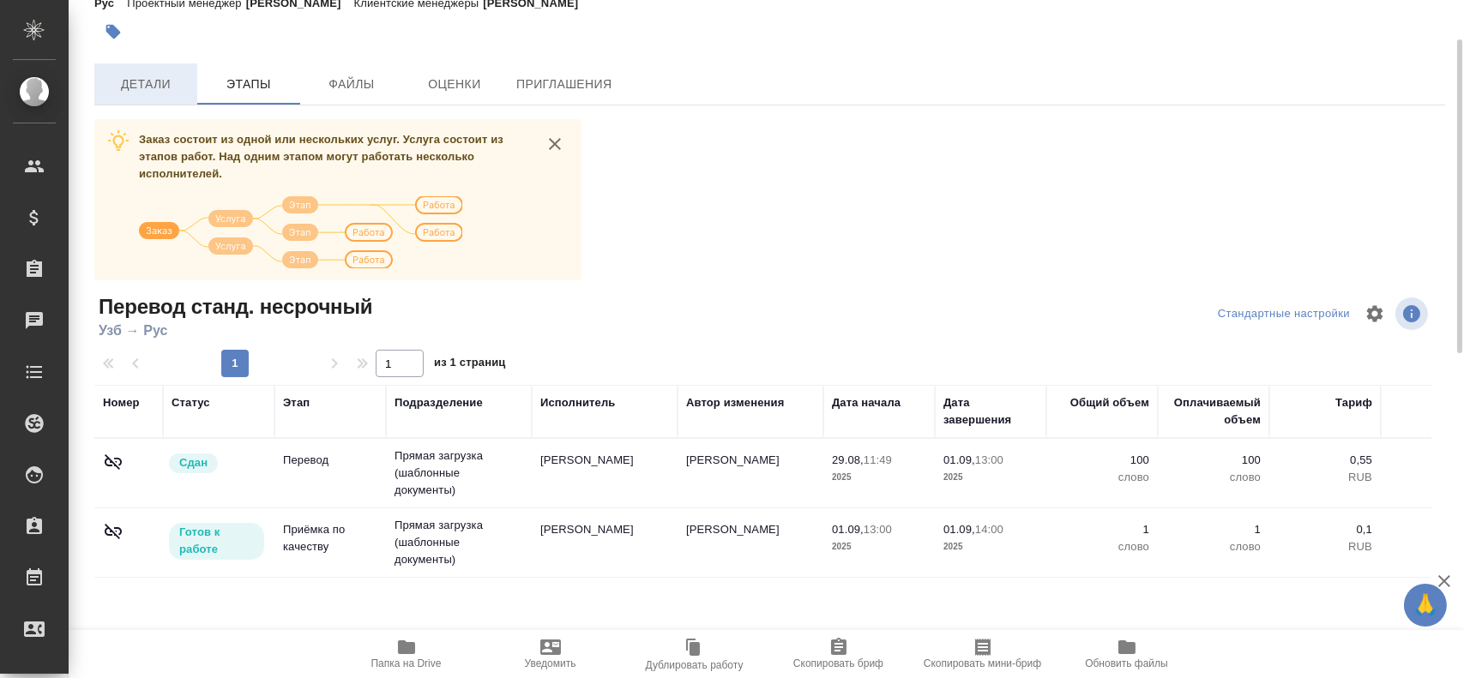
click at [147, 86] on span "Детали" at bounding box center [146, 84] width 82 height 21
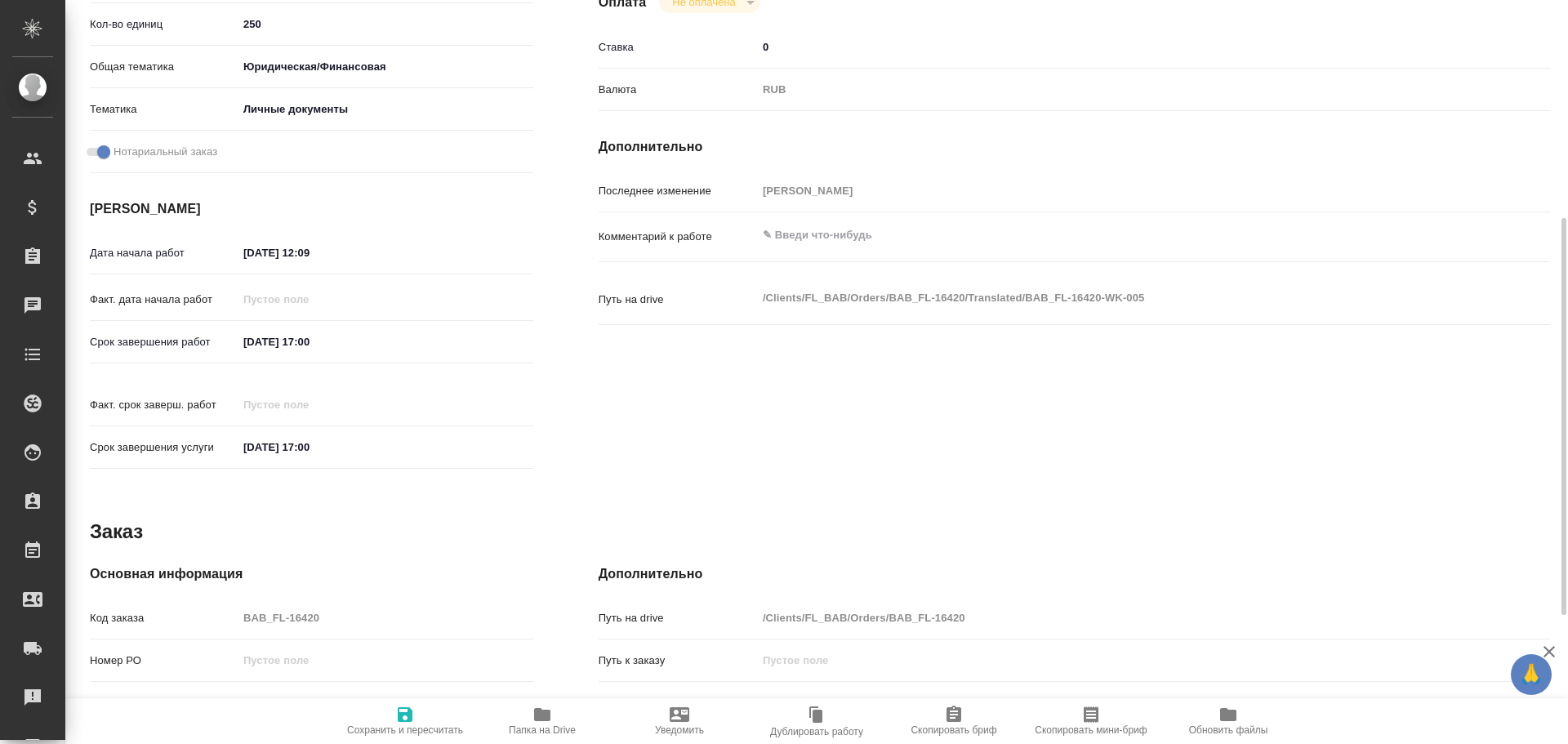
scroll to position [650, 0]
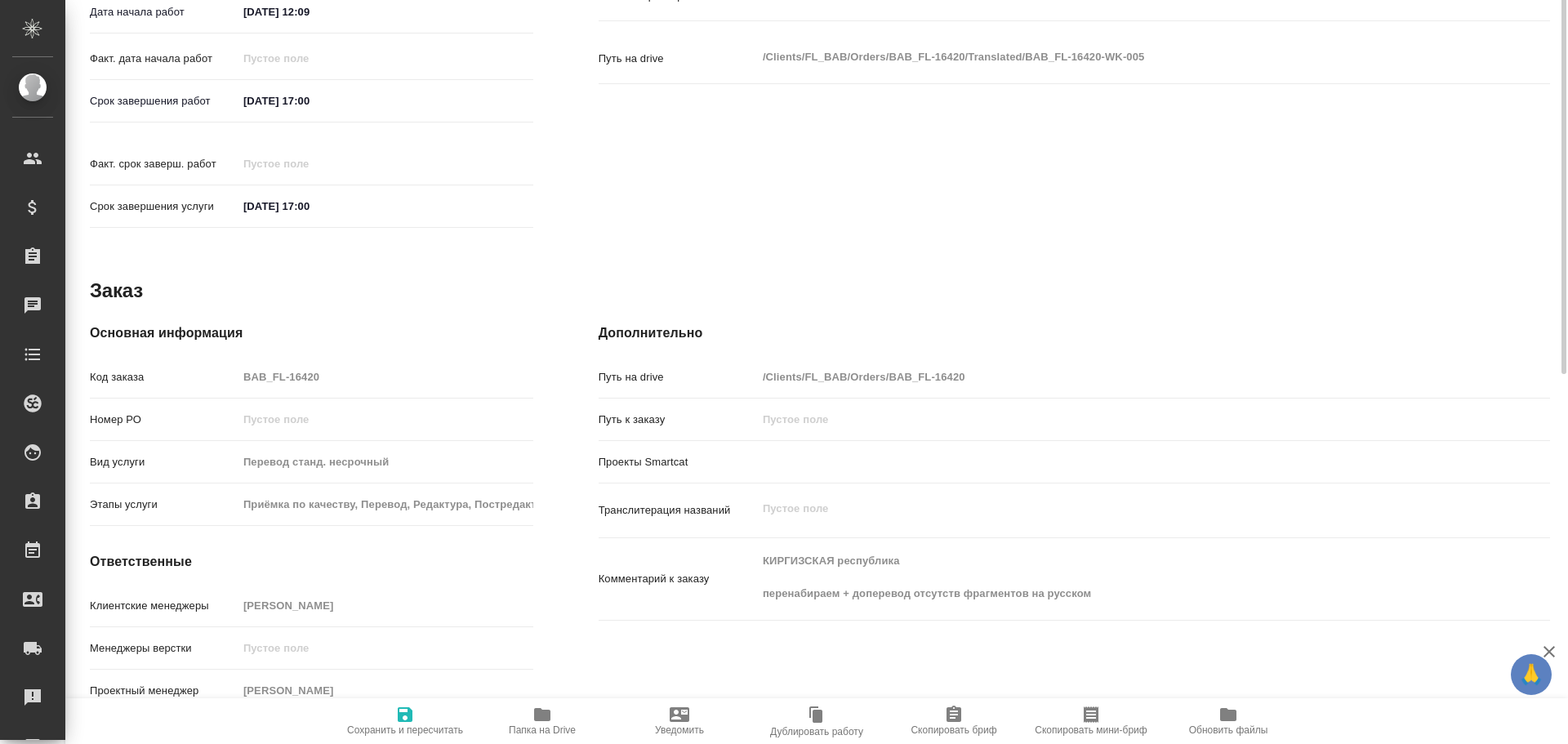
type textarea "x"
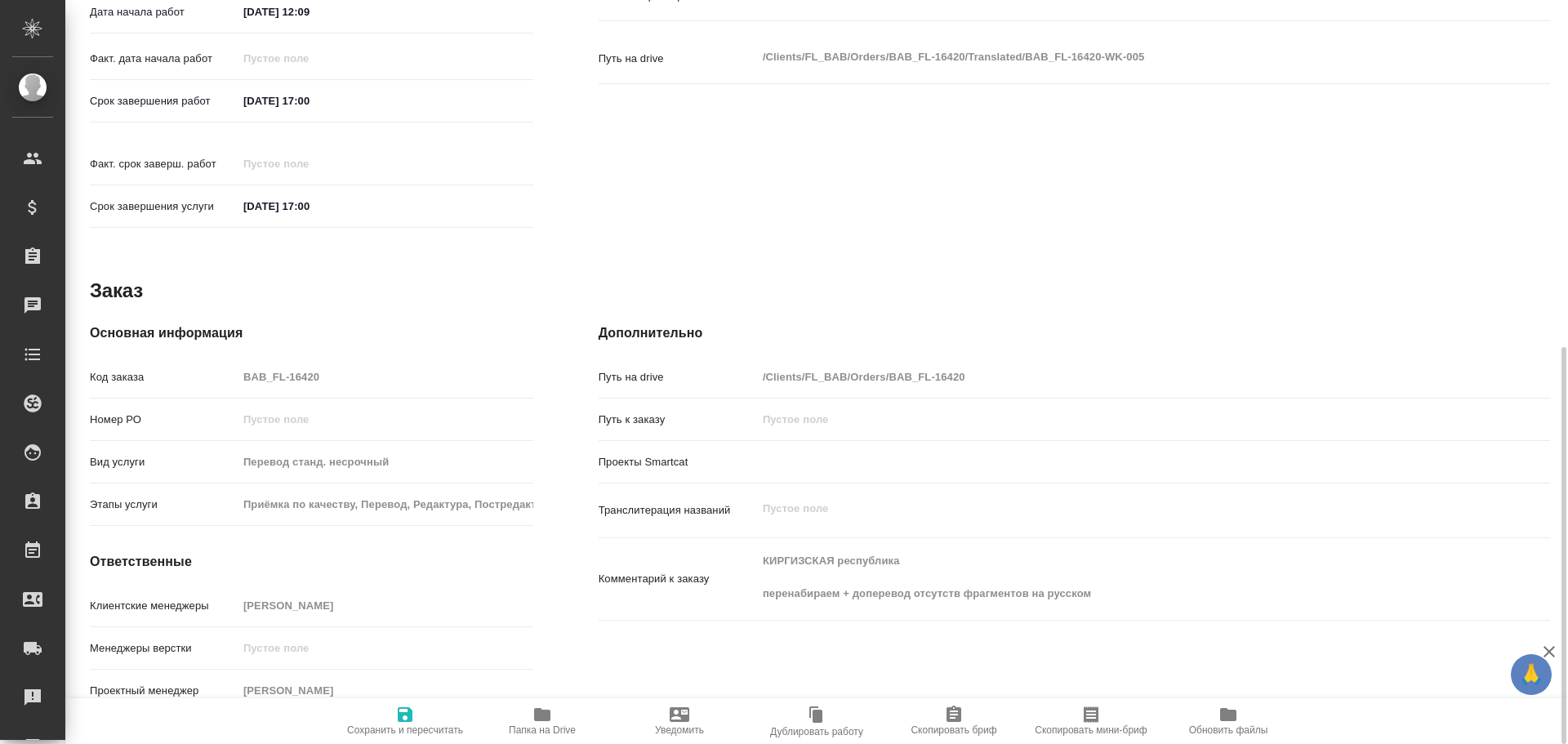
type textarea "x"
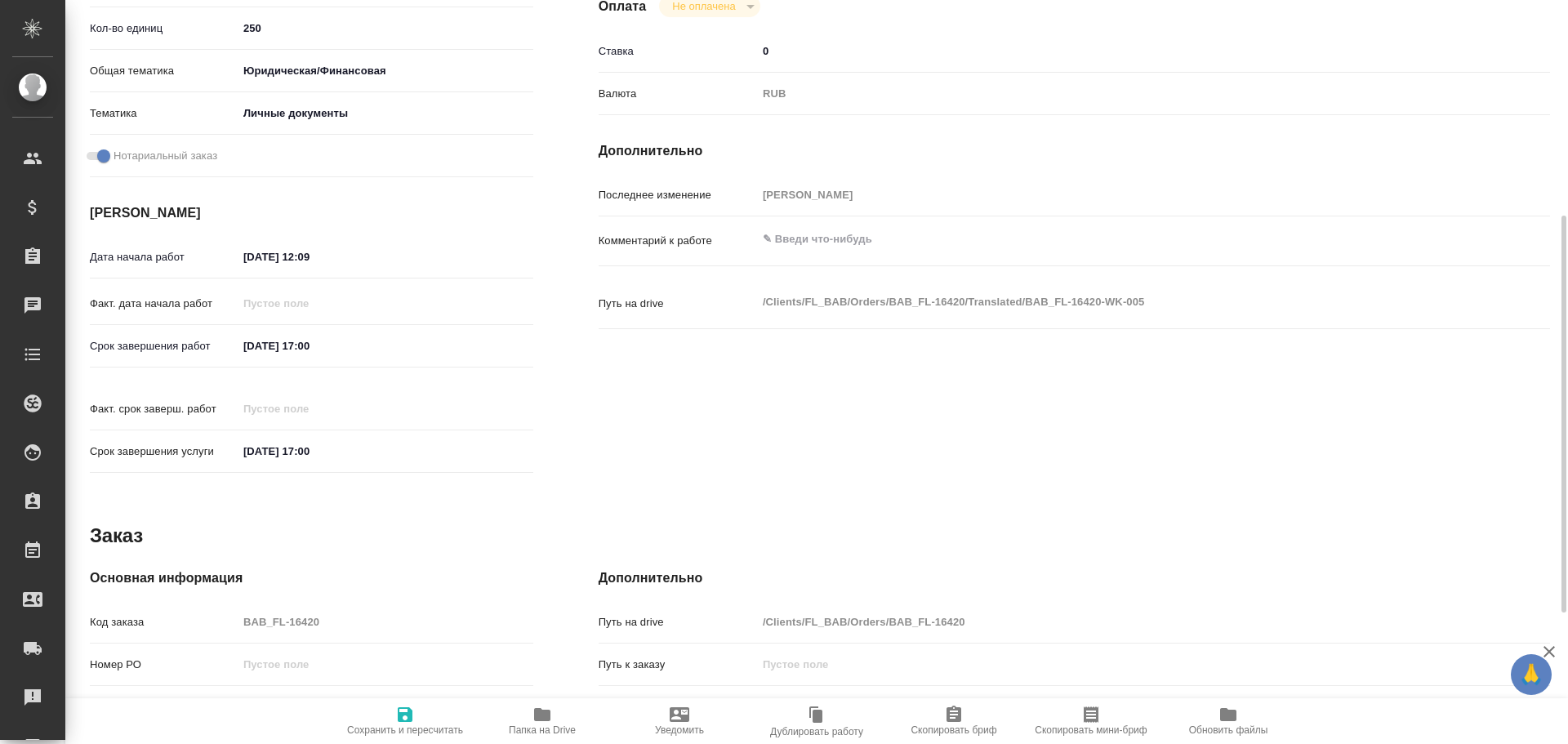
scroll to position [0, 0]
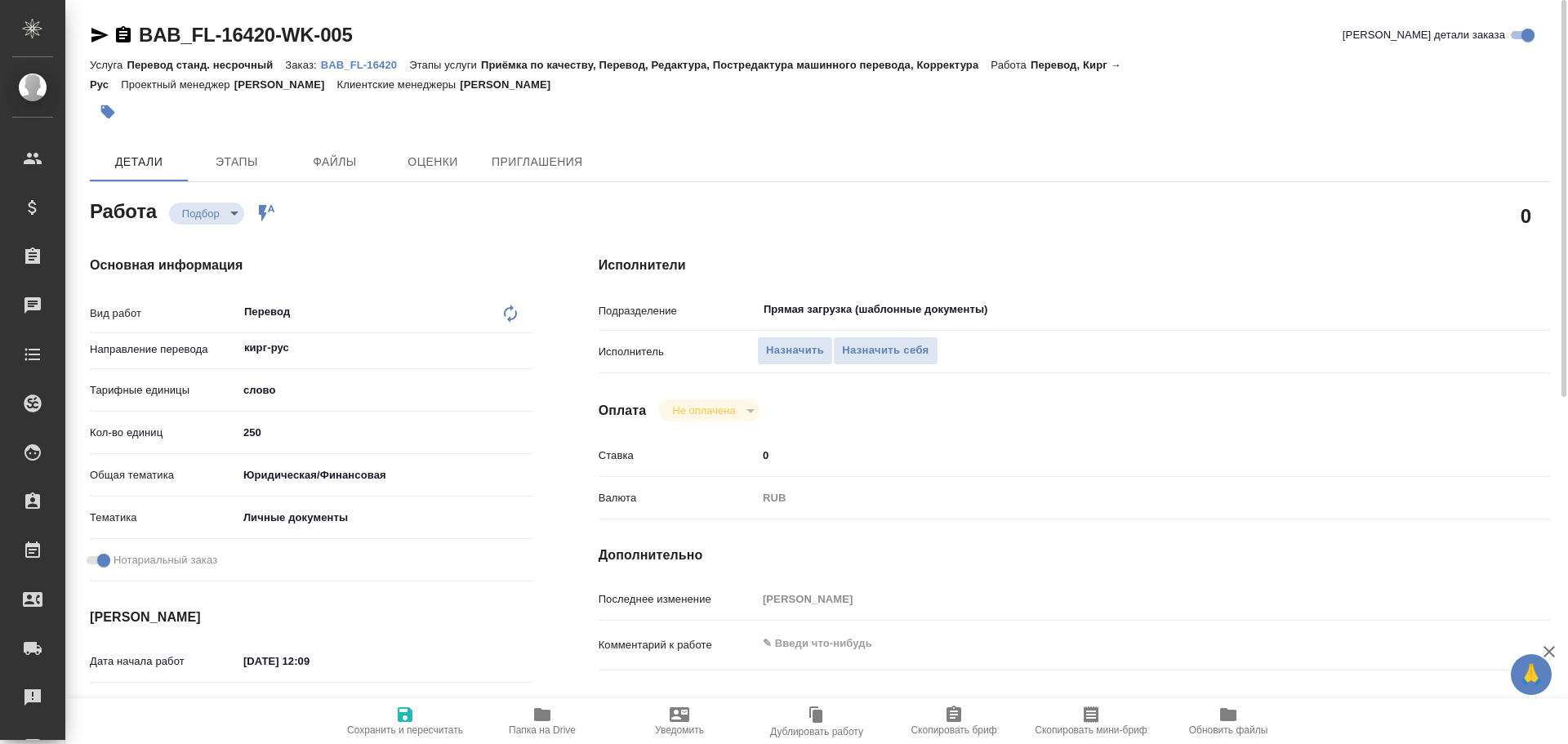
type textarea "x"
